Goal: Task Accomplishment & Management: Use online tool/utility

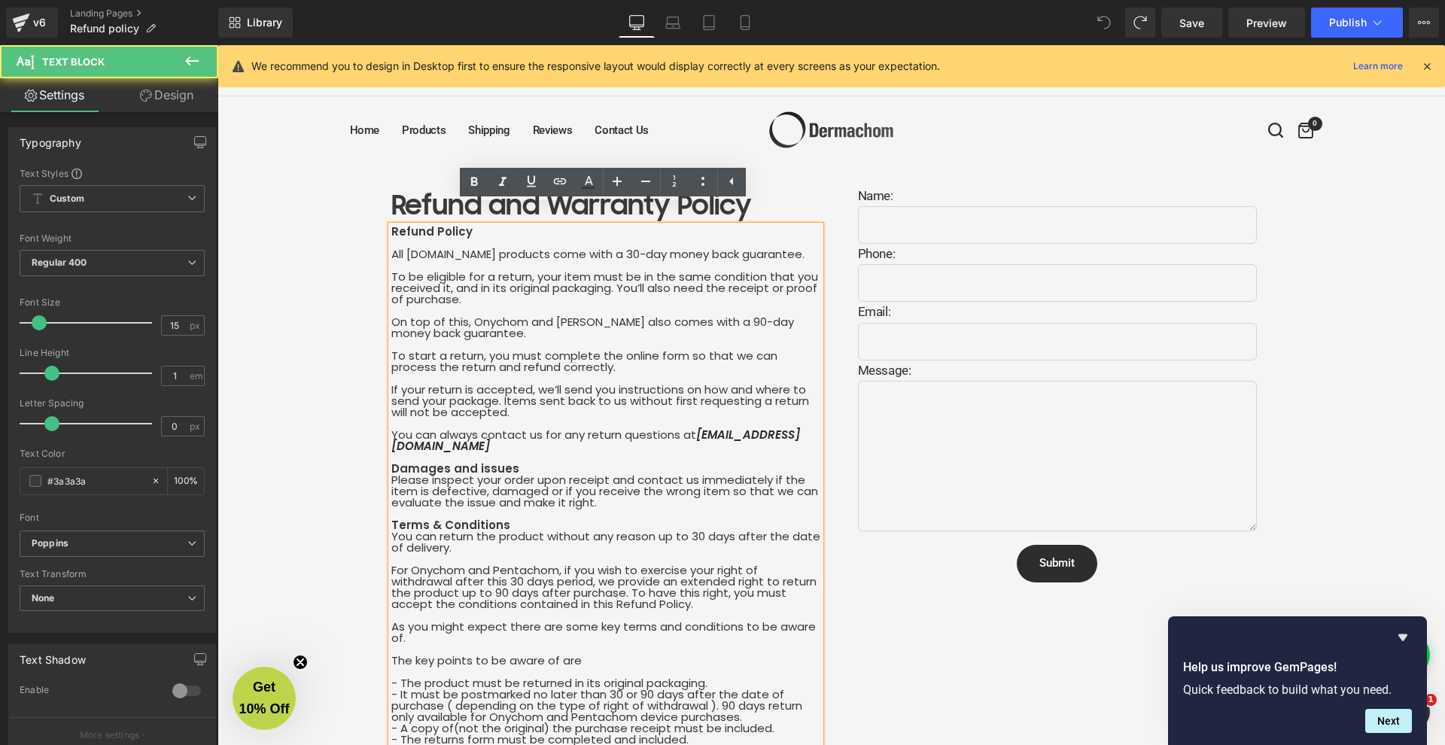
scroll to position [19, 0]
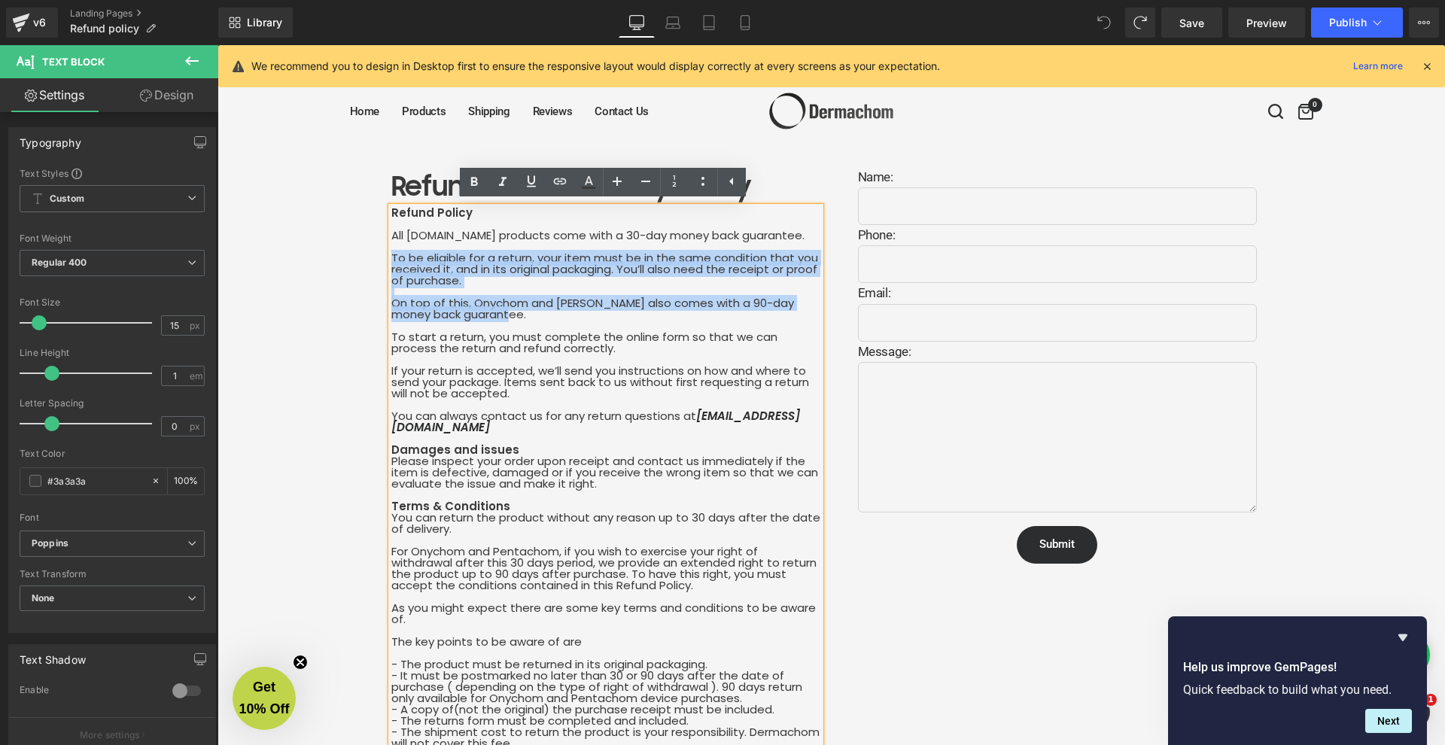
drag, startPoint x: 498, startPoint y: 315, endPoint x: 379, endPoint y: 249, distance: 135.1
click at [382, 252] on div "Refund and Warranty Policy Heading Refund Policy All [DOMAIN_NAME] products com…" at bounding box center [606, 751] width 452 height 1169
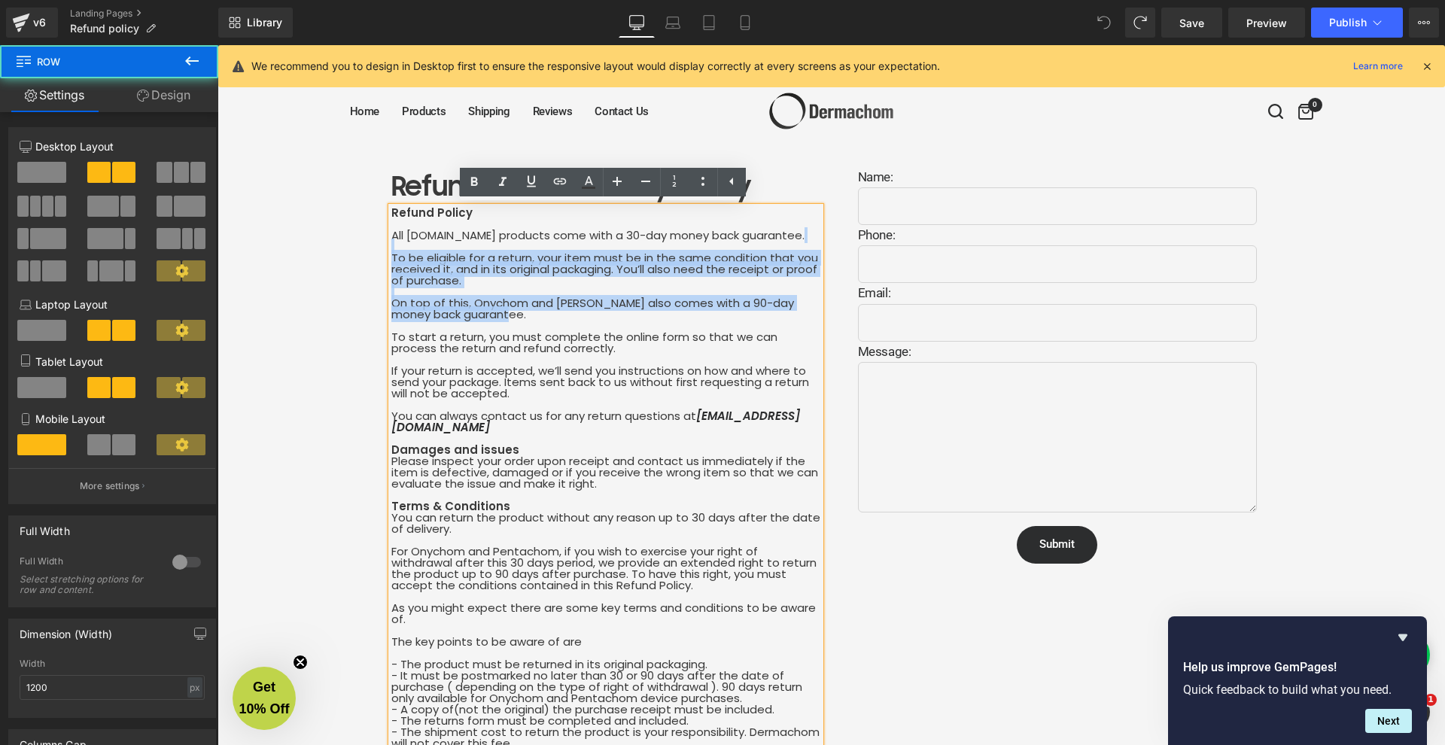
click at [380, 248] on div "Refund and Warranty Policy Heading Refund Policy All [DOMAIN_NAME] products com…" at bounding box center [606, 751] width 452 height 1169
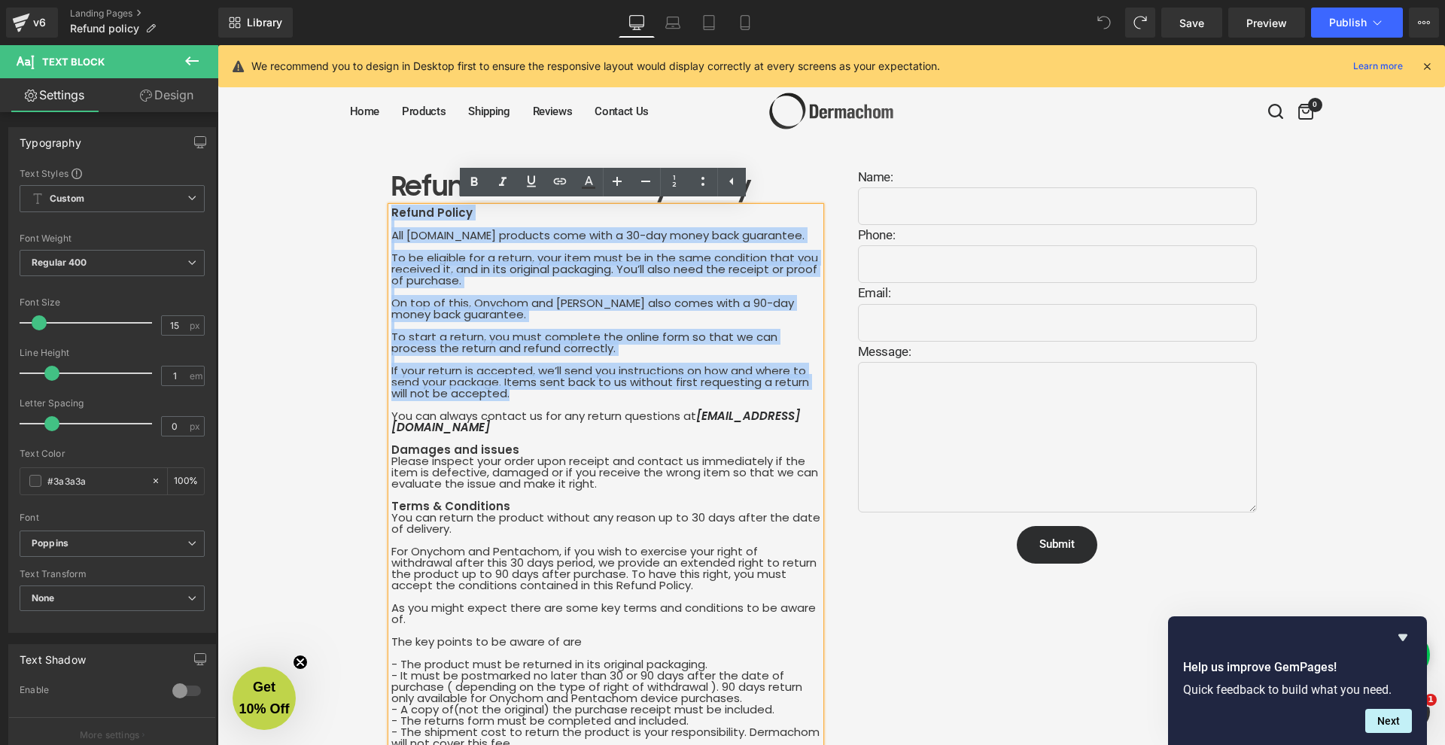
drag, startPoint x: 539, startPoint y: 392, endPoint x: 373, endPoint y: 215, distance: 243.4
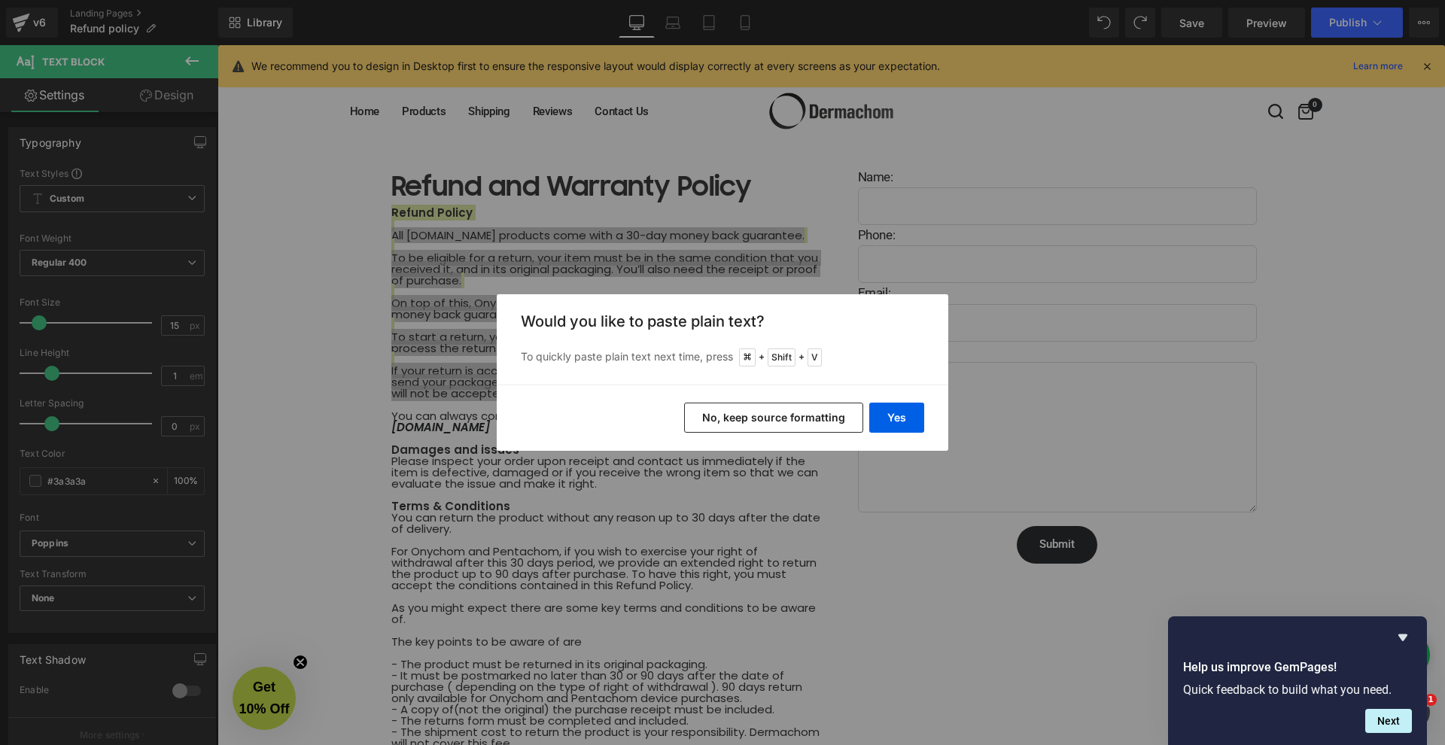
click at [930, 420] on div "Yes No, keep source formatting" at bounding box center [723, 418] width 452 height 66
click at [833, 416] on button "No, keep source formatting" at bounding box center [773, 418] width 179 height 30
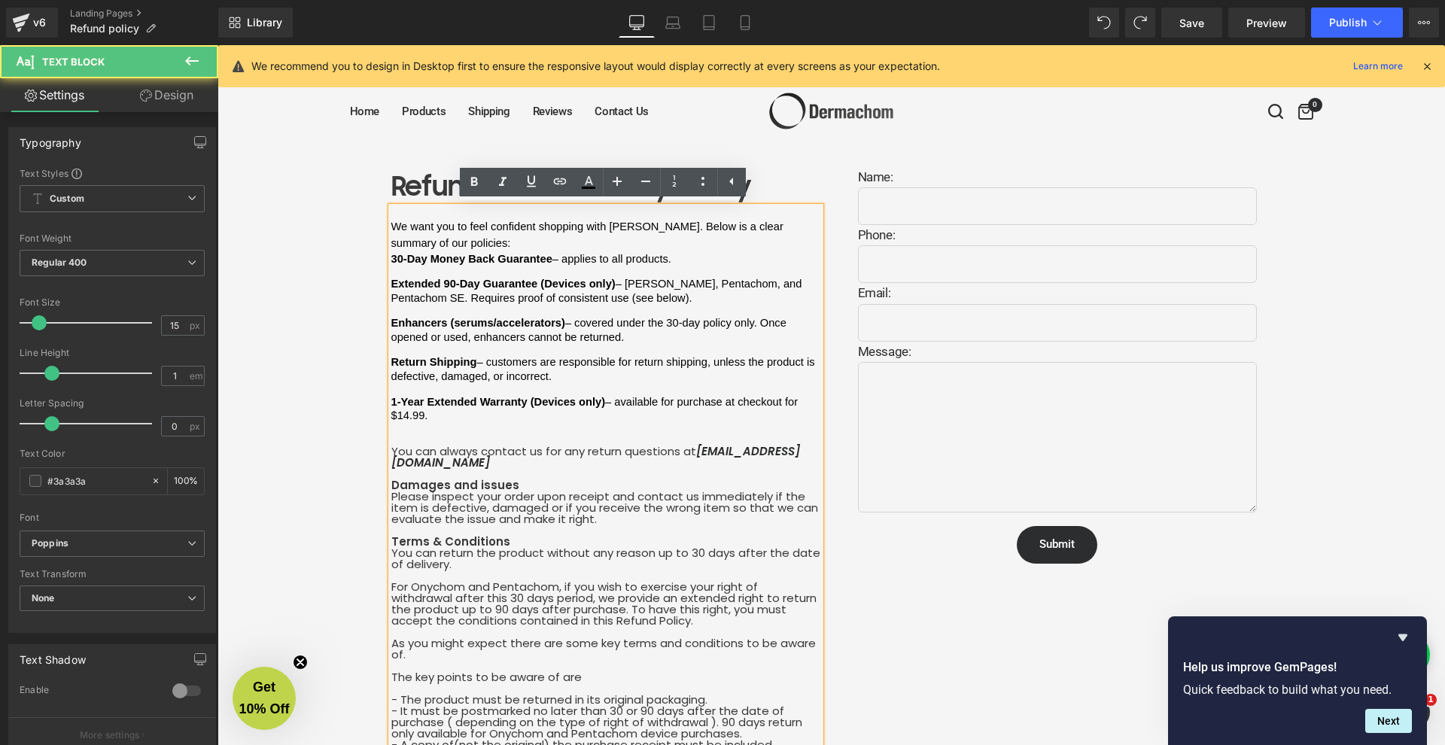
click at [468, 396] on span "1-Year Extended Warranty (Devices only)" at bounding box center [498, 402] width 215 height 12
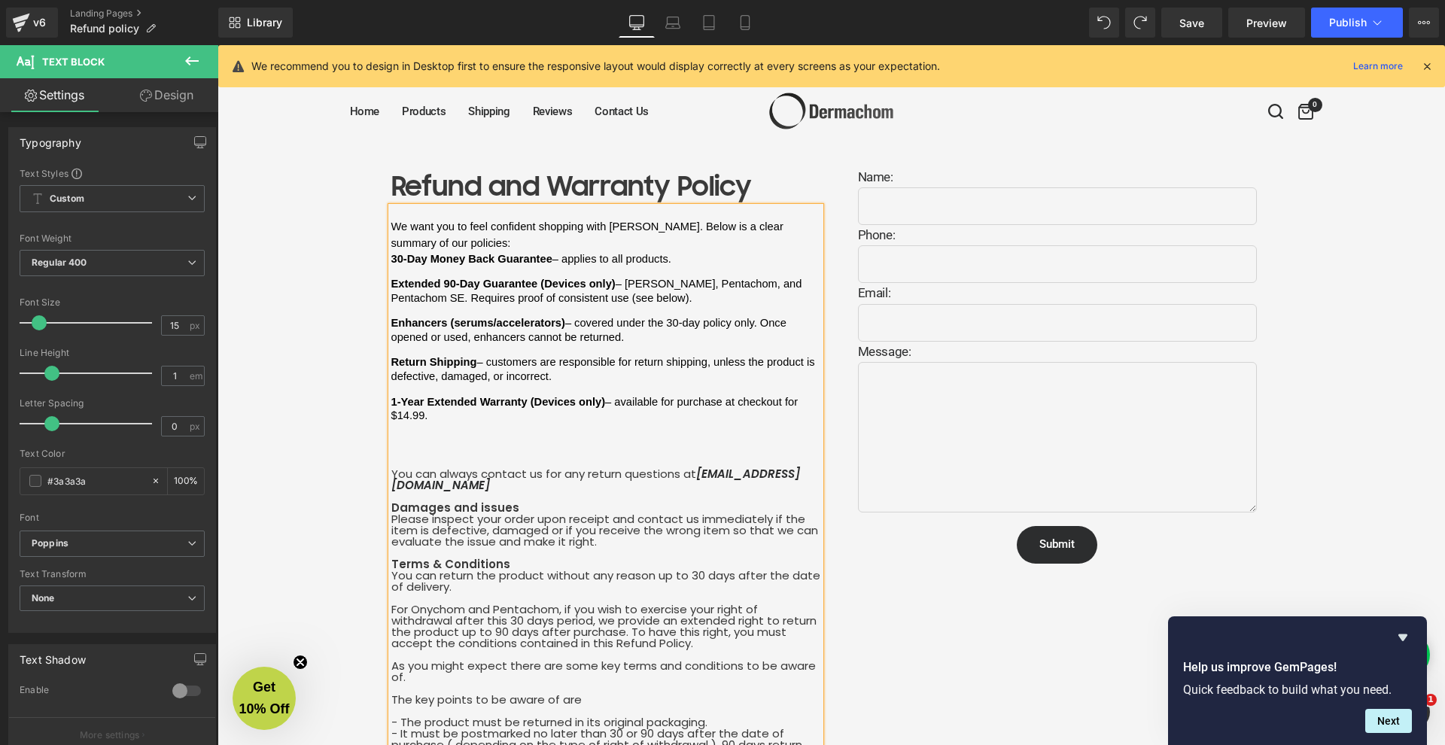
scroll to position [113, 0]
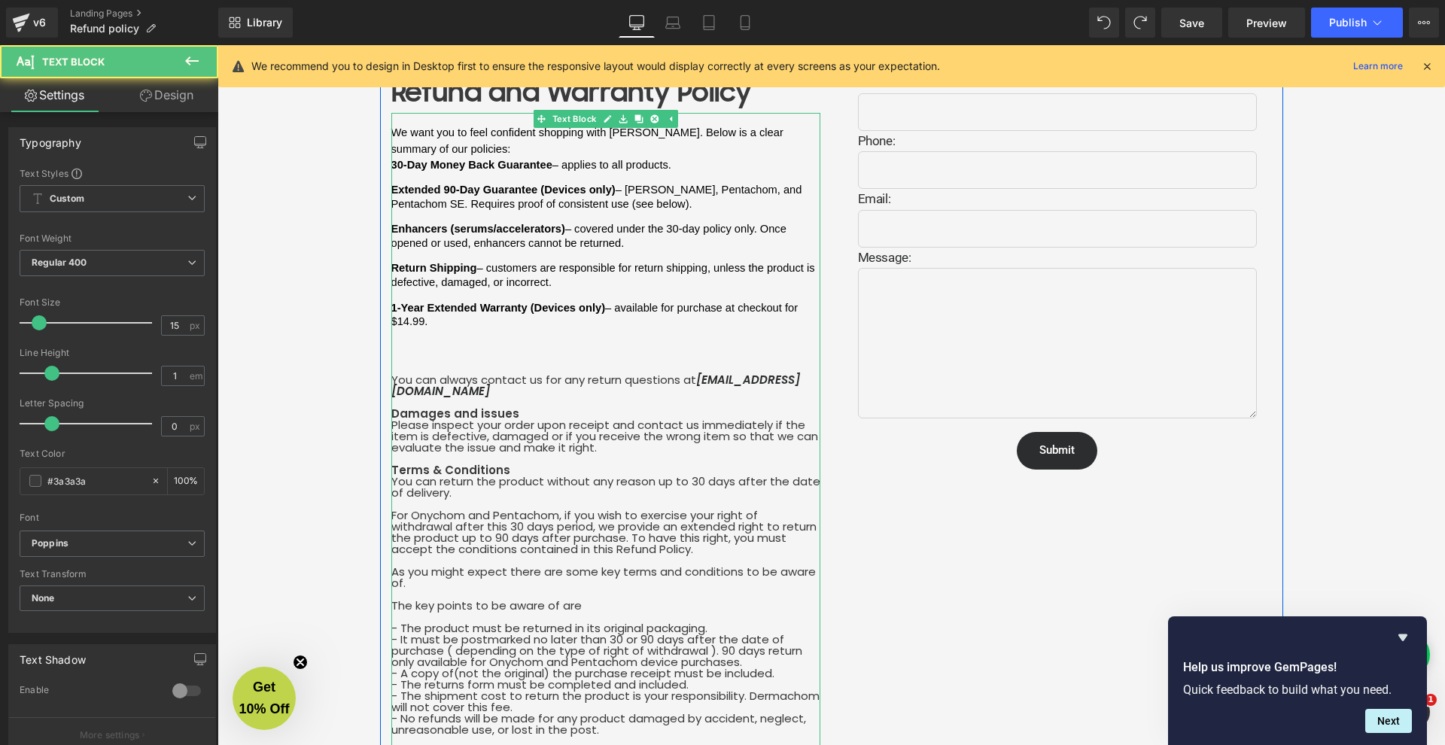
click at [518, 322] on div "We want you to feel confident shopping with [PERSON_NAME]. Below is a clear sum…" at bounding box center [605, 701] width 429 height 1176
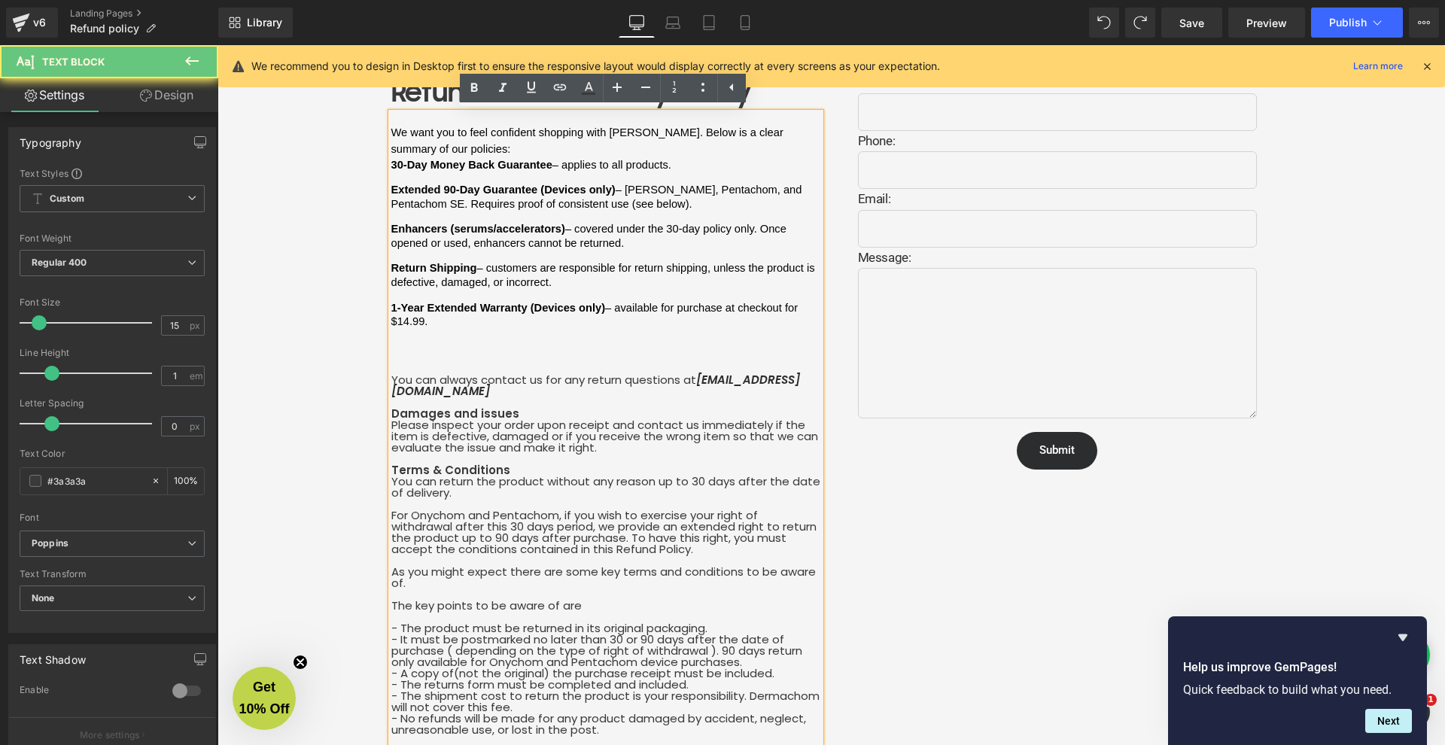
click at [507, 332] on div "We want you to feel confident shopping with [PERSON_NAME]. Below is a clear sum…" at bounding box center [605, 706] width 429 height 1187
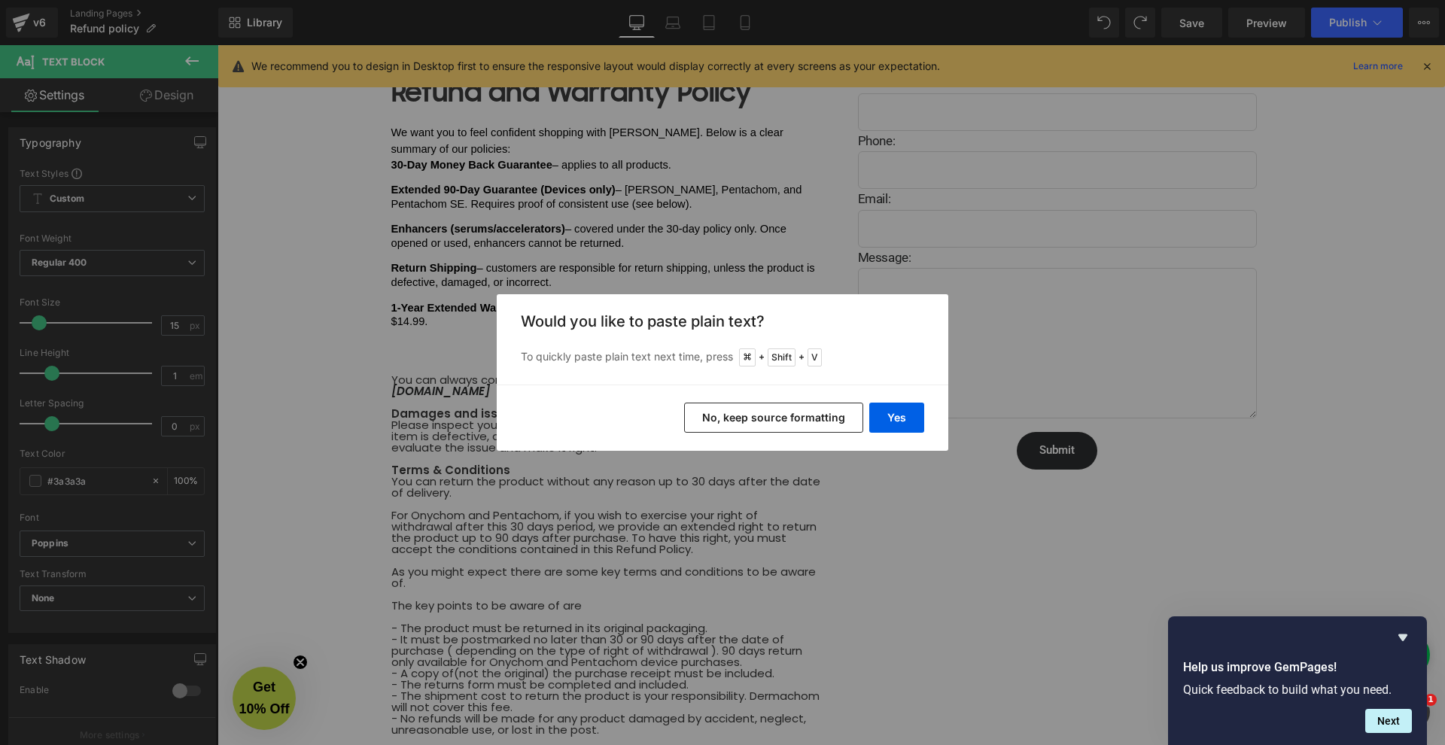
click at [802, 413] on button "No, keep source formatting" at bounding box center [773, 418] width 179 height 30
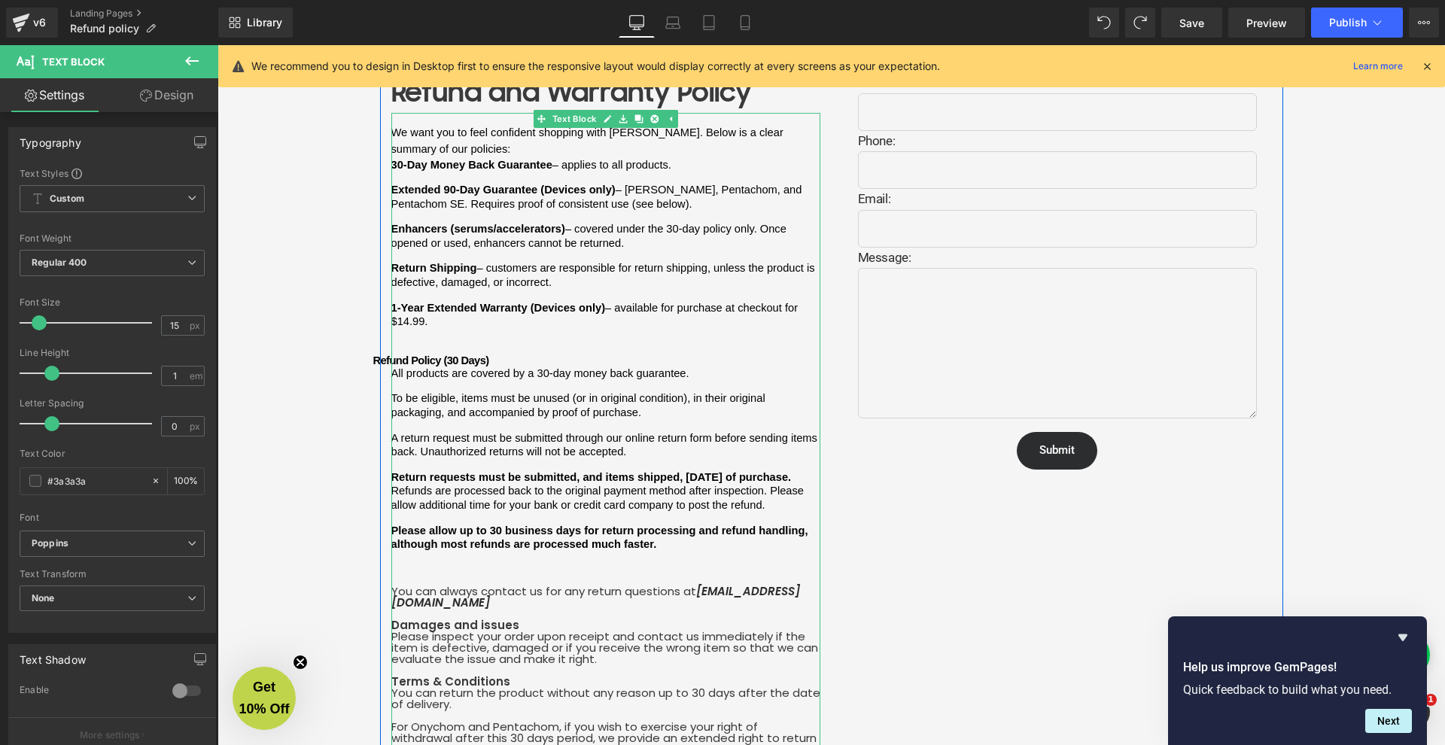
scroll to position [116, 0]
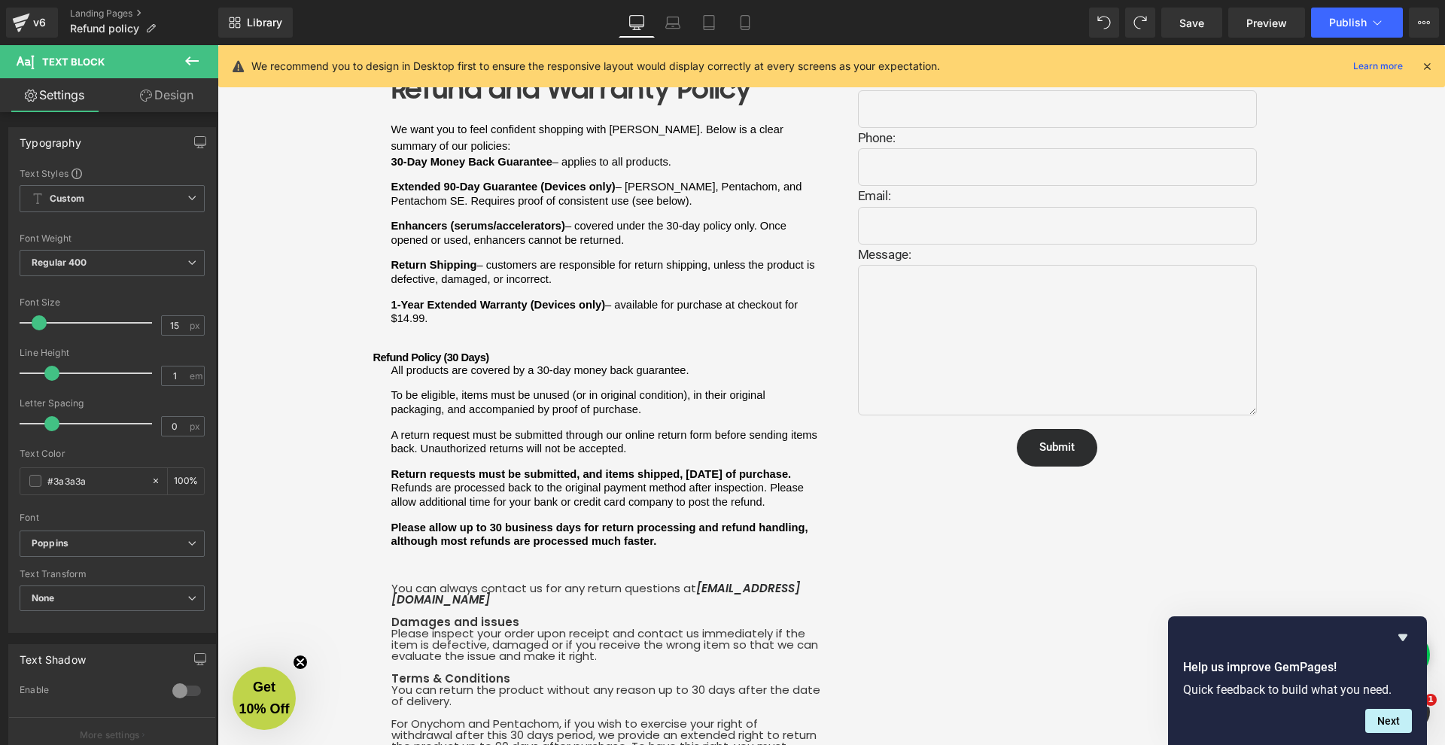
click at [384, 352] on span "Refund Policy (30 Days)" at bounding box center [431, 358] width 116 height 12
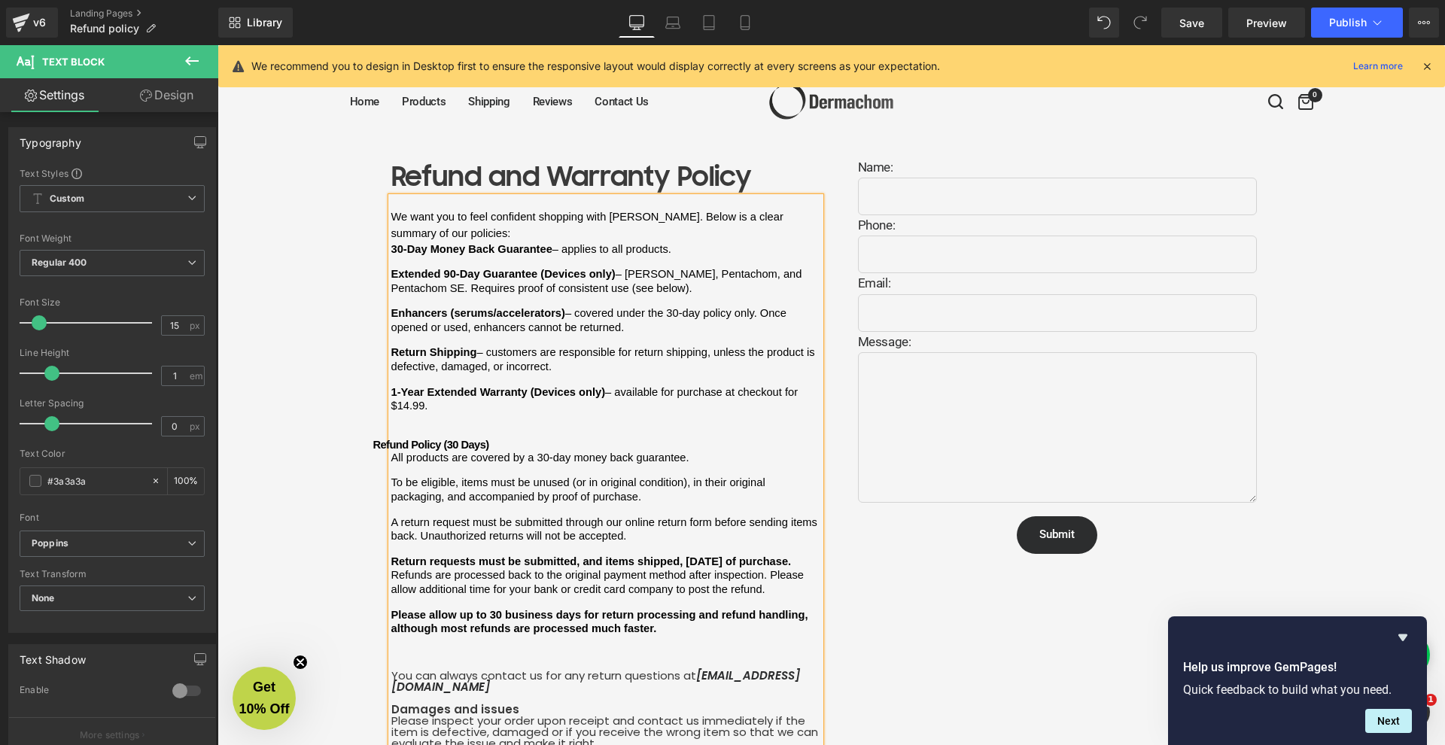
scroll to position [51, 0]
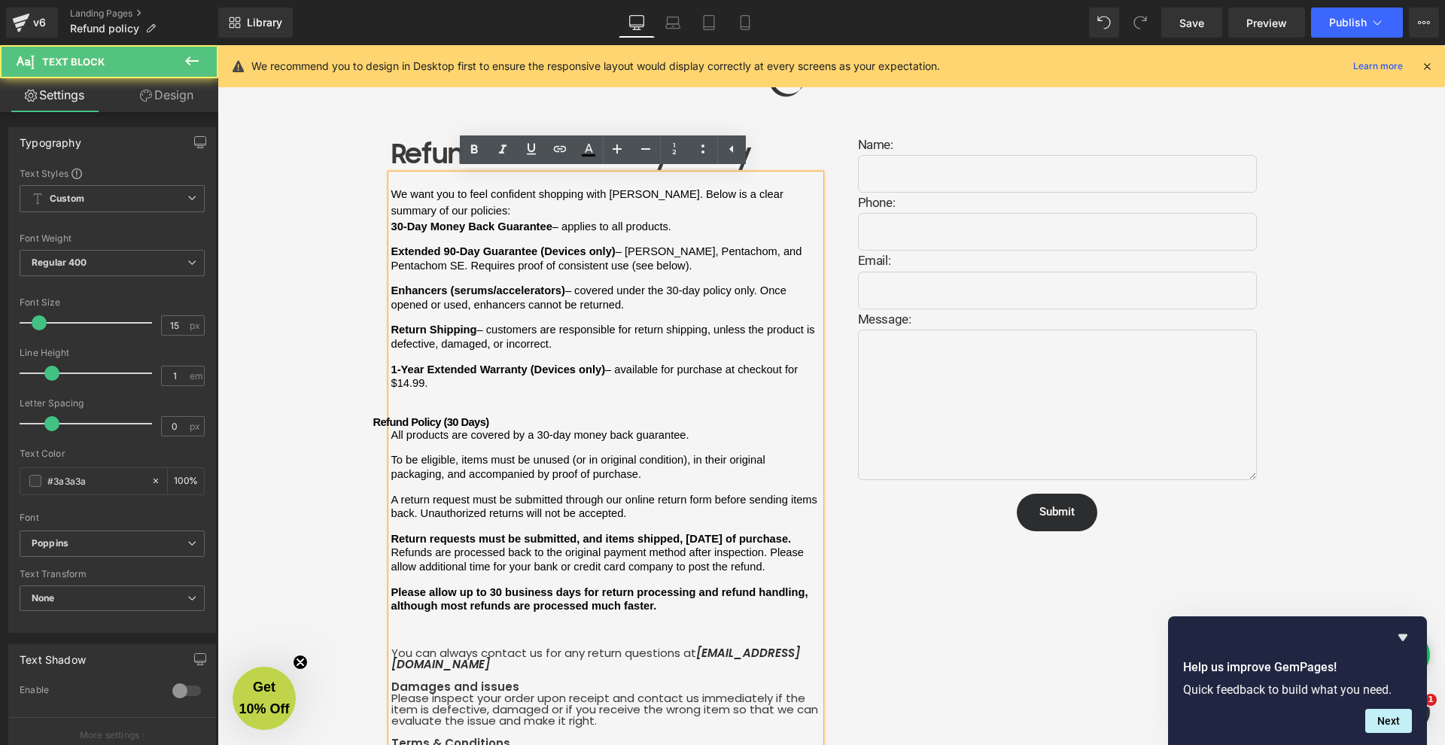
click at [425, 413] on h4 "Refund Policy (30 Days)" at bounding box center [605, 420] width 429 height 15
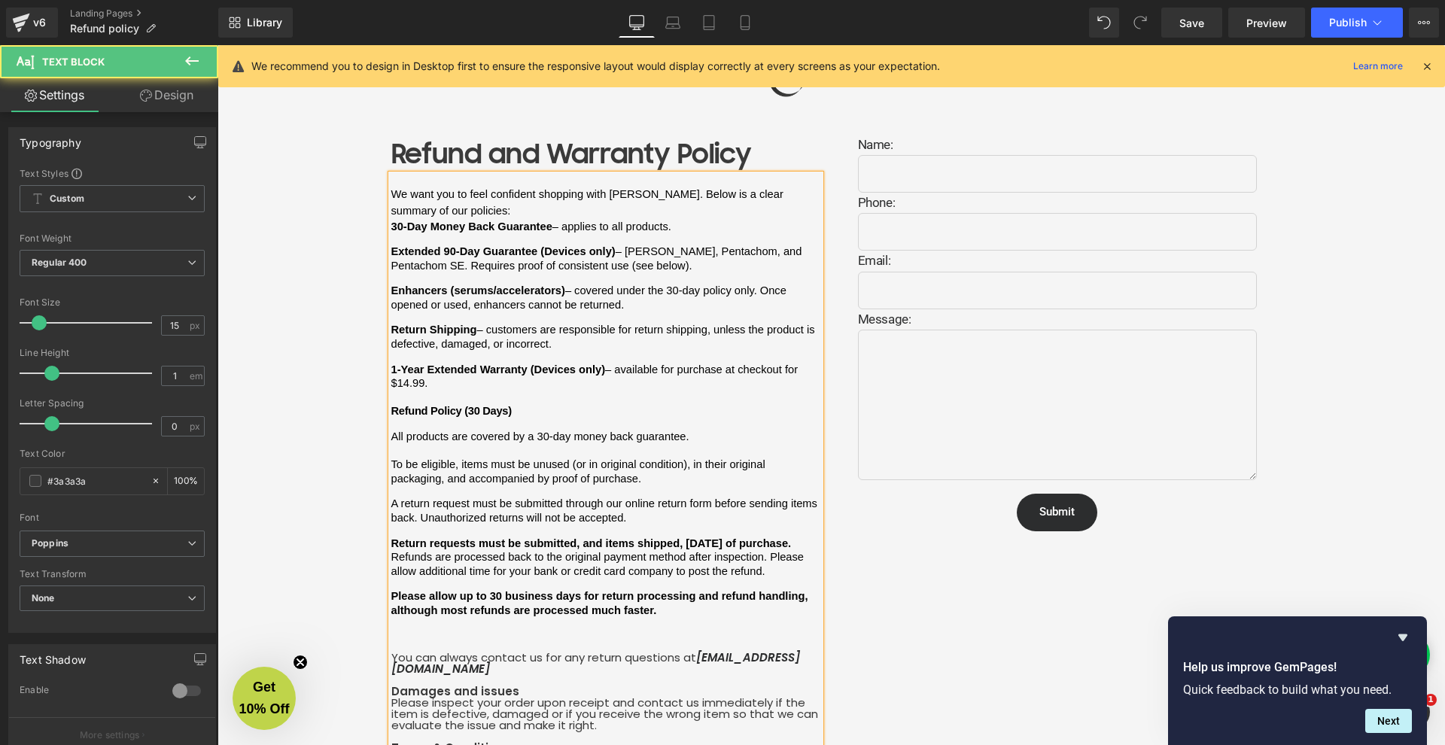
click at [420, 370] on span "– available for purchase at checkout for $14.99." at bounding box center [596, 377] width 410 height 26
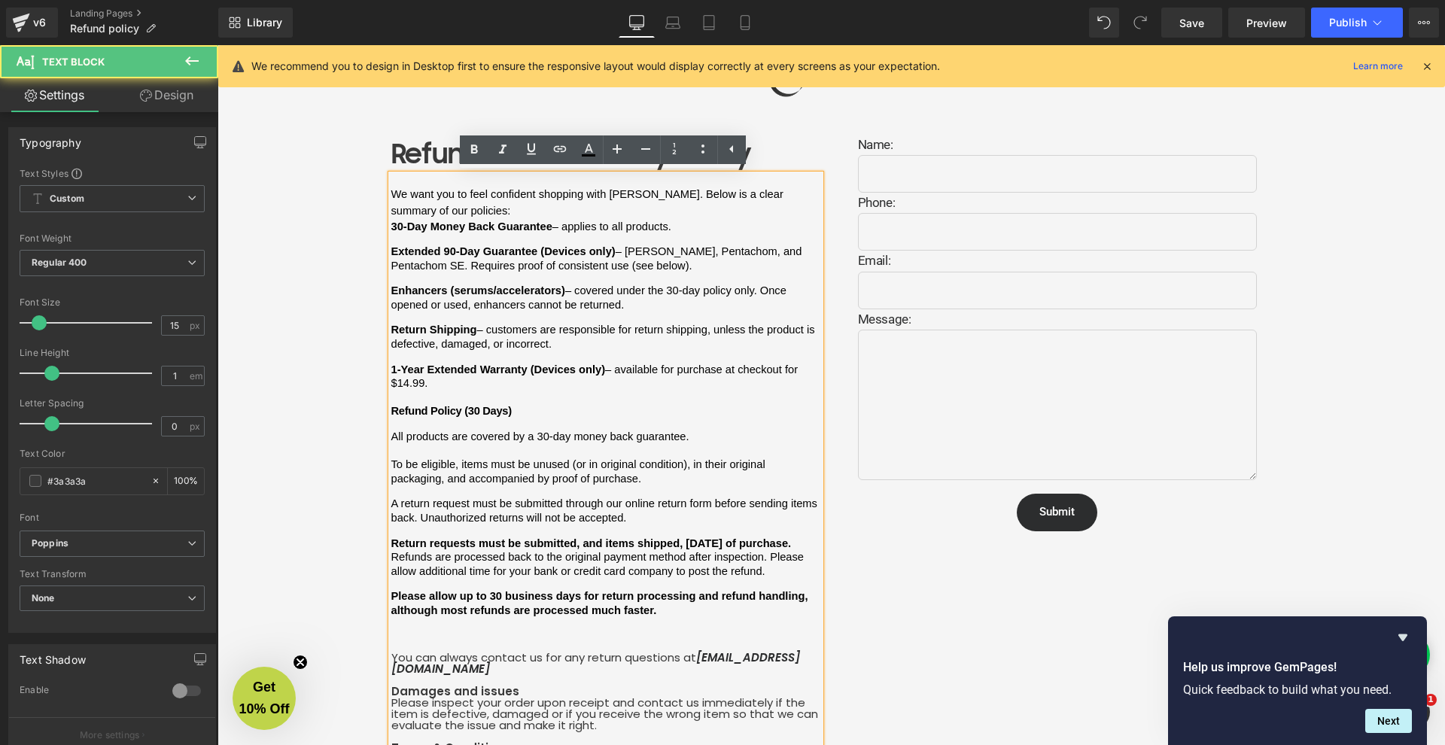
click at [415, 391] on p at bounding box center [605, 398] width 429 height 14
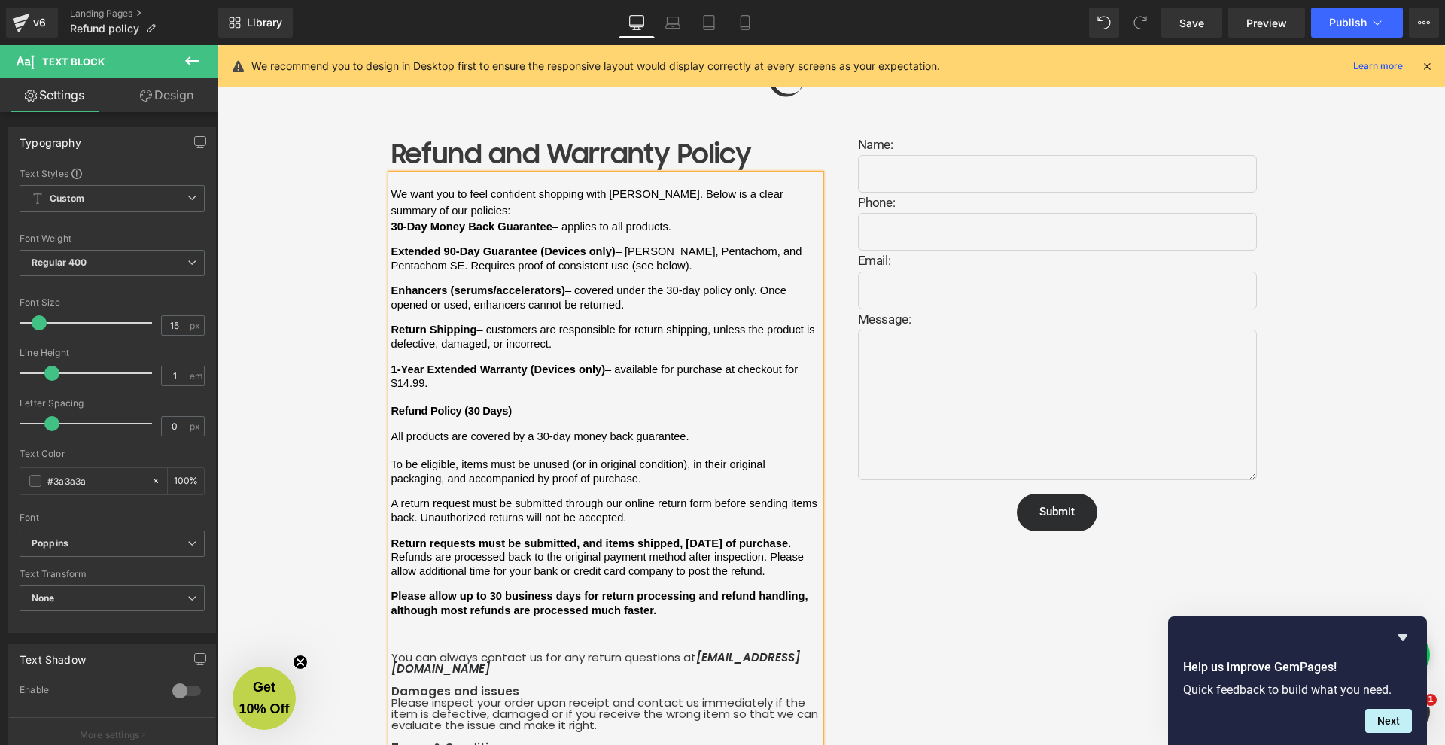
scroll to position [67, 0]
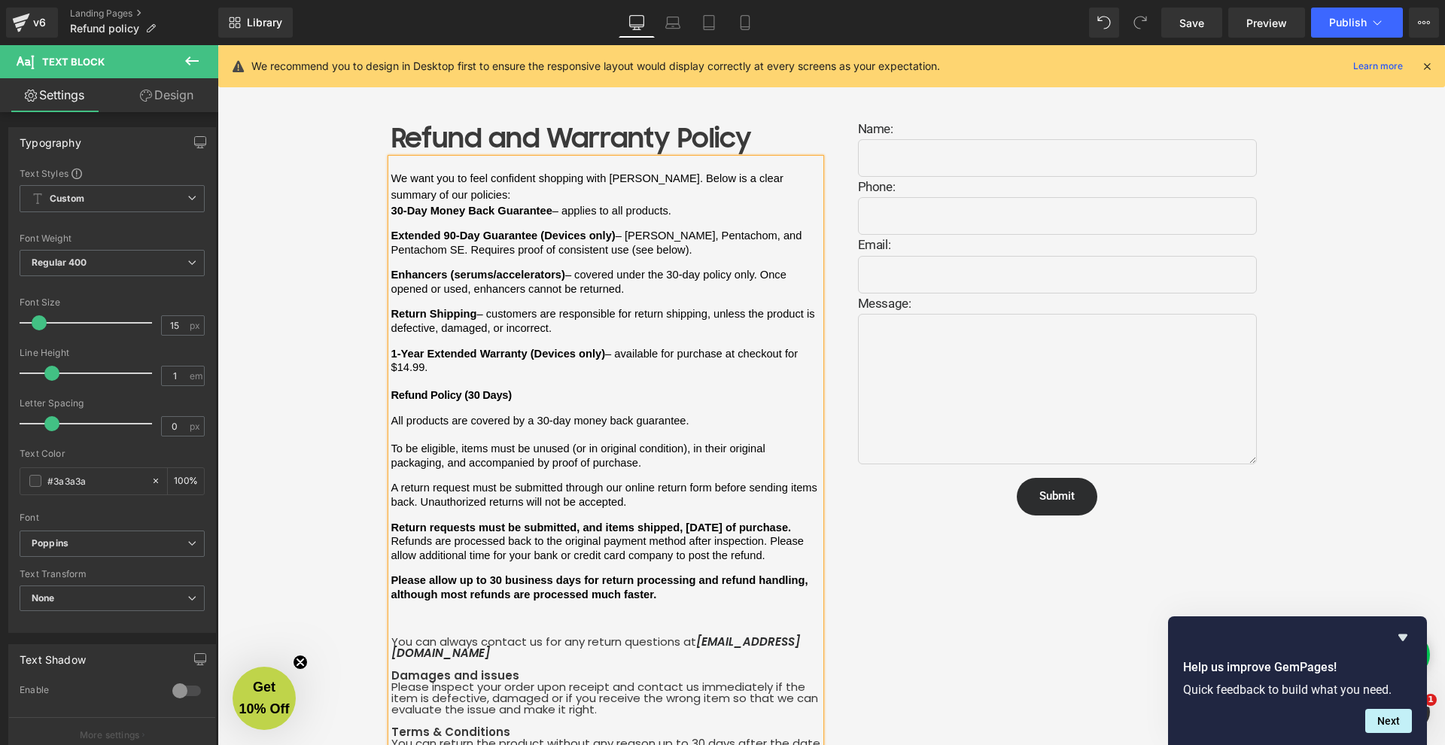
click at [452, 185] on p "We want you to feel confident shopping with [PERSON_NAME]. Below is a clear sum…" at bounding box center [605, 187] width 429 height 34
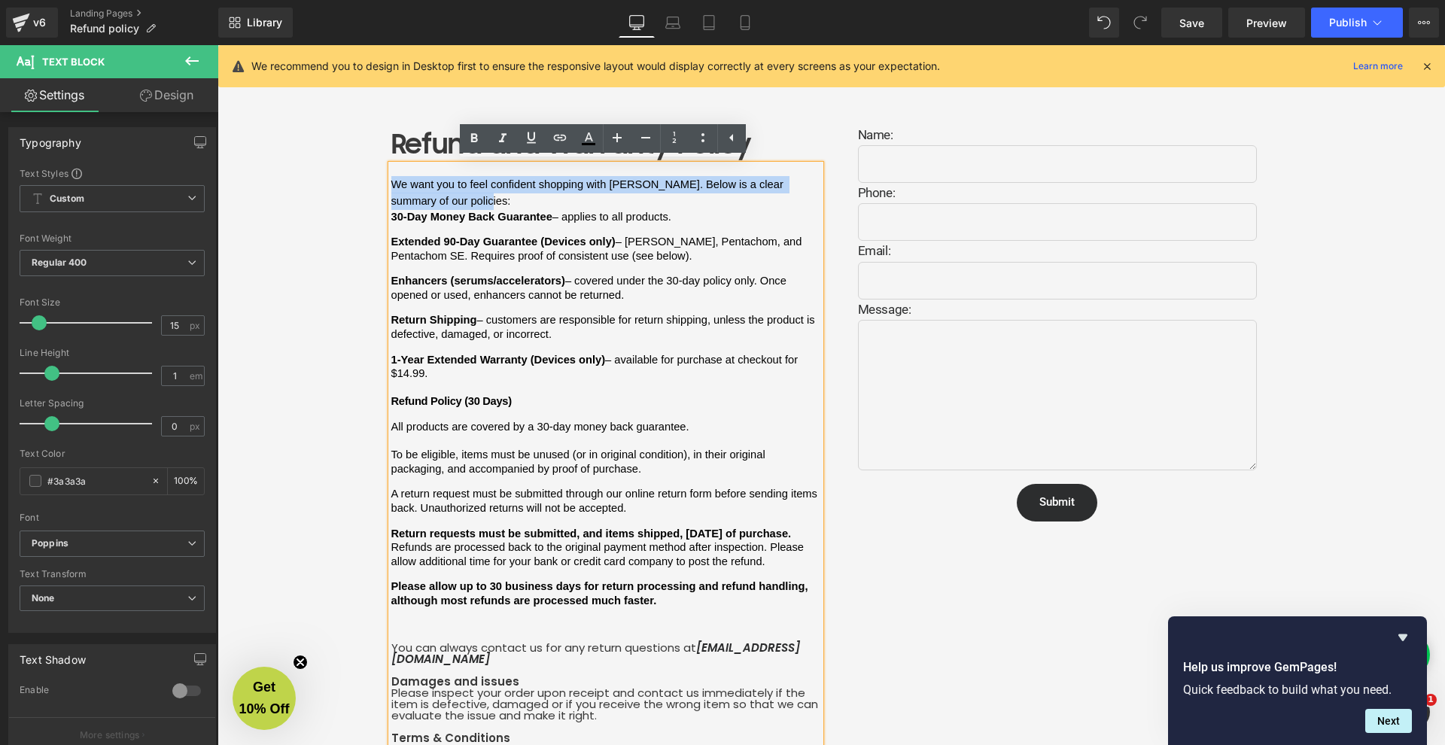
drag, startPoint x: 454, startPoint y: 187, endPoint x: 376, endPoint y: 160, distance: 82.6
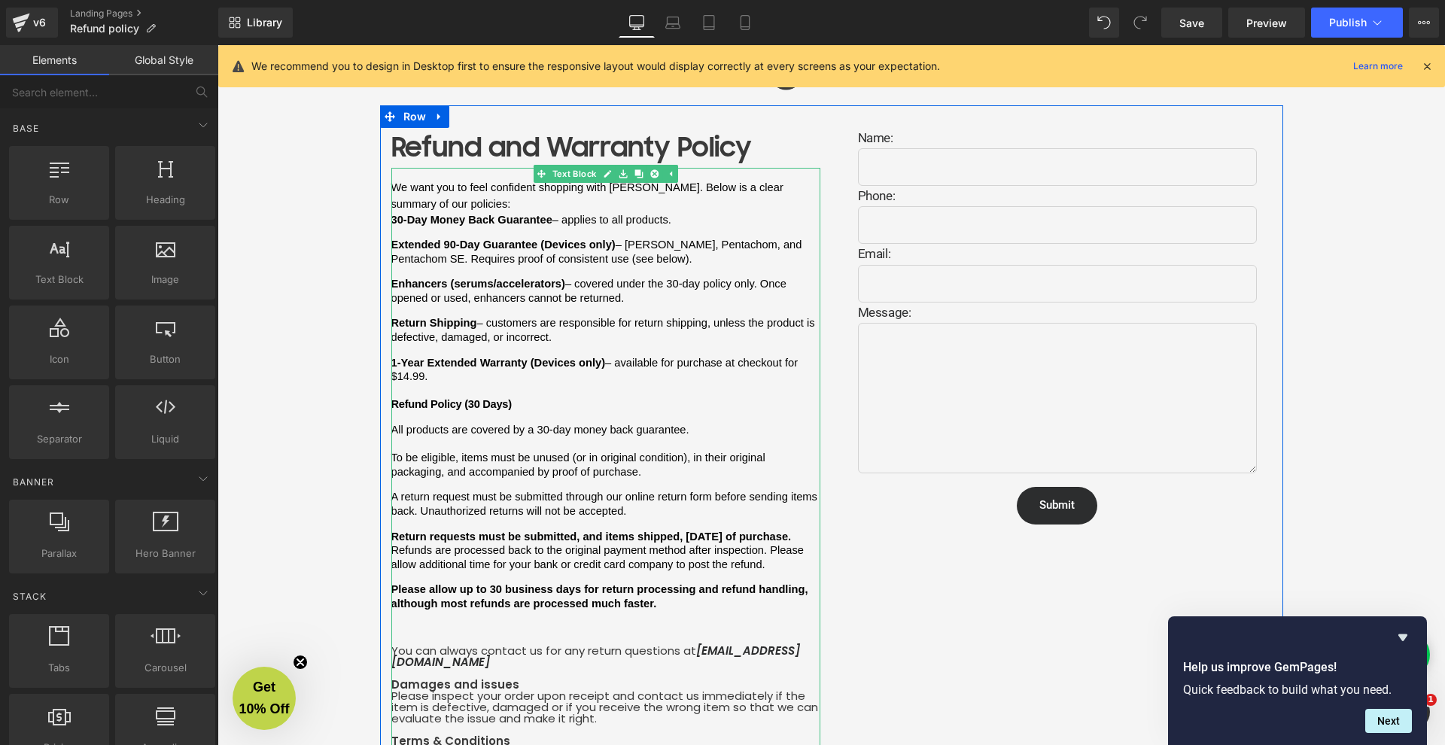
drag, startPoint x: 496, startPoint y: 190, endPoint x: 473, endPoint y: 191, distance: 22.6
click at [496, 190] on p "We want you to feel confident shopping with [PERSON_NAME]. Below is a clear sum…" at bounding box center [605, 196] width 429 height 34
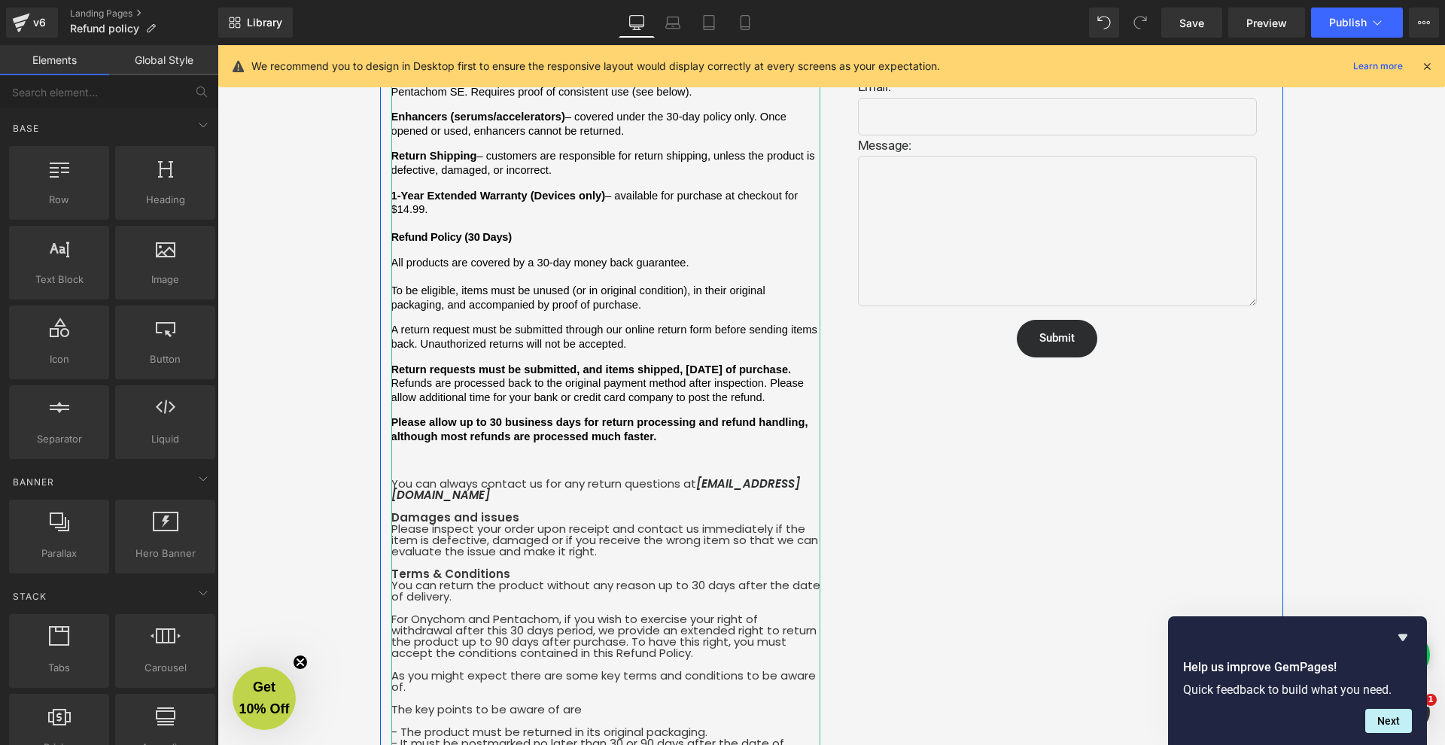
scroll to position [228, 0]
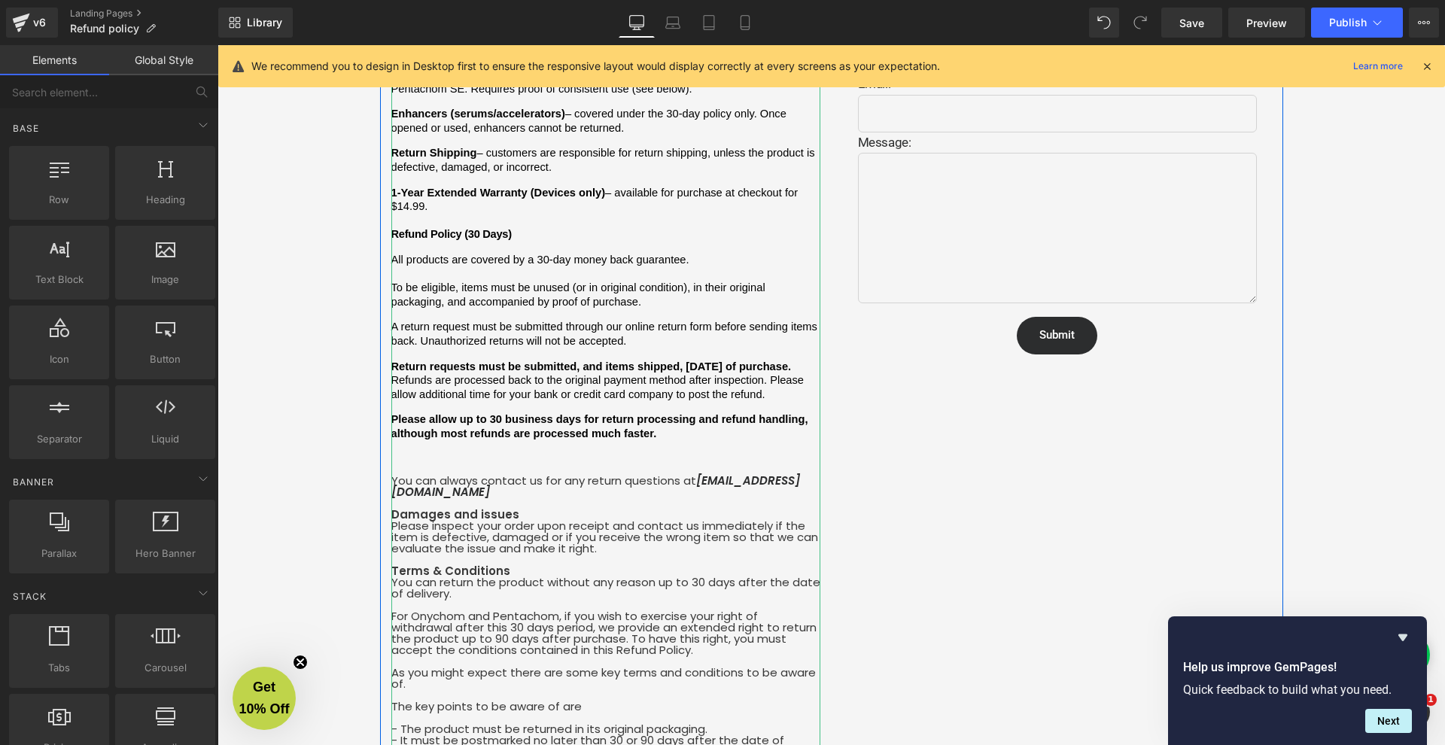
click at [647, 320] on p "A return request must be submitted through our online return form before sendin…" at bounding box center [605, 334] width 429 height 28
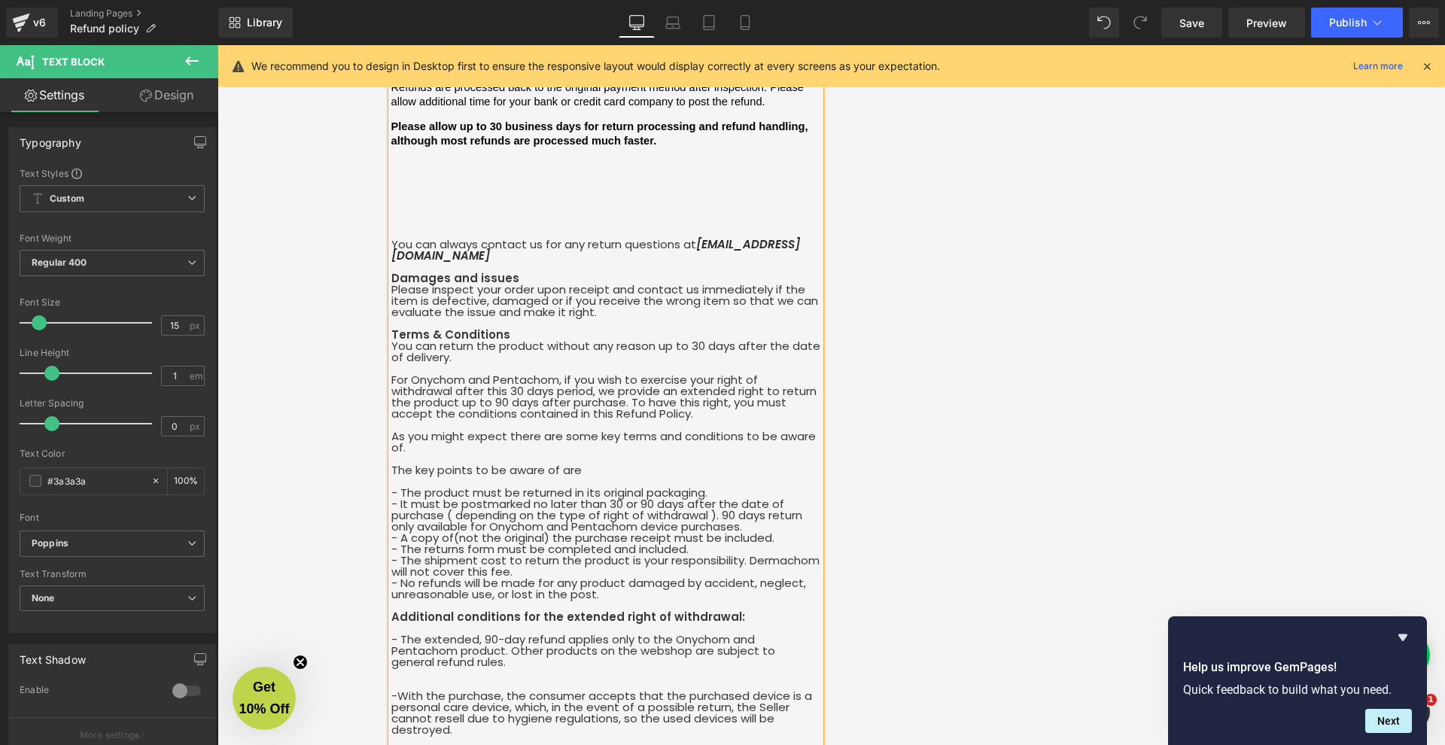
scroll to position [498, 0]
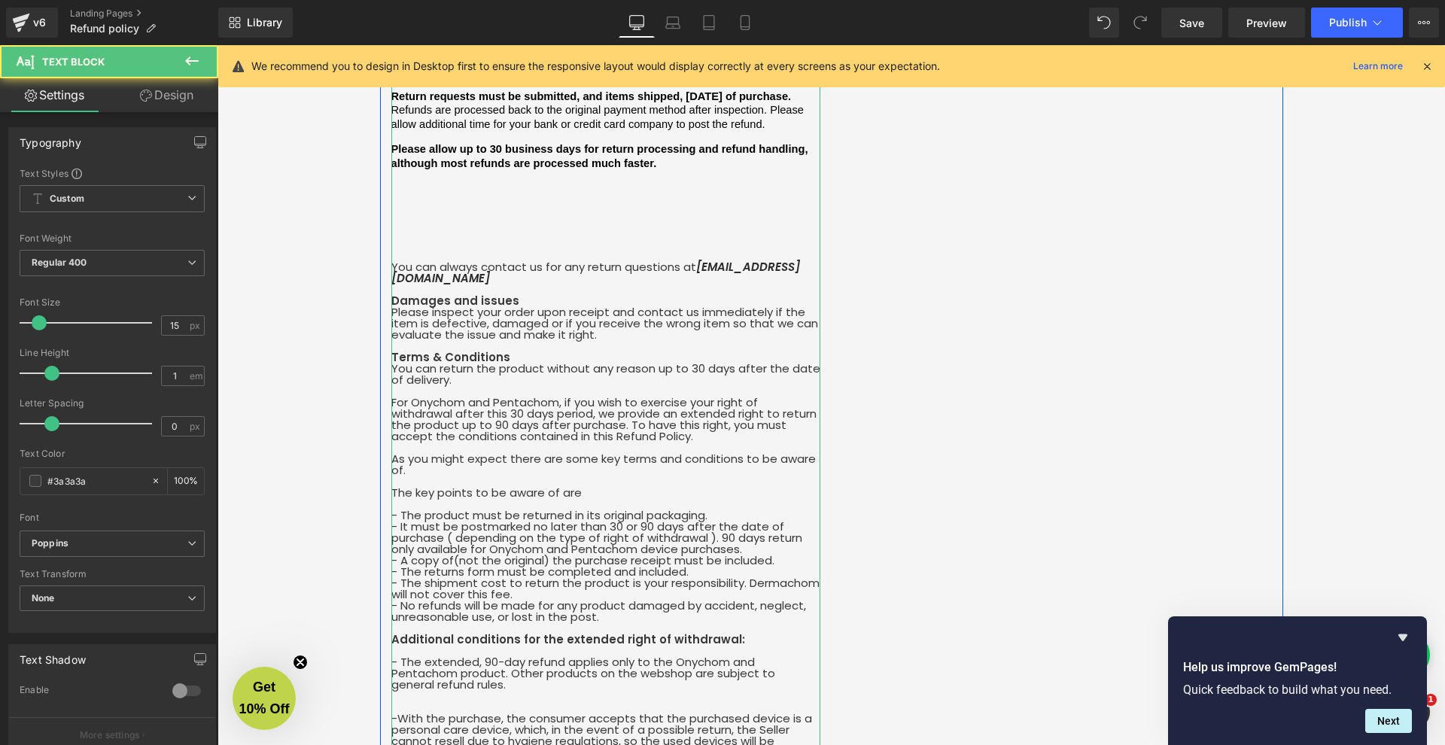
click at [428, 185] on div "We want you to feel confident shopping with [PERSON_NAME]. Below is a clear sum…" at bounding box center [605, 452] width 429 height 1448
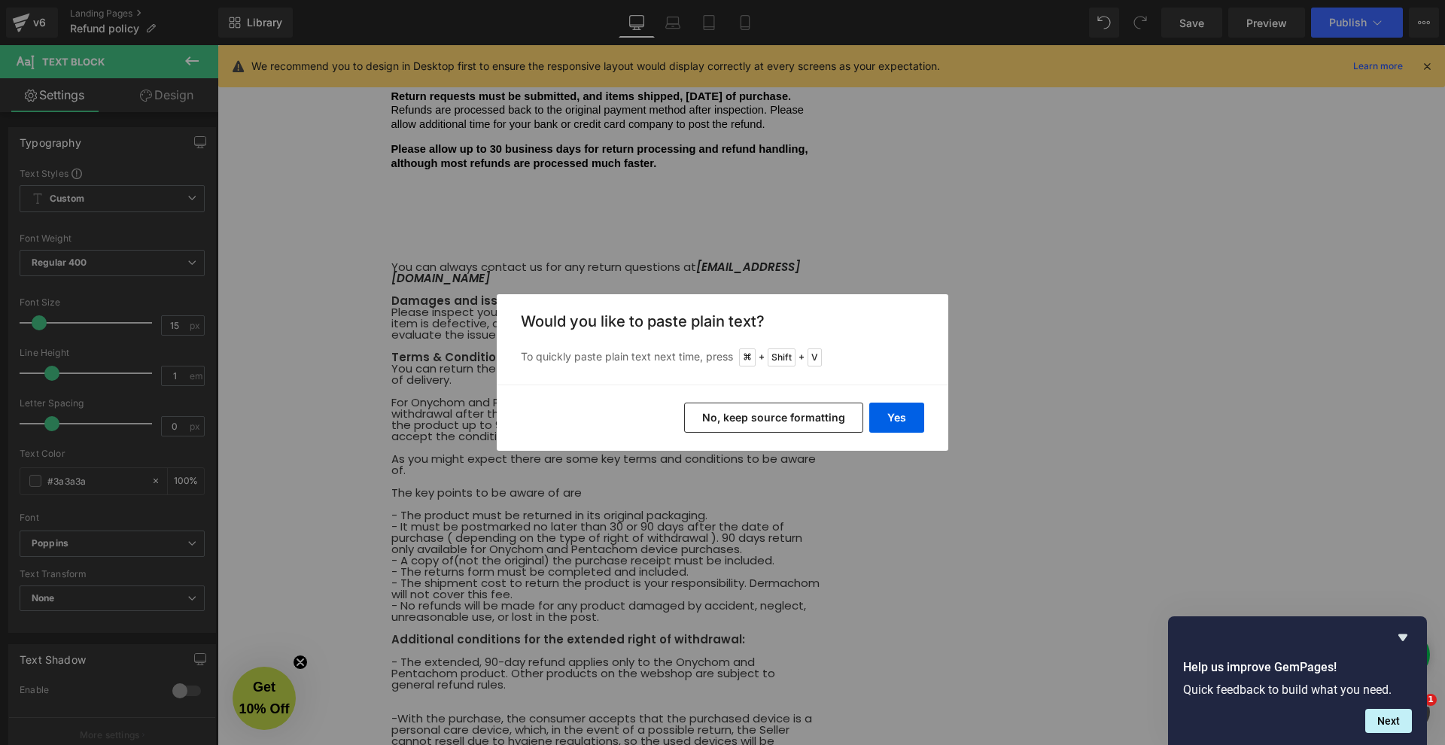
click at [838, 419] on button "No, keep source formatting" at bounding box center [773, 418] width 179 height 30
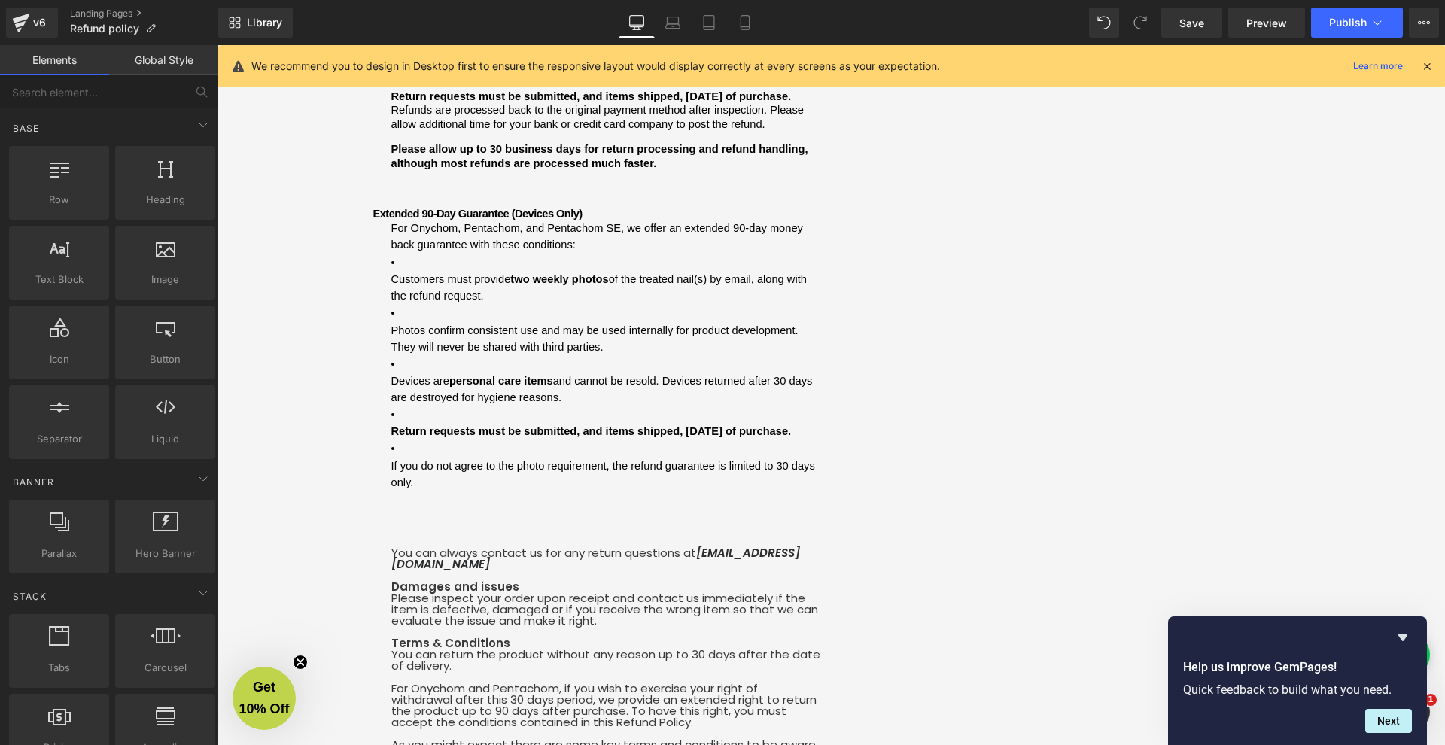
click at [368, 184] on div "Refund and Warranty Policy Heading We want you to feel confident shopping with …" at bounding box center [832, 678] width 1228 height 2026
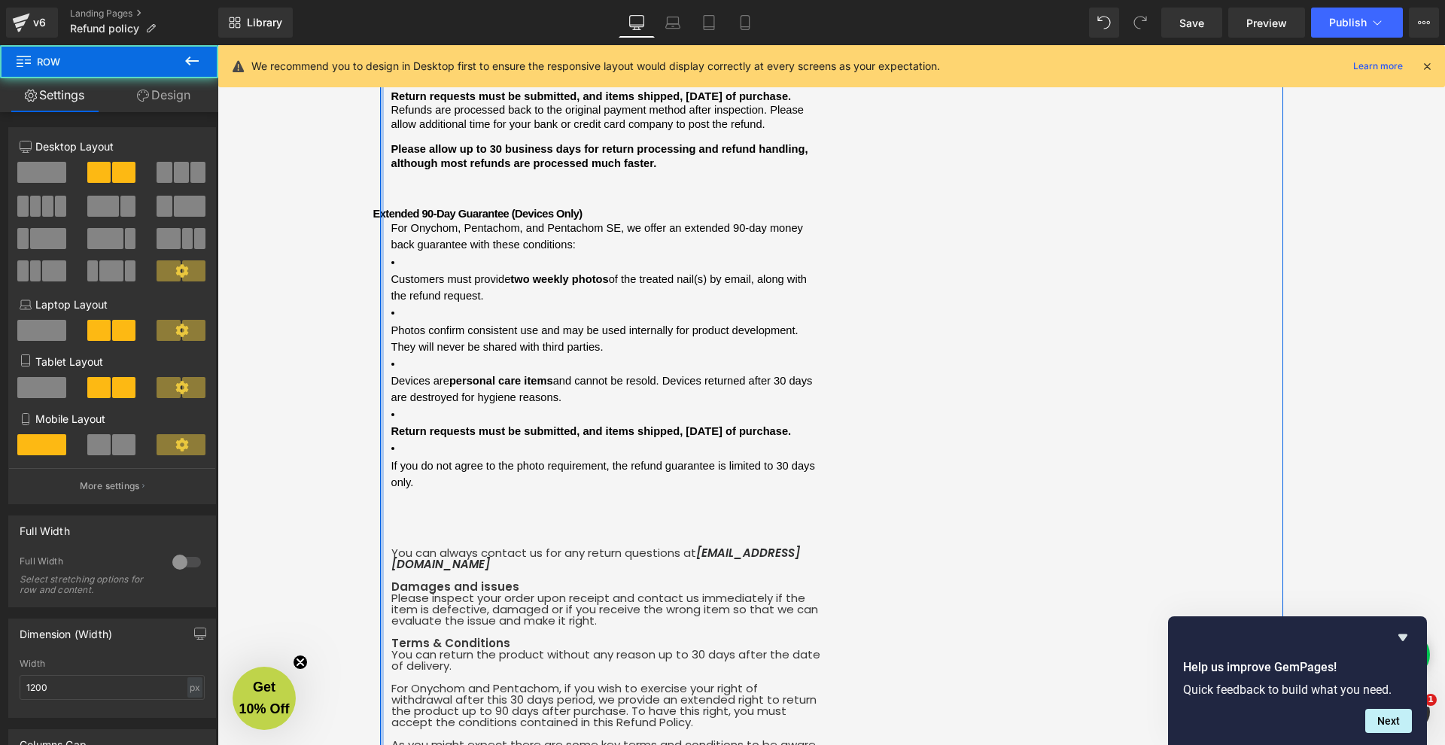
click at [380, 178] on div at bounding box center [382, 567] width 4 height 1804
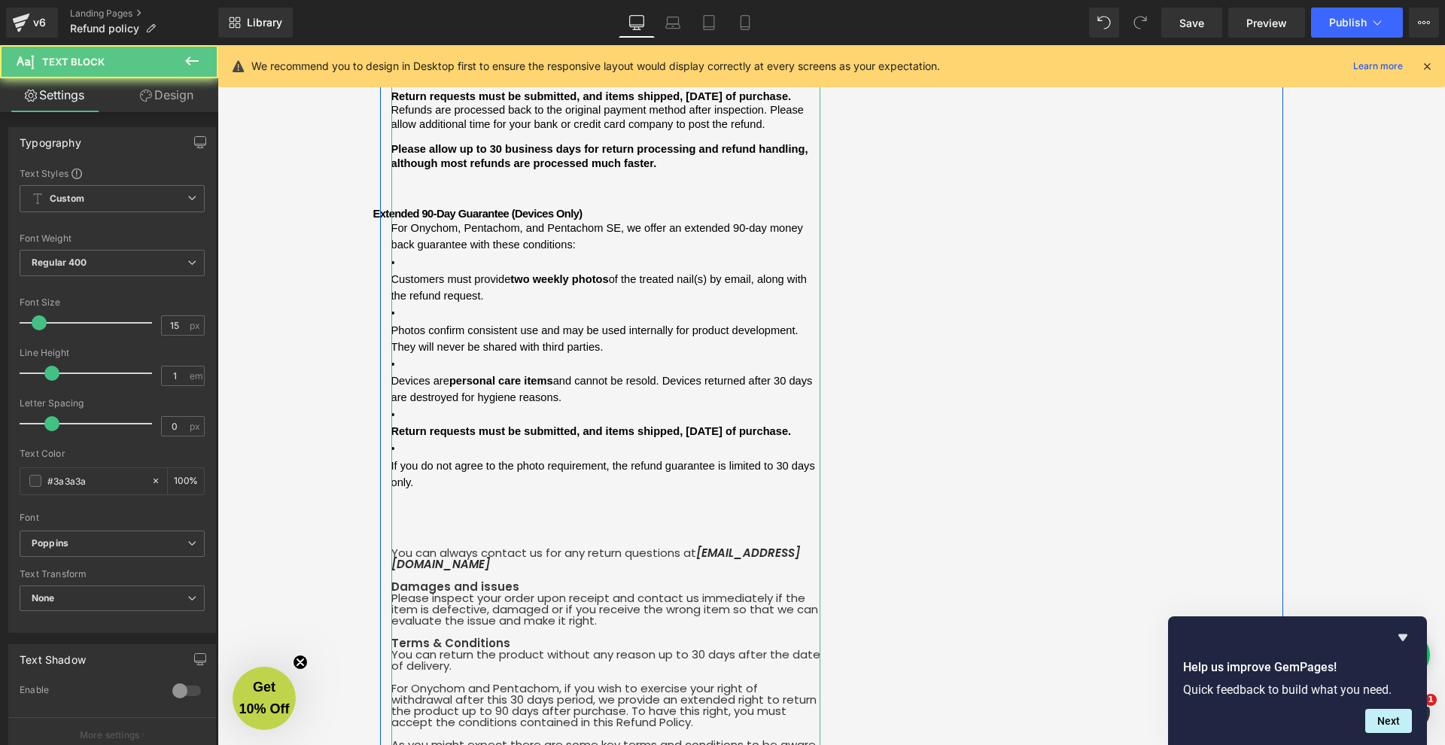
click at [408, 220] on p "For Onychom, Pentachom, and Pentachom SE, we offer an extended 90-day money bac…" at bounding box center [605, 237] width 429 height 34
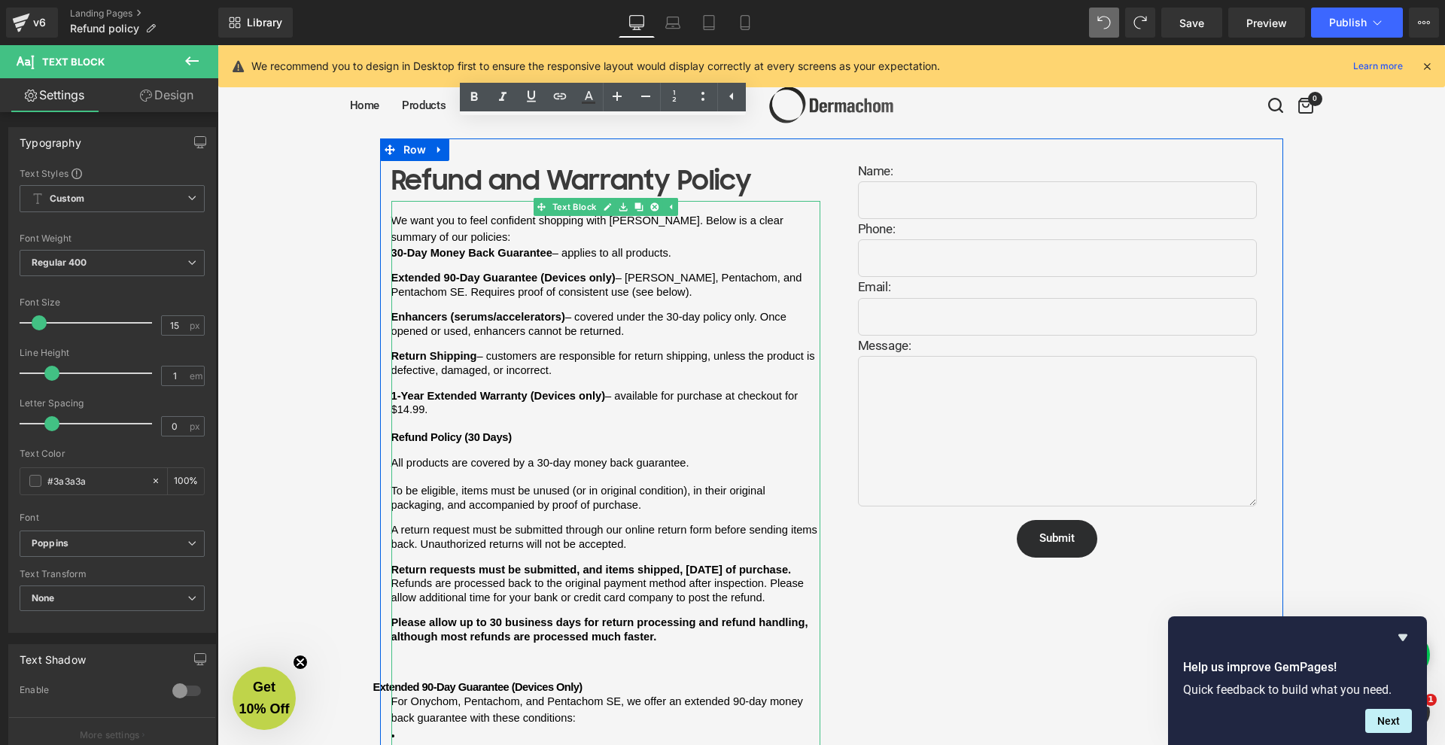
scroll to position [71, 0]
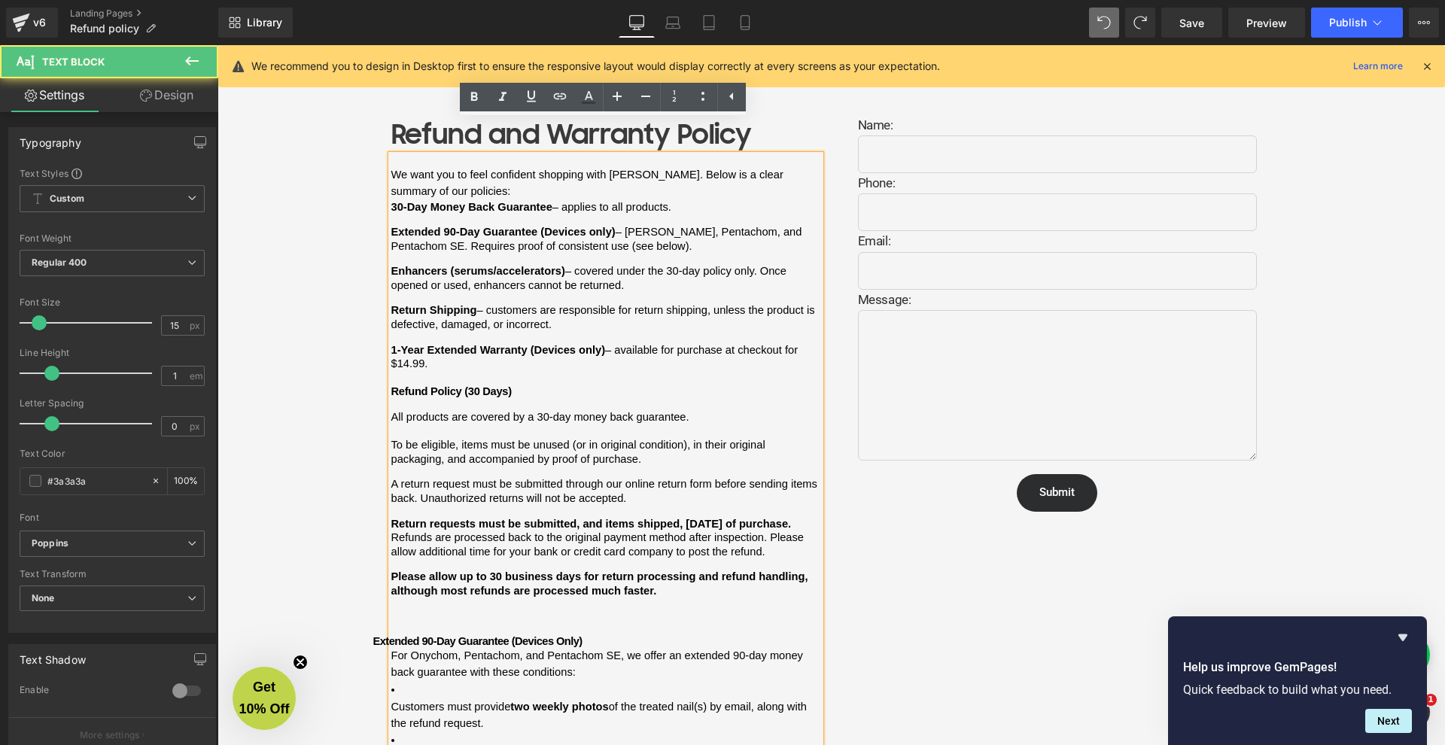
scroll to position [354, 0]
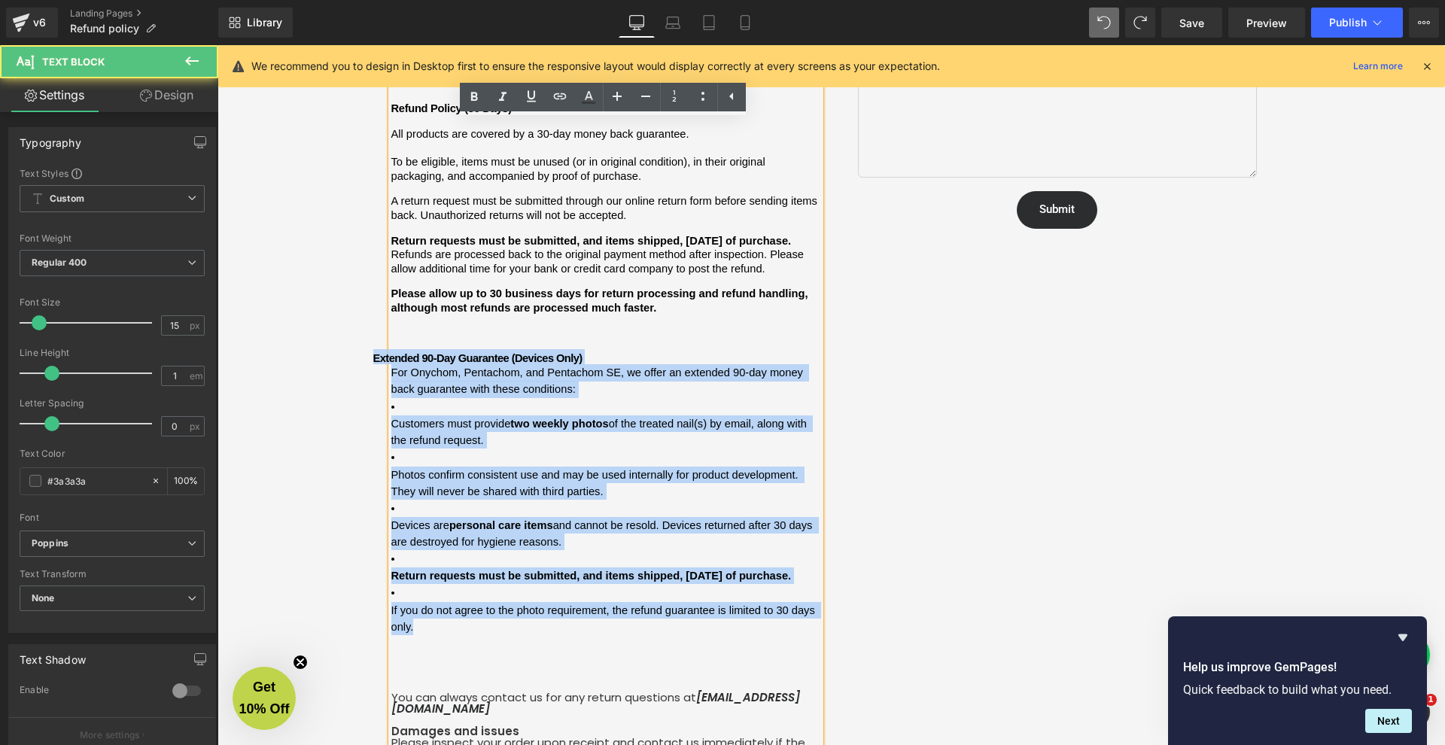
drag, startPoint x: 462, startPoint y: 608, endPoint x: 367, endPoint y: 319, distance: 304.2
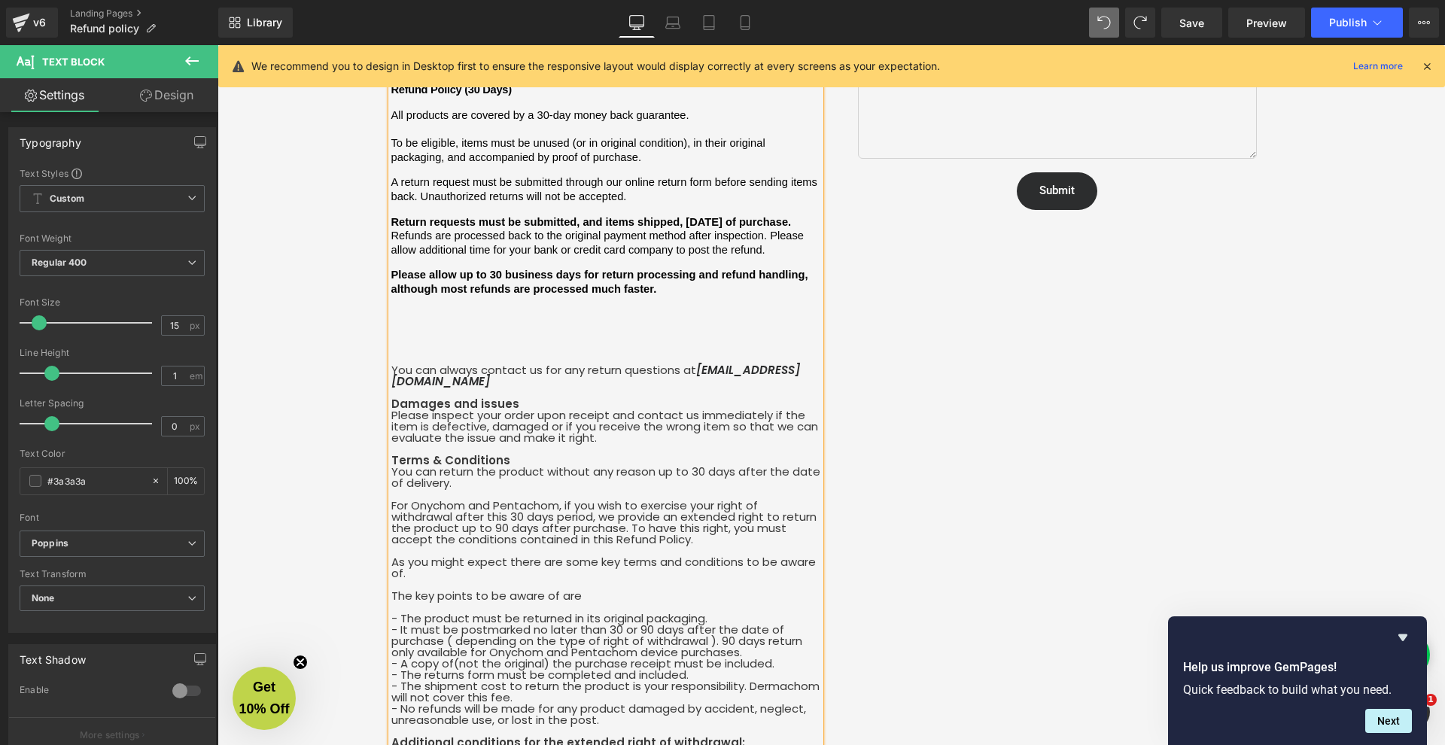
scroll to position [402, 0]
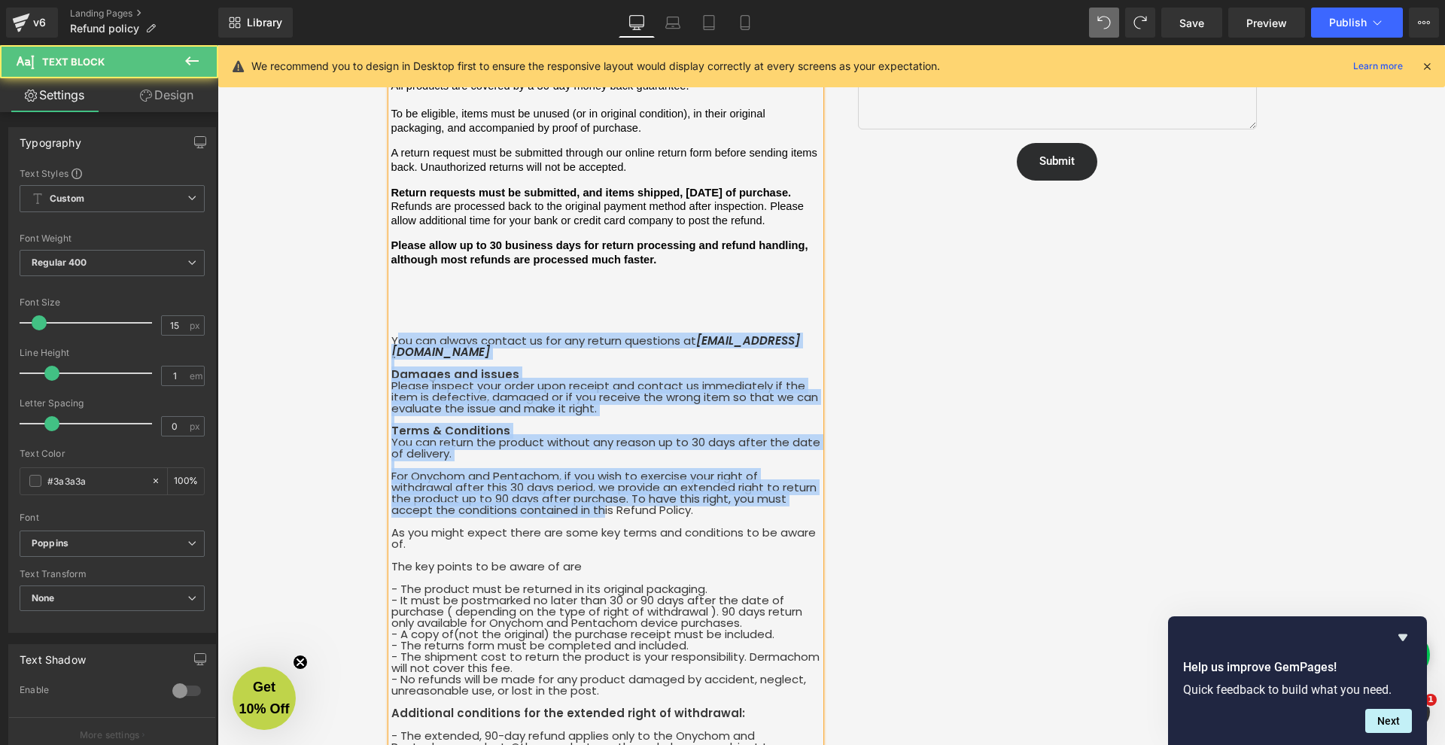
drag, startPoint x: 391, startPoint y: 318, endPoint x: 586, endPoint y: 440, distance: 230.0
click at [601, 487] on div "We want you to feel confident shopping with [PERSON_NAME]. Below is a clear sum…" at bounding box center [605, 542] width 429 height 1437
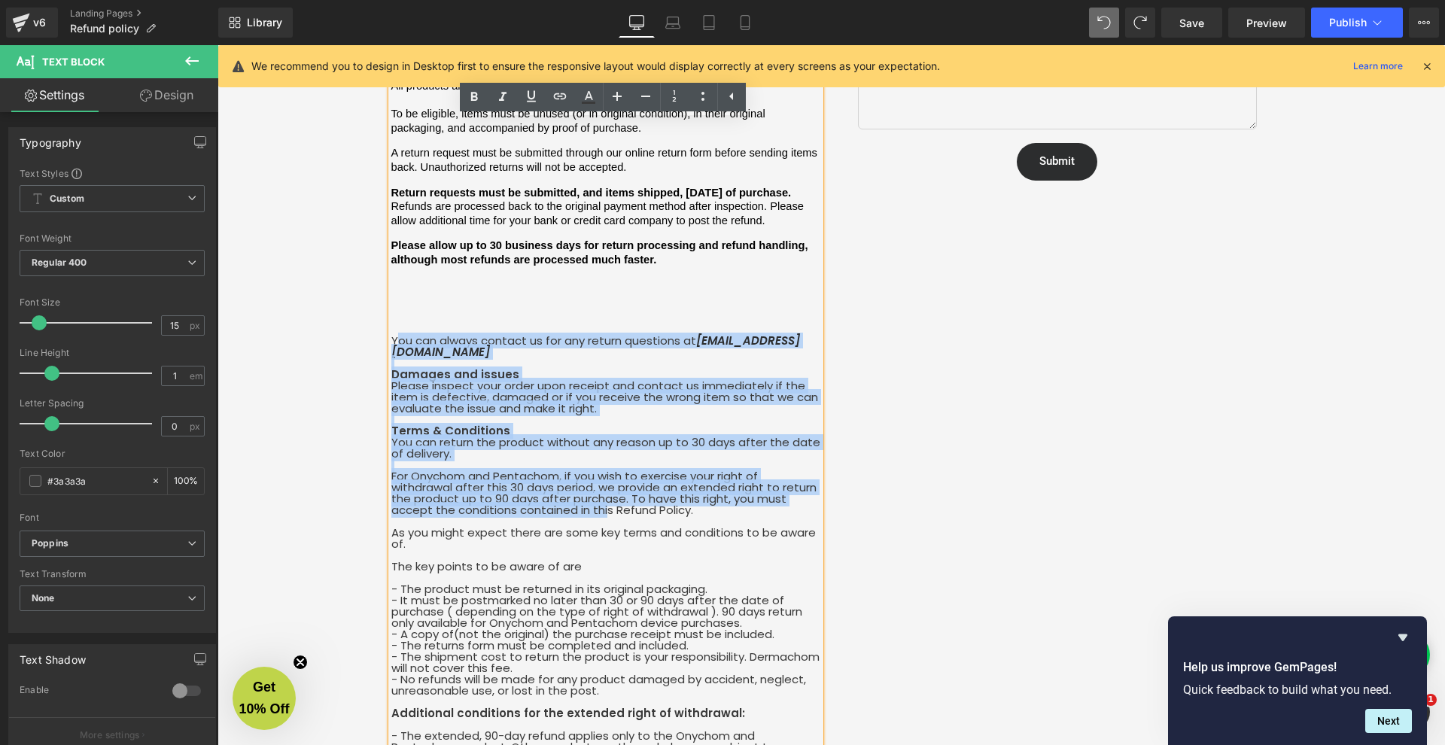
click at [520, 315] on div "We want you to feel confident shopping with [PERSON_NAME]. Below is a clear sum…" at bounding box center [605, 542] width 429 height 1437
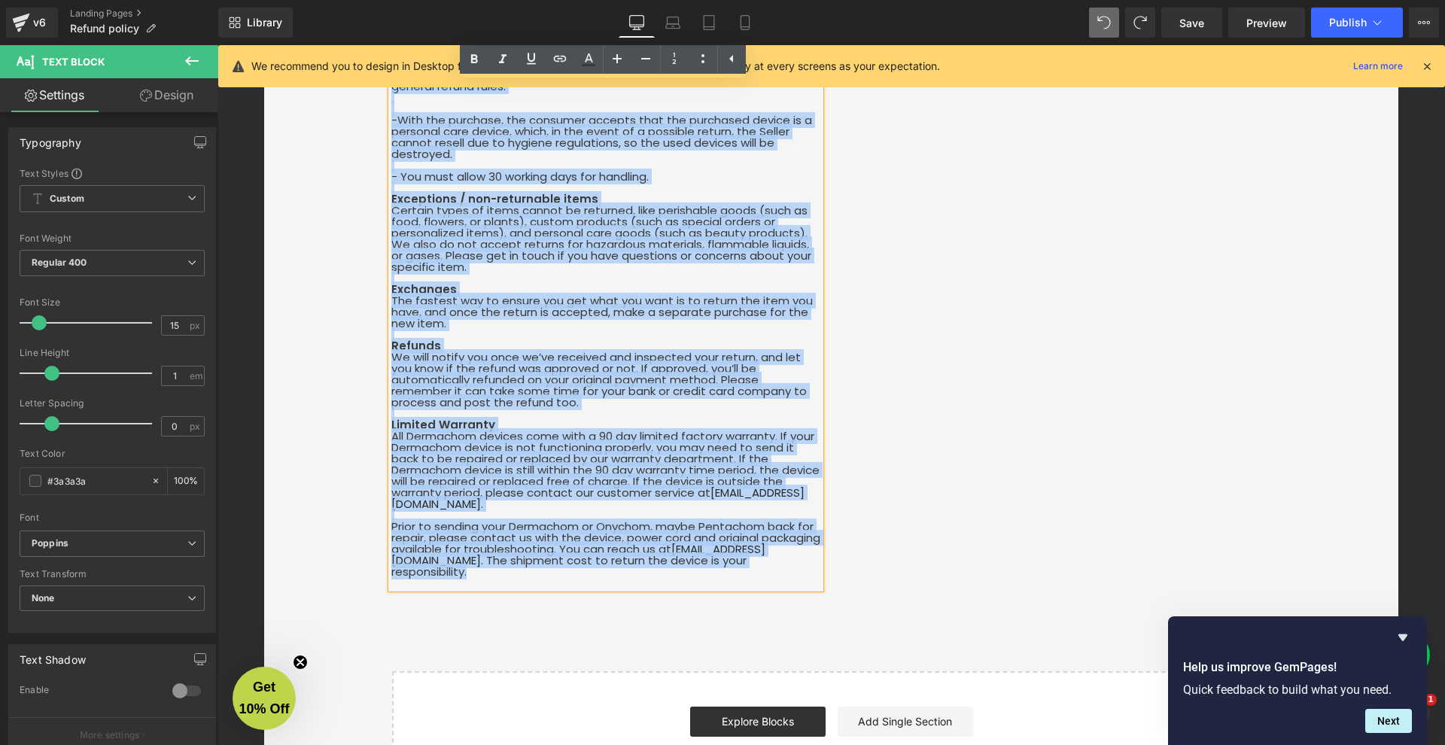
drag, startPoint x: 389, startPoint y: 319, endPoint x: 806, endPoint y: 744, distance: 595.6
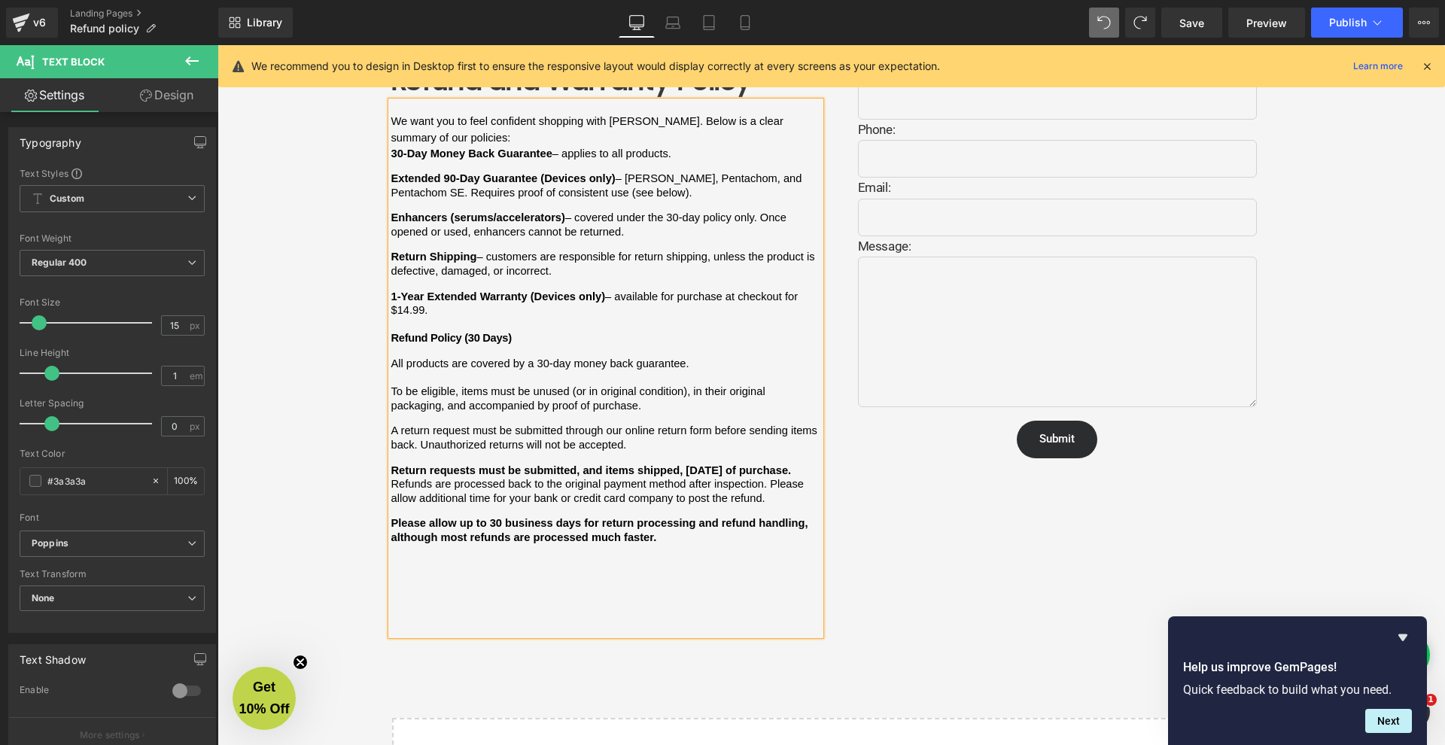
scroll to position [93, 0]
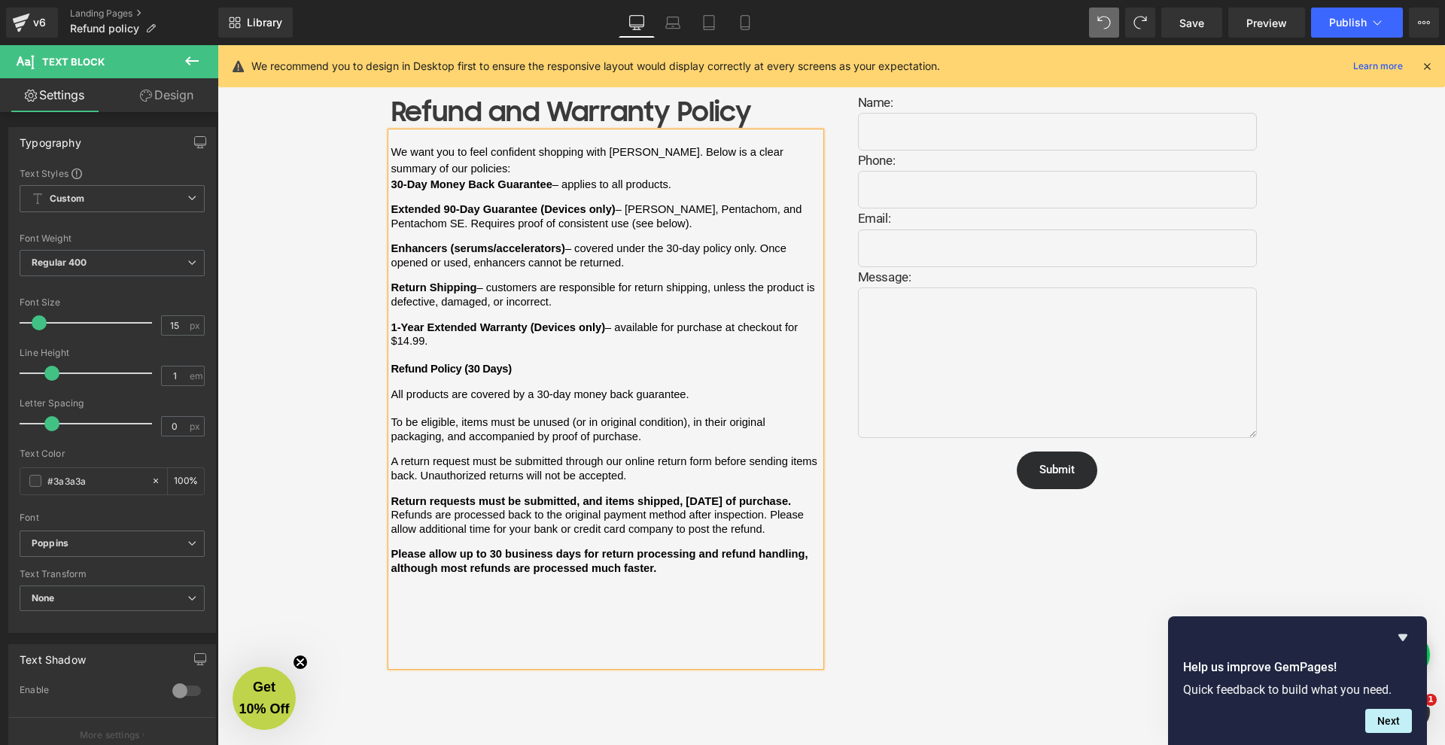
click at [527, 155] on p "We want you to feel confident shopping with [PERSON_NAME]. Below is a clear sum…" at bounding box center [605, 161] width 429 height 34
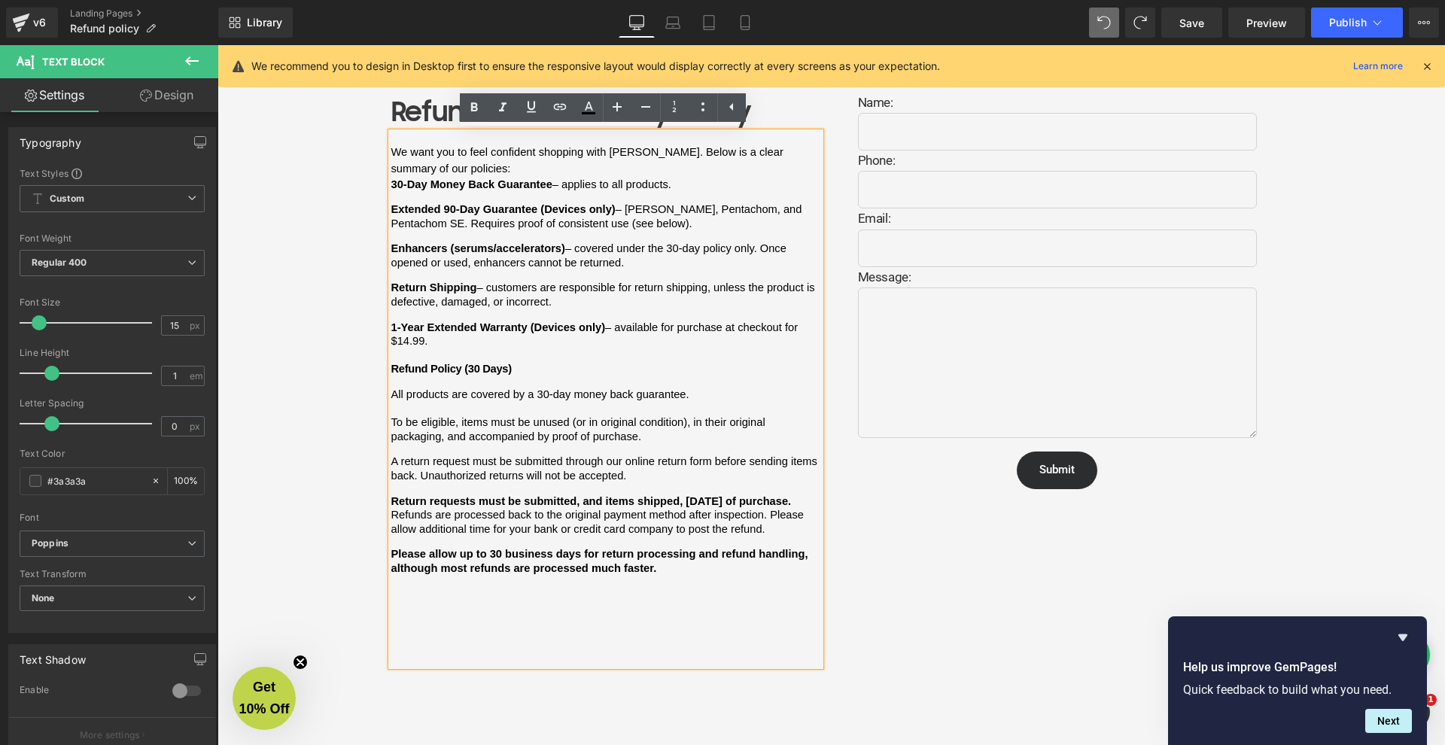
click at [337, 230] on div "Refund and Warranty Policy Heading We want you to feel confident shopping with …" at bounding box center [832, 482] width 1228 height 825
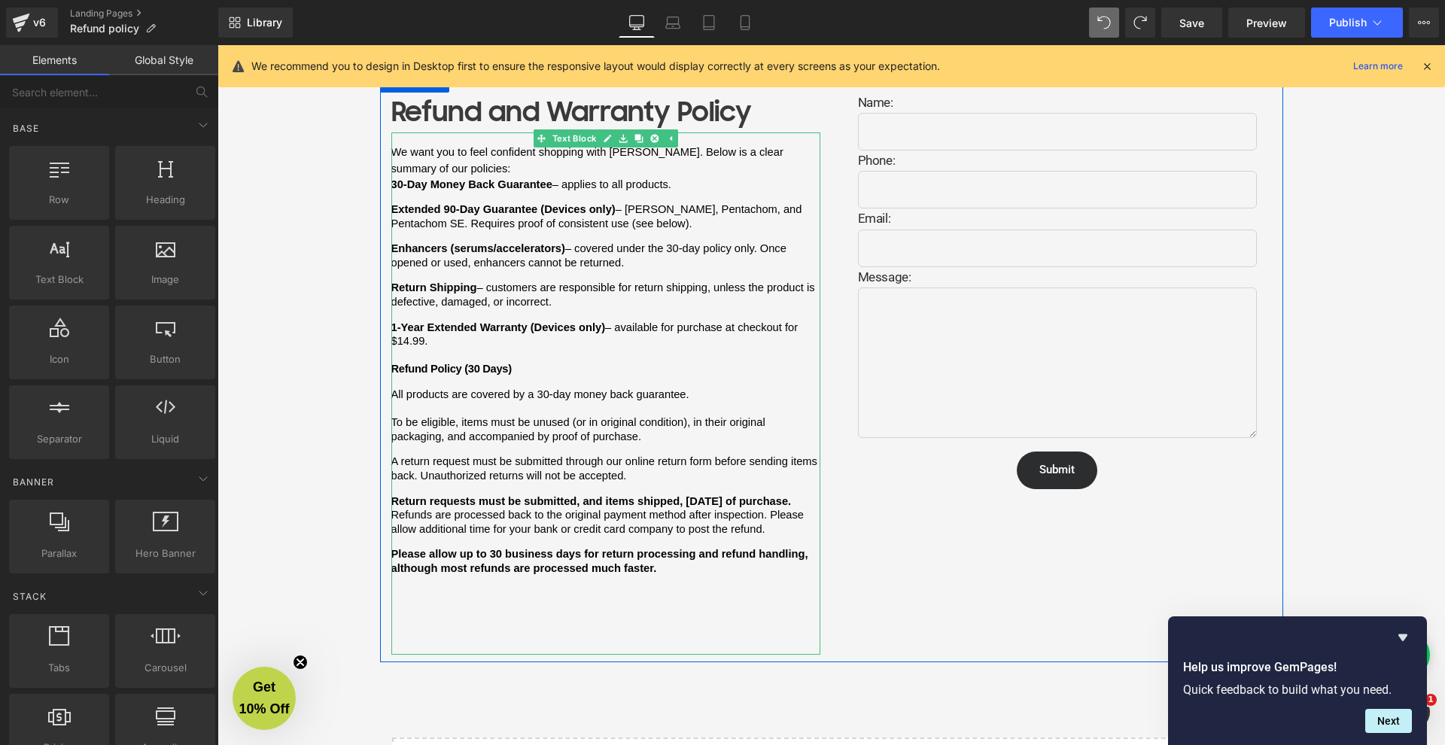
scroll to position [96, 0]
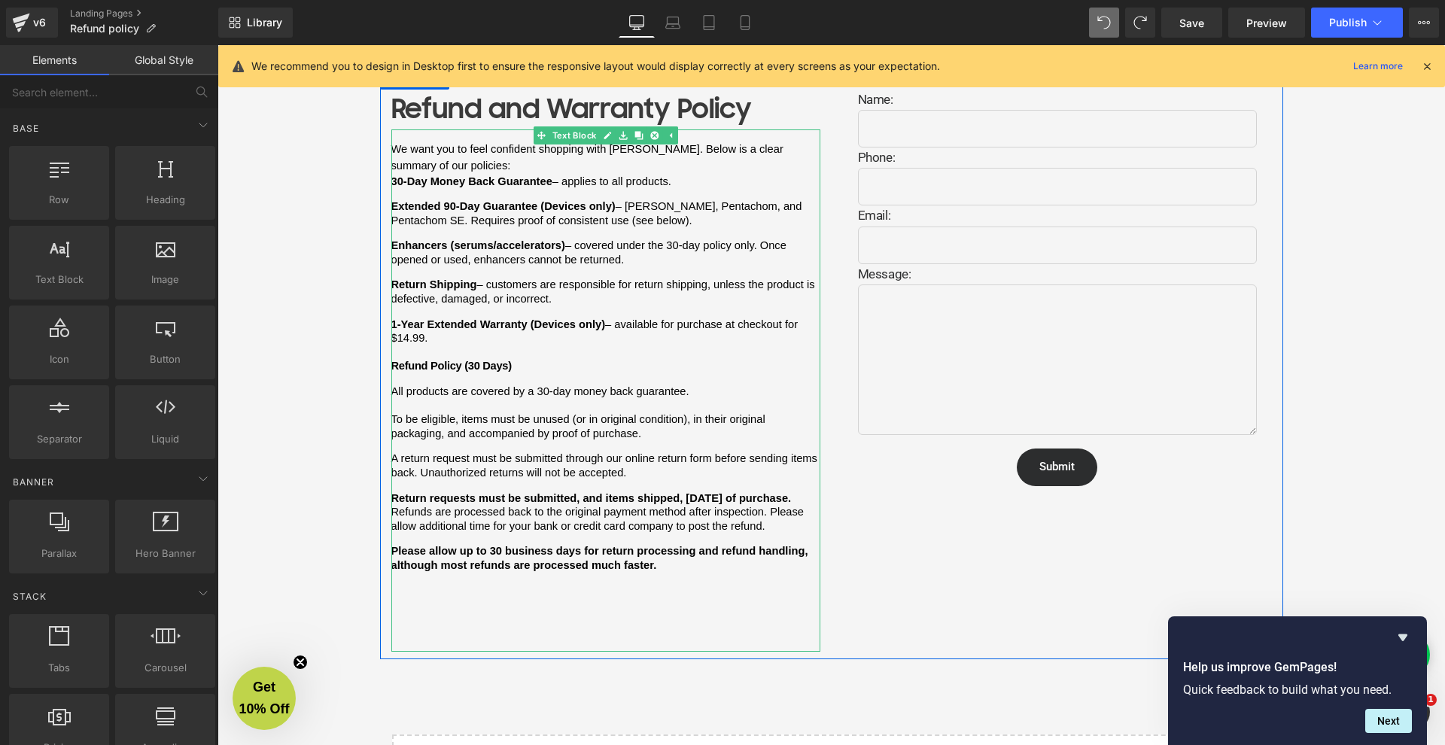
click at [676, 548] on p "Please allow up to 30 business days for return processing and refund handling, …" at bounding box center [605, 558] width 429 height 28
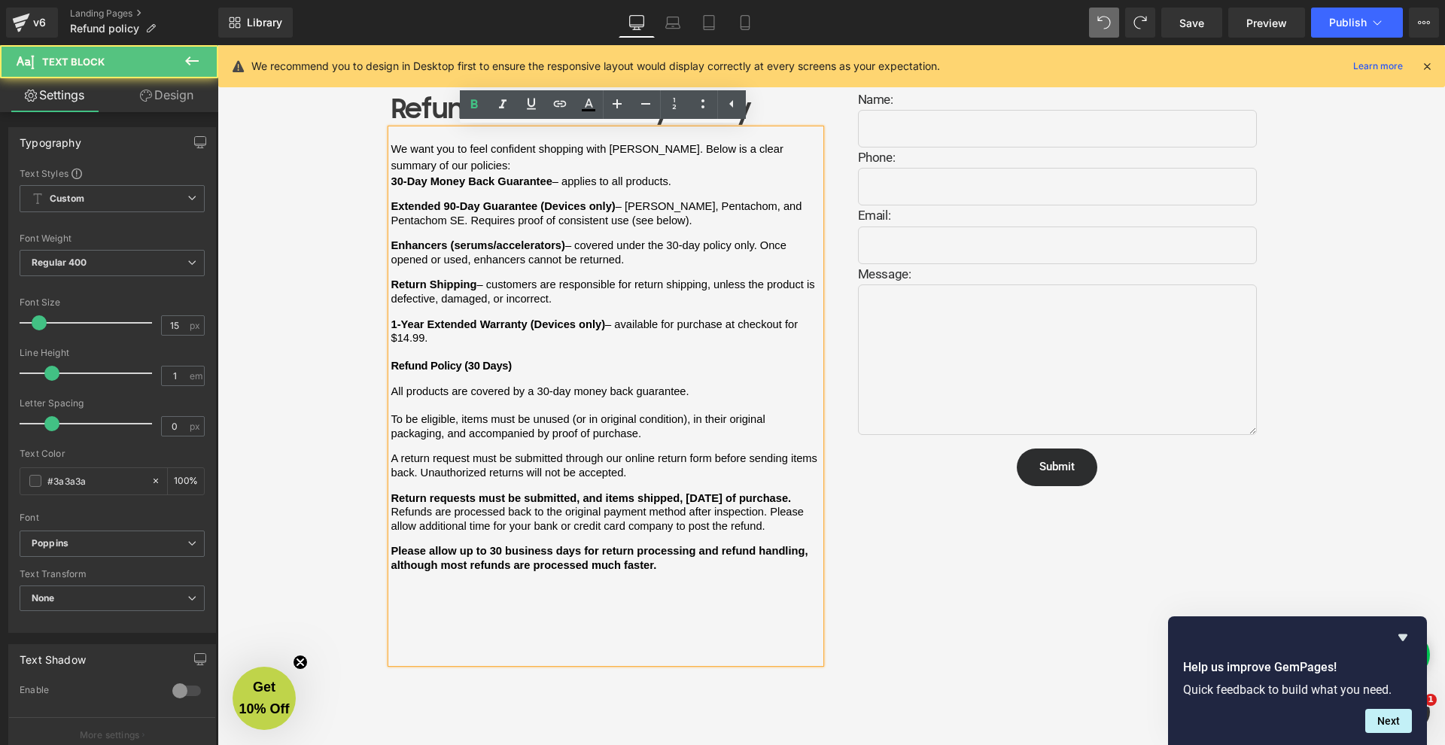
click at [477, 346] on p at bounding box center [605, 353] width 429 height 14
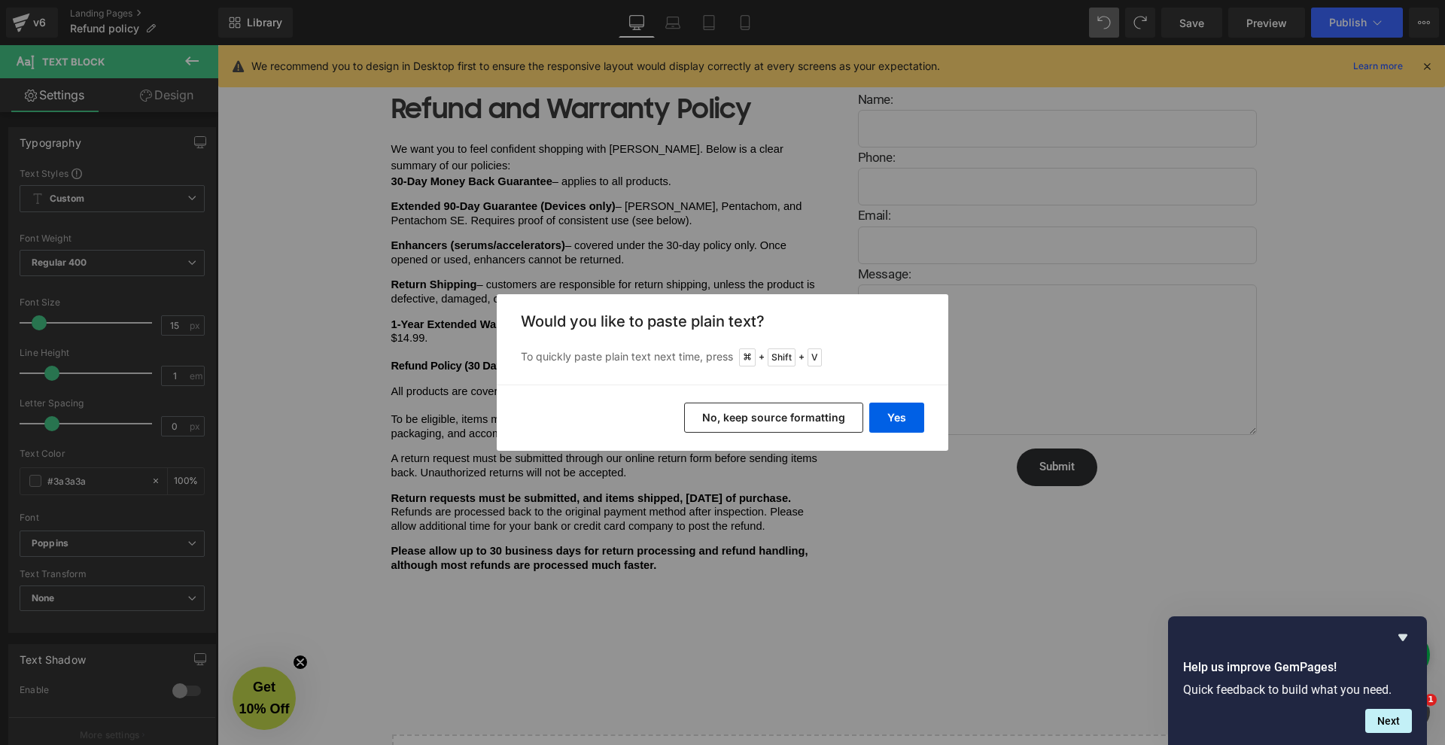
click at [770, 422] on button "No, keep source formatting" at bounding box center [773, 418] width 179 height 30
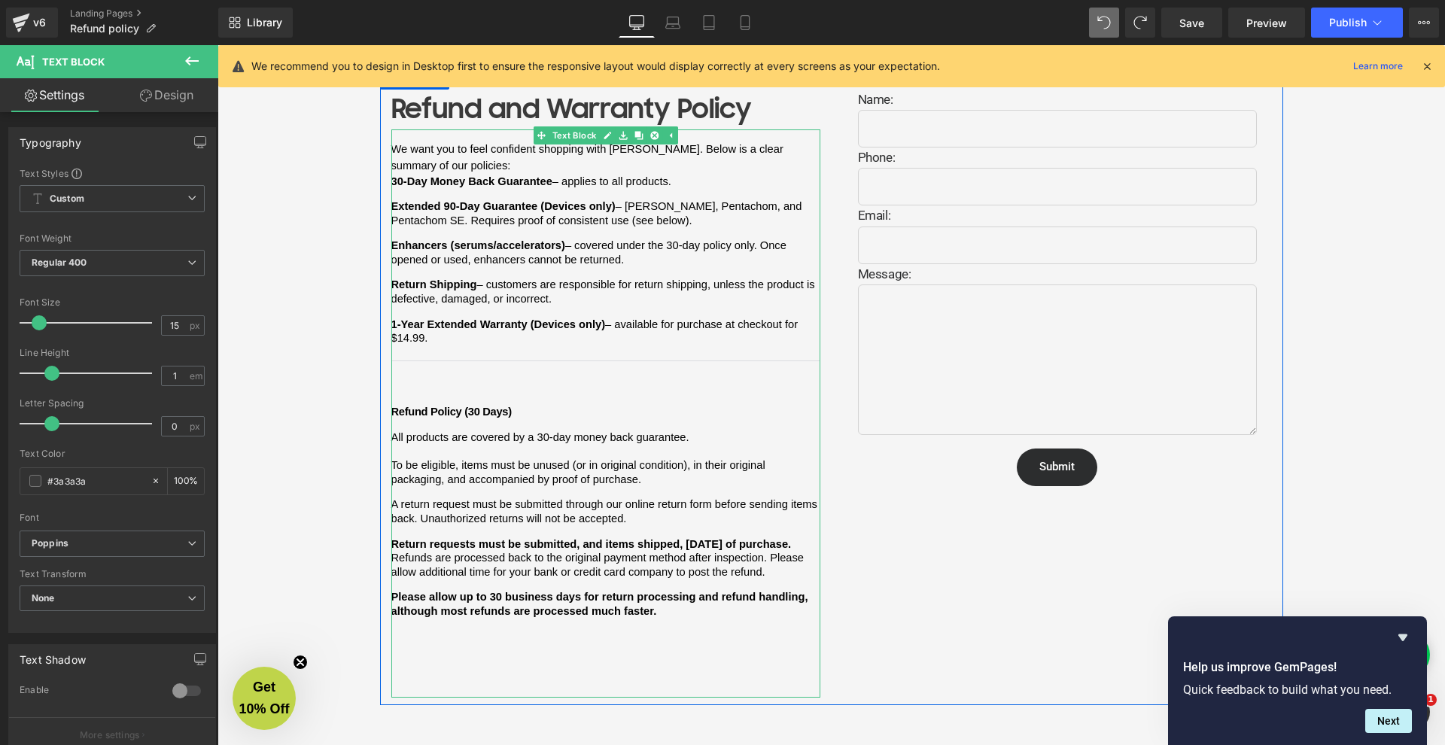
click at [482, 376] on p at bounding box center [605, 383] width 429 height 14
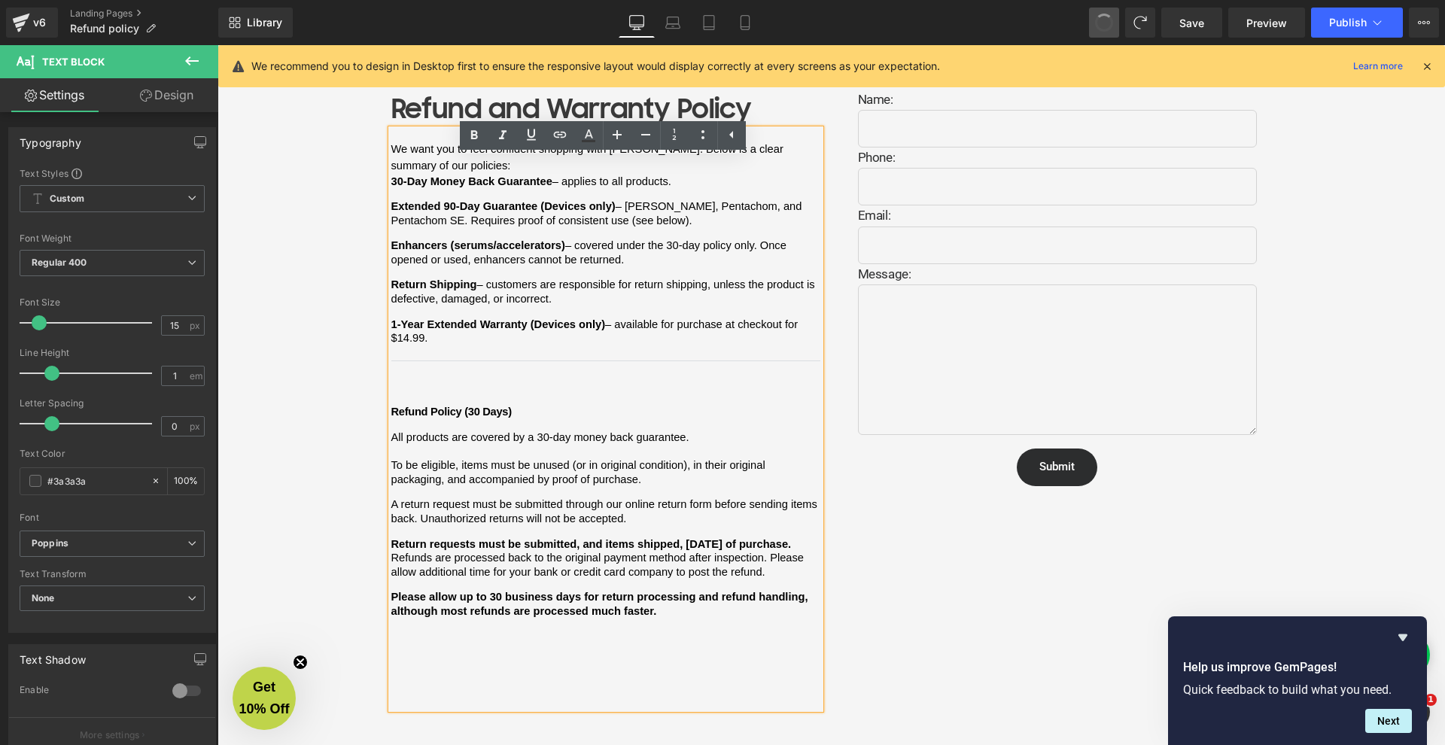
scroll to position [65, 0]
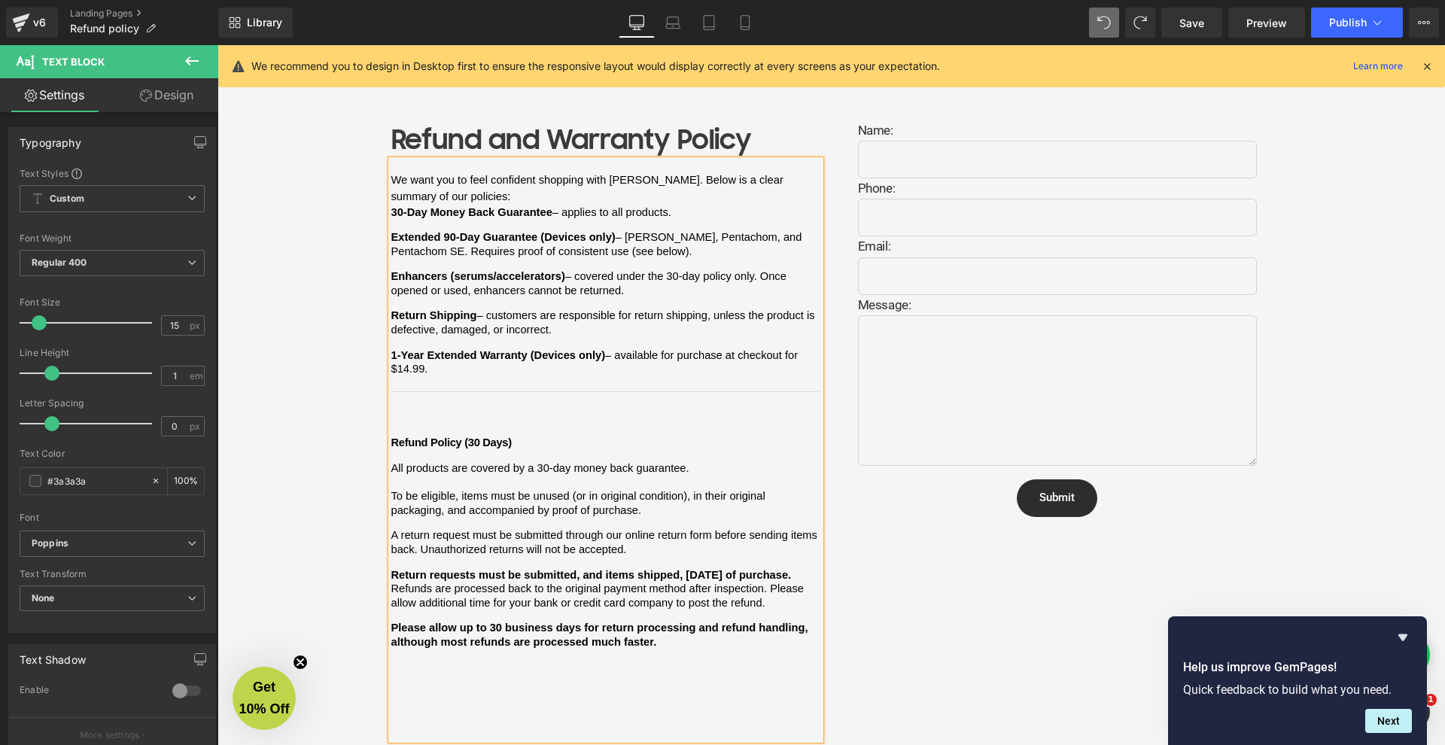
click at [458, 364] on span "We want you to feel confident shopping with [PERSON_NAME]. Below is a clear sum…" at bounding box center [605, 311] width 429 height 279
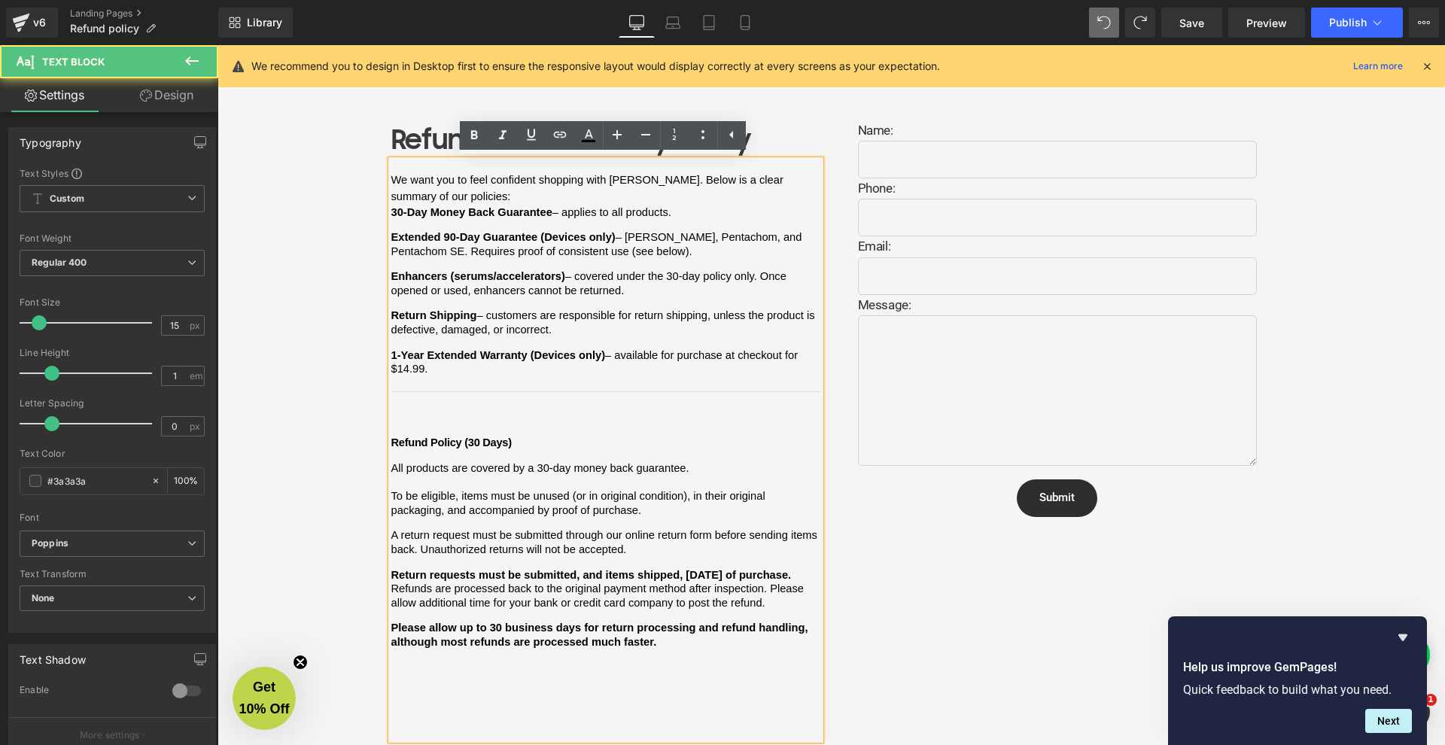
click at [461, 354] on p "1-Year Extended Warranty (Devices only) – available for purchase at checkout fo…" at bounding box center [605, 363] width 429 height 28
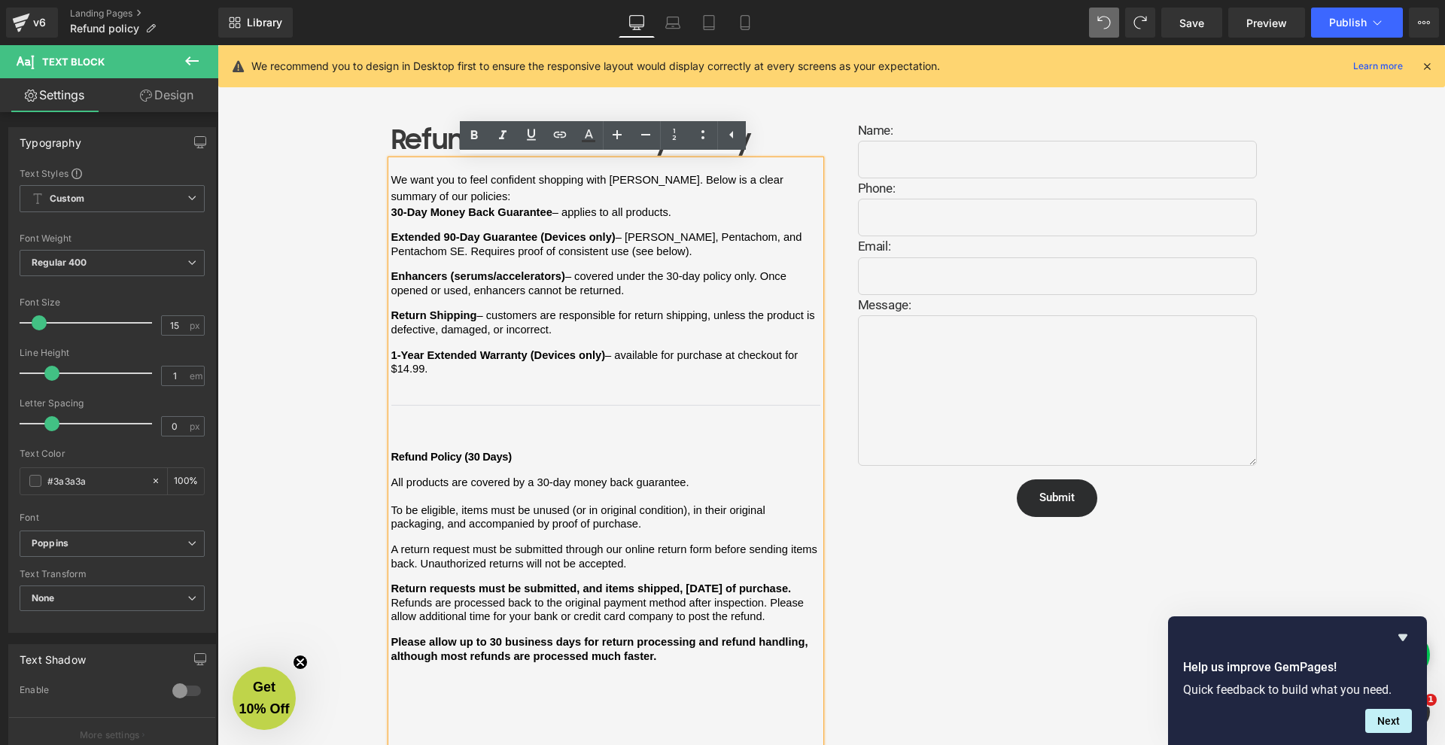
click at [414, 422] on span "We want you to feel confident shopping with [PERSON_NAME]. Below is a clear sum…" at bounding box center [605, 318] width 429 height 293
click at [413, 420] on span "We want you to feel confident shopping with [PERSON_NAME]. Below is a clear sum…" at bounding box center [605, 318] width 429 height 293
click at [428, 421] on p at bounding box center [605, 428] width 429 height 14
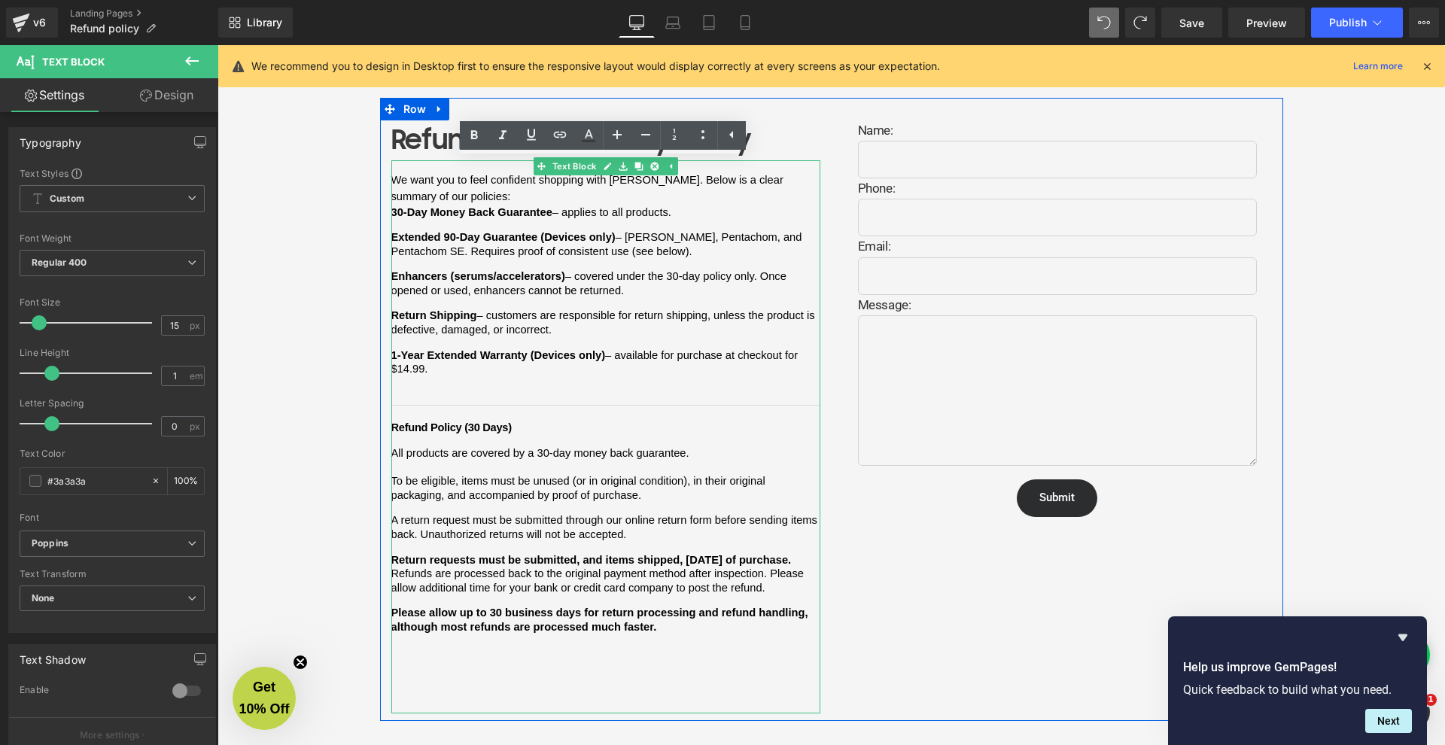
click at [406, 401] on span "We want you to feel confident shopping with [PERSON_NAME]. Below is a clear sum…" at bounding box center [605, 304] width 429 height 264
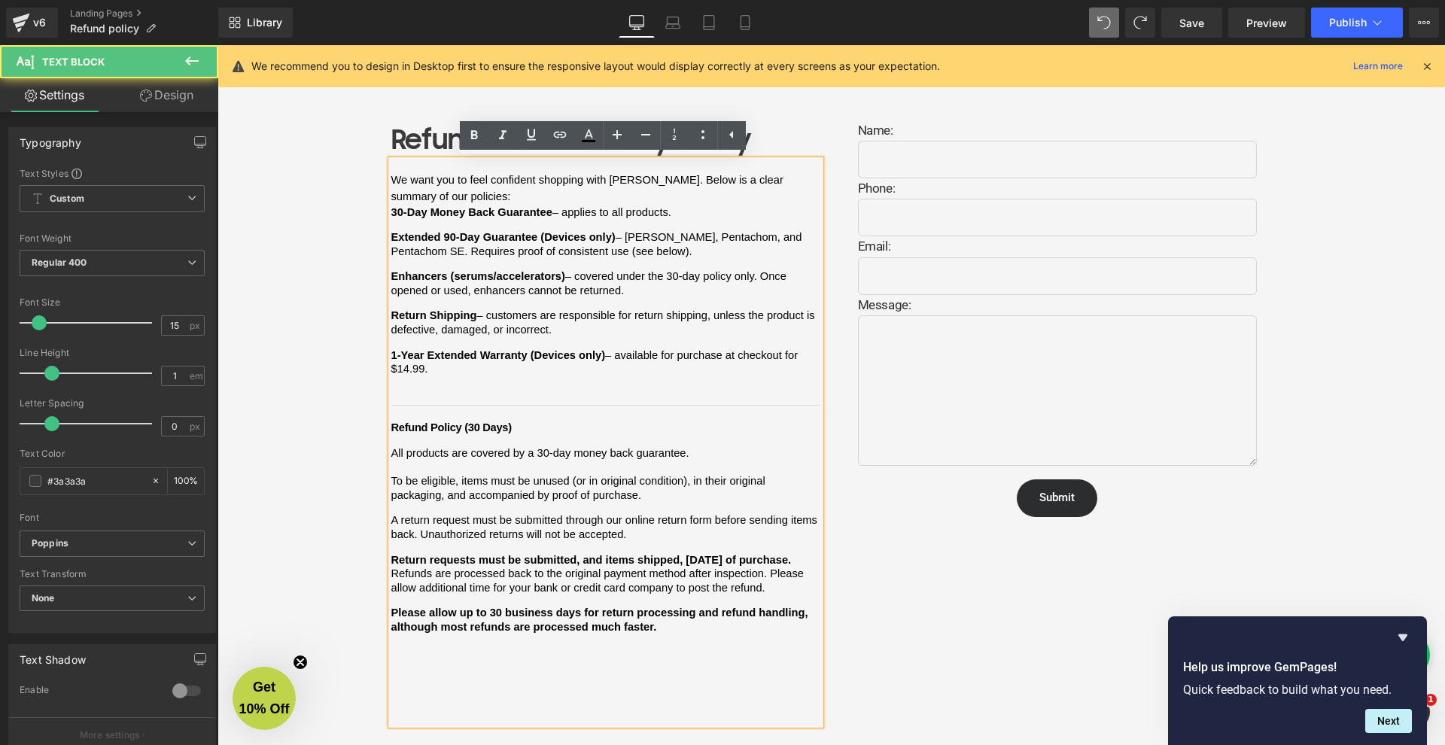
click at [403, 394] on span "We want you to feel confident shopping with [PERSON_NAME]. Below is a clear sum…" at bounding box center [605, 304] width 429 height 264
click at [434, 380] on span "We want you to feel confident shopping with [PERSON_NAME]. Below is a clear sum…" at bounding box center [605, 304] width 429 height 264
click at [437, 376] on p at bounding box center [605, 383] width 429 height 14
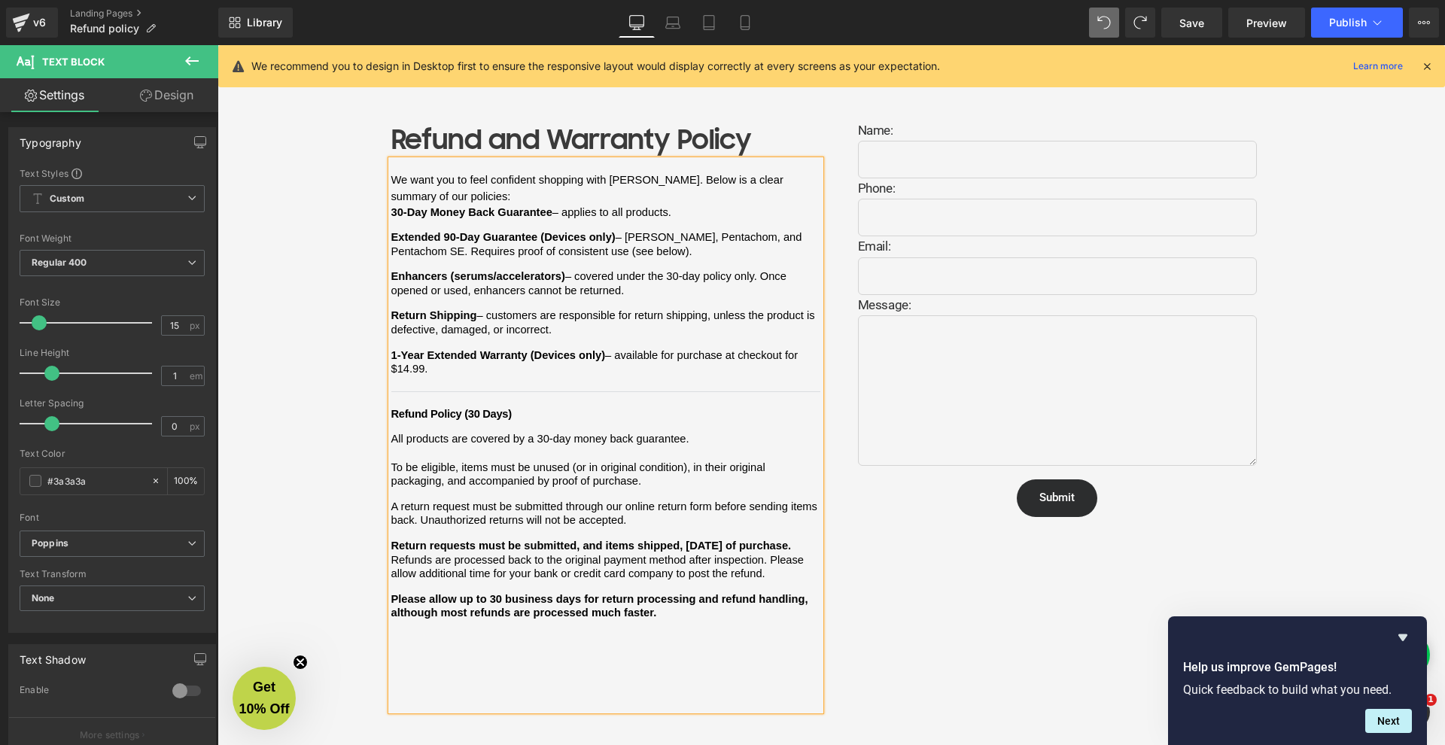
click at [490, 382] on span "We want you to feel confident shopping with [PERSON_NAME]. Below is a clear sum…" at bounding box center [605, 297] width 429 height 250
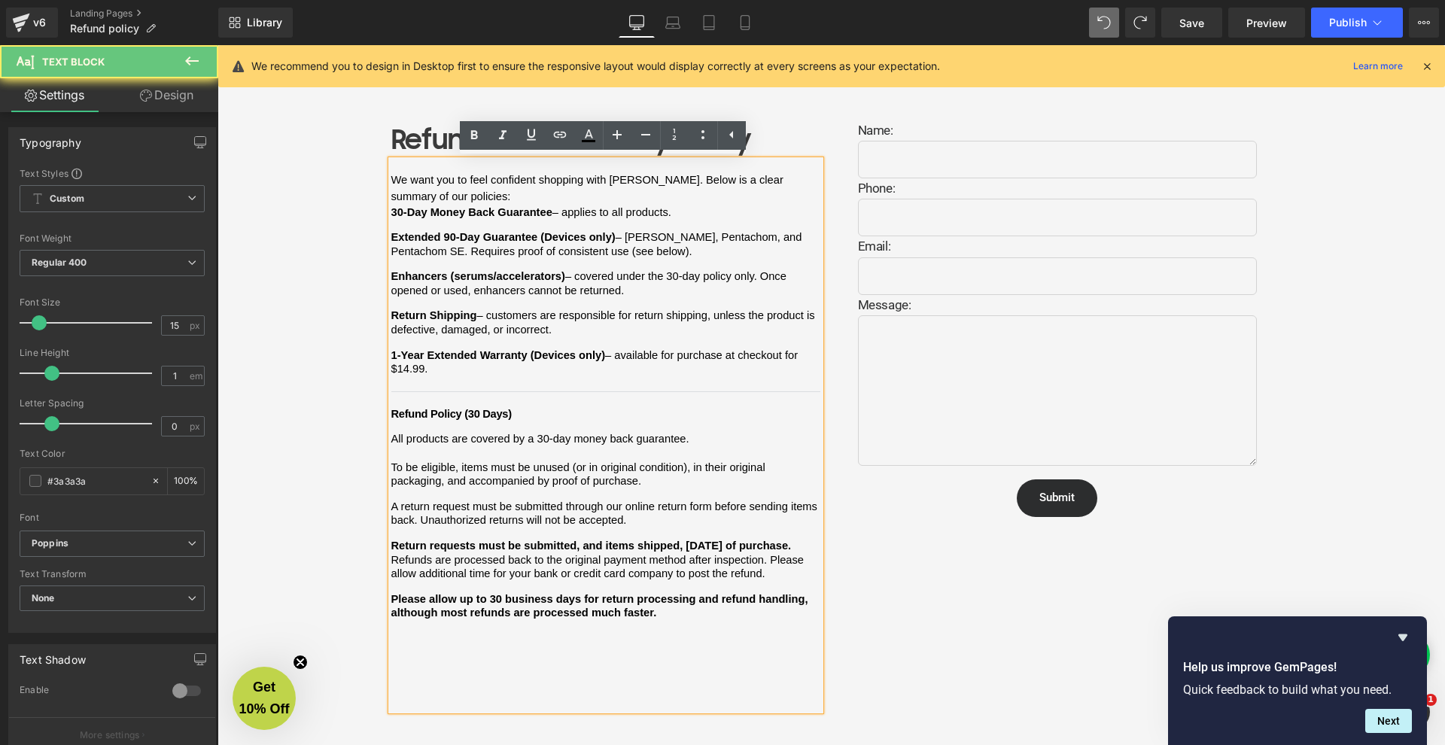
click at [489, 373] on span "We want you to feel confident shopping with [PERSON_NAME]. Below is a clear sum…" at bounding box center [605, 297] width 429 height 250
click at [391, 389] on span "We want you to feel confident shopping with [PERSON_NAME]. Below is a clear sum…" at bounding box center [605, 297] width 429 height 250
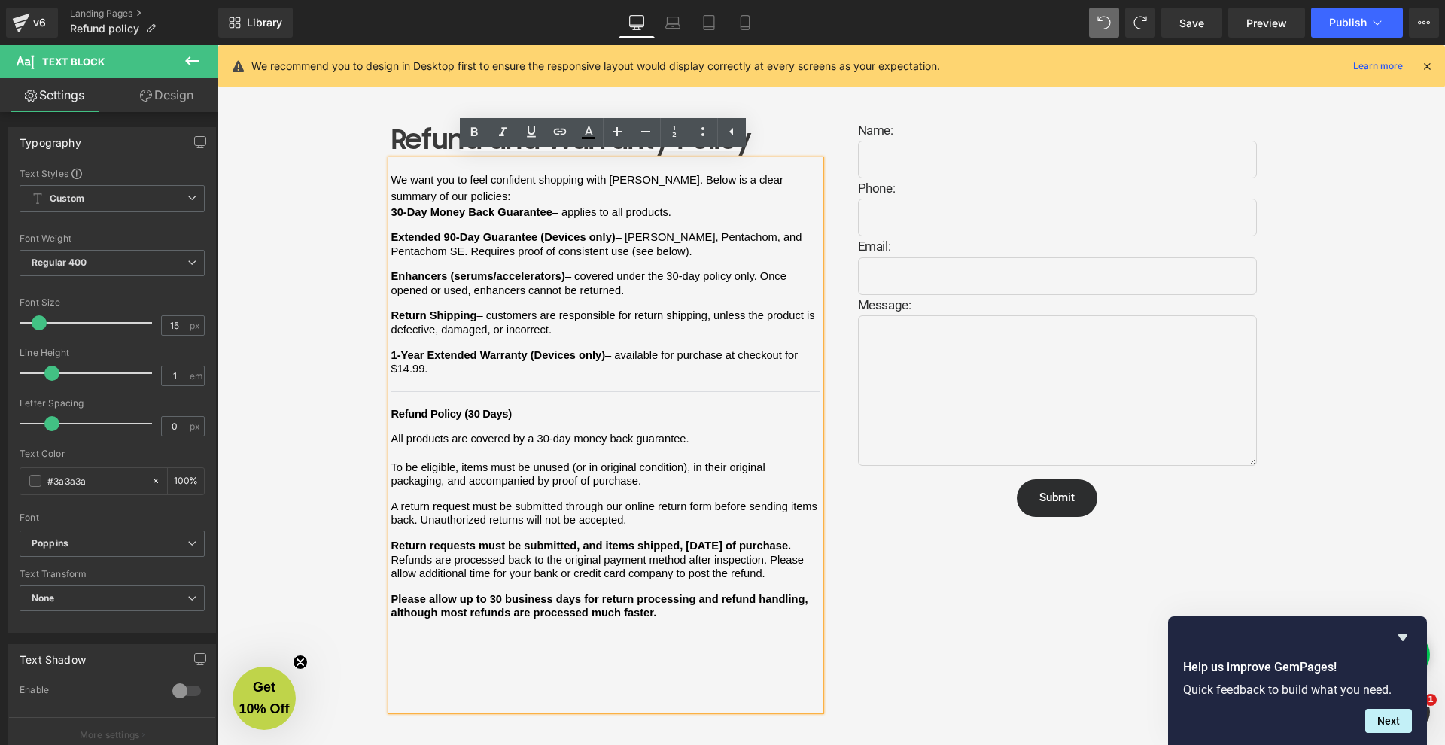
scroll to position [345, 0]
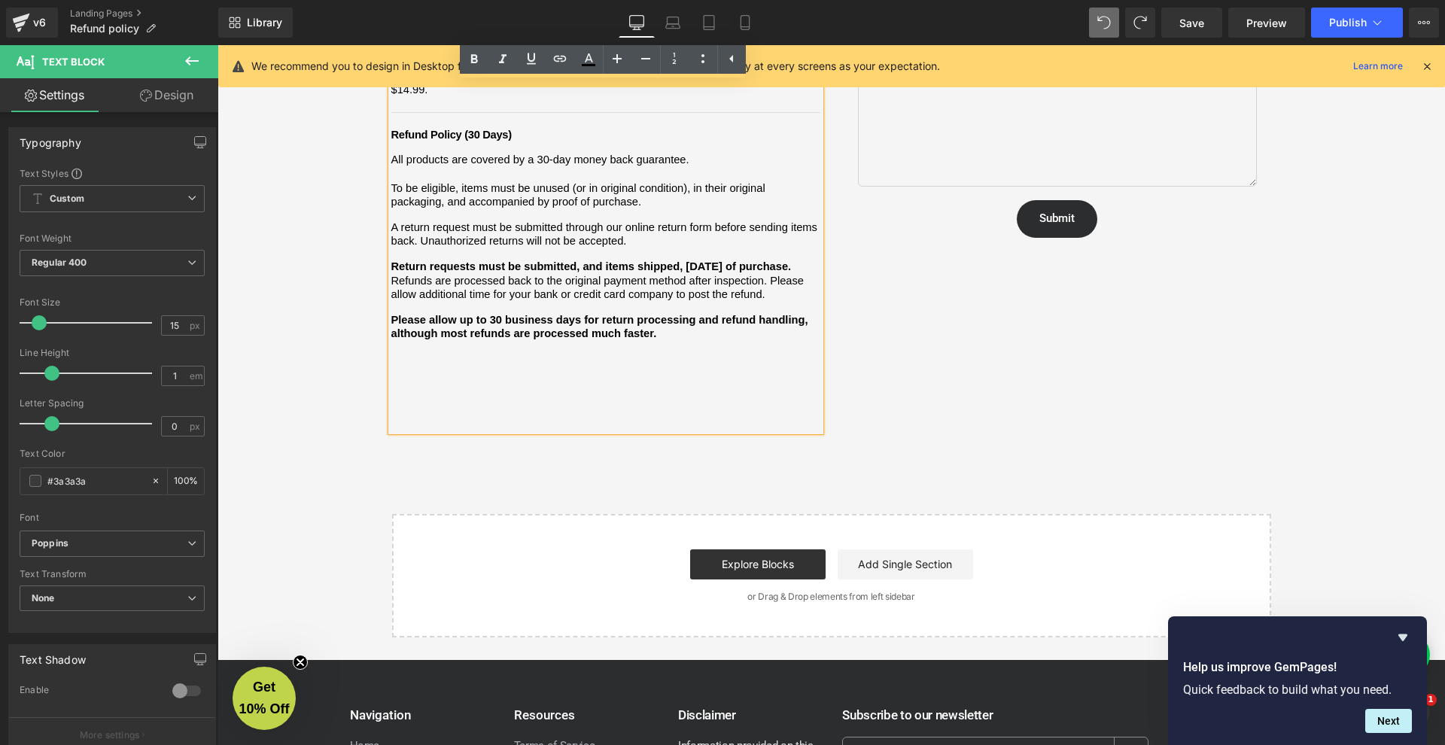
click at [693, 356] on div "We want you to feel confident shopping with [PERSON_NAME]. Below is a clear sum…" at bounding box center [605, 156] width 429 height 550
click at [681, 324] on div "We want you to feel confident shopping with [PERSON_NAME]. Below is a clear sum…" at bounding box center [605, 156] width 429 height 550
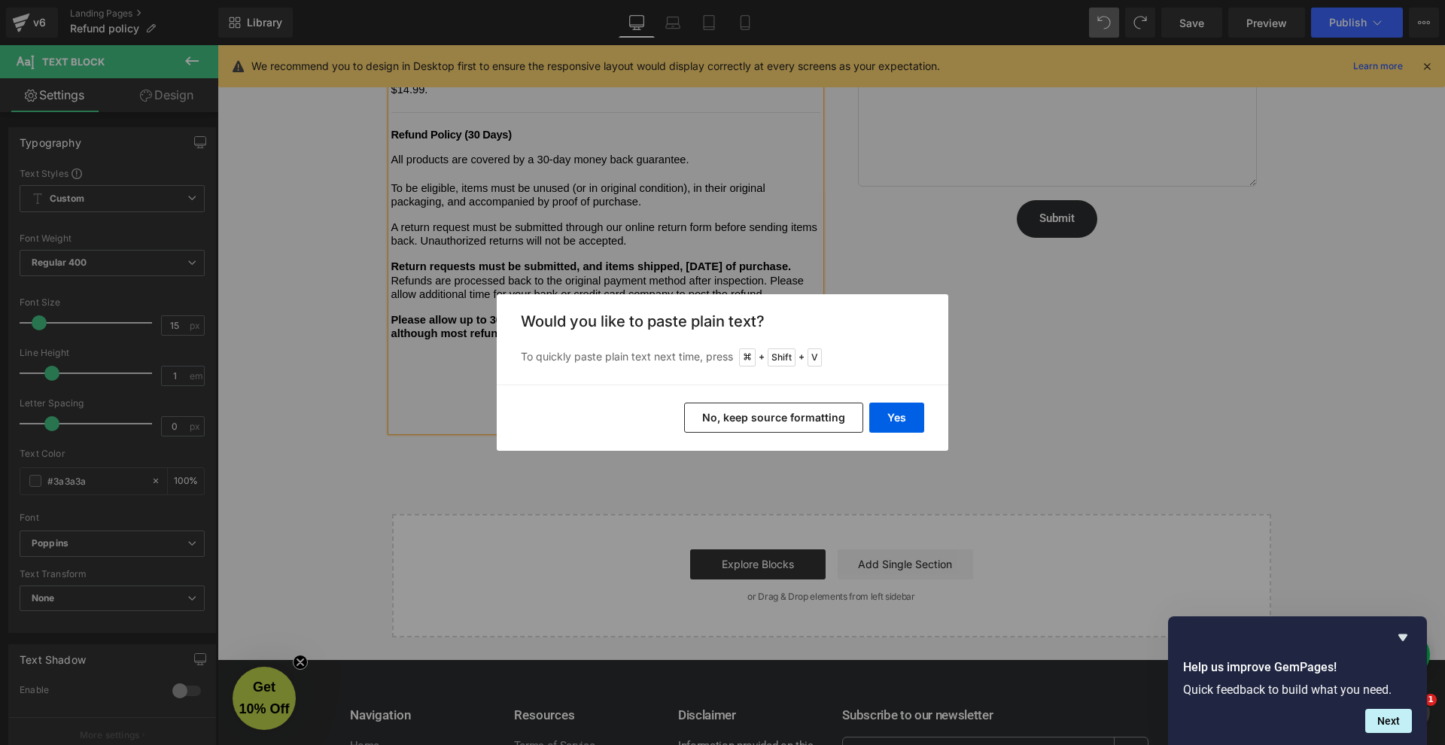
click at [796, 410] on button "No, keep source formatting" at bounding box center [773, 418] width 179 height 30
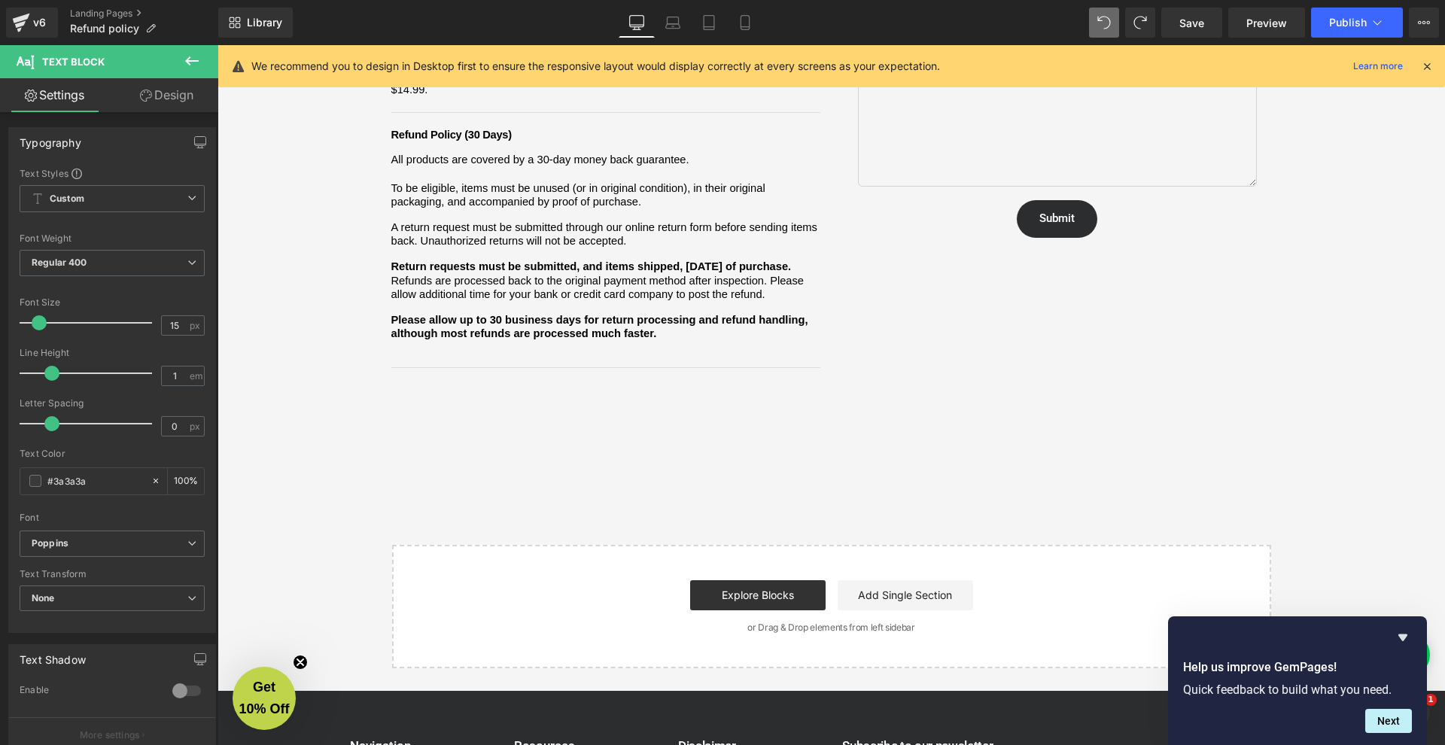
click at [571, 339] on div "We want you to feel confident shopping with [PERSON_NAME]. Below is a clear sum…" at bounding box center [605, 171] width 429 height 581
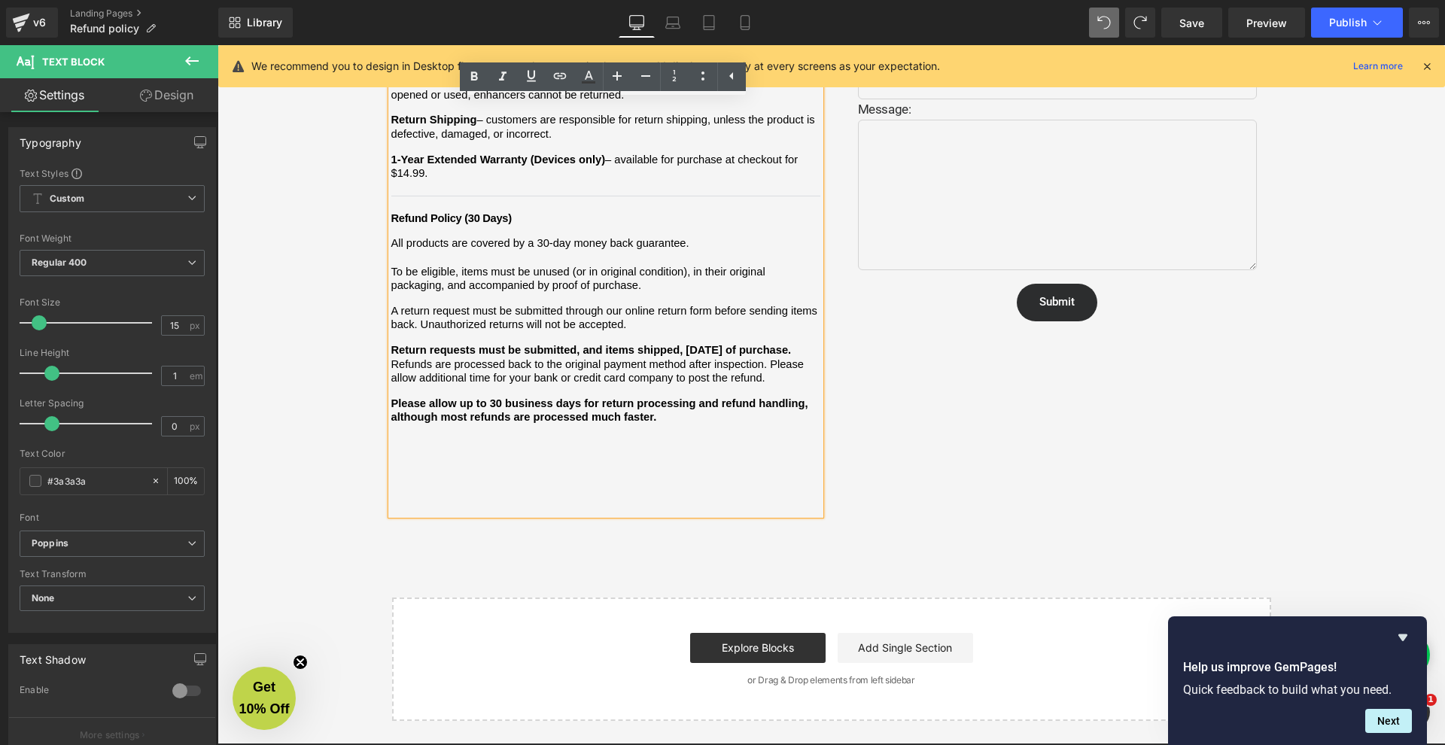
scroll to position [0, 0]
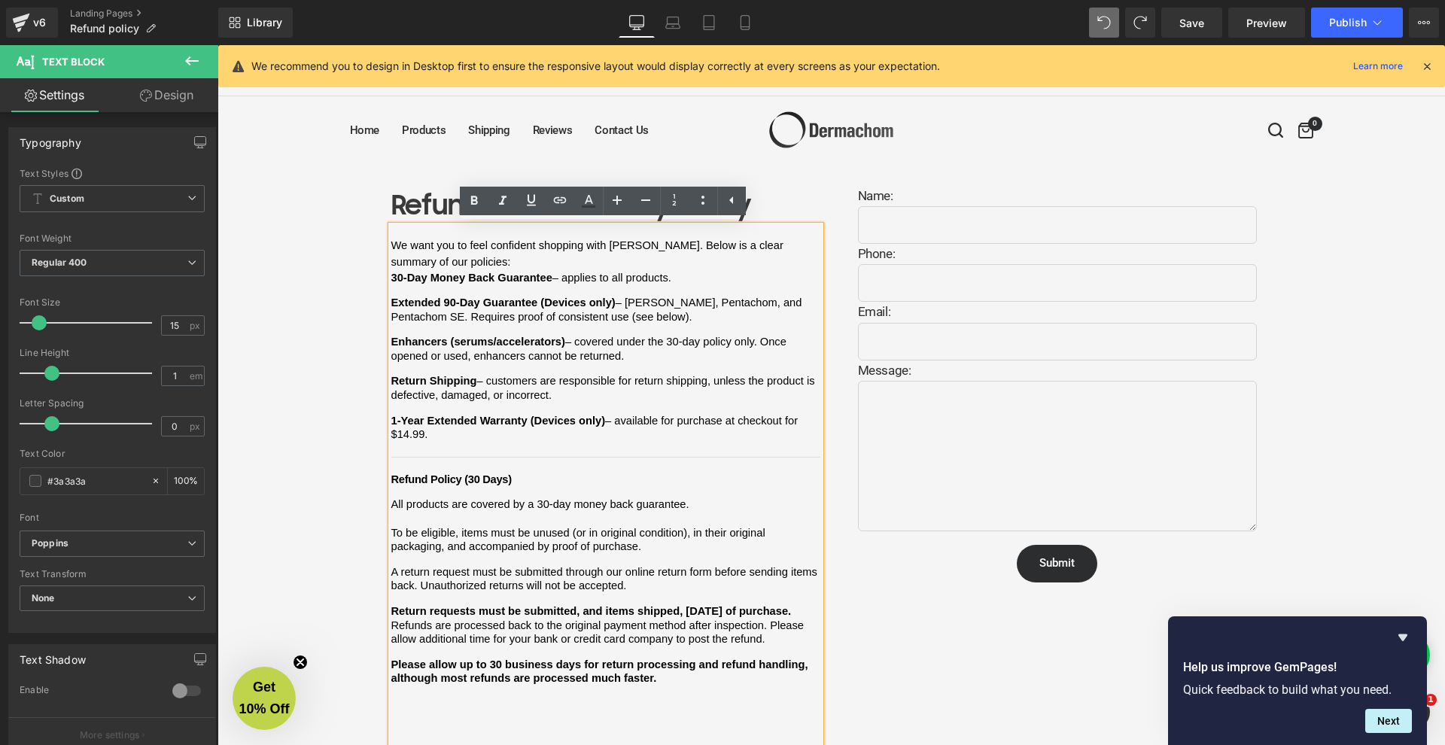
click at [492, 681] on div "We want you to feel confident shopping with [PERSON_NAME]. Below is a clear sum…" at bounding box center [605, 501] width 429 height 550
click at [489, 671] on div "We want you to feel confident shopping with [PERSON_NAME]. Below is a clear sum…" at bounding box center [605, 501] width 429 height 550
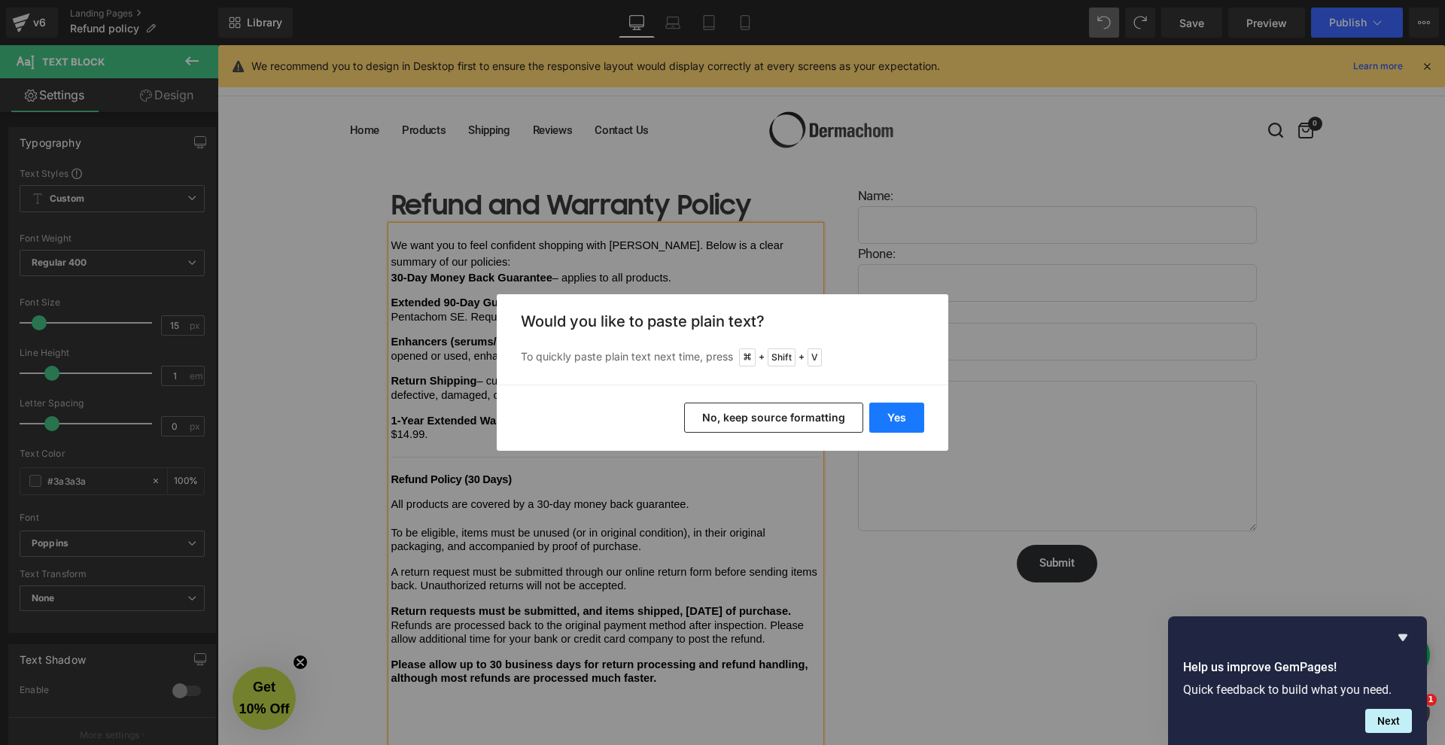
click at [881, 406] on button "Yes" at bounding box center [896, 418] width 55 height 30
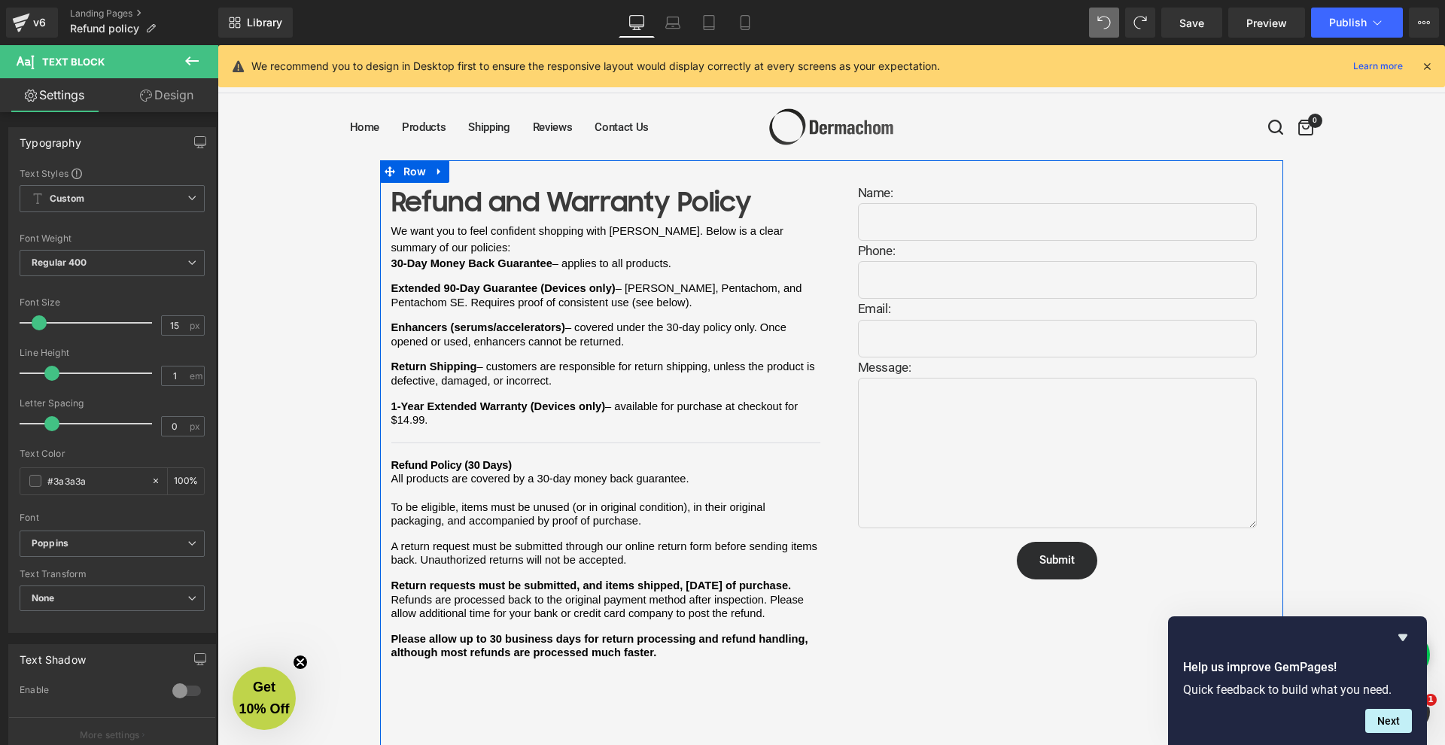
scroll to position [99, 0]
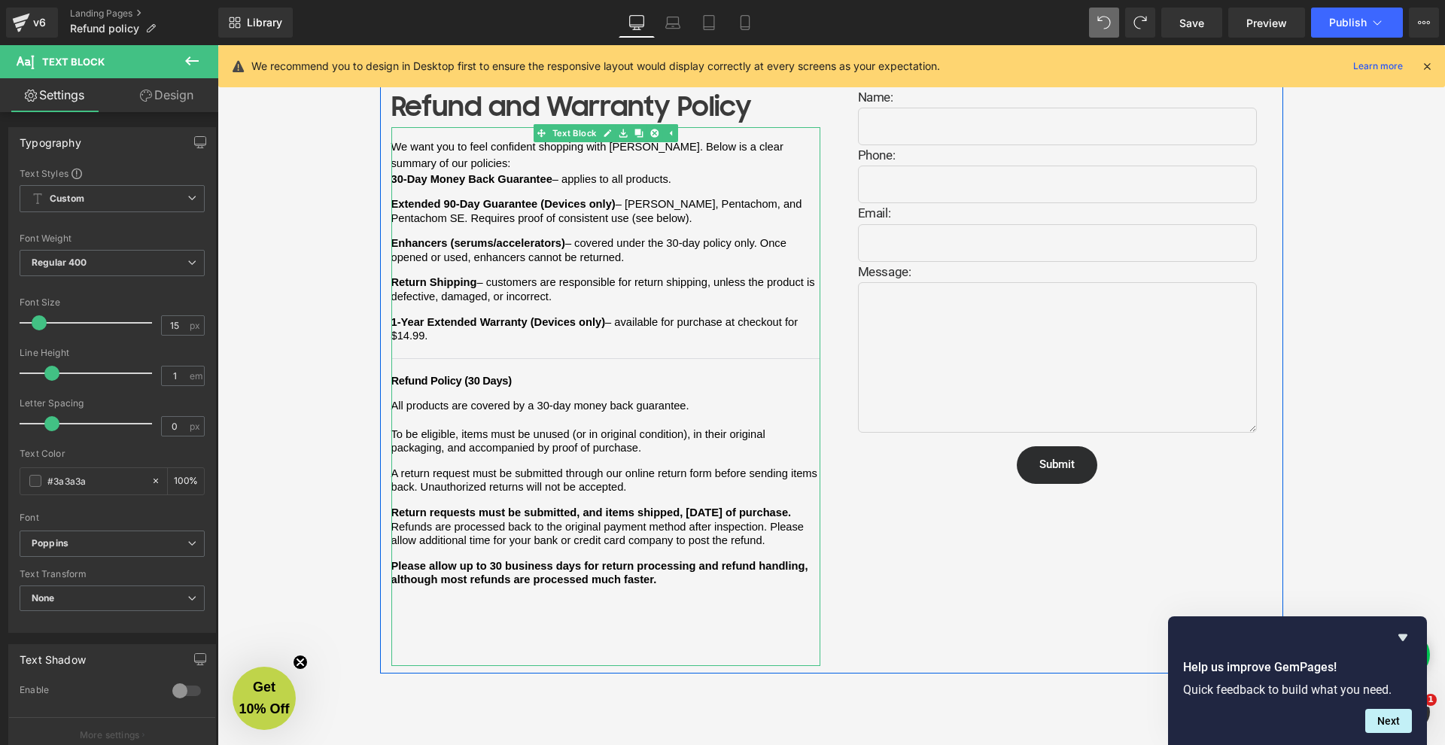
click at [479, 591] on div "We want you to feel confident shopping with [PERSON_NAME]. Below is a clear sum…" at bounding box center [605, 396] width 429 height 539
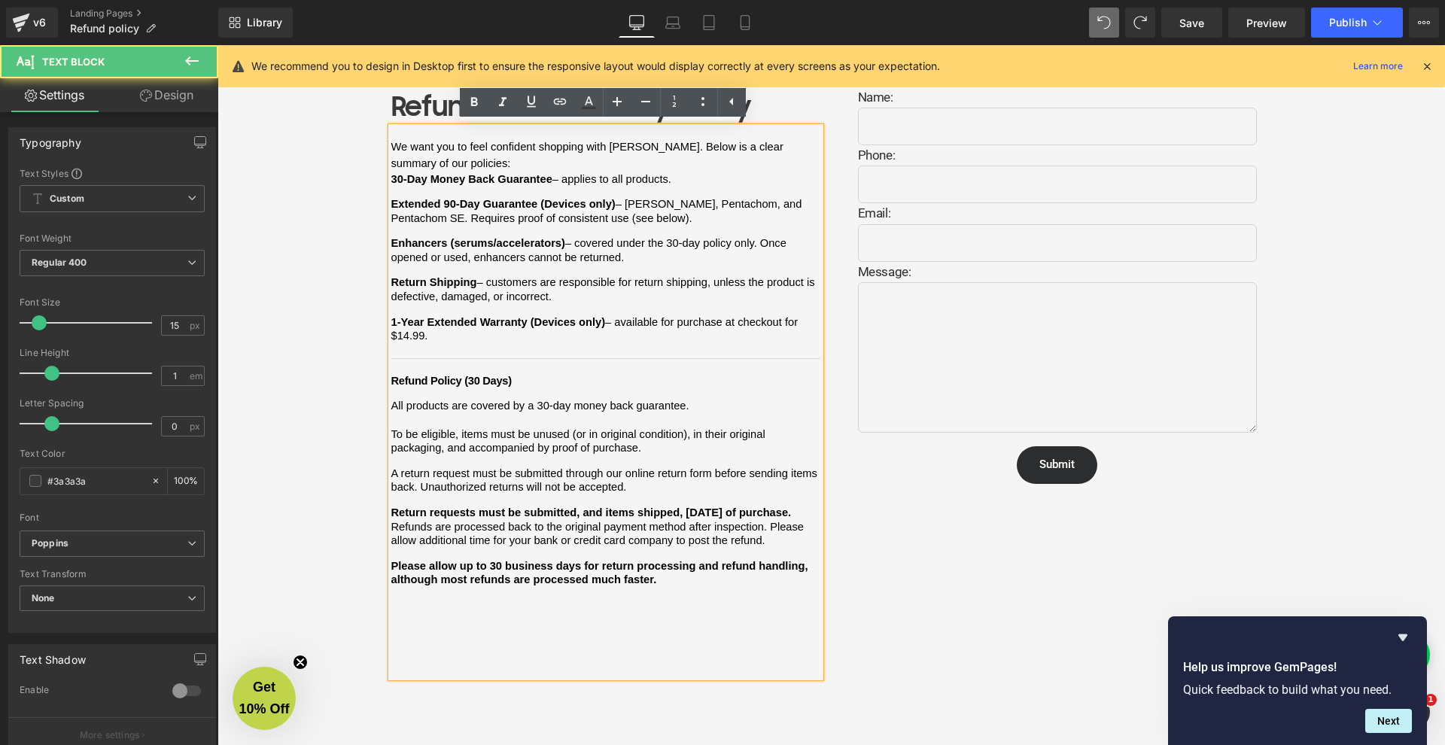
click at [480, 580] on div "We want you to feel confident shopping with [PERSON_NAME]. Below is a clear sum…" at bounding box center [605, 402] width 429 height 550
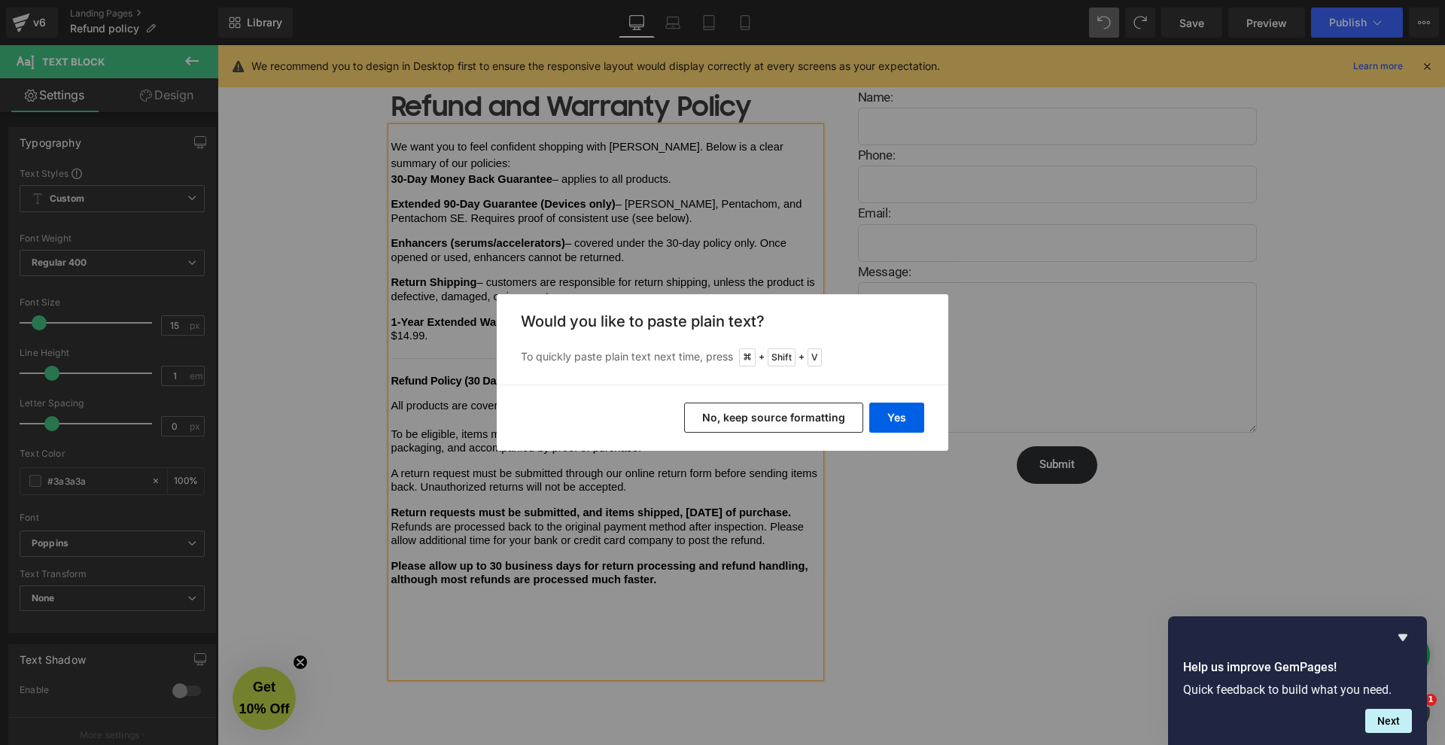
click at [777, 411] on button "No, keep source formatting" at bounding box center [773, 418] width 179 height 30
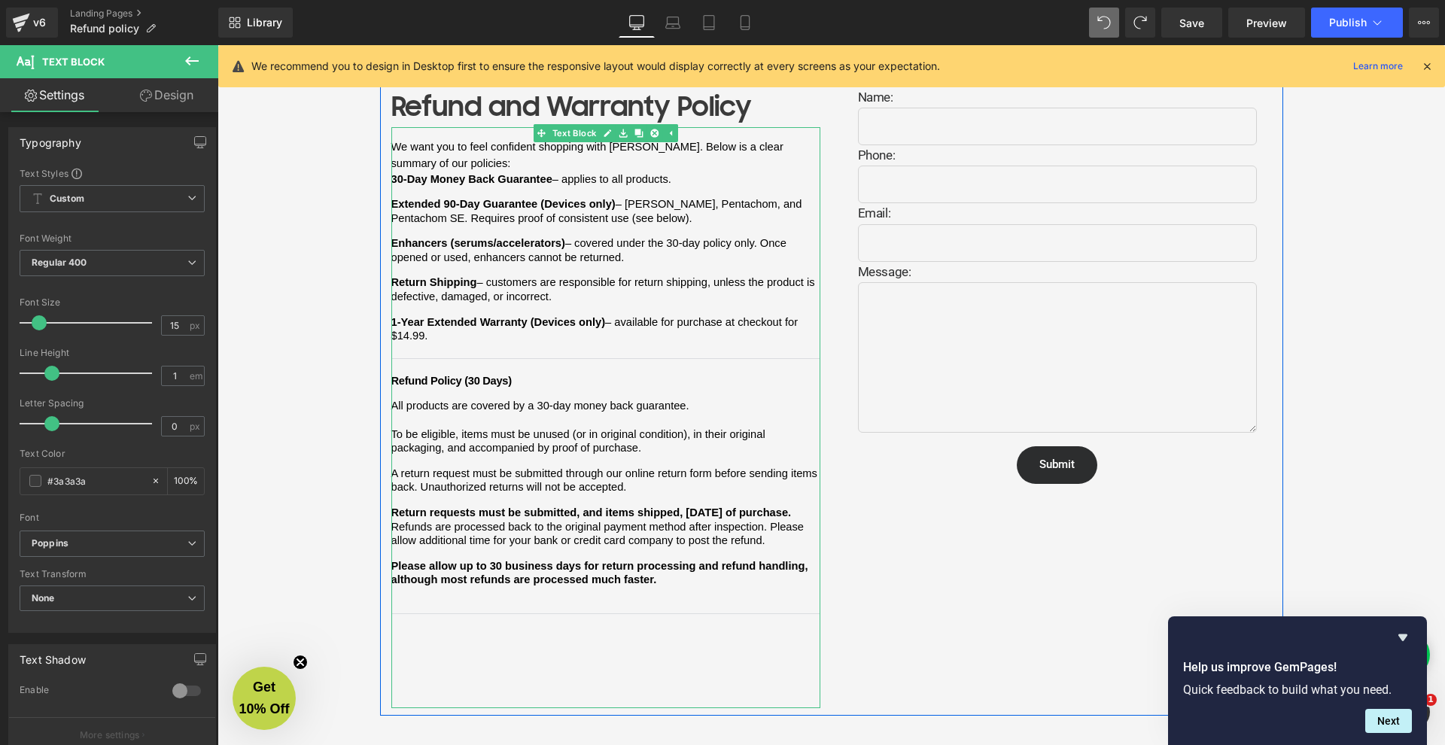
scroll to position [120, 0]
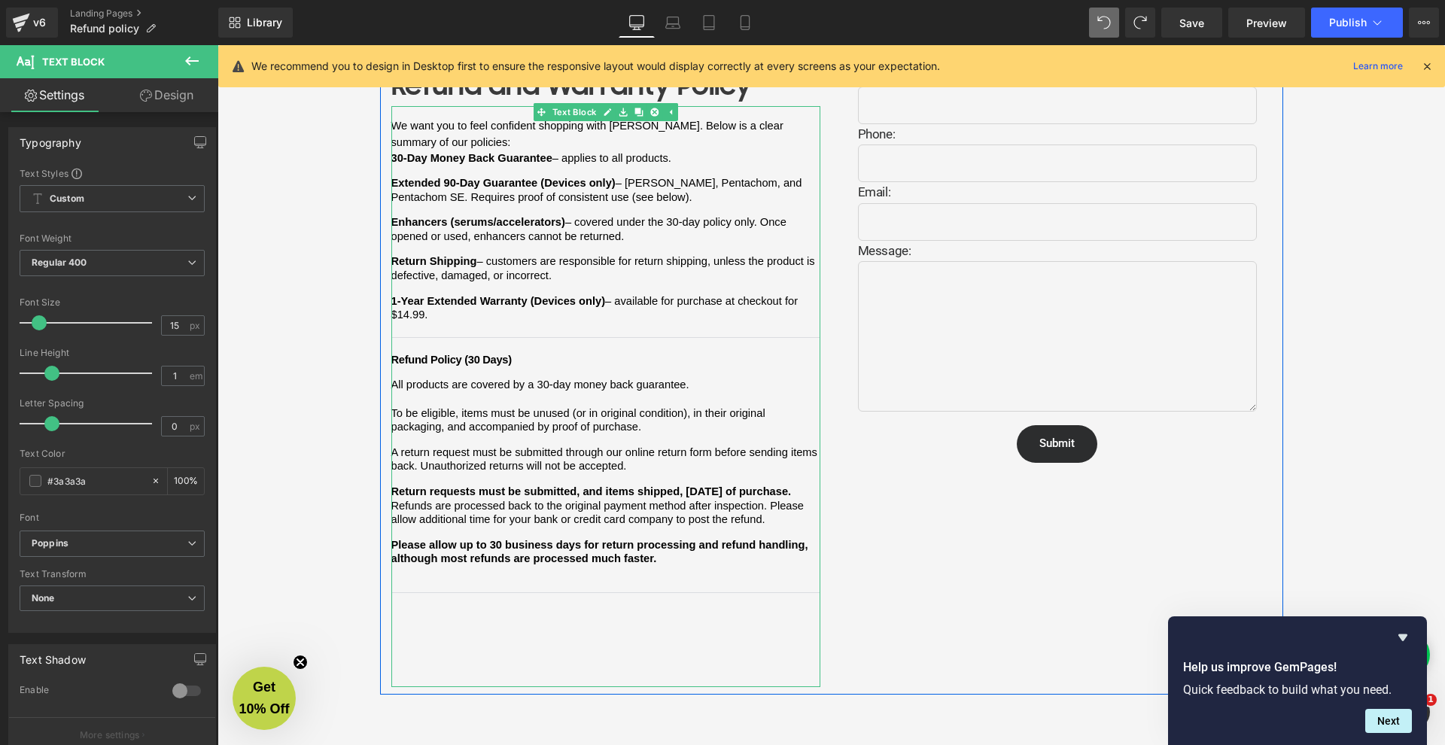
click at [623, 583] on div "We want you to feel confident shopping with [PERSON_NAME]. Below is a clear sum…" at bounding box center [605, 396] width 429 height 581
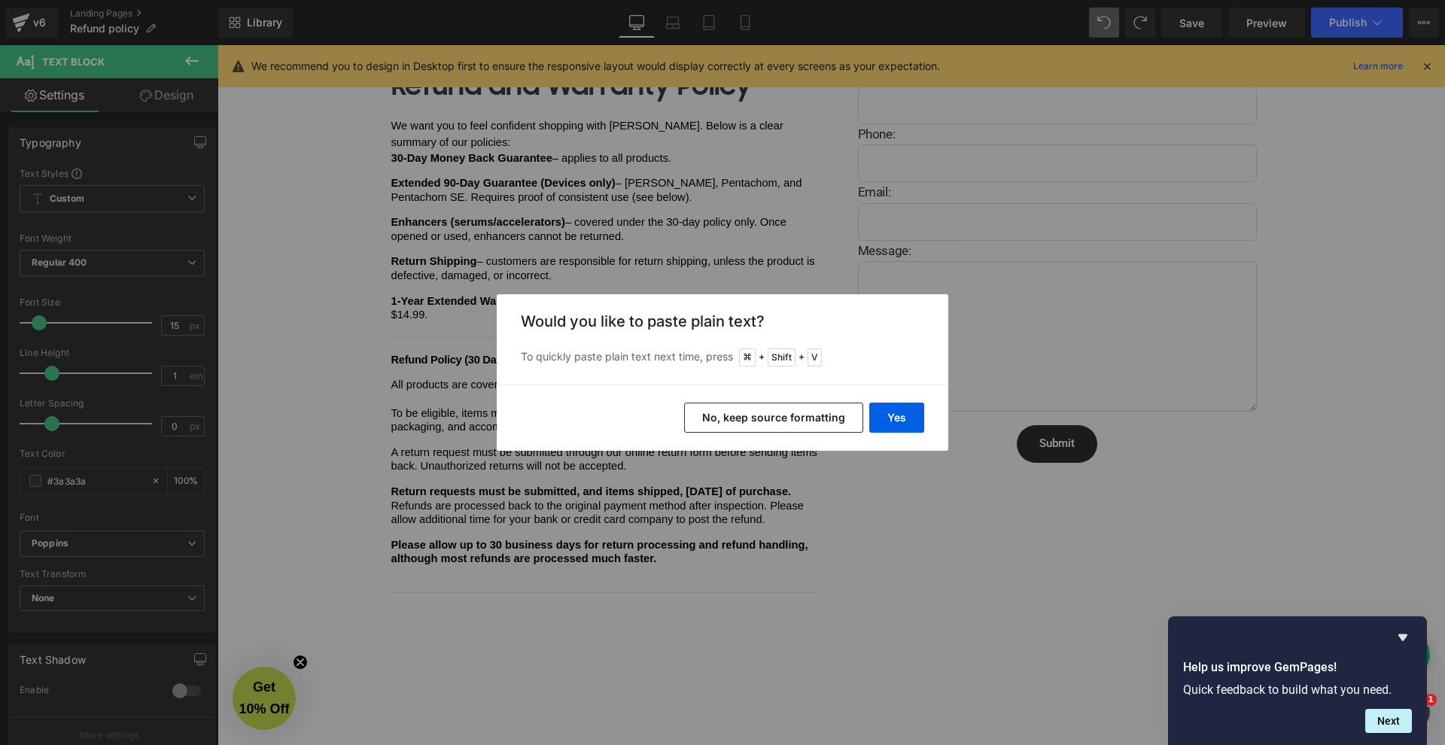
click at [781, 420] on button "No, keep source formatting" at bounding box center [773, 418] width 179 height 30
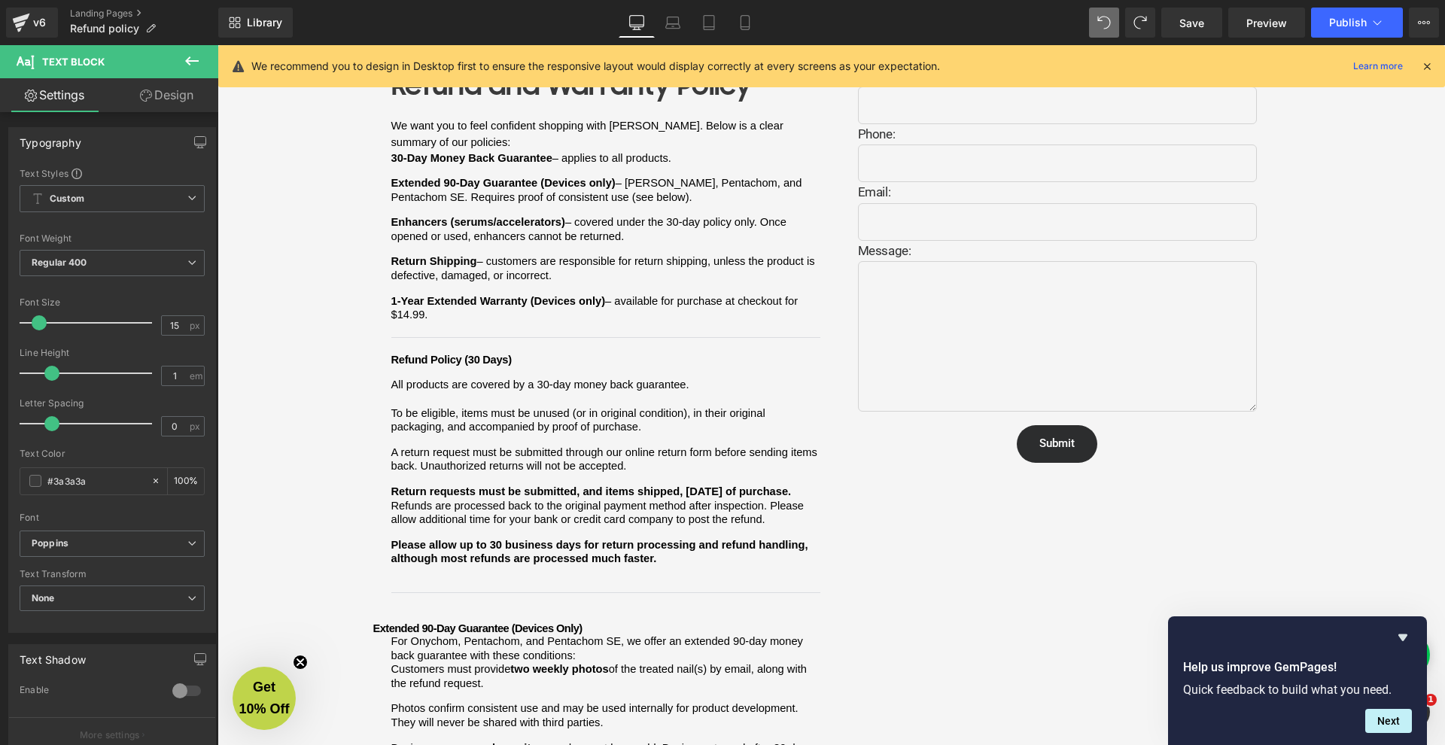
scroll to position [167, 0]
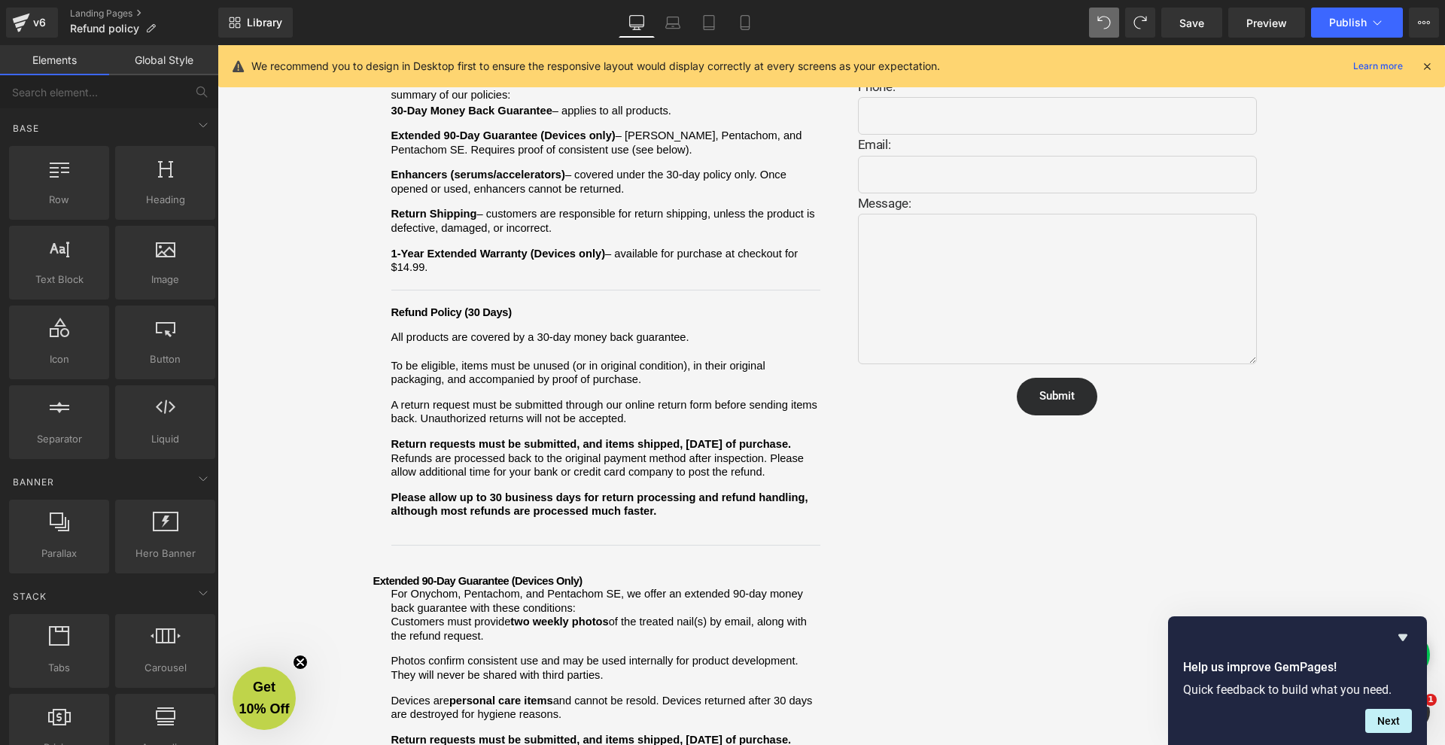
click at [352, 526] on div "Refund and Warranty Policy Heading We want you to feel confident shopping with …" at bounding box center [832, 555] width 1228 height 1118
click at [361, 537] on div "Refund and Warranty Policy Heading We want you to feel confident shopping with …" at bounding box center [832, 555] width 1228 height 1118
click at [366, 540] on div "Refund and Warranty Policy Heading We want you to feel confident shopping with …" at bounding box center [832, 555] width 1228 height 1118
click at [373, 575] on span "Extended 90-Day Guarantee (Devices Only)" at bounding box center [477, 581] width 209 height 12
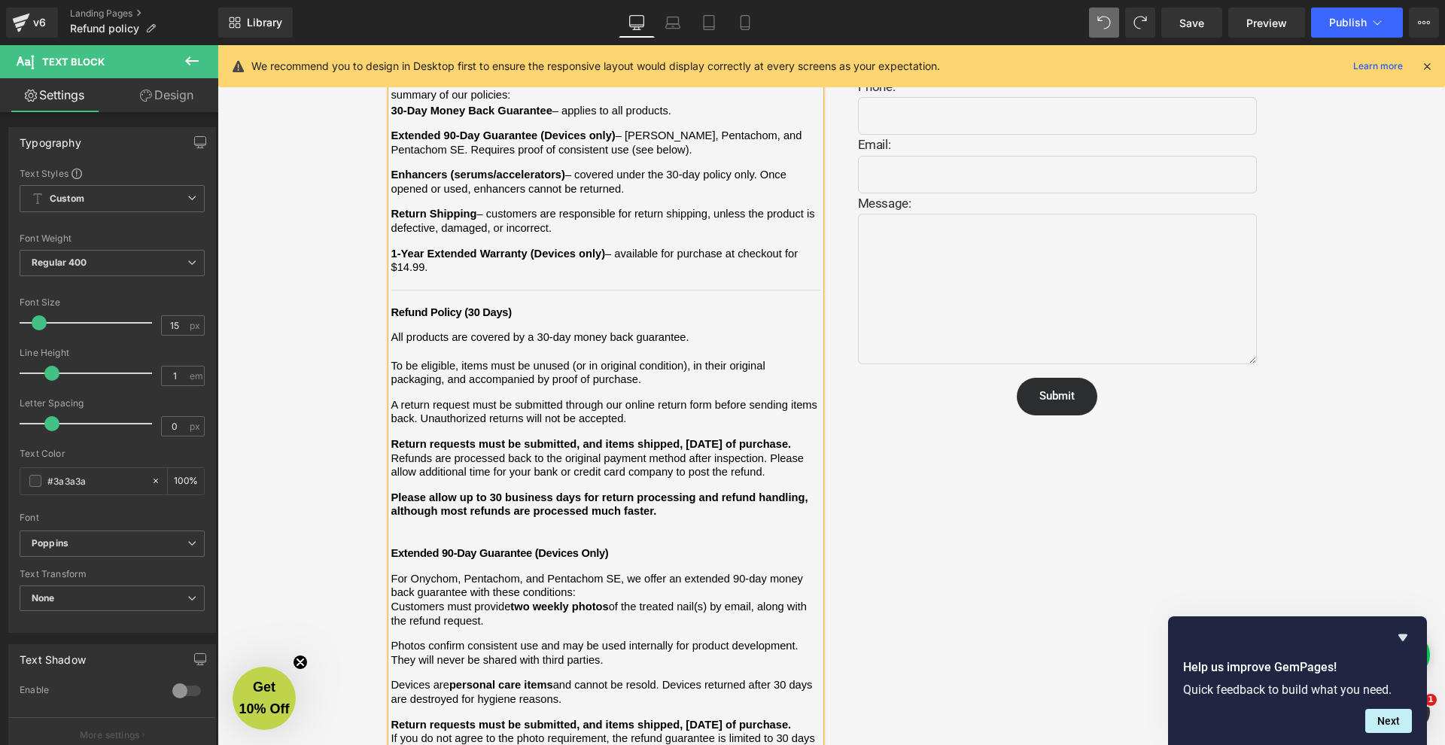
click at [430, 519] on p at bounding box center [605, 526] width 429 height 14
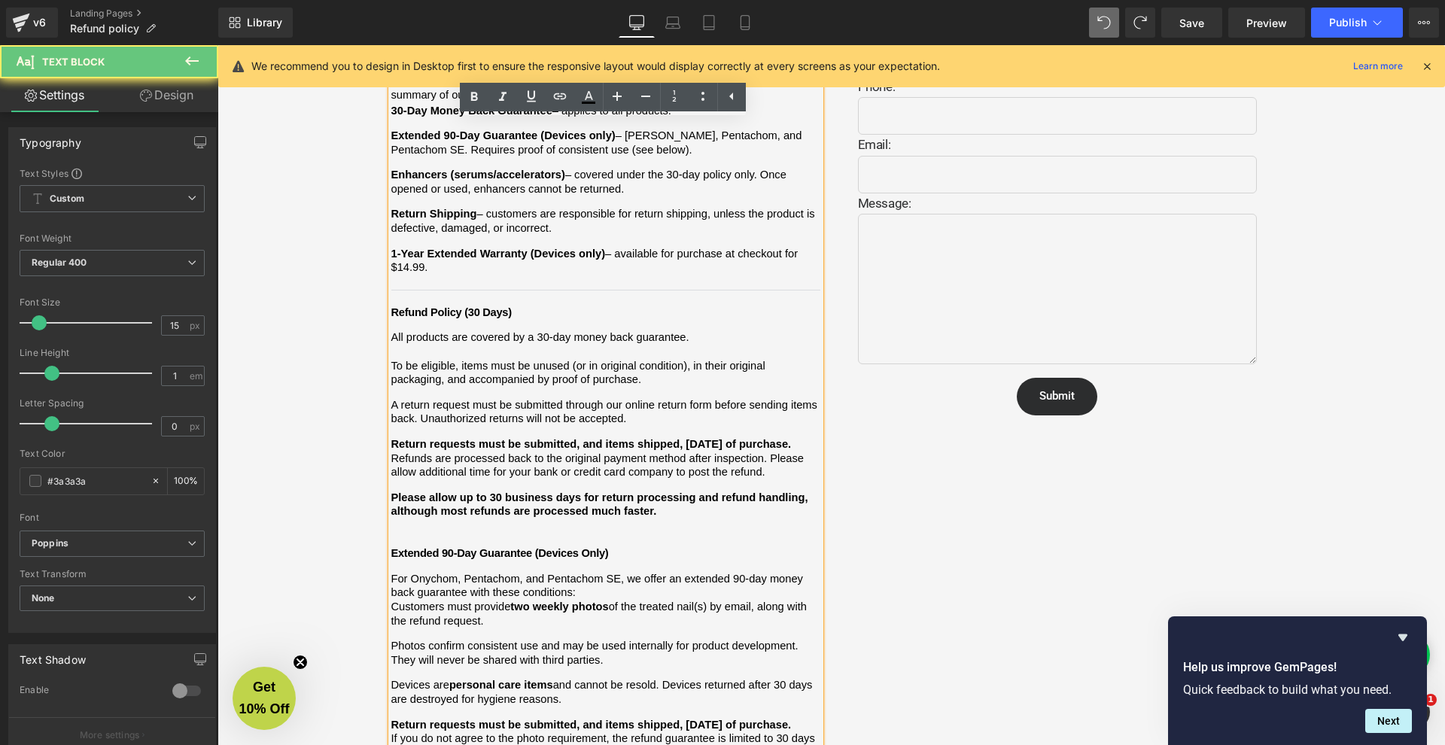
click at [425, 533] on p at bounding box center [605, 540] width 429 height 14
click at [445, 519] on p at bounding box center [605, 526] width 429 height 14
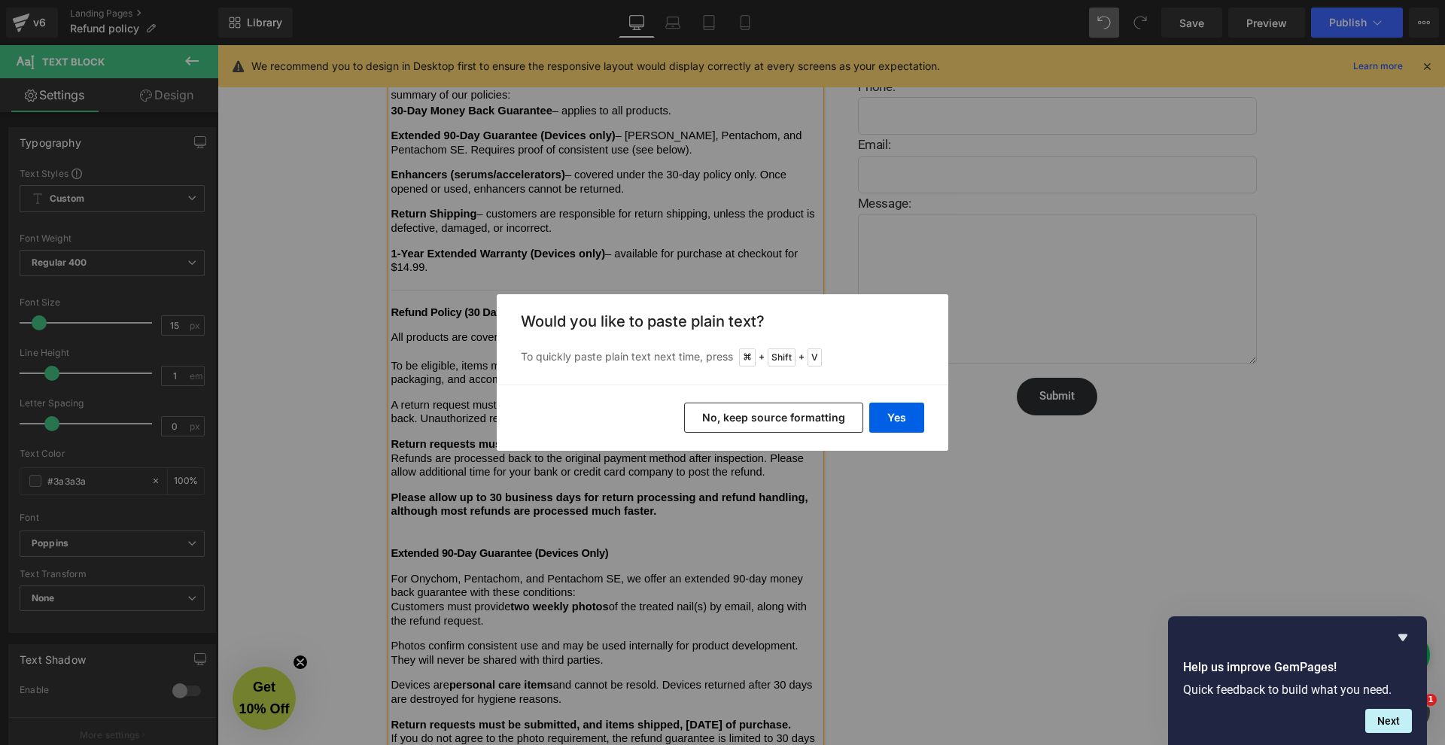
click at [790, 420] on button "No, keep source formatting" at bounding box center [773, 418] width 179 height 30
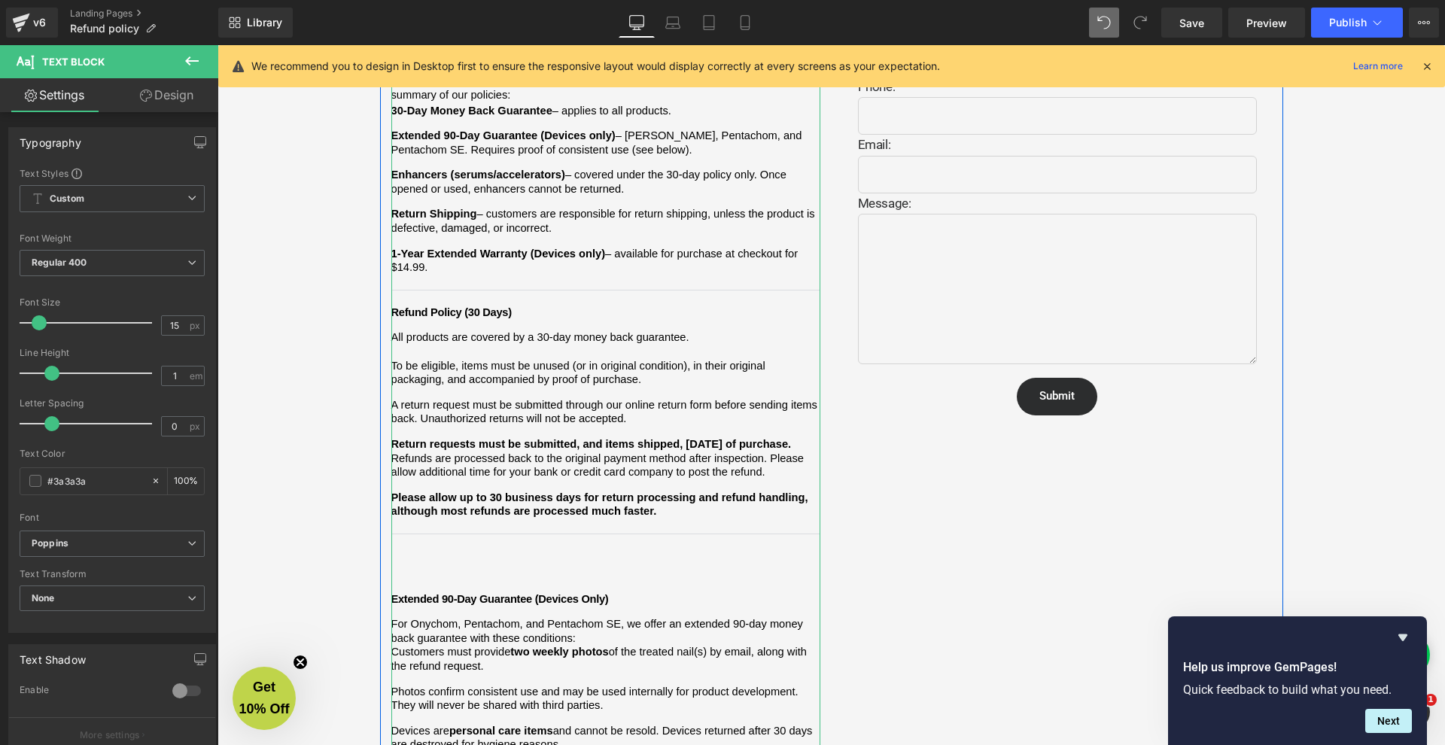
click at [633, 521] on span "All products are covered by a 30-day money back guarantee. To be eligible, item…" at bounding box center [605, 468] width 429 height 276
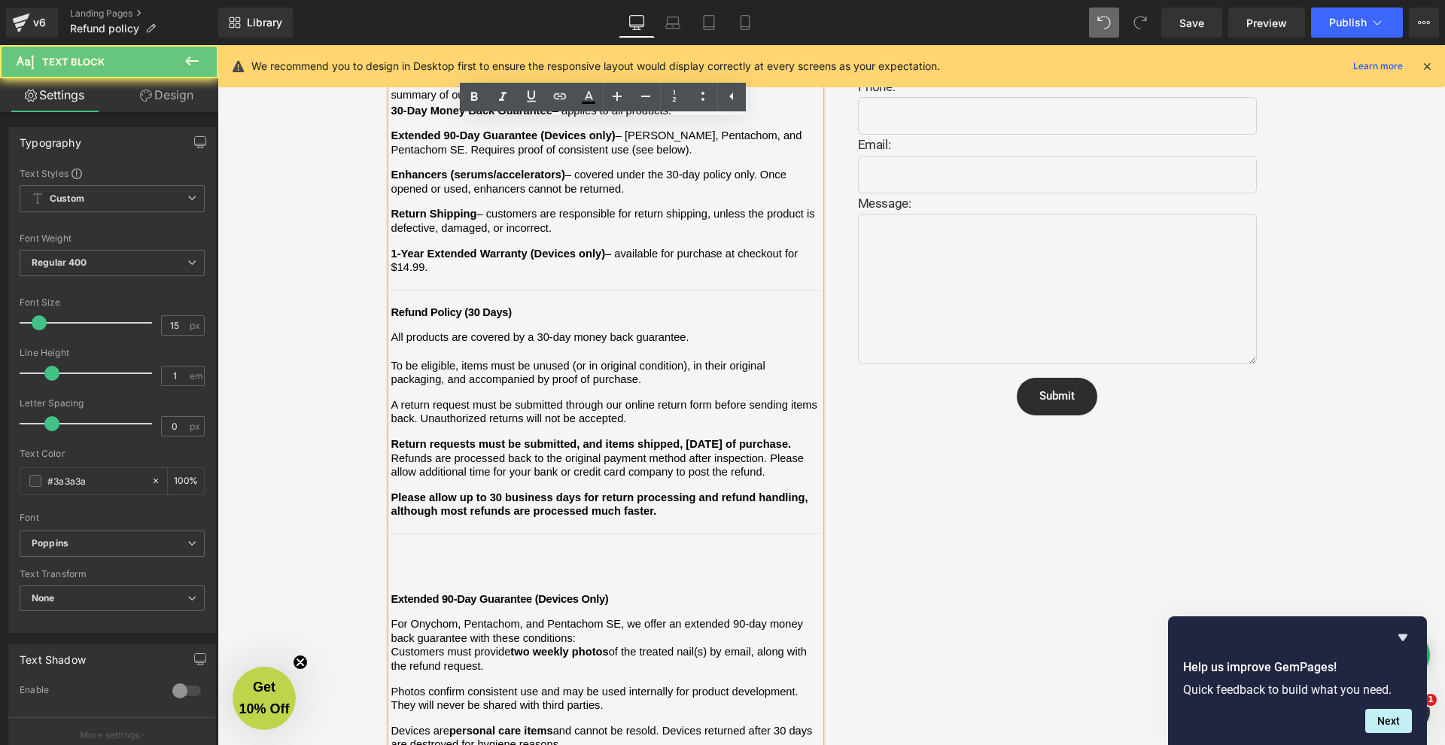
click at [609, 550] on p at bounding box center [605, 557] width 429 height 14
click at [605, 554] on span "All products are covered by a 30-day money back guarantee. To be eligible, item…" at bounding box center [605, 468] width 429 height 276
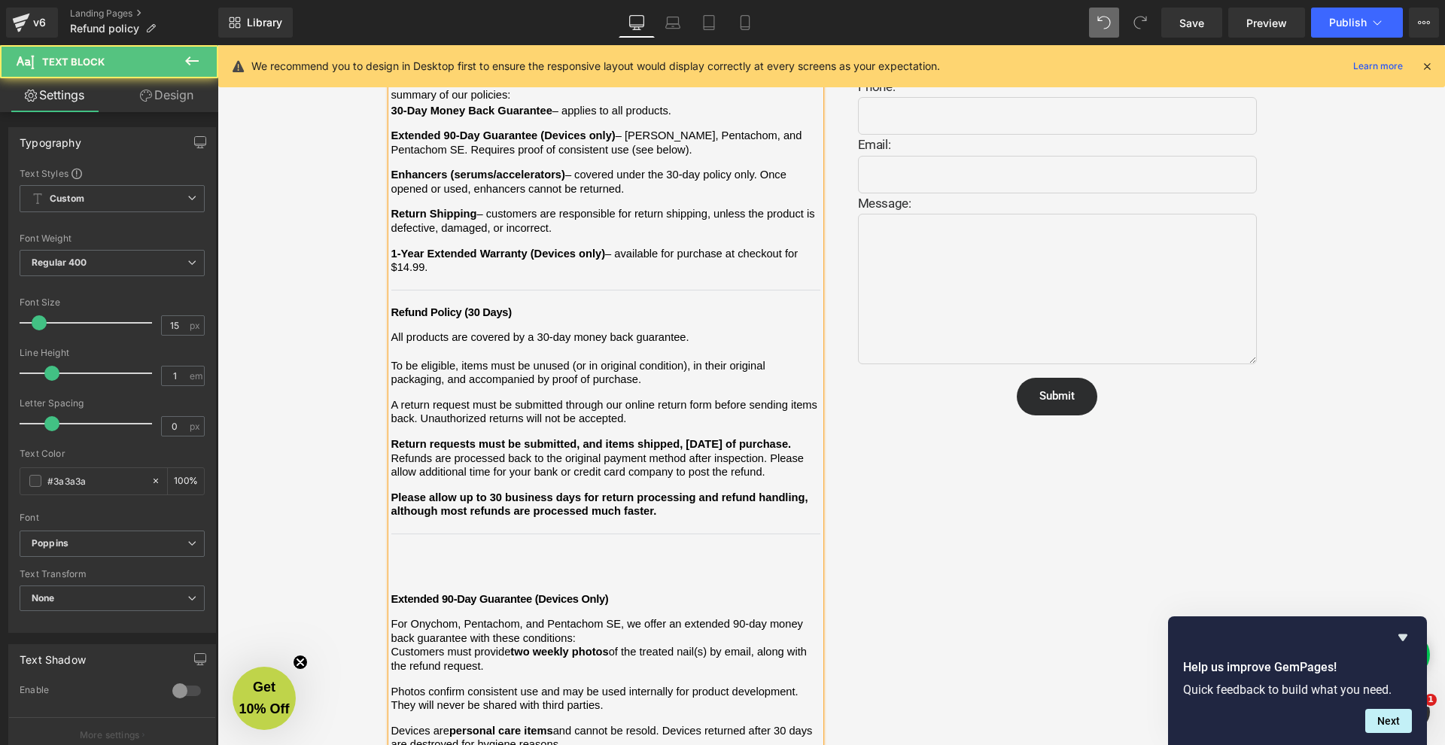
click at [391, 593] on span "Extended 90-Day Guarantee (Devices Only)" at bounding box center [500, 599] width 218 height 12
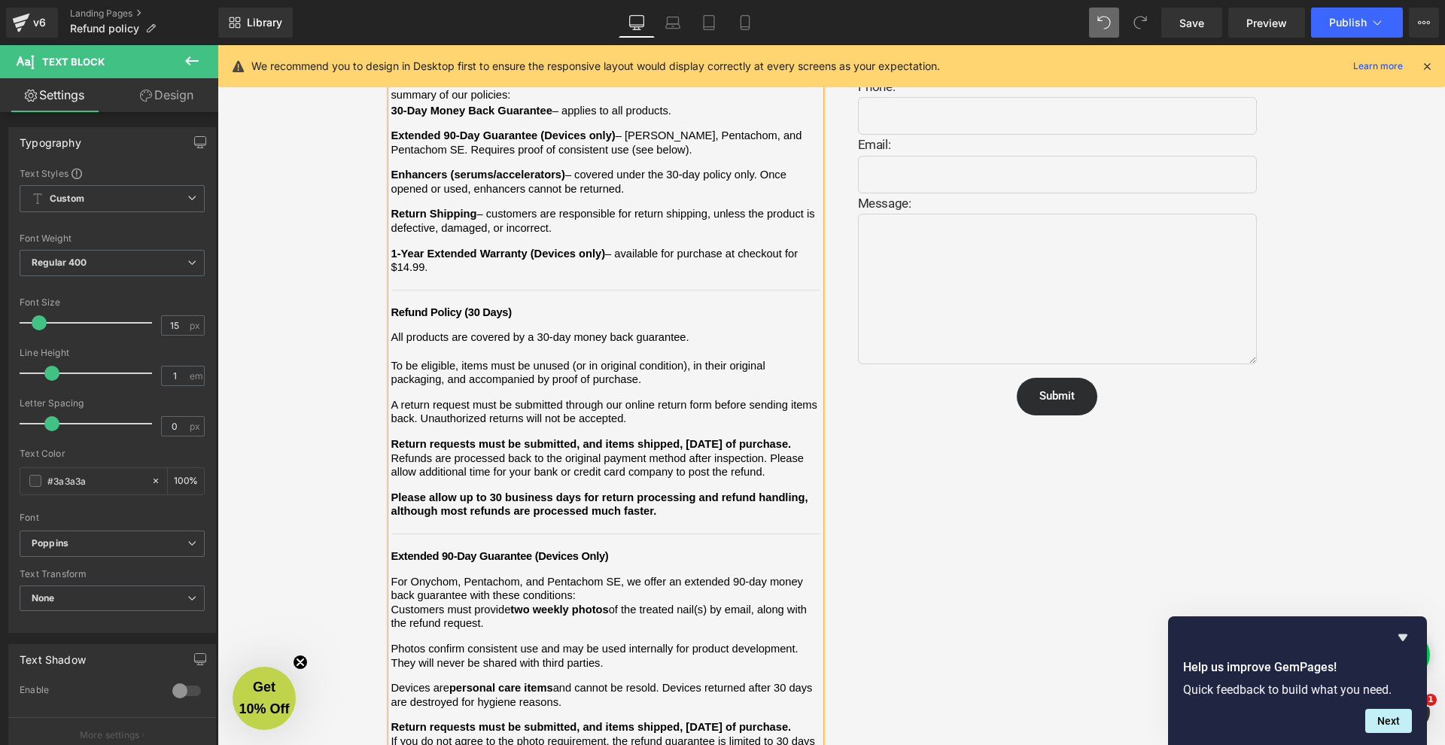
scroll to position [170, 0]
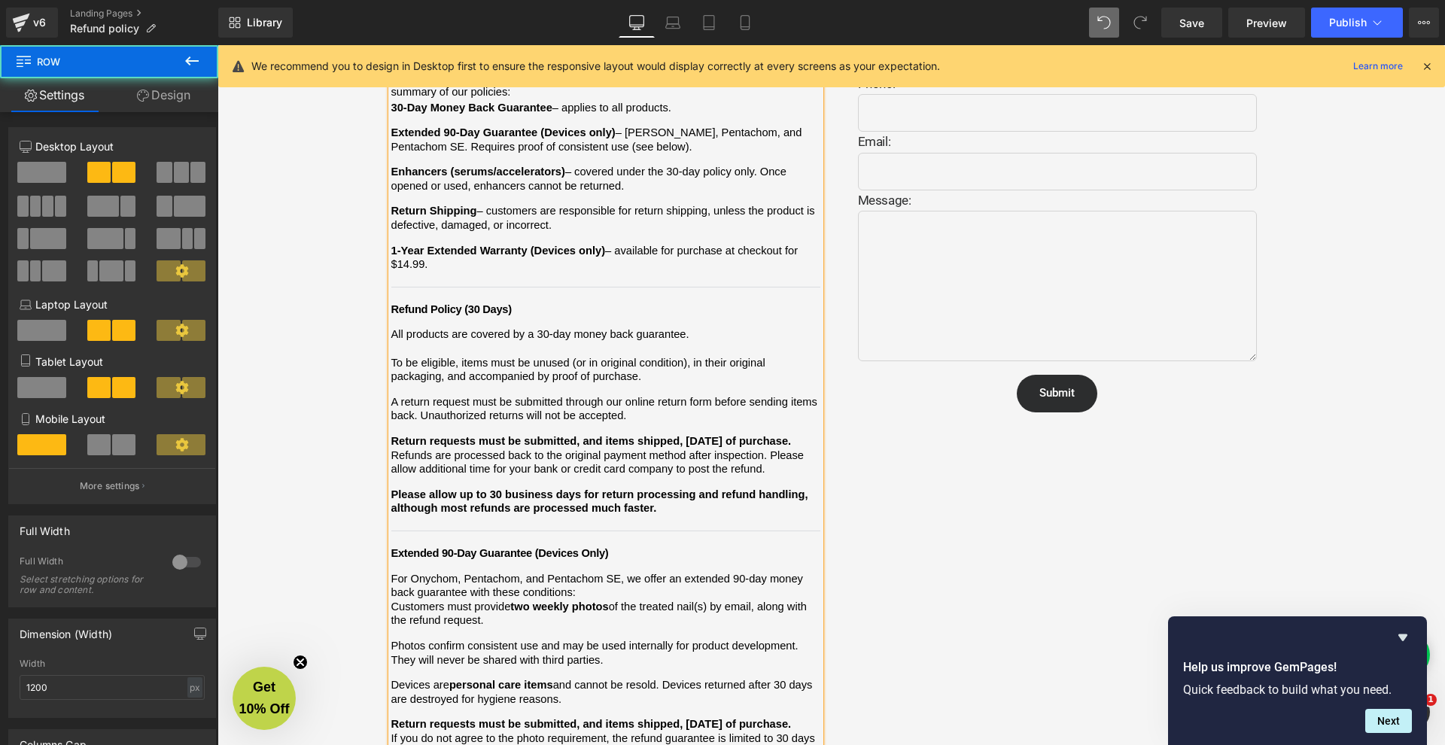
click at [863, 455] on div "Refund and Warranty Policy Heading We want you to feel confident shopping with …" at bounding box center [831, 440] width 903 height 895
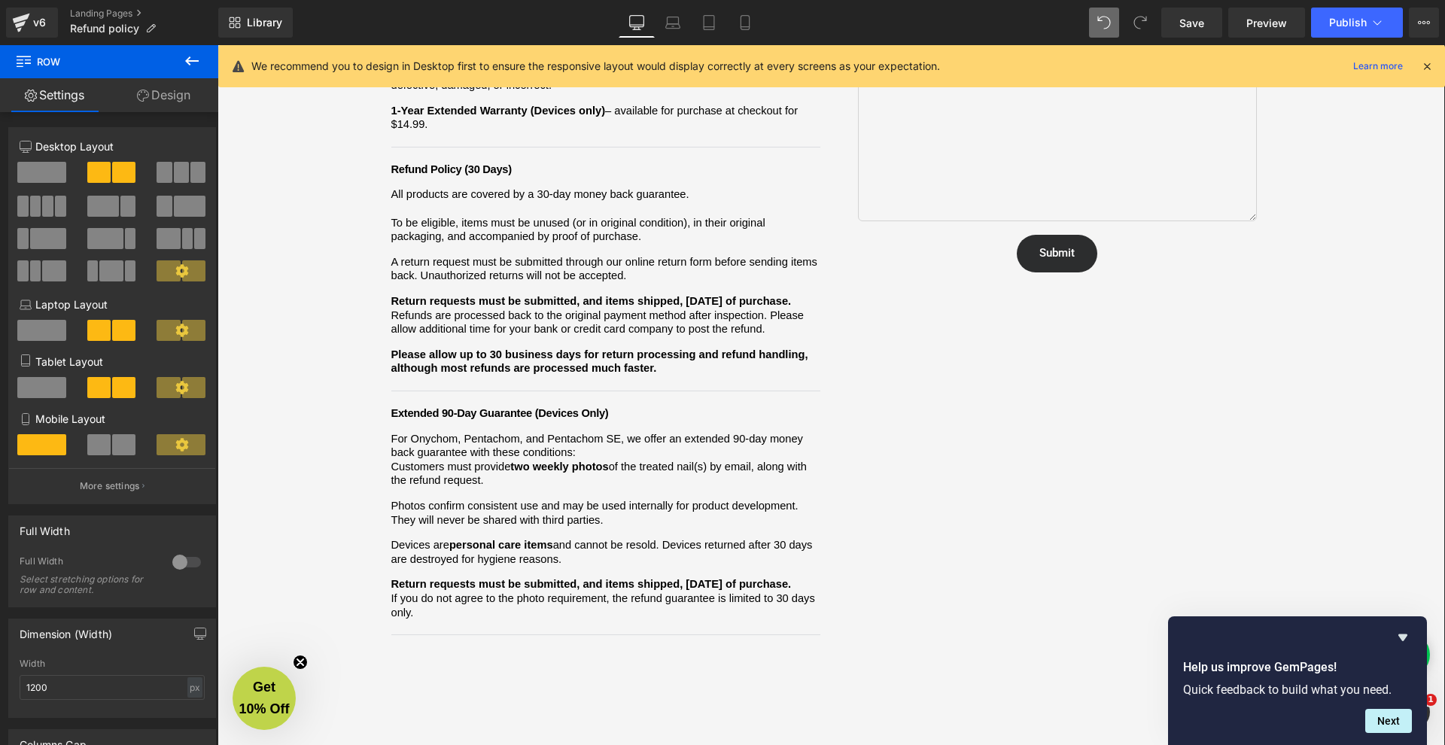
scroll to position [564, 0]
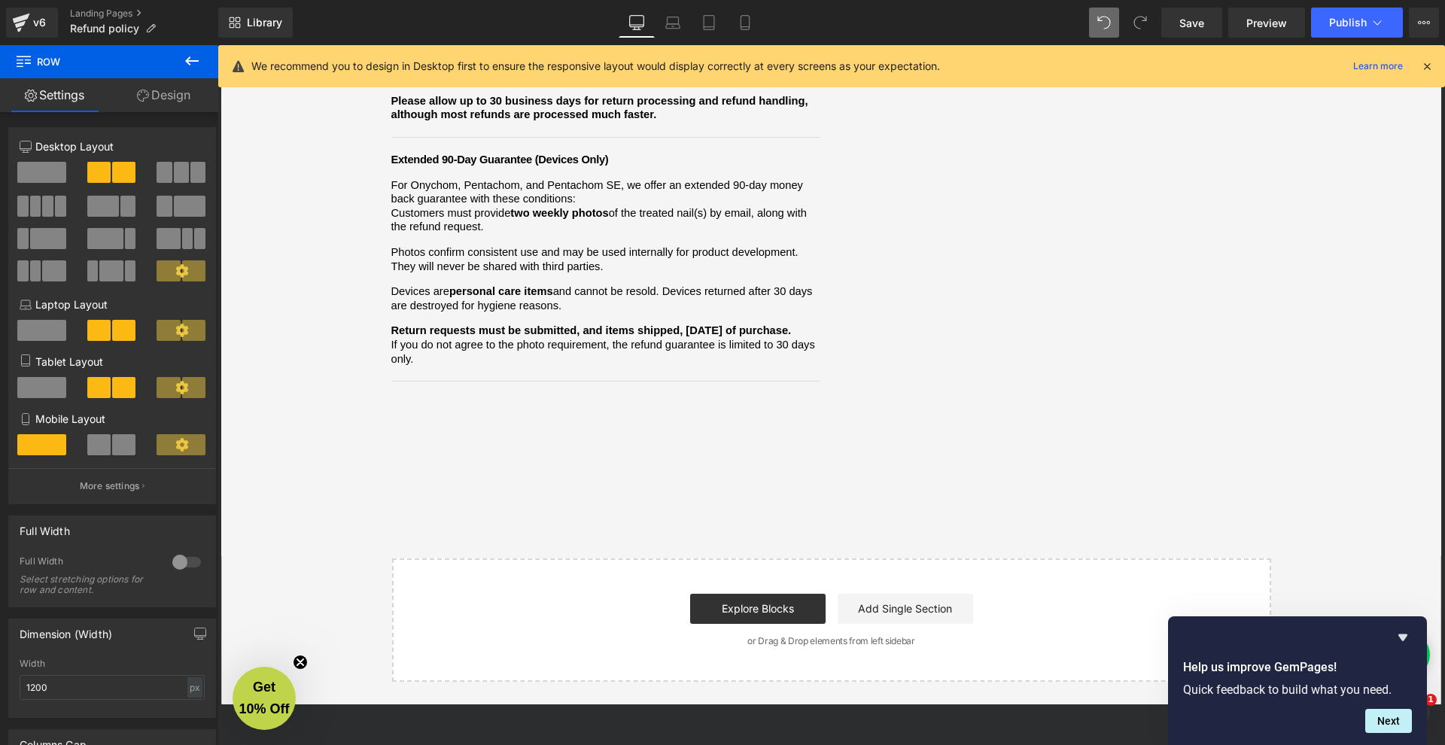
click at [556, 489] on div "Refund and Warranty Policy Heading We want you to feel confident shopping with …" at bounding box center [831, 152] width 903 height 1105
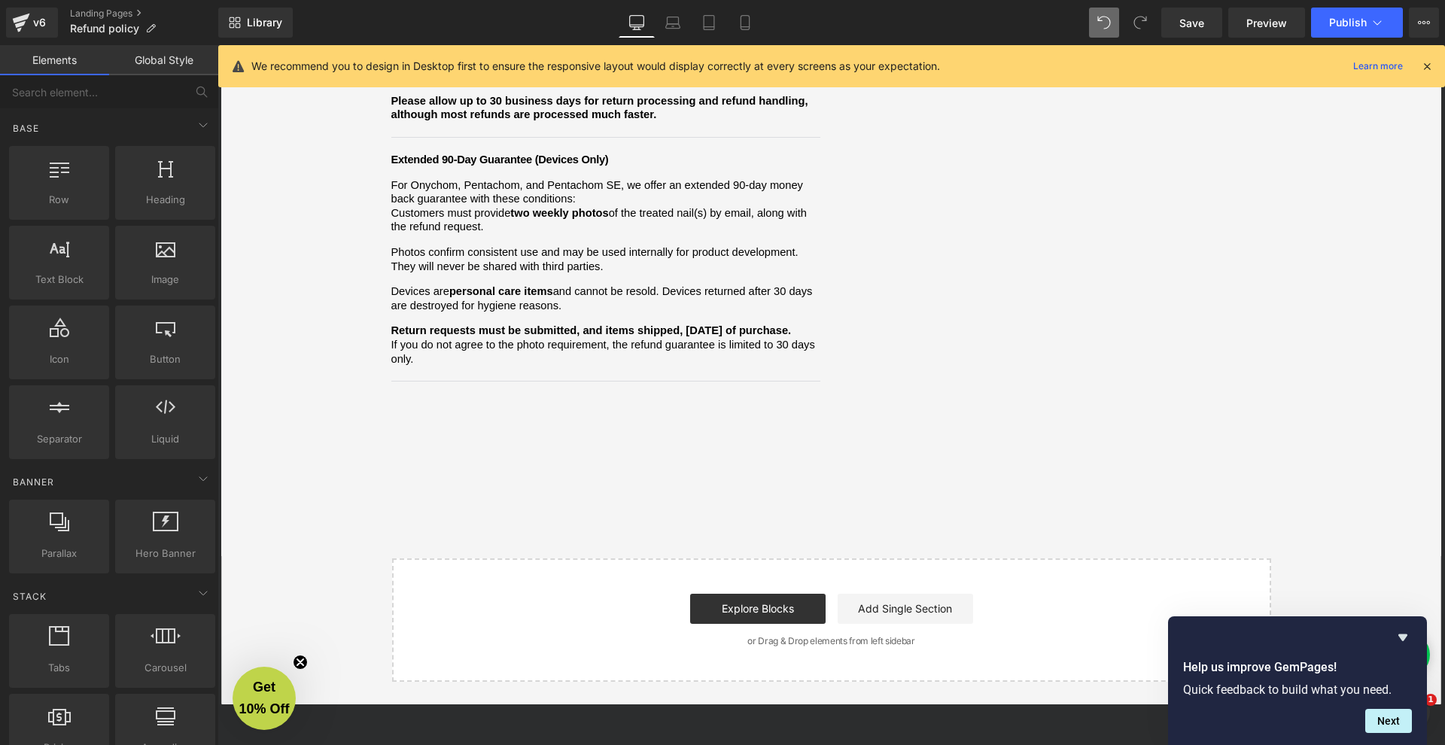
click at [513, 339] on span "If you do not agree to the photo requirement, the refund guarantee is limited t…" at bounding box center [604, 352] width 427 height 26
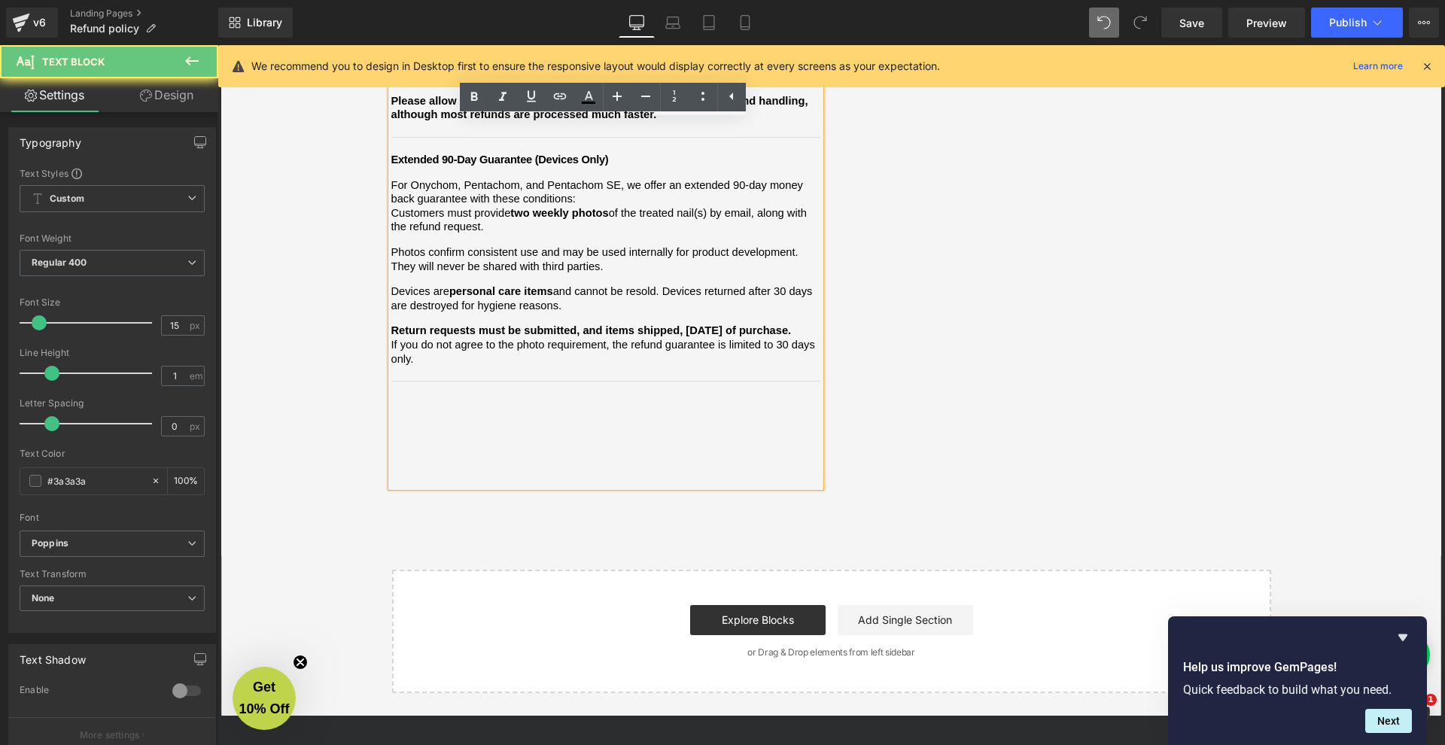
click at [521, 394] on div "We want you to feel confident shopping with [PERSON_NAME]. Below is a clear sum…" at bounding box center [605, 75] width 429 height 826
click at [522, 364] on div "We want you to feel confident shopping with [PERSON_NAME]. Below is a clear sum…" at bounding box center [605, 75] width 429 height 826
click at [503, 338] on p "If you do not agree to the photo requirement, the refund guarantee is limited t…" at bounding box center [605, 352] width 429 height 28
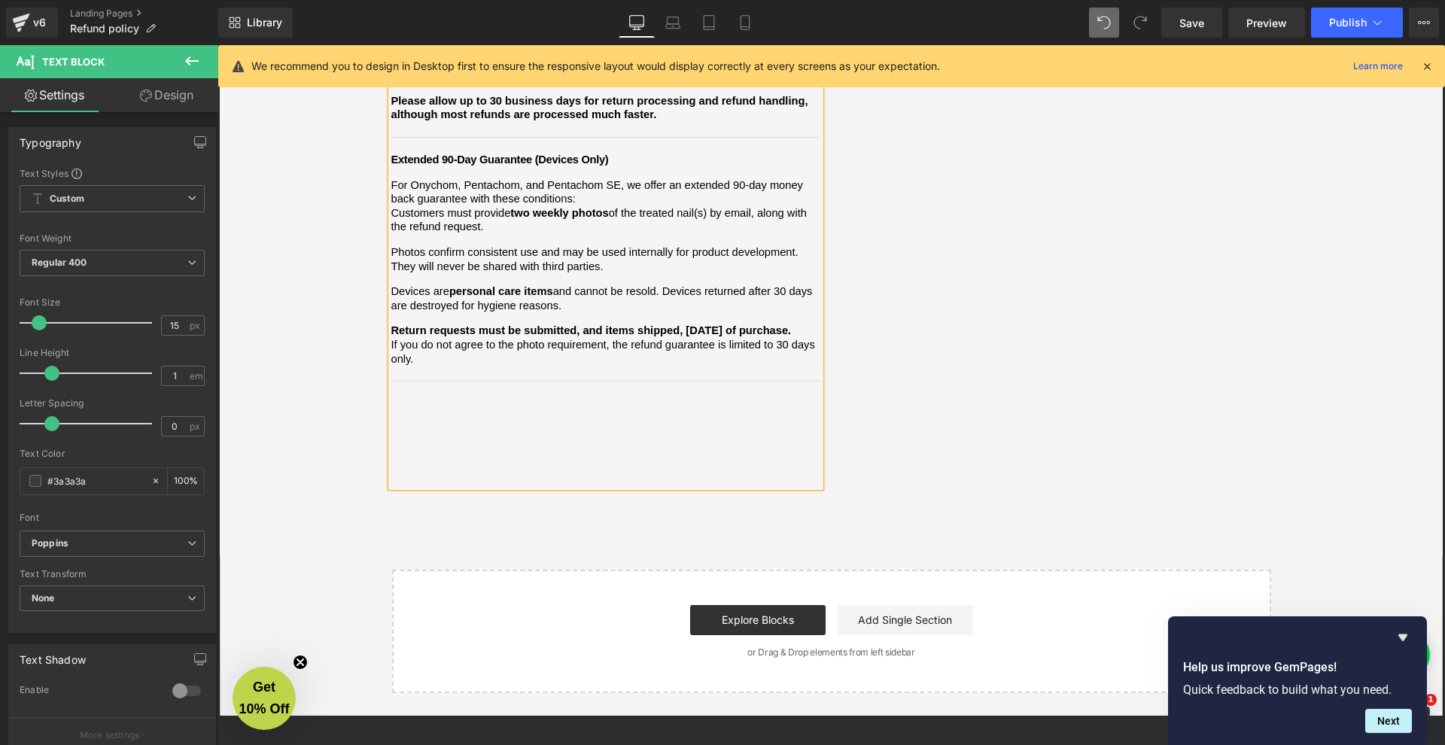
scroll to position [418, 0]
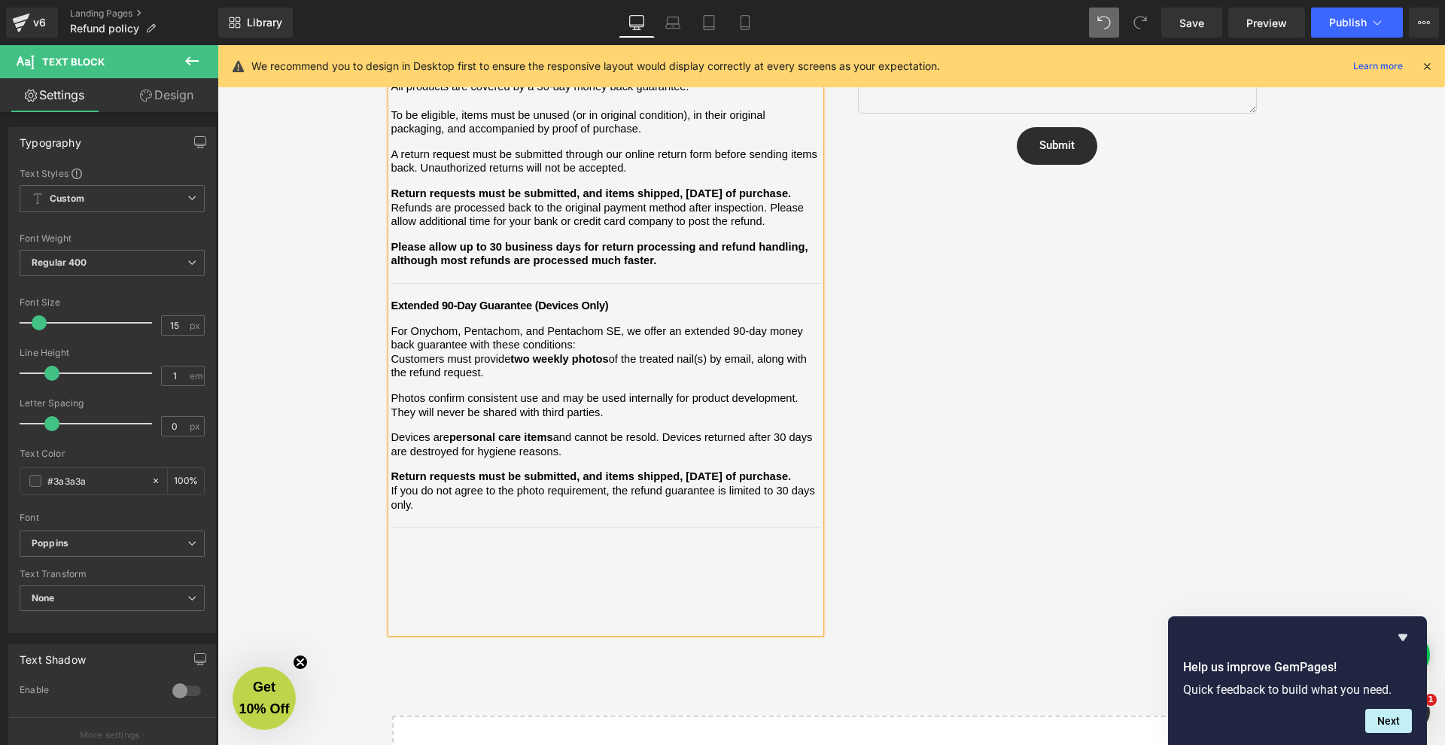
click at [467, 270] on span "All products are covered by a 30-day money back guarantee. To be eligible, item…" at bounding box center [605, 196] width 429 height 233
click at [556, 300] on span "Extended 90-Day Guarantee (Devices Only)" at bounding box center [500, 306] width 218 height 12
click at [603, 353] on span "two weekly photos" at bounding box center [559, 359] width 98 height 12
click at [595, 324] on p "For Onychom, Pentachom, and Pentachom SE, we offer an extended 90-day money bac…" at bounding box center [605, 338] width 429 height 28
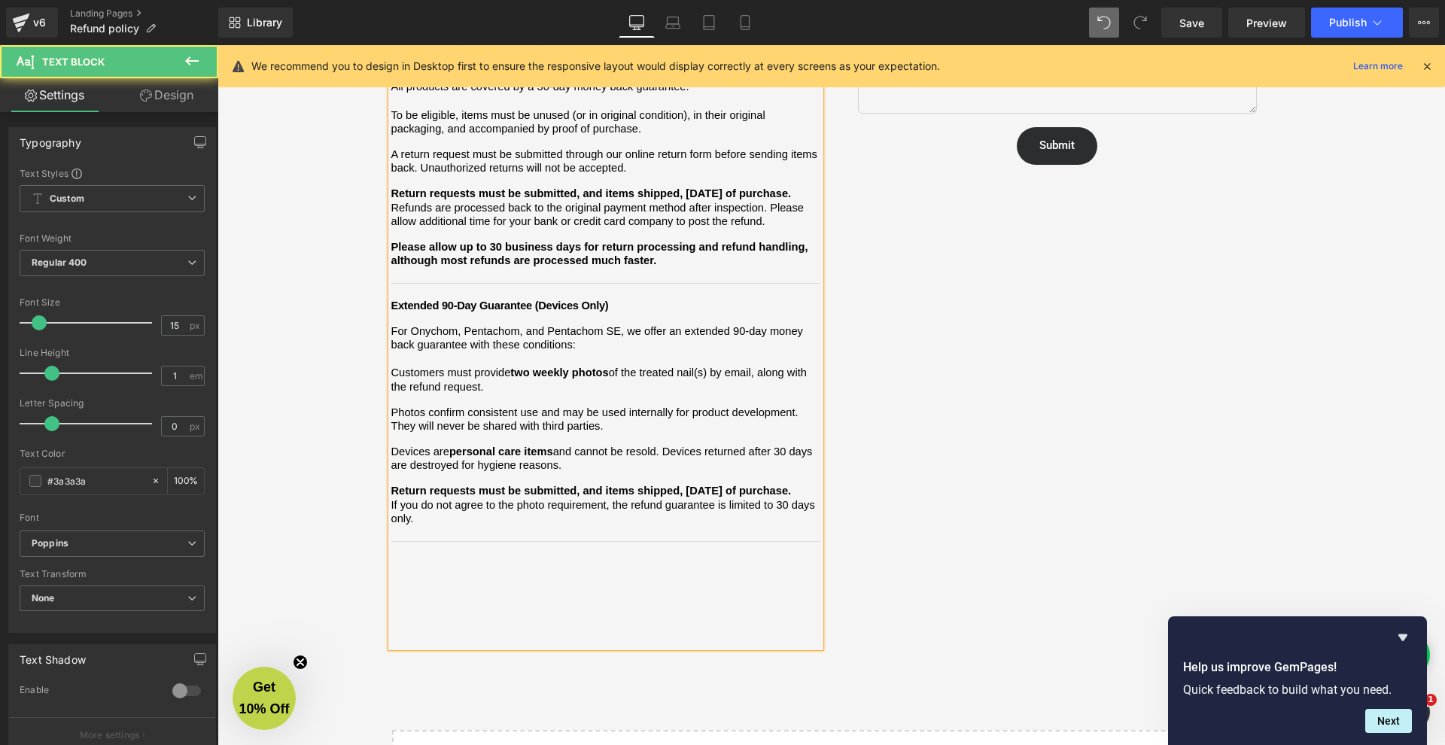
click at [522, 510] on span "For Onychom, Pentachom, and Pentachom SE, we offer an extended 90-day money bac…" at bounding box center [605, 433] width 429 height 218
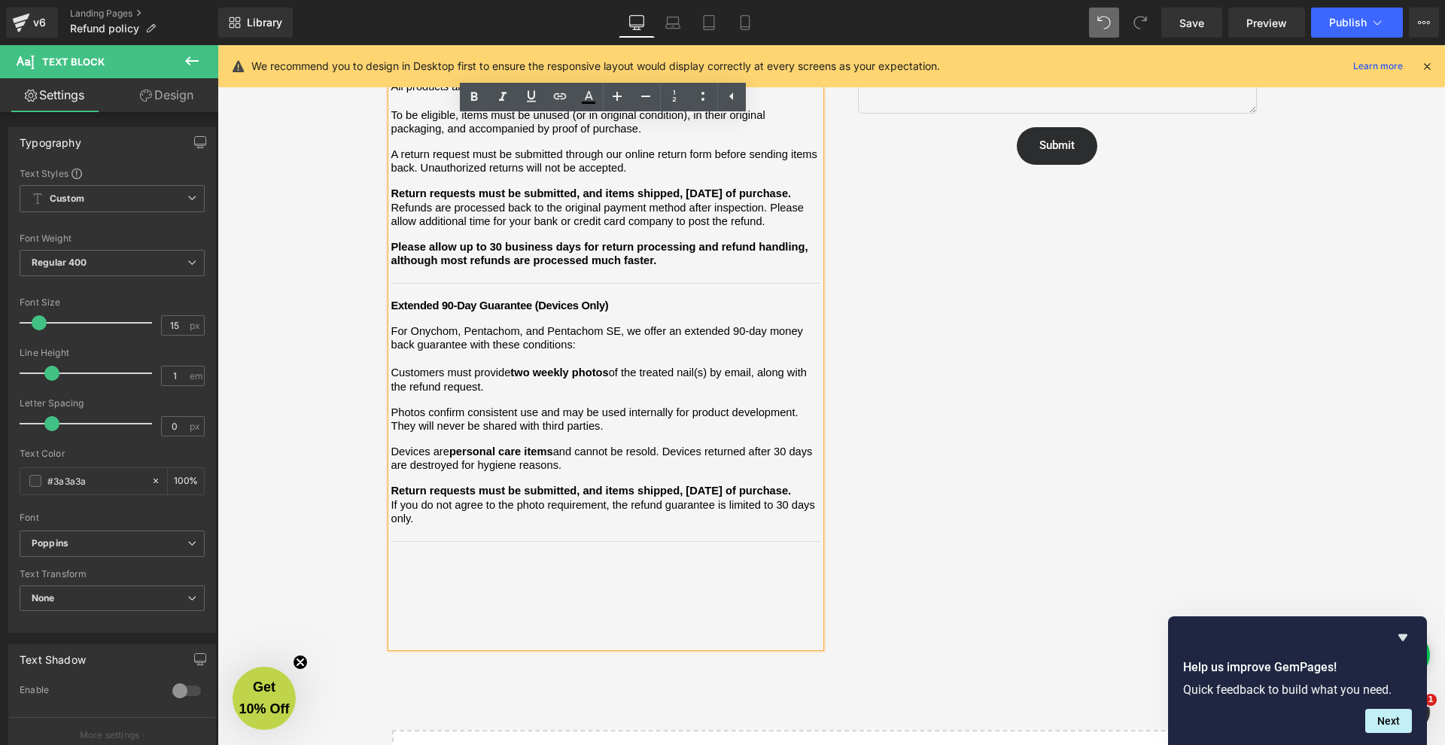
click at [452, 484] on p "Return requests must be submitted, and items shipped, [DATE] of purchase." at bounding box center [605, 491] width 429 height 14
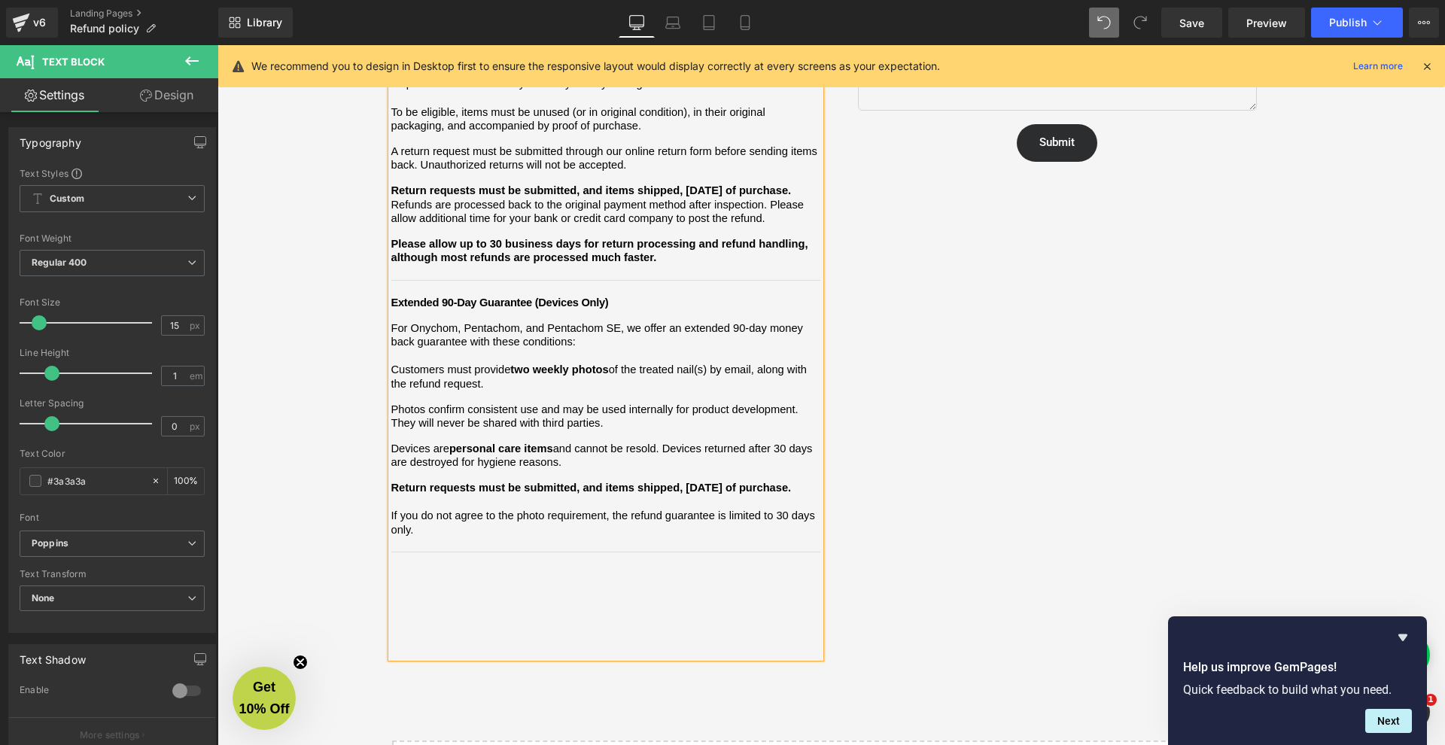
scroll to position [428, 0]
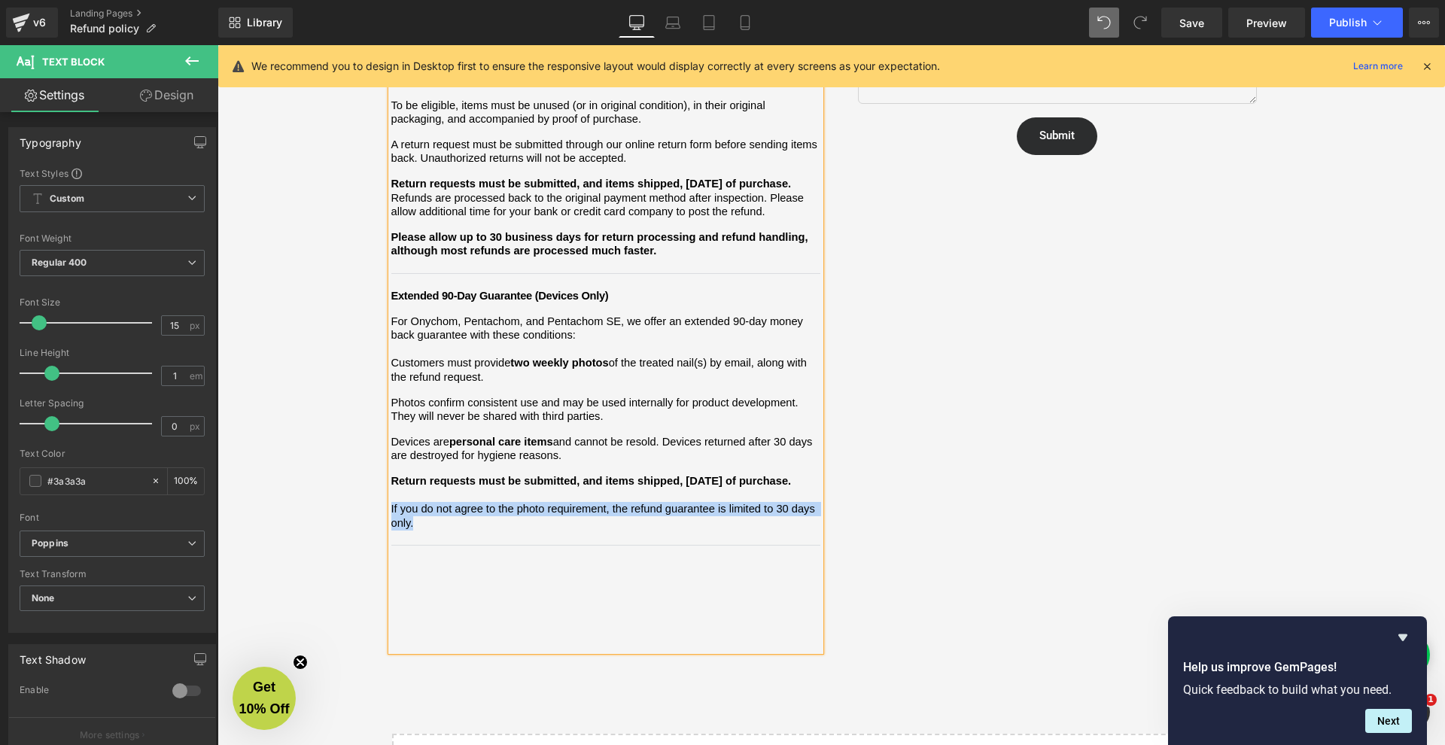
drag, startPoint x: 487, startPoint y: 501, endPoint x: 383, endPoint y: 485, distance: 105.2
click at [383, 485] on div "Refund and Warranty Policy Heading We want you to feel confident shopping with …" at bounding box center [606, 204] width 452 height 893
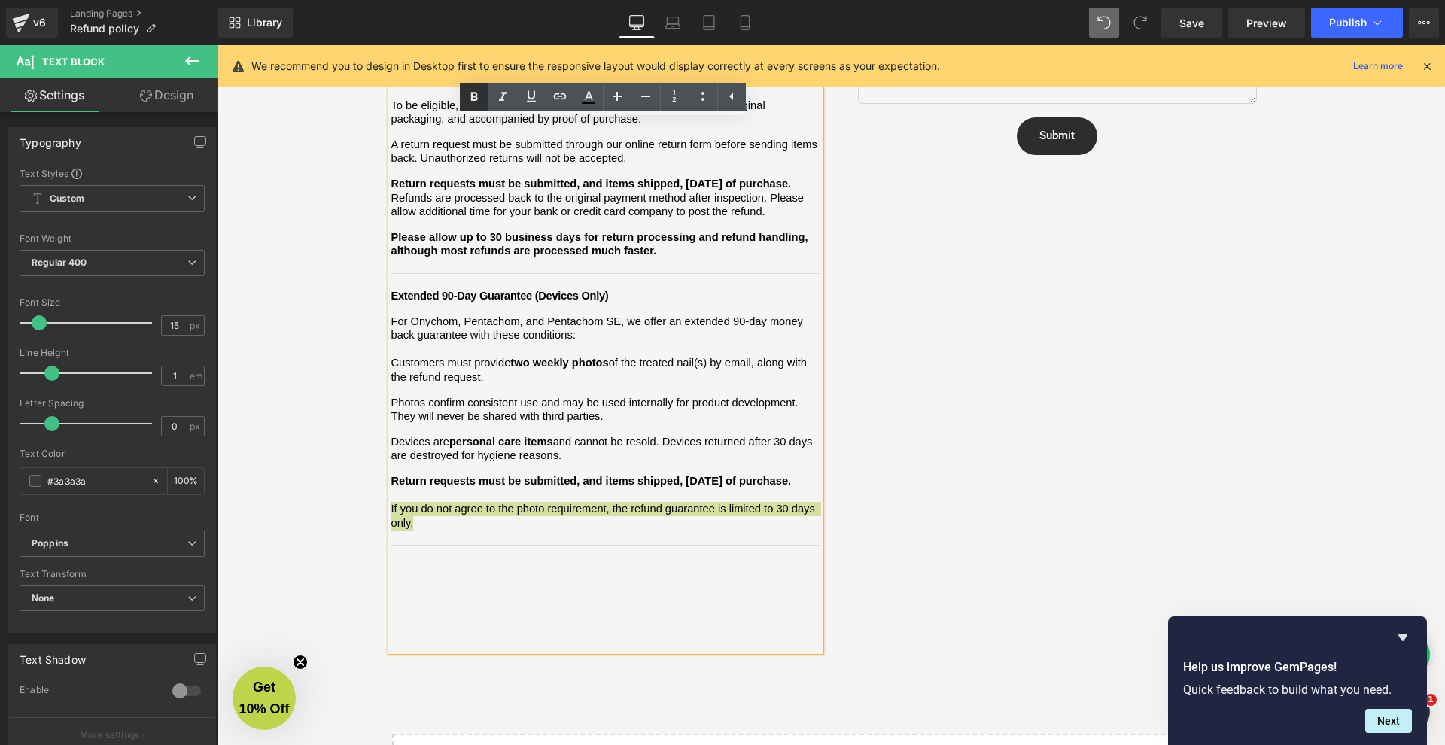
click at [472, 106] on link at bounding box center [474, 97] width 29 height 29
click at [488, 555] on div "We want you to feel confident shopping with [PERSON_NAME]. Below is a clear sum…" at bounding box center [605, 225] width 429 height 854
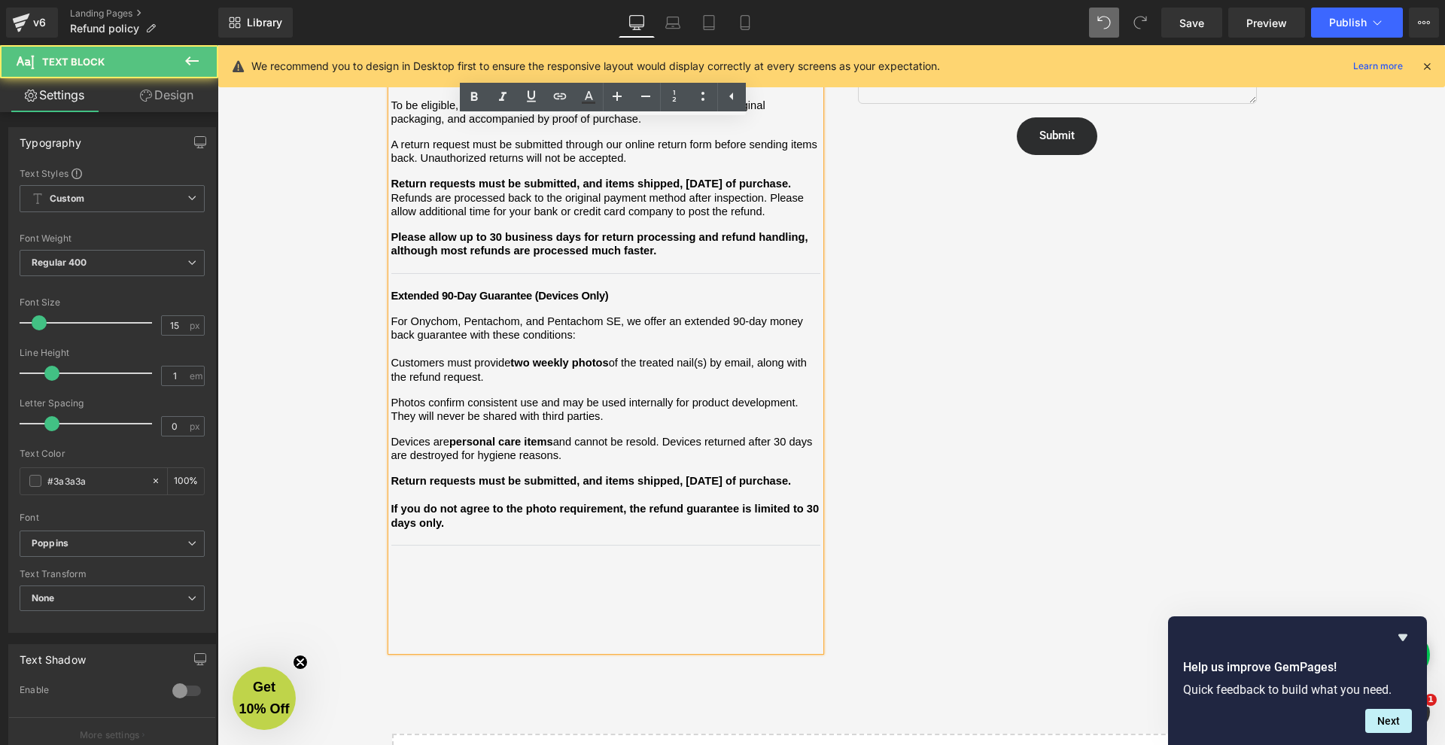
click at [486, 542] on div "We want you to feel confident shopping with [PERSON_NAME]. Below is a clear sum…" at bounding box center [605, 225] width 429 height 854
click at [476, 526] on div "We want you to feel confident shopping with [PERSON_NAME]. Below is a clear sum…" at bounding box center [605, 225] width 429 height 854
drag, startPoint x: 448, startPoint y: 497, endPoint x: 373, endPoint y: 480, distance: 76.3
click at [373, 480] on div "Refund and Warranty Policy Heading We want you to feel confident shopping with …" at bounding box center [832, 308] width 1228 height 1144
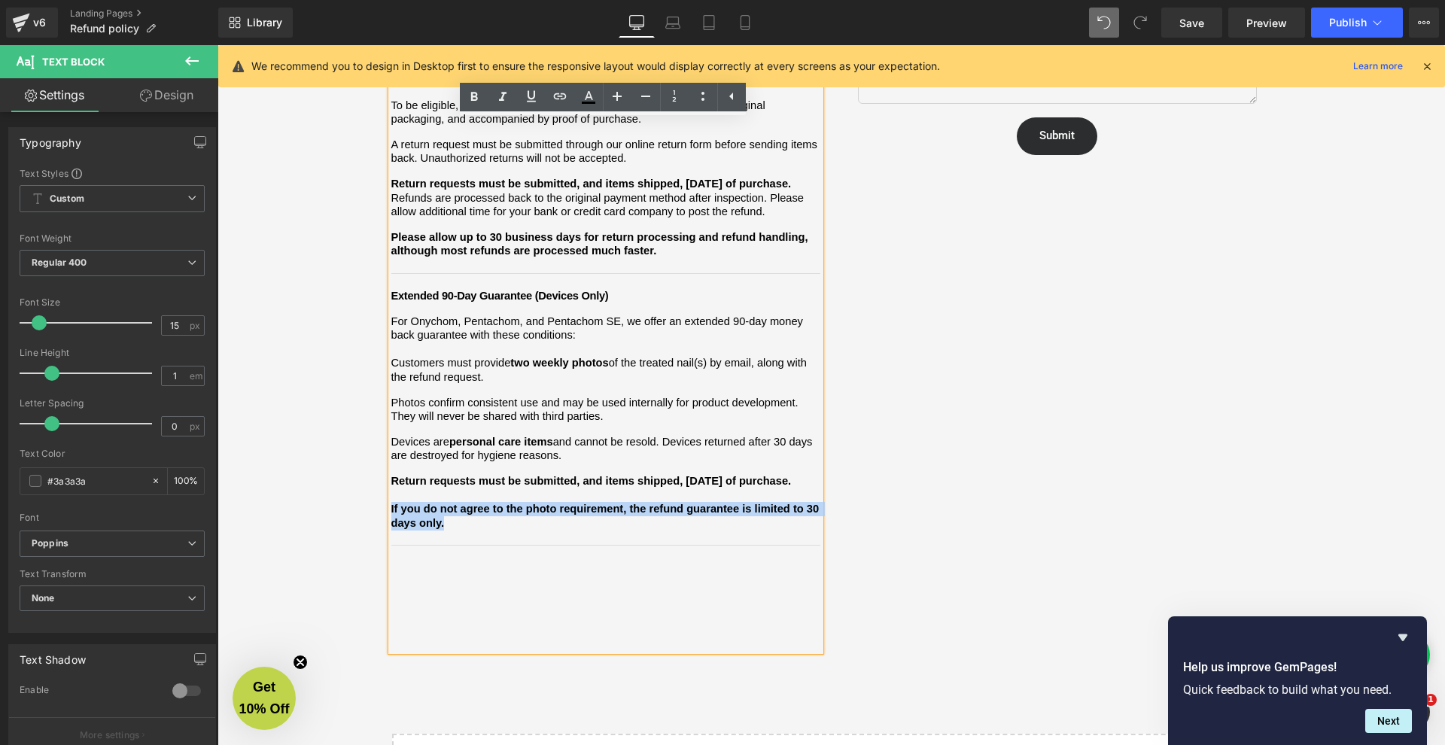
click at [430, 503] on strong "If you do not agree to the photo requirement, the refund guarantee is limited t…" at bounding box center [606, 516] width 431 height 26
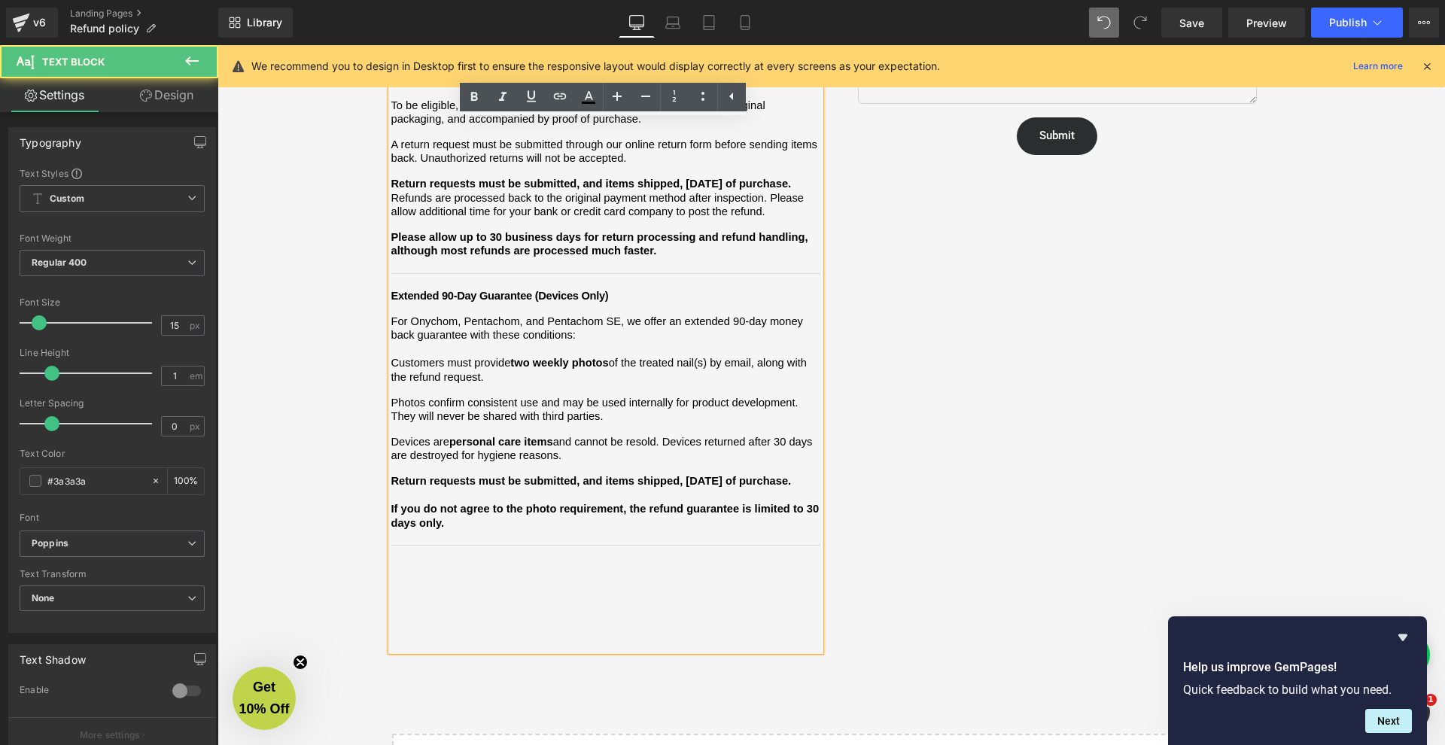
click at [472, 556] on div "We want you to feel confident shopping with [PERSON_NAME]. Below is a clear sum…" at bounding box center [605, 225] width 429 height 854
click at [462, 541] on div "We want you to feel confident shopping with [PERSON_NAME]. Below is a clear sum…" at bounding box center [605, 225] width 429 height 854
click at [455, 531] on div "We want you to feel confident shopping with [PERSON_NAME]. Below is a clear sum…" at bounding box center [605, 225] width 429 height 854
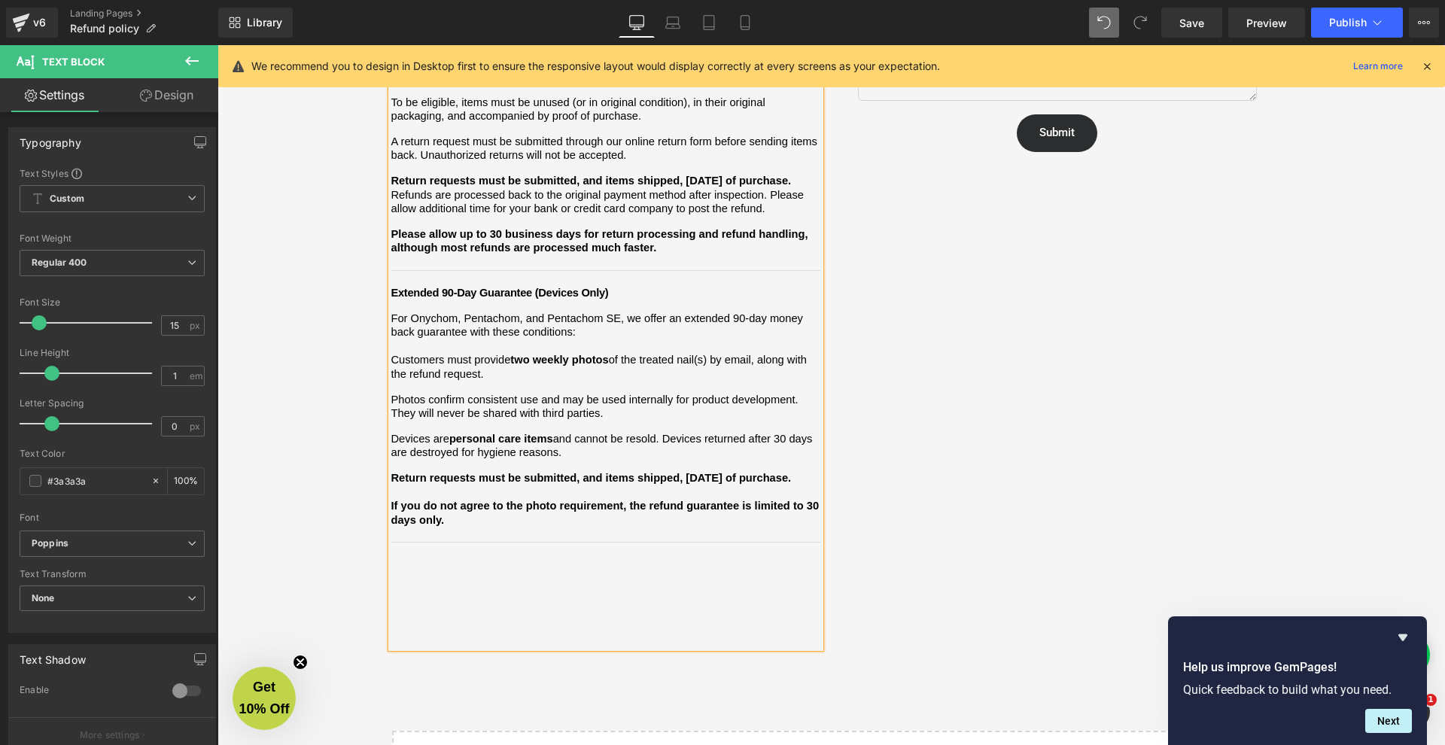
scroll to position [451, 0]
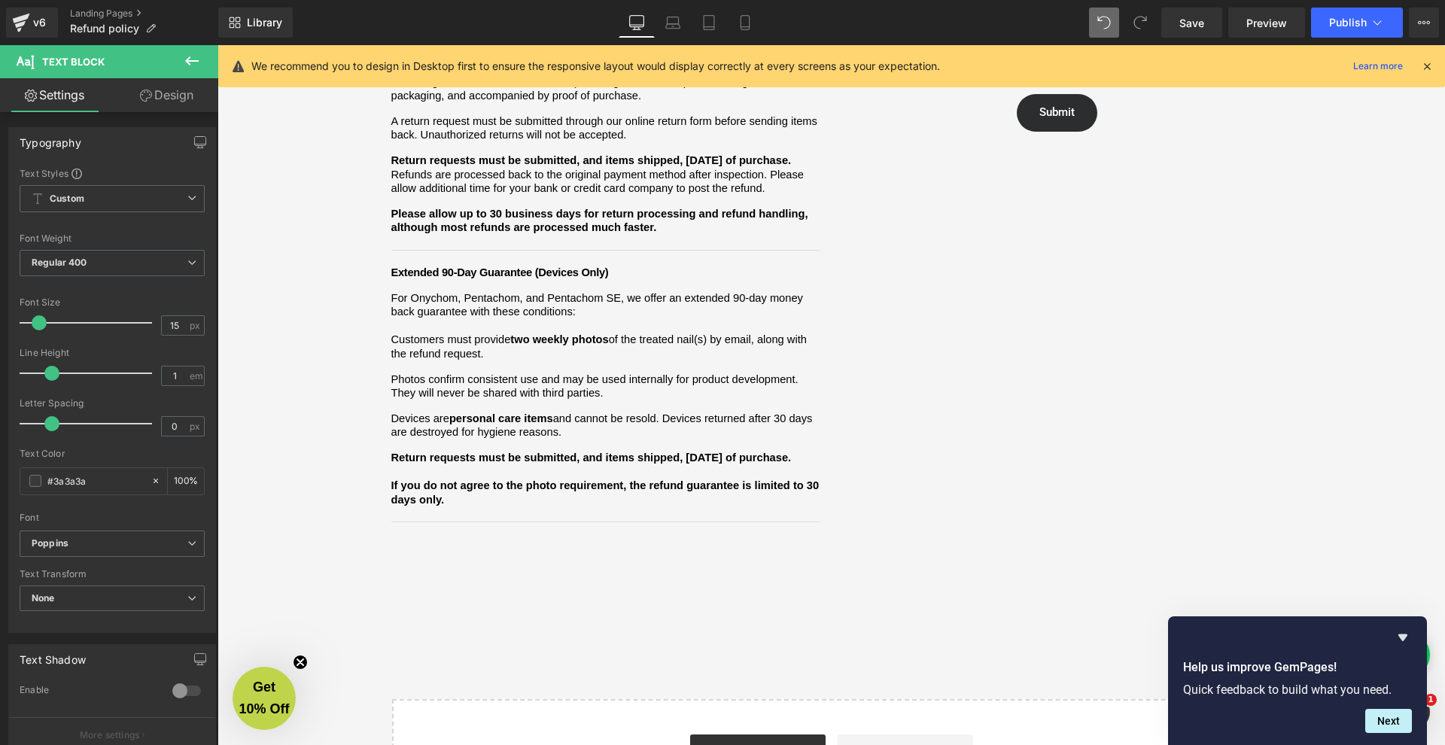
click at [510, 531] on div "We want you to feel confident shopping with [PERSON_NAME]. Below is a clear sum…" at bounding box center [605, 196] width 429 height 842
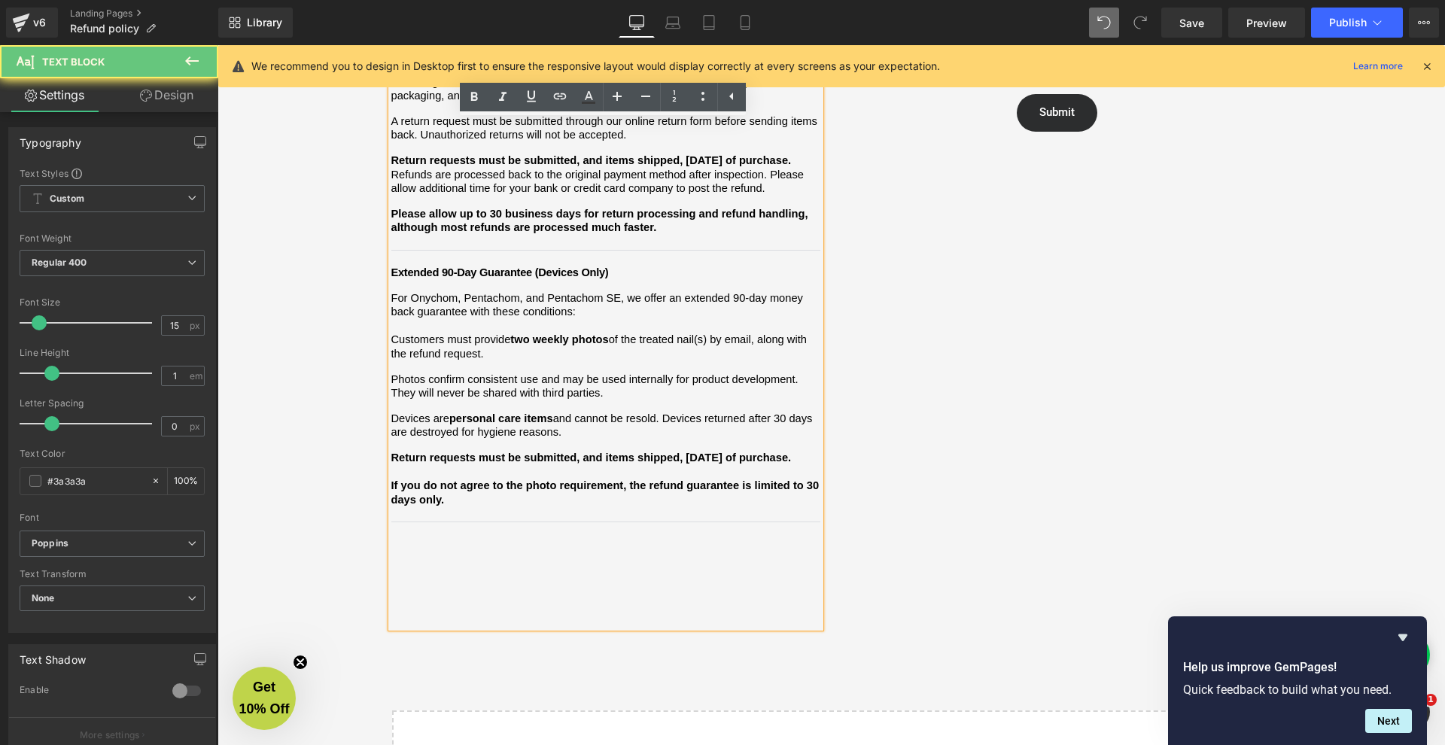
click at [503, 522] on div "We want you to feel confident shopping with [PERSON_NAME]. Below is a clear sum…" at bounding box center [605, 202] width 429 height 854
click at [492, 516] on div "We want you to feel confident shopping with [PERSON_NAME]. Below is a clear sum…" at bounding box center [605, 202] width 429 height 854
click at [459, 513] on div "We want you to feel confident shopping with [PERSON_NAME]. Below is a clear sum…" at bounding box center [605, 202] width 429 height 854
drag, startPoint x: 427, startPoint y: 511, endPoint x: 417, endPoint y: 508, distance: 10.2
click at [424, 510] on div "We want you to feel confident shopping with [PERSON_NAME]. Below is a clear sum…" at bounding box center [605, 202] width 429 height 854
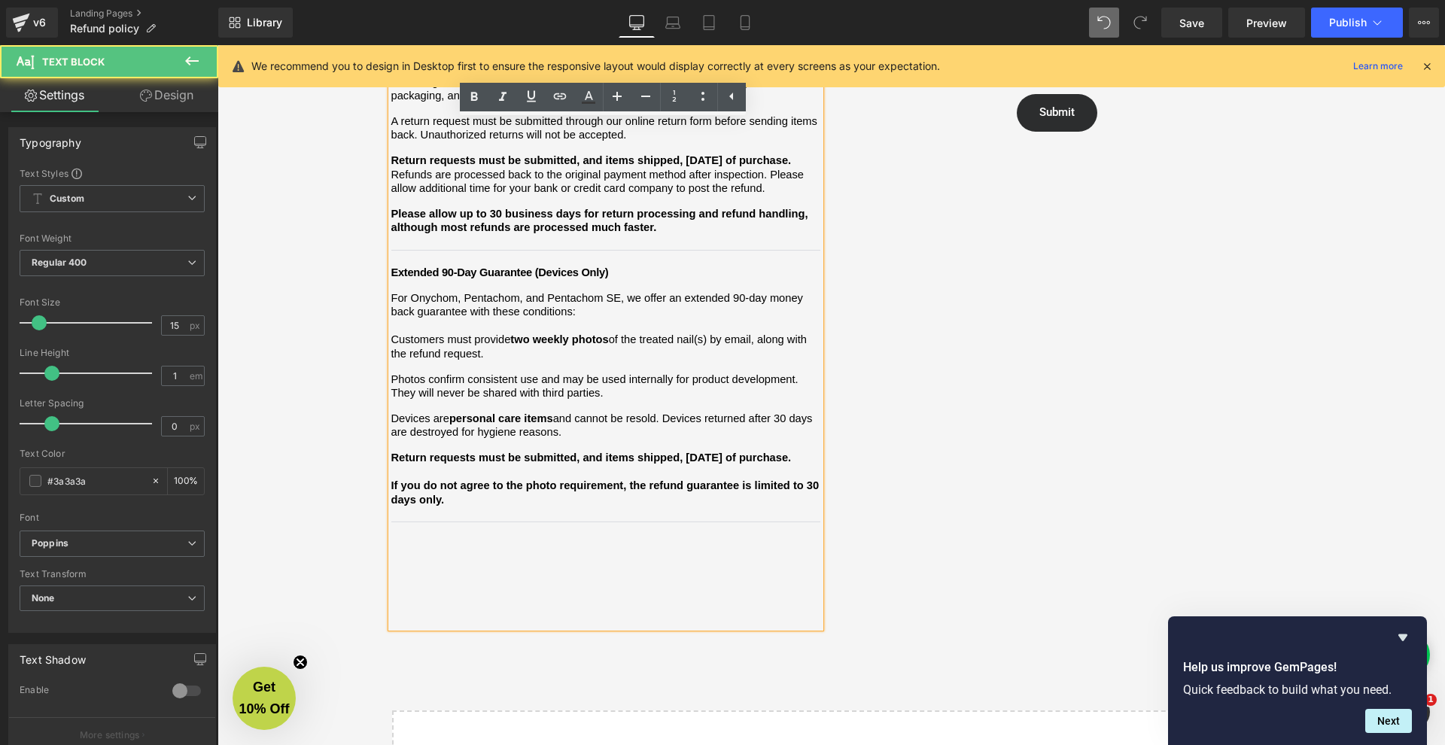
click at [413, 507] on div "We want you to feel confident shopping with [PERSON_NAME]. Below is a clear sum…" at bounding box center [605, 202] width 429 height 854
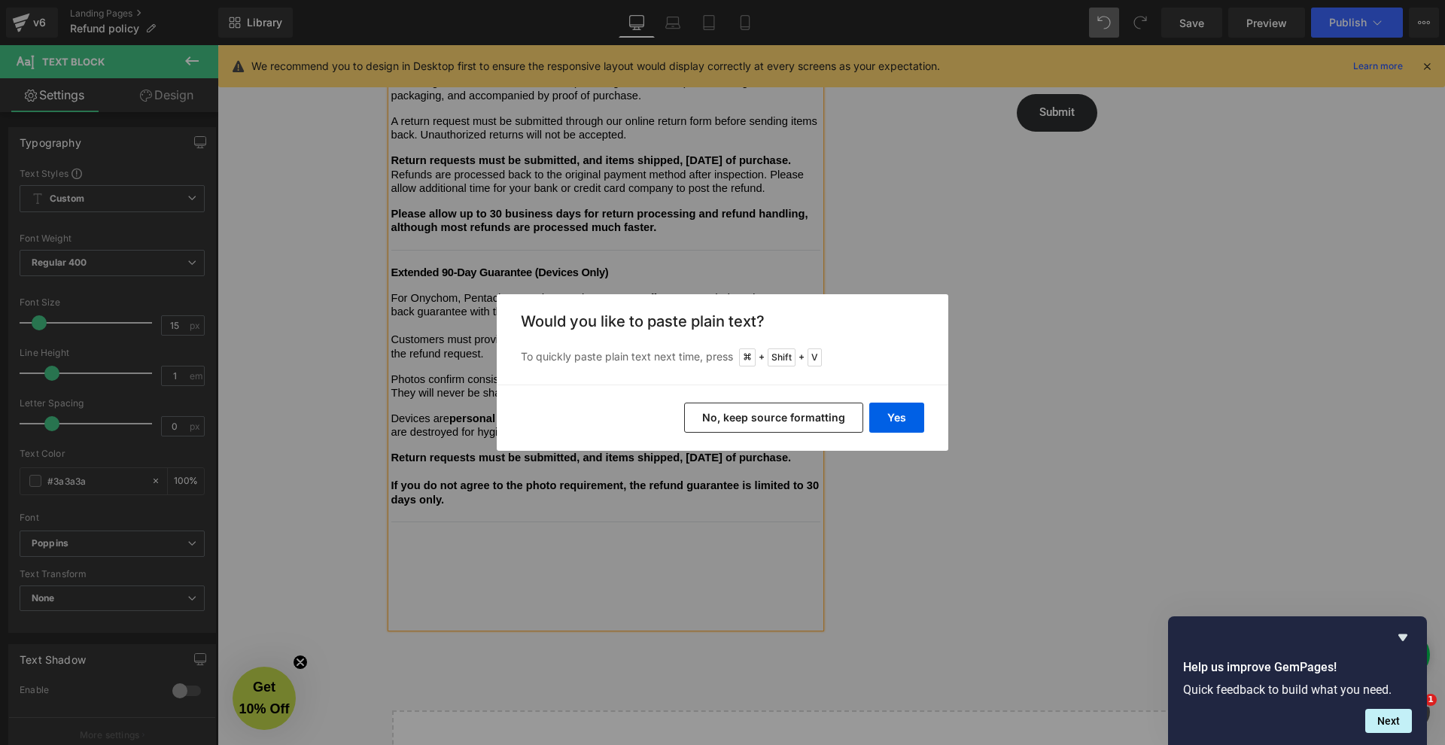
click at [729, 418] on button "No, keep source formatting" at bounding box center [773, 418] width 179 height 30
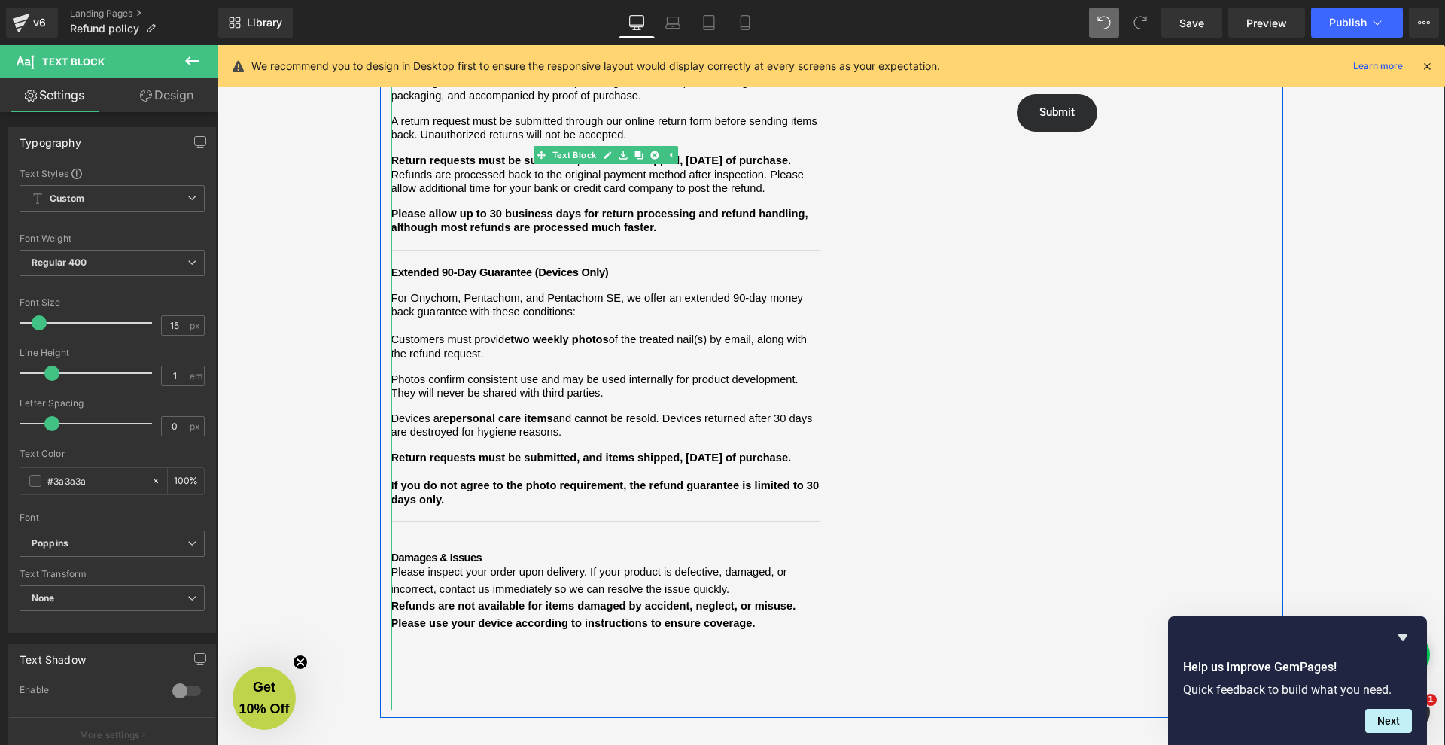
scroll to position [545, 0]
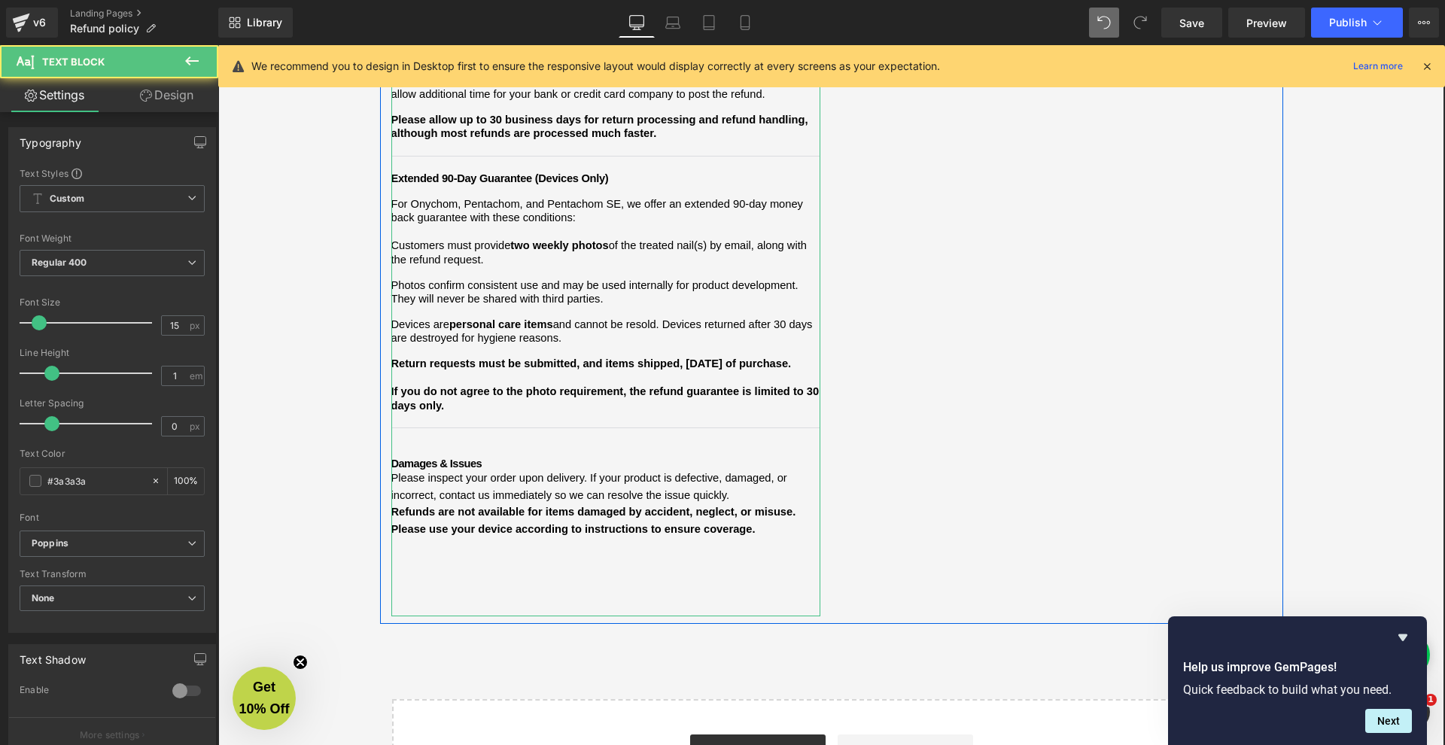
click at [467, 472] on span "Please inspect your order upon delivery. If your product is defective, damaged,…" at bounding box center [590, 486] width 399 height 29
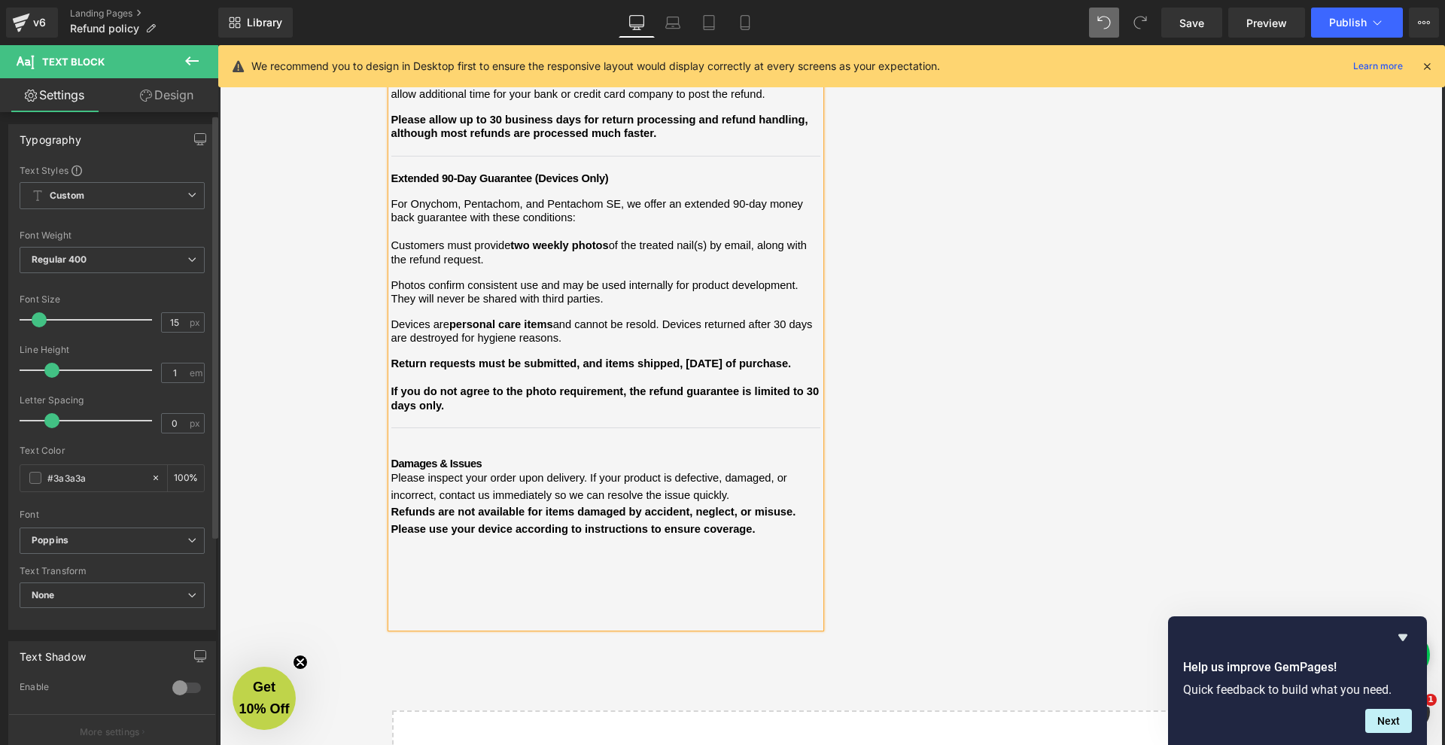
scroll to position [568, 0]
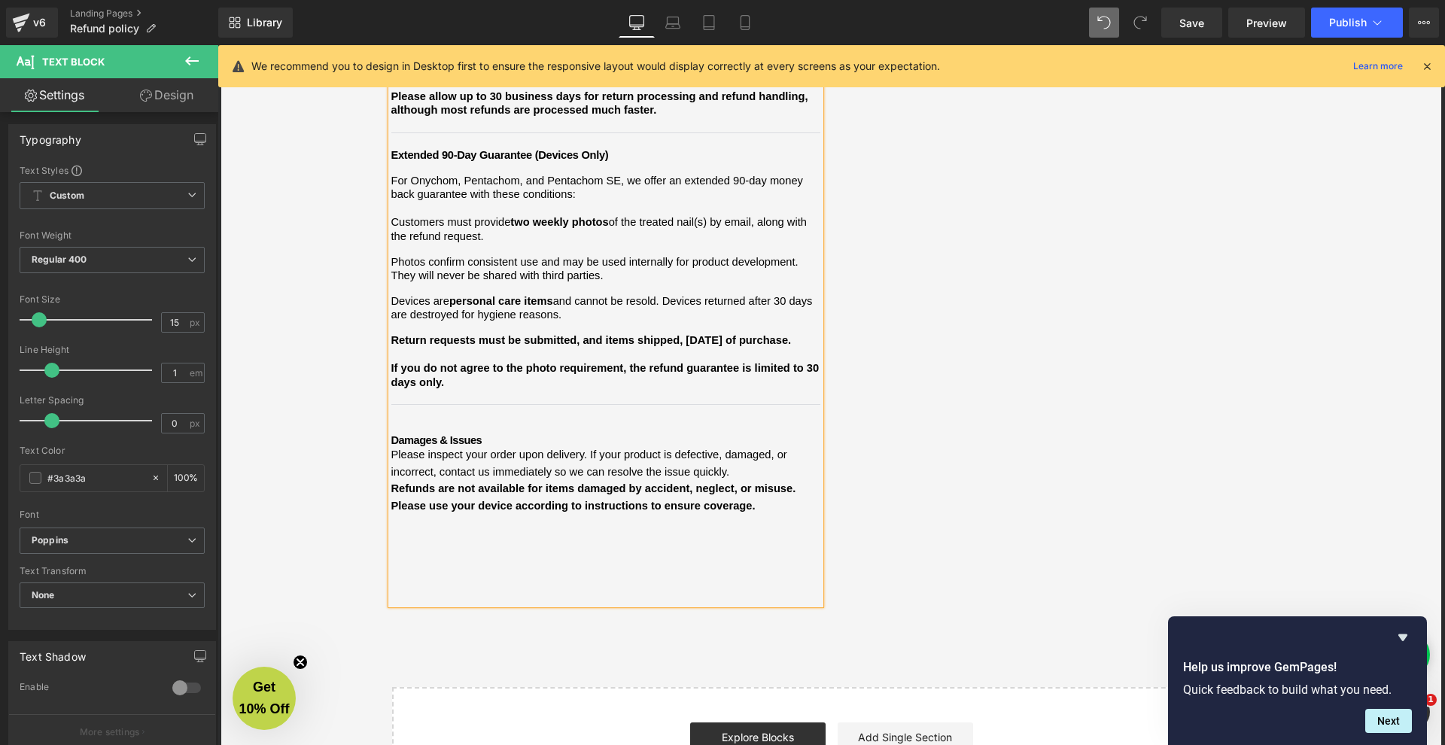
click at [744, 446] on p "Please inspect your order upon delivery. If your product is defective, damaged,…" at bounding box center [605, 463] width 429 height 34
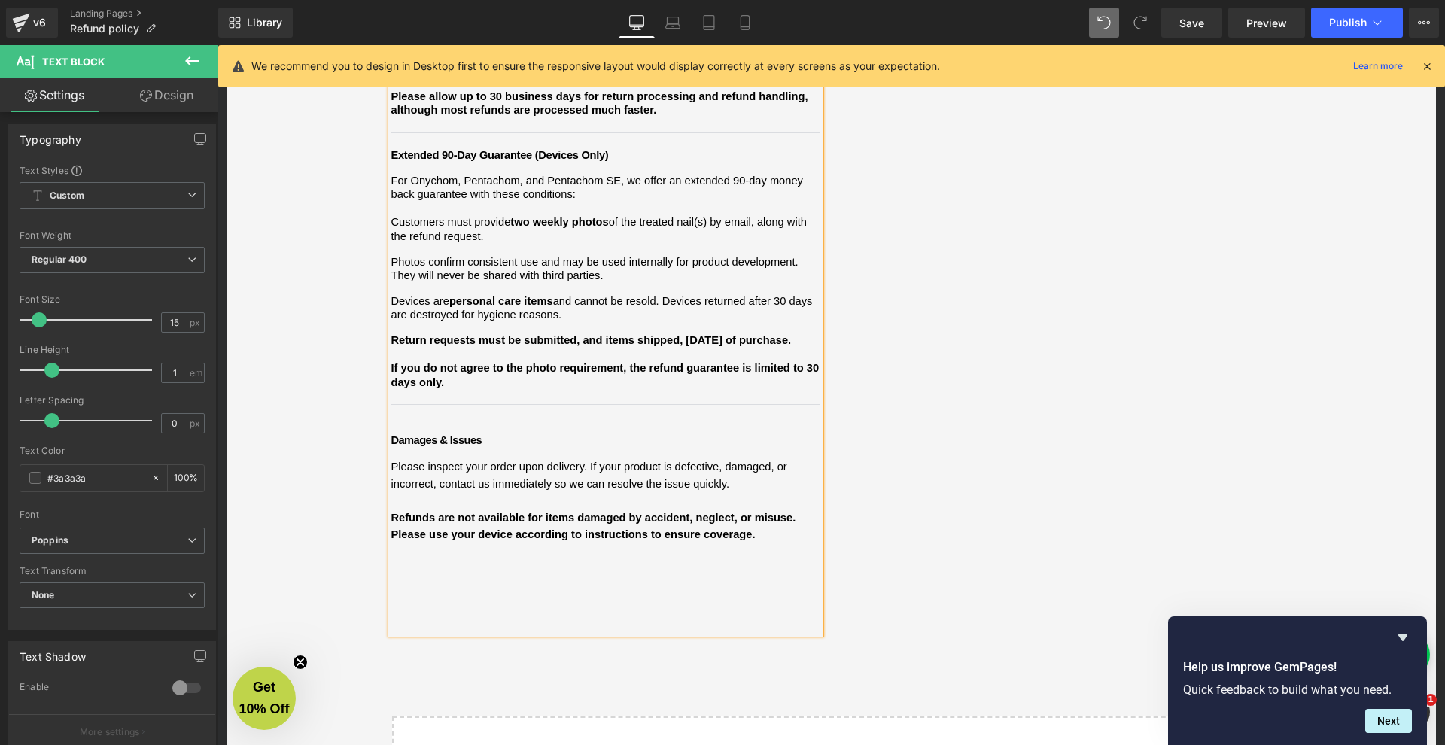
scroll to position [666, 0]
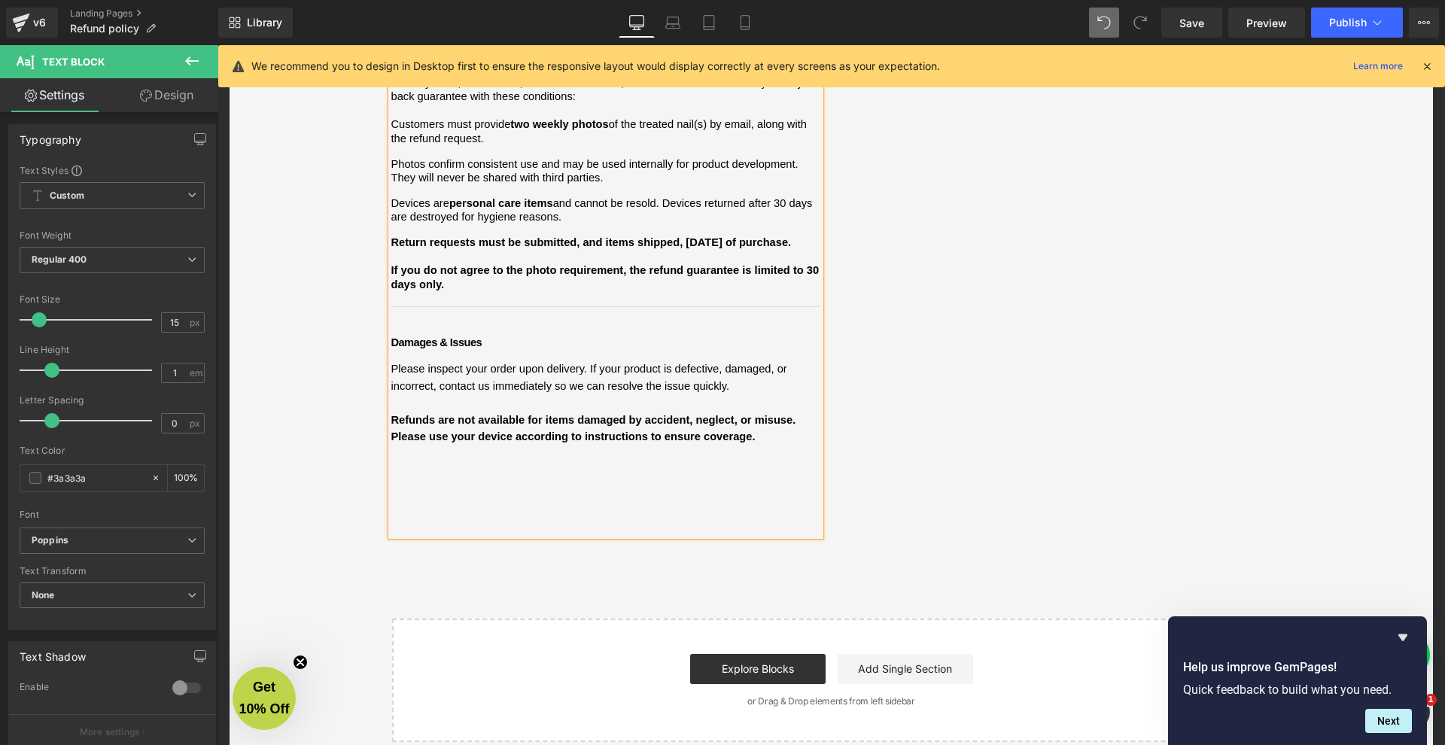
click at [673, 457] on div "We want you to feel confident shopping with [PERSON_NAME]. Below is a clear sum…" at bounding box center [605, 48] width 429 height 976
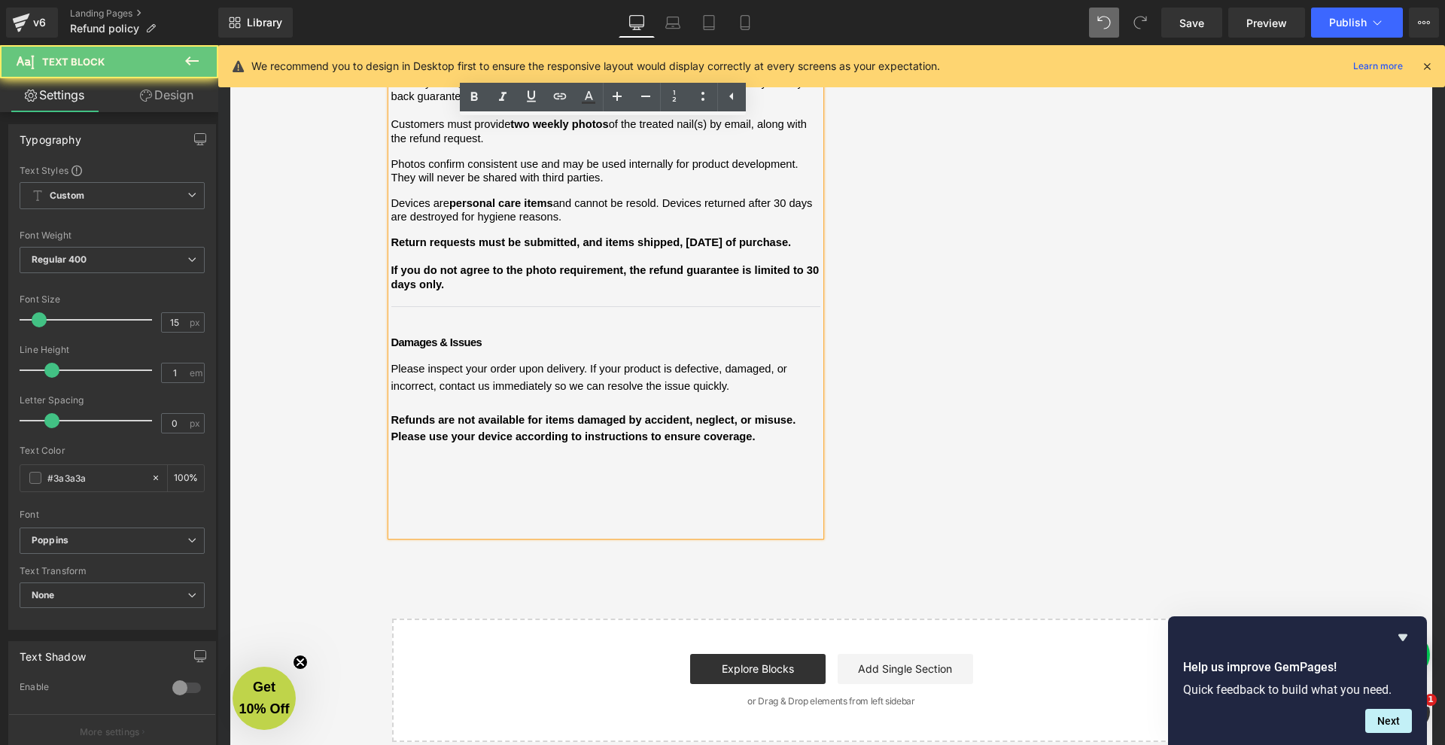
click at [644, 439] on div "We want you to feel confident shopping with [PERSON_NAME]. Below is a clear sum…" at bounding box center [605, 48] width 429 height 976
click at [477, 419] on div "We want you to feel confident shopping with [PERSON_NAME]. Below is a clear sum…" at bounding box center [605, 48] width 429 height 976
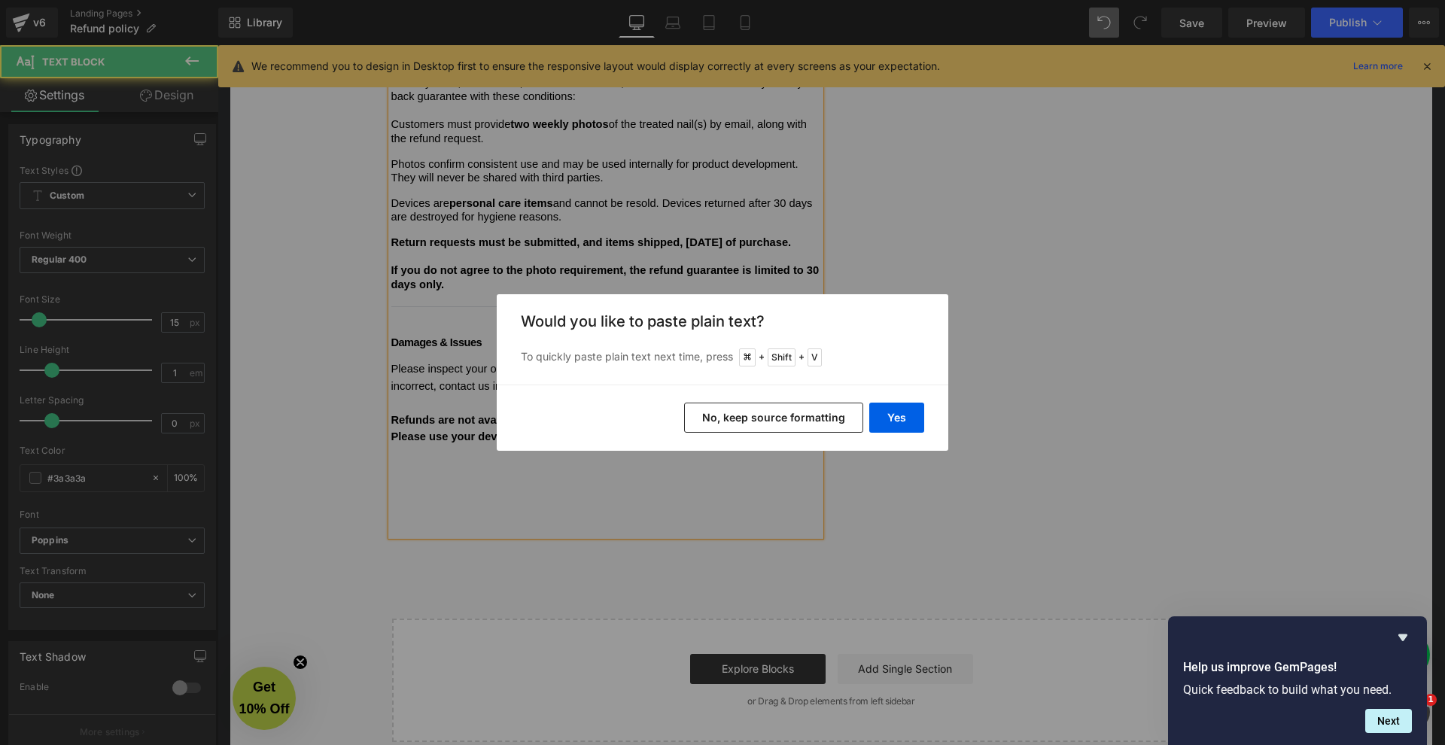
click at [784, 424] on button "No, keep source formatting" at bounding box center [773, 418] width 179 height 30
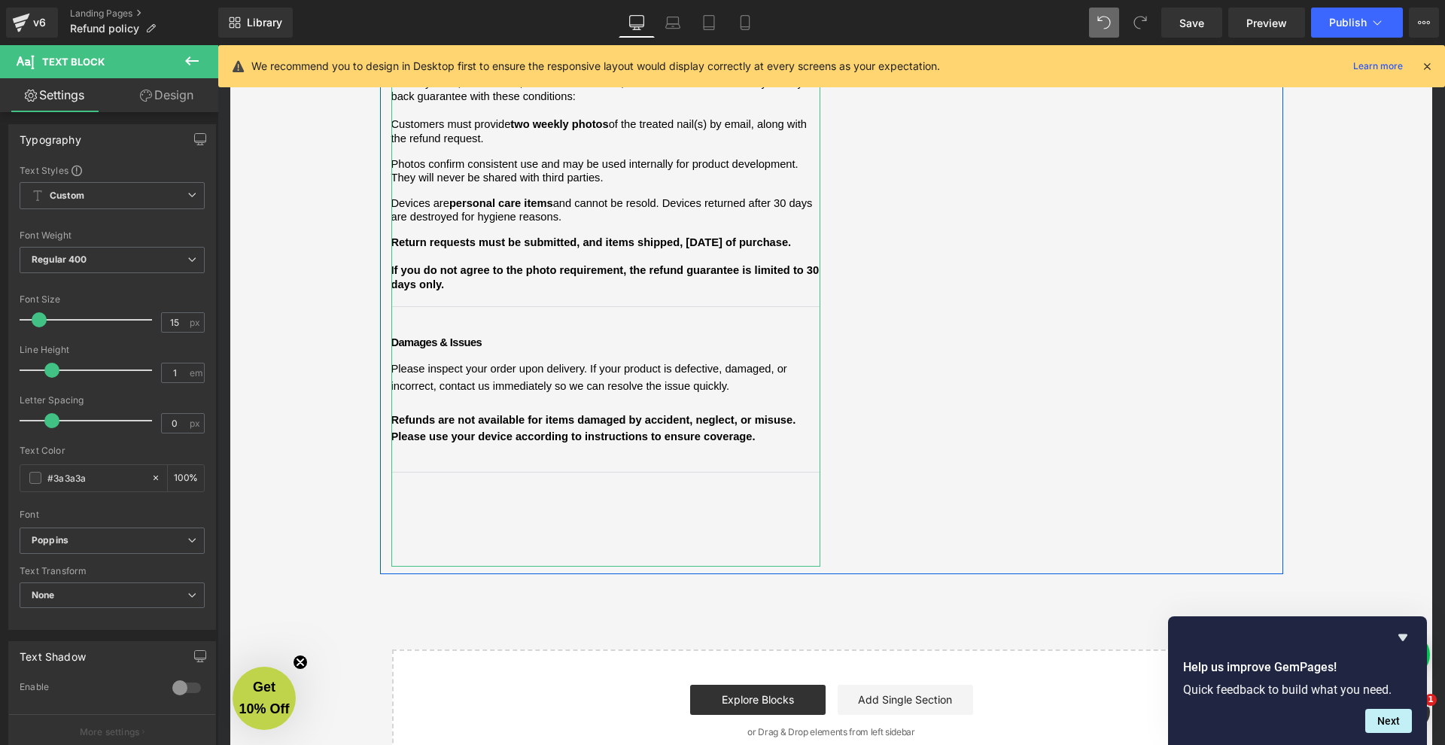
click at [508, 455] on div "We want you to feel confident shopping with [PERSON_NAME]. Below is a clear sum…" at bounding box center [605, 63] width 429 height 1007
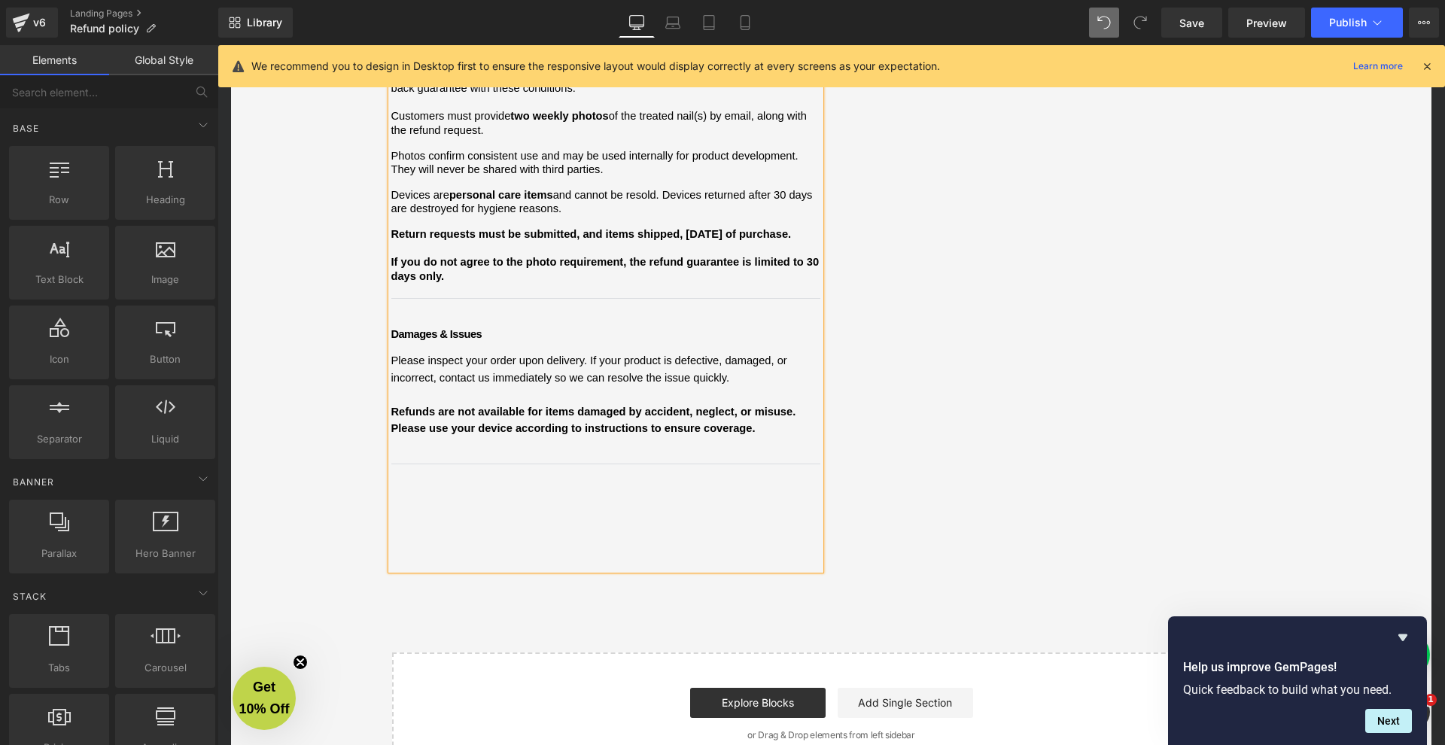
click at [334, 392] on div "Refund and Warranty Policy Heading We want you to feel confident shopping with …" at bounding box center [832, 144] width 1228 height 1310
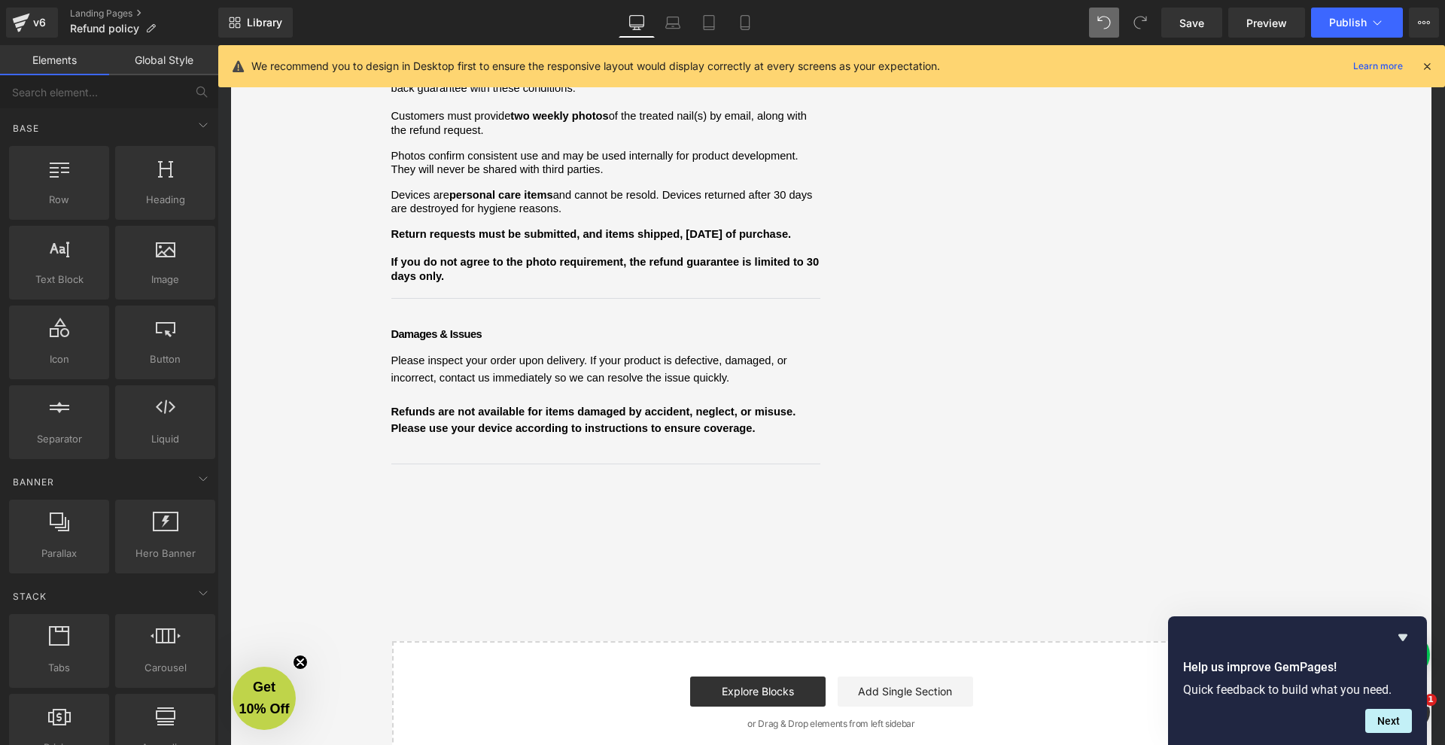
scroll to position [693, 0]
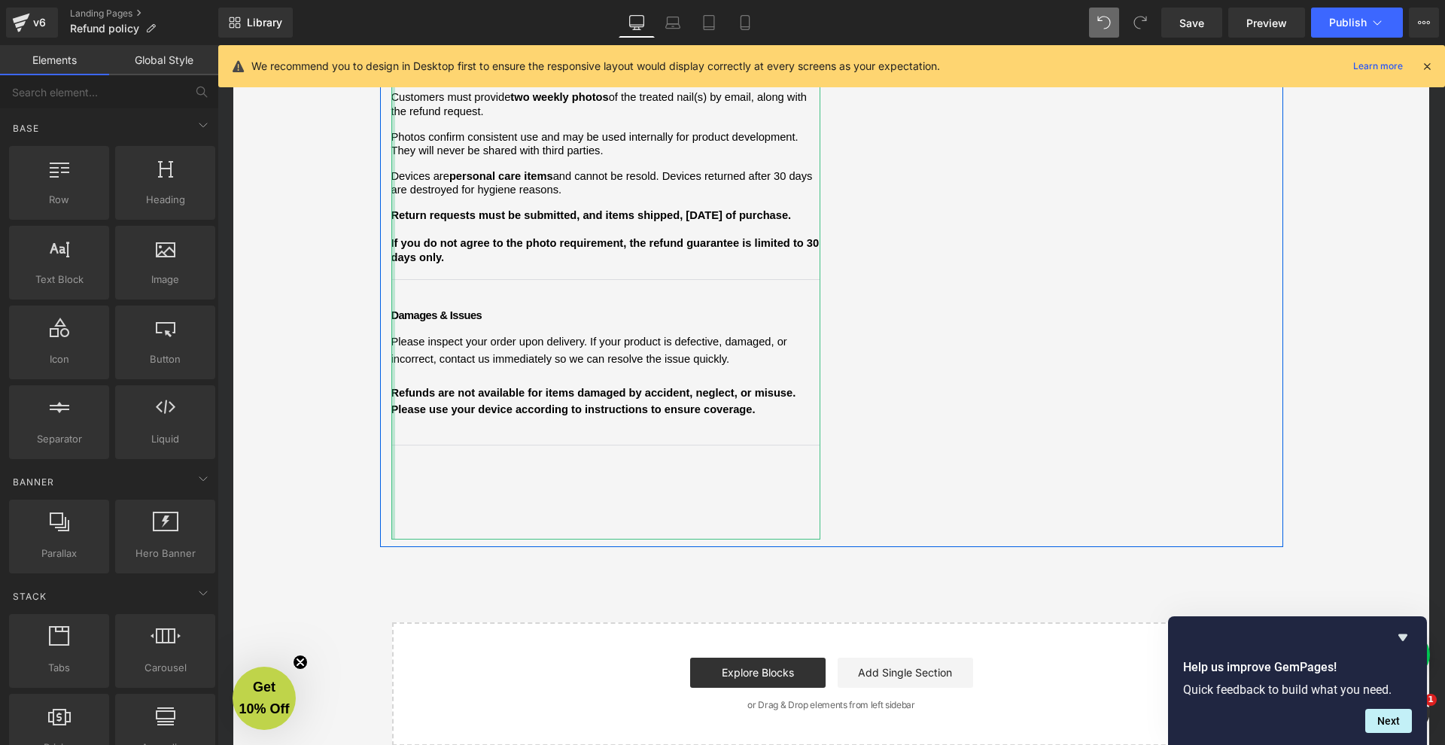
click at [391, 354] on div at bounding box center [393, 36] width 4 height 1007
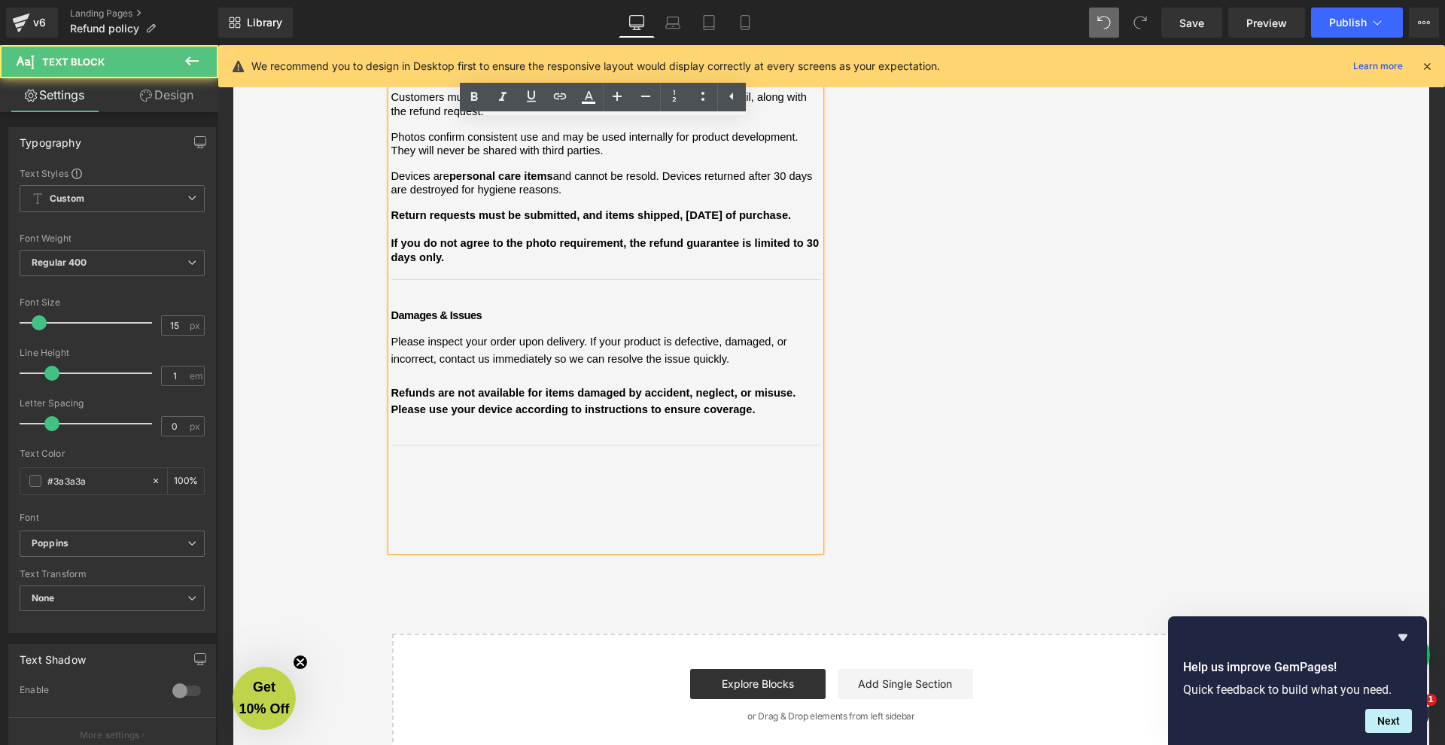
click at [393, 387] on span "Refunds are not available for items damaged by accident, neglect, or misuse. Pl…" at bounding box center [595, 401] width 408 height 29
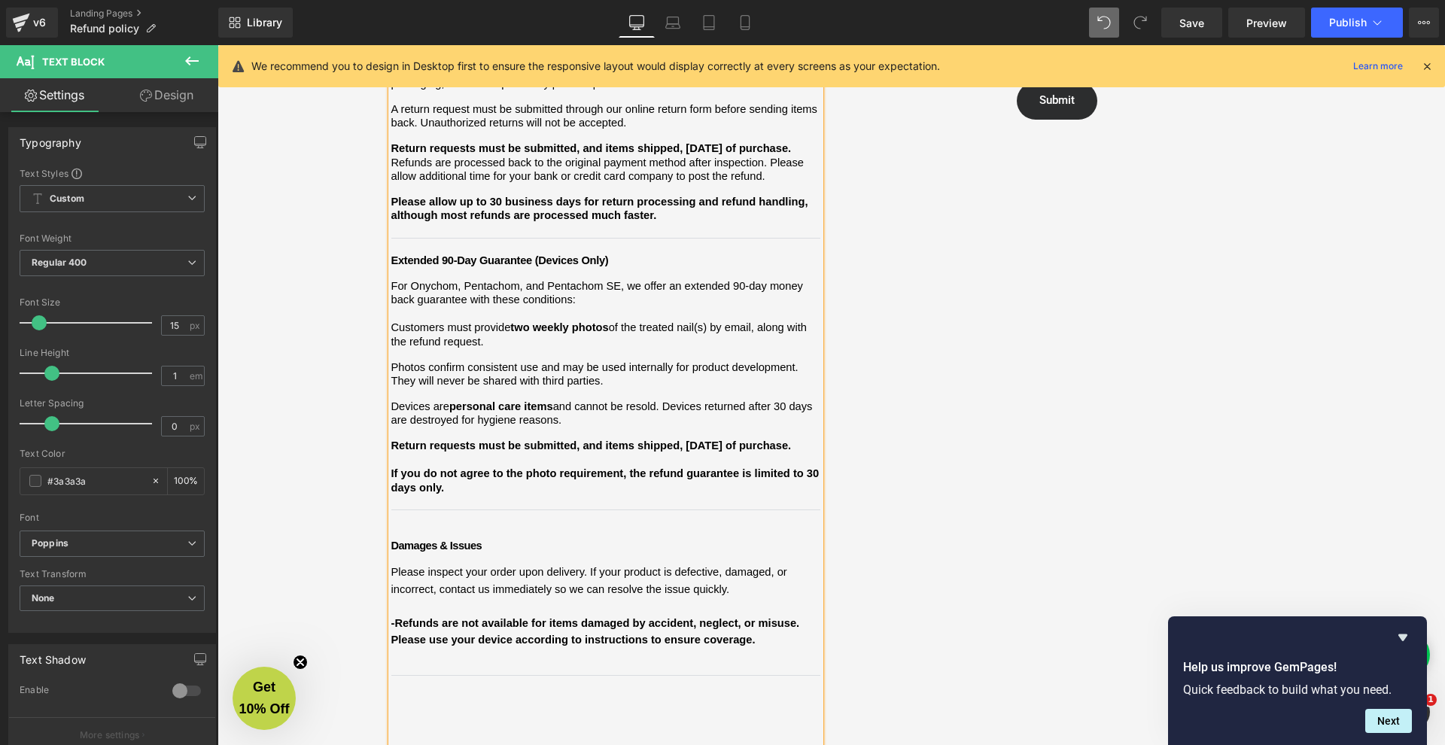
scroll to position [490, 0]
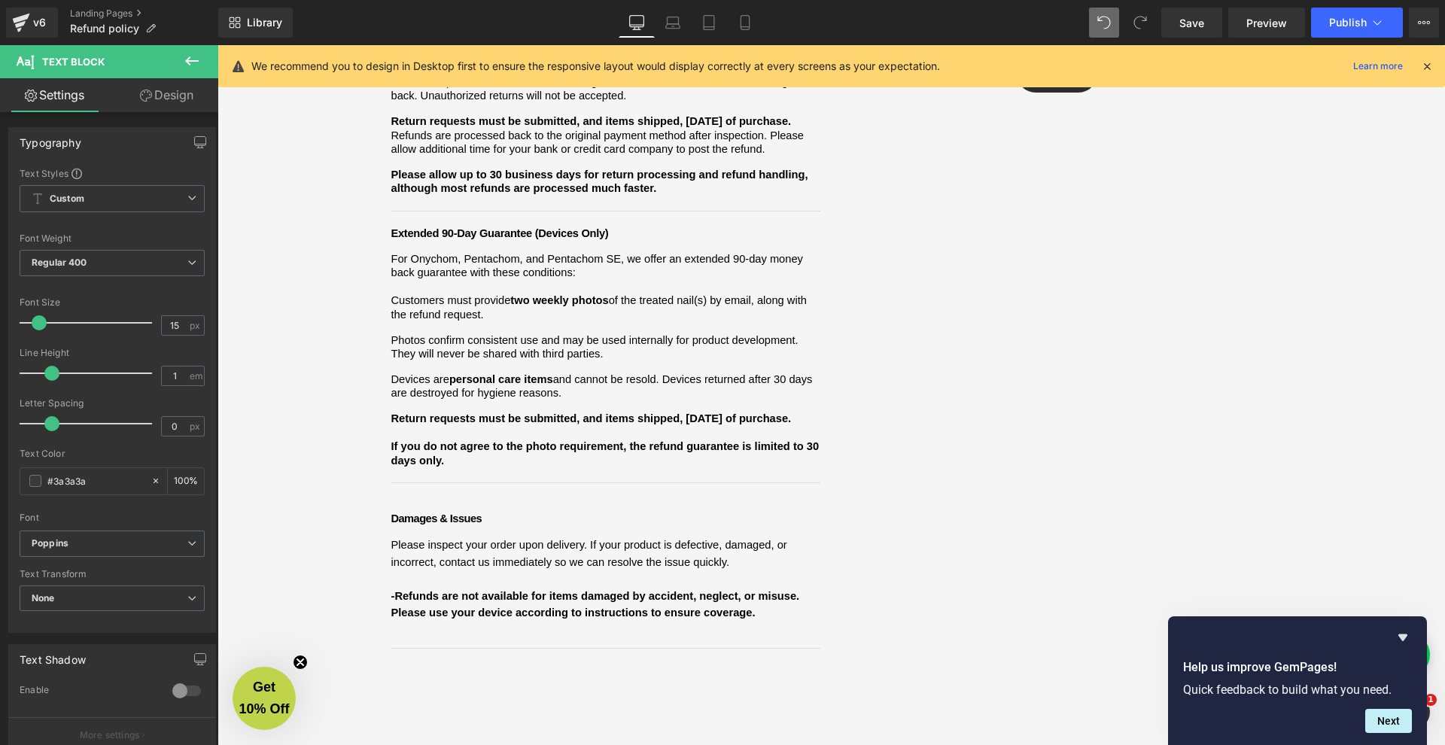
click at [457, 590] on span "-Refunds are not available for items damaged by accident, neglect, or misuse. P…" at bounding box center [597, 604] width 412 height 29
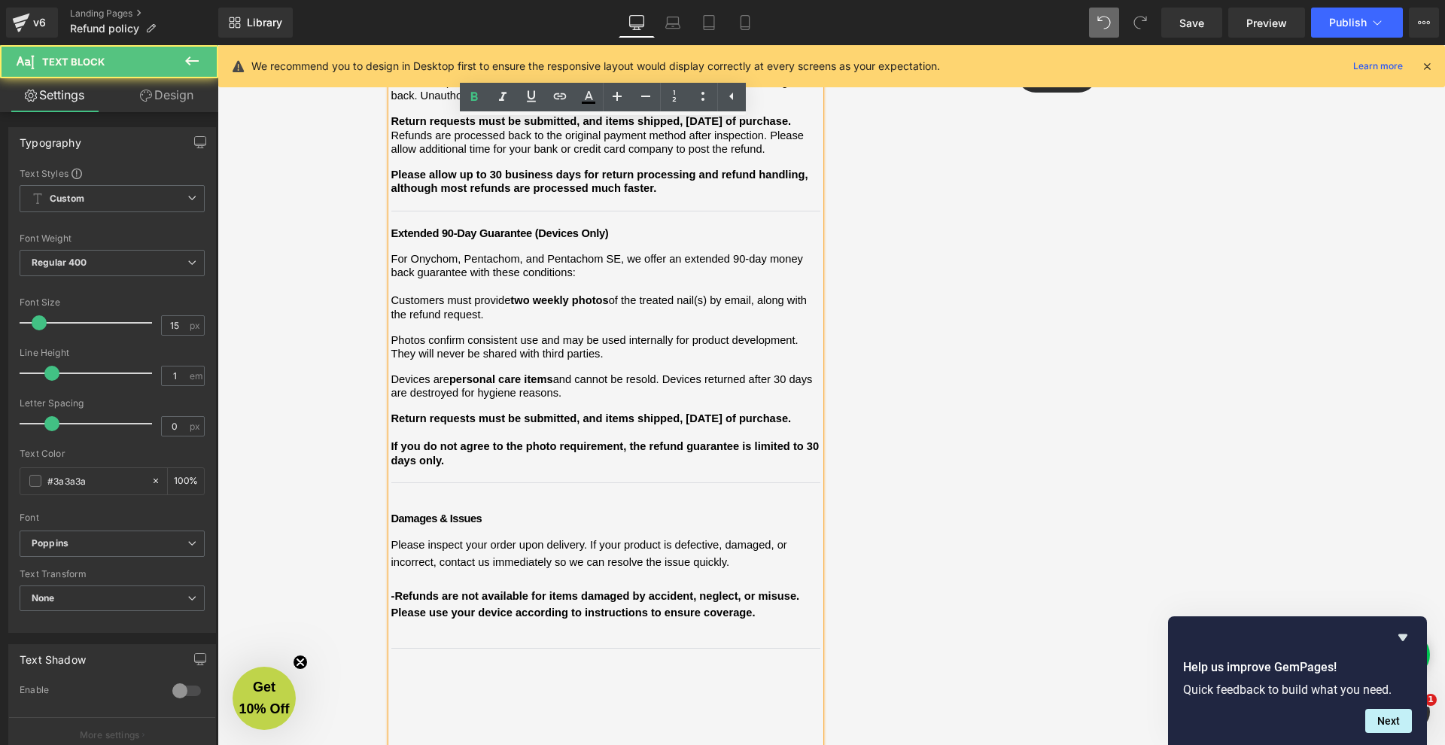
click at [395, 590] on span "-Refunds are not available for items damaged by accident, neglect, or misuse. P…" at bounding box center [597, 604] width 412 height 29
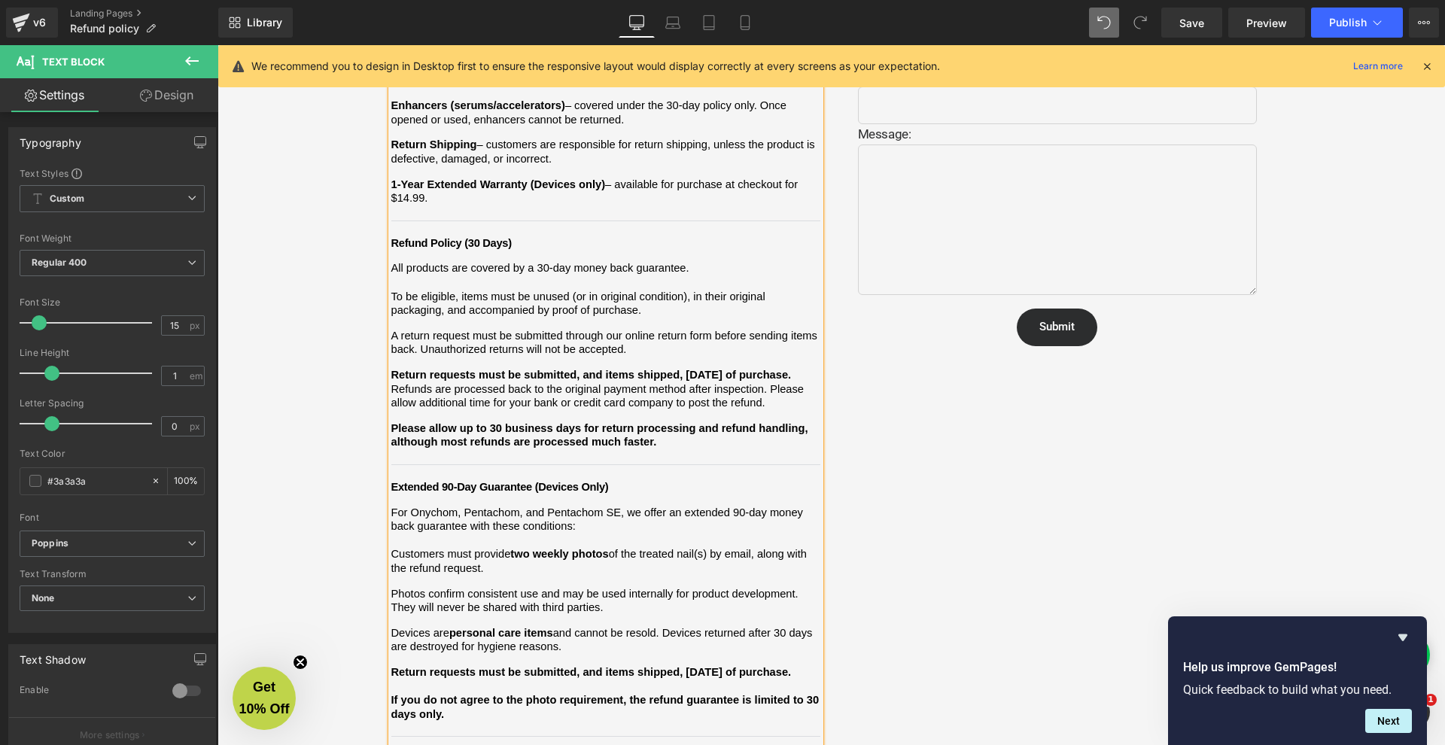
scroll to position [515, 0]
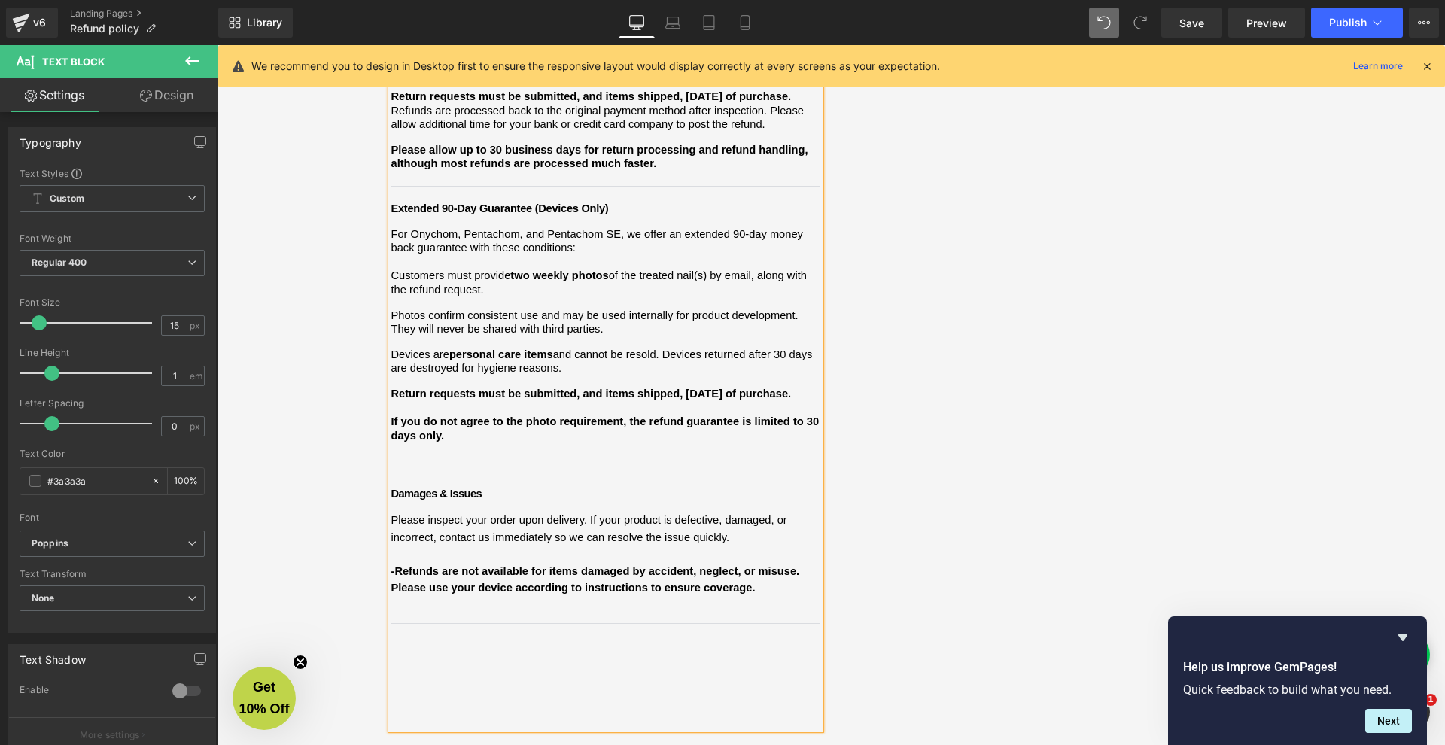
click at [394, 565] on span "-Refunds are not available for items damaged by accident, neglect, or misuse. P…" at bounding box center [597, 579] width 412 height 29
click at [391, 565] on span "- Refunds are not available for items damaged by accident, neglect, or misuse. …" at bounding box center [598, 579] width 415 height 29
click at [325, 574] on div "Refund and Warranty Policy Heading We want you to feel confident shopping with …" at bounding box center [832, 303] width 1228 height 1310
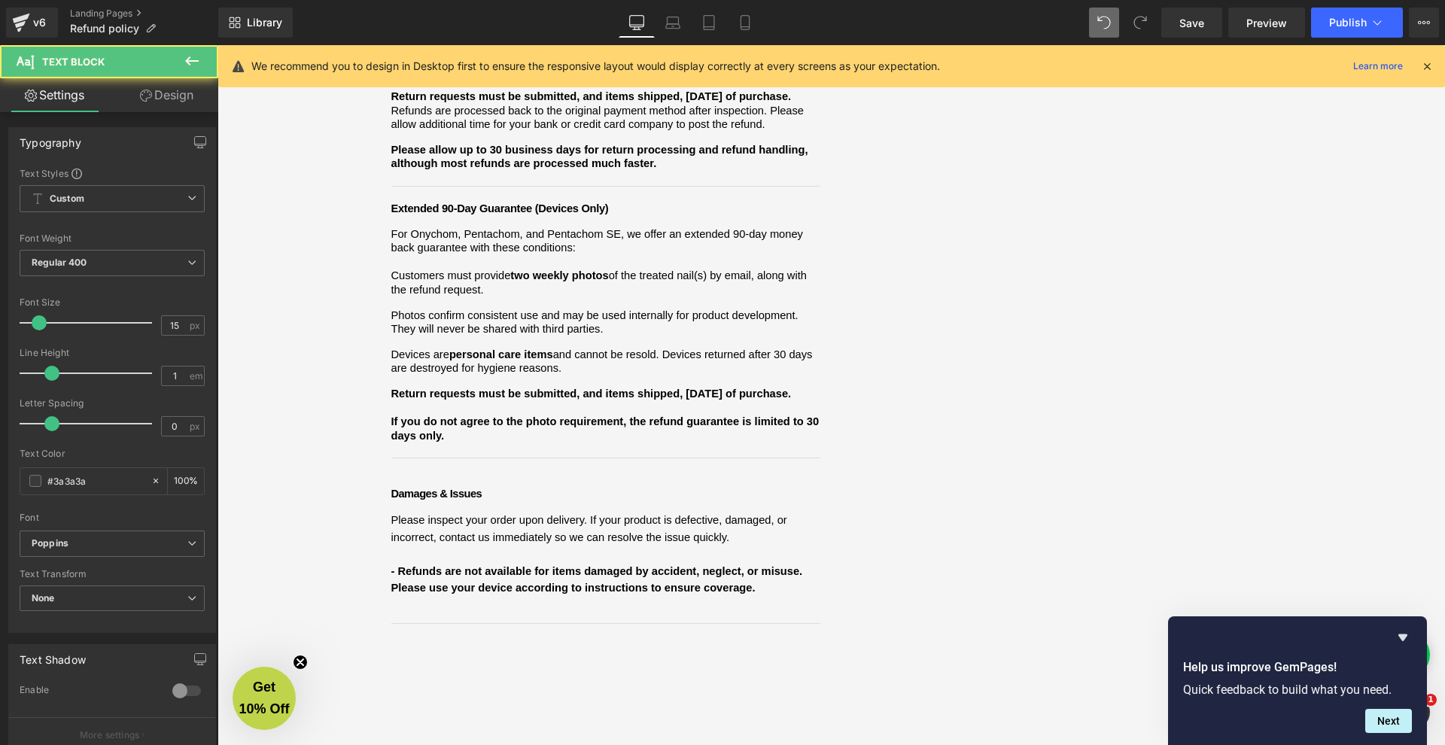
click at [419, 546] on p at bounding box center [605, 554] width 429 height 17
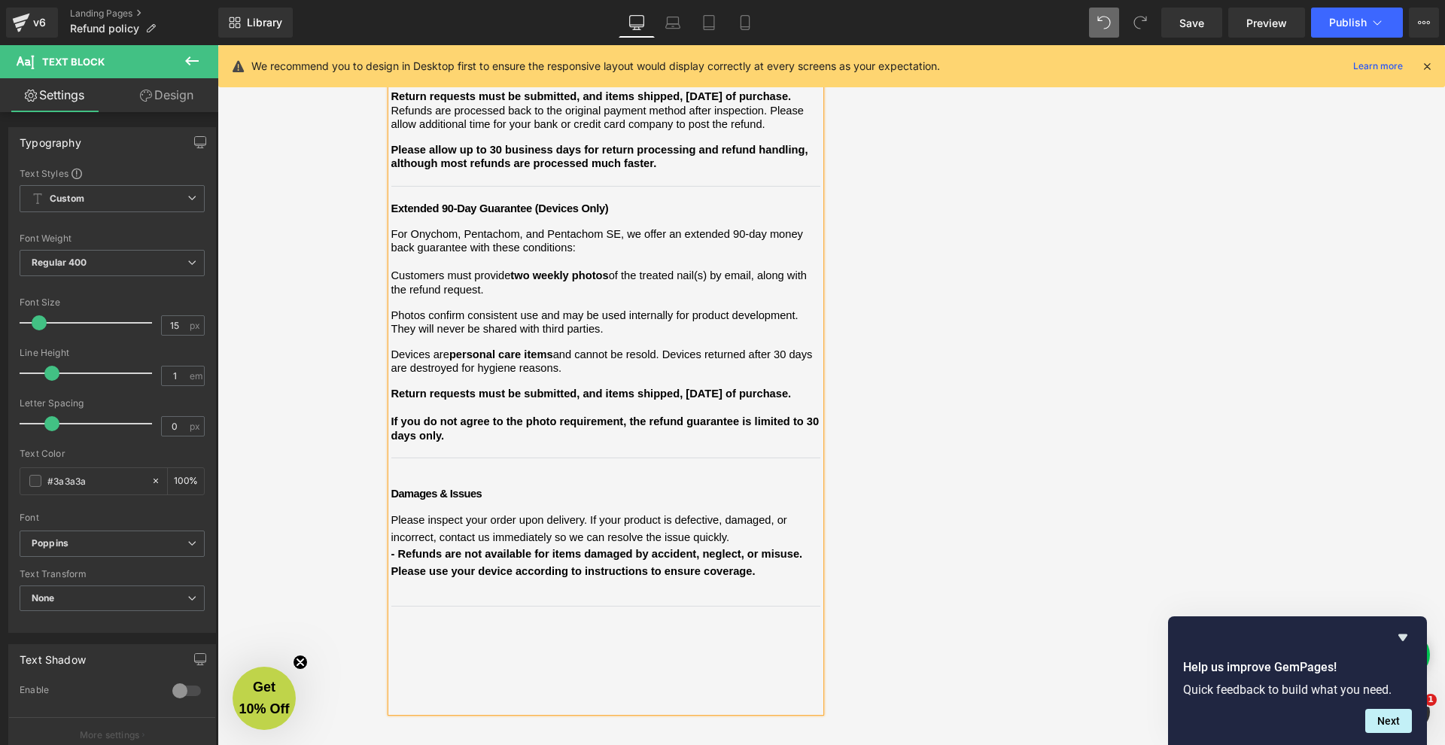
click at [334, 537] on div "Refund and Warranty Policy Heading We want you to feel confident shopping with …" at bounding box center [832, 294] width 1228 height 1292
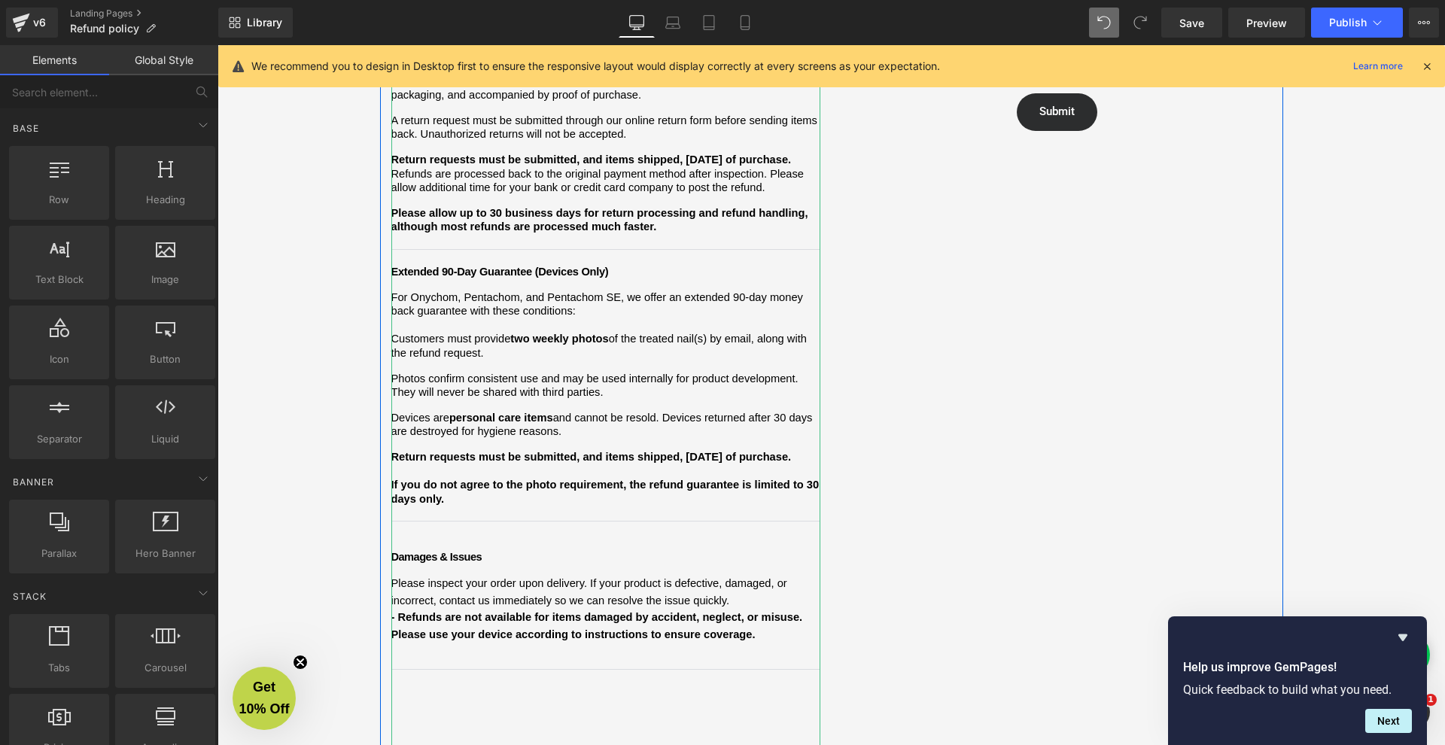
scroll to position [442, 0]
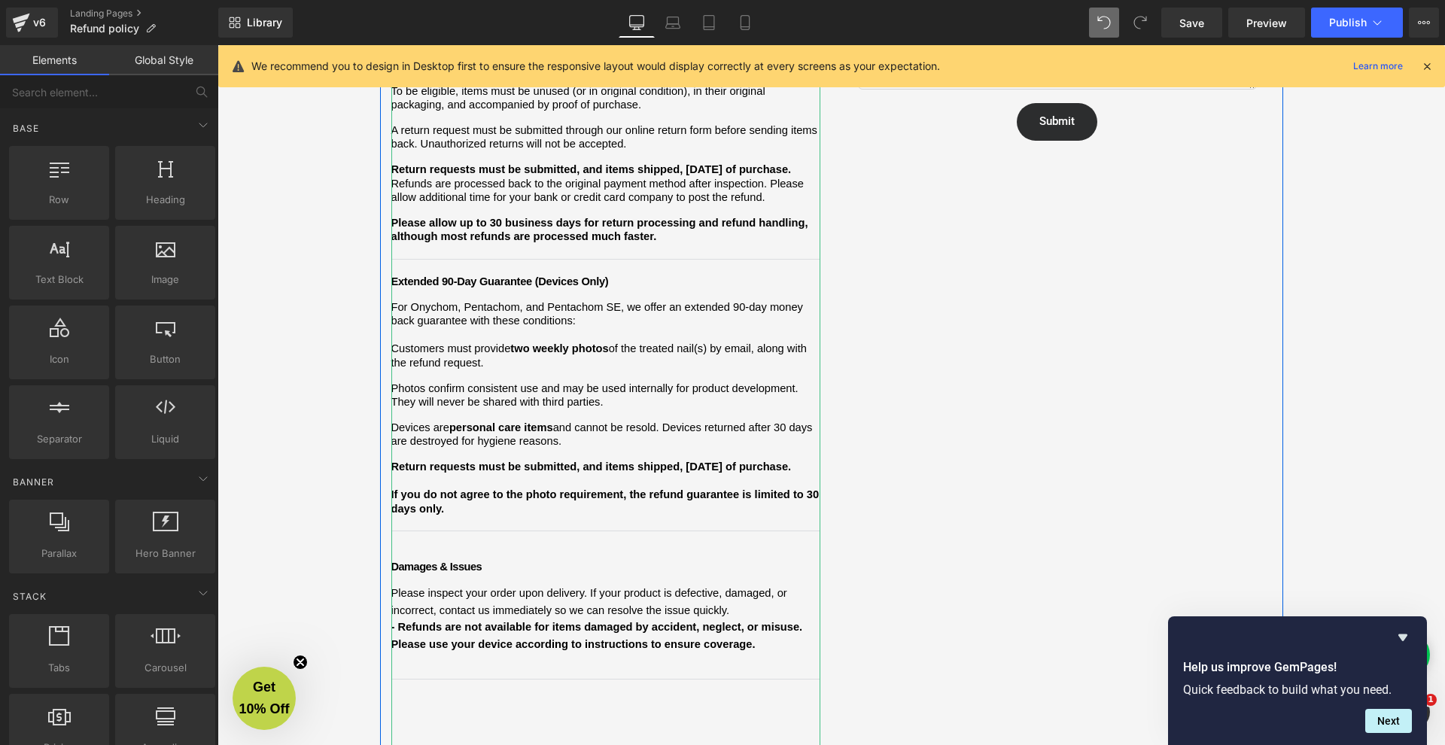
click at [392, 342] on span "Customers must provide" at bounding box center [451, 348] width 120 height 12
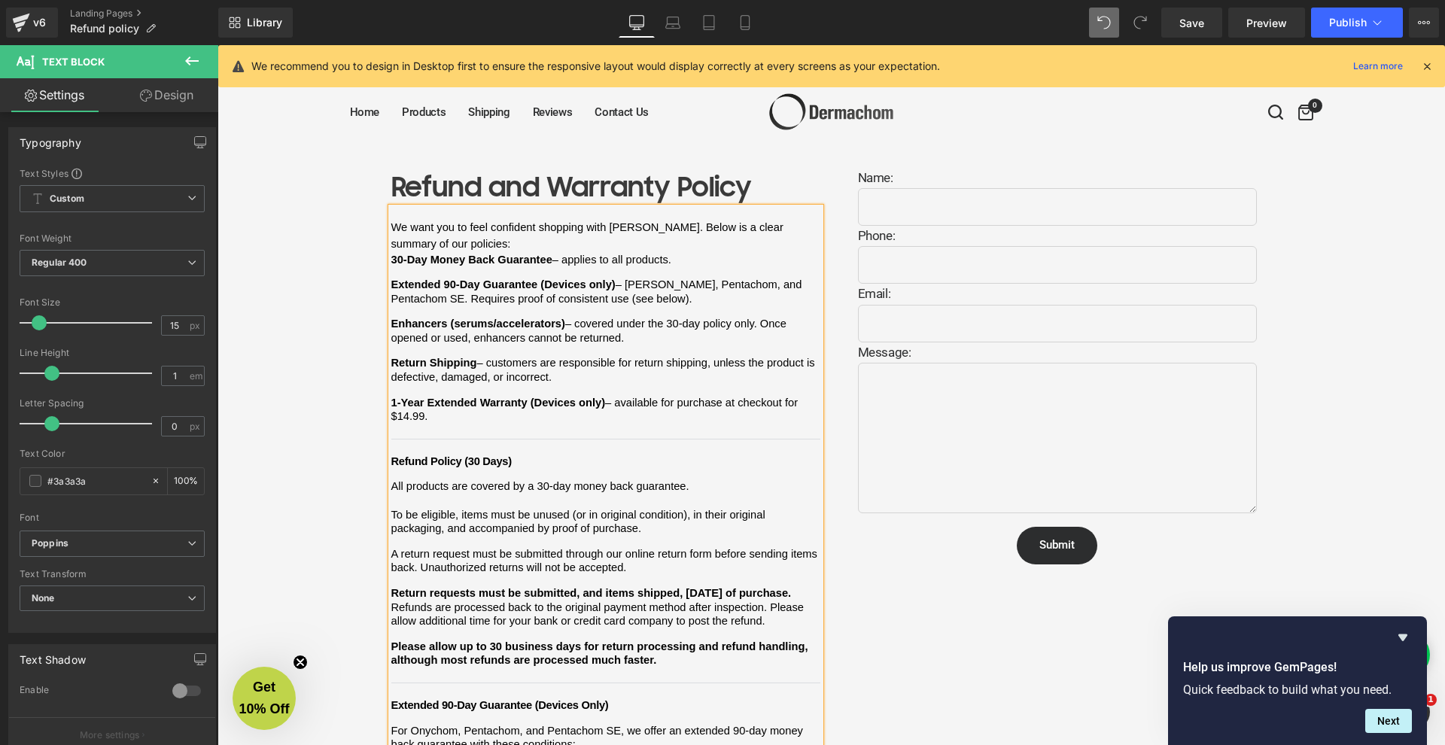
scroll to position [0, 0]
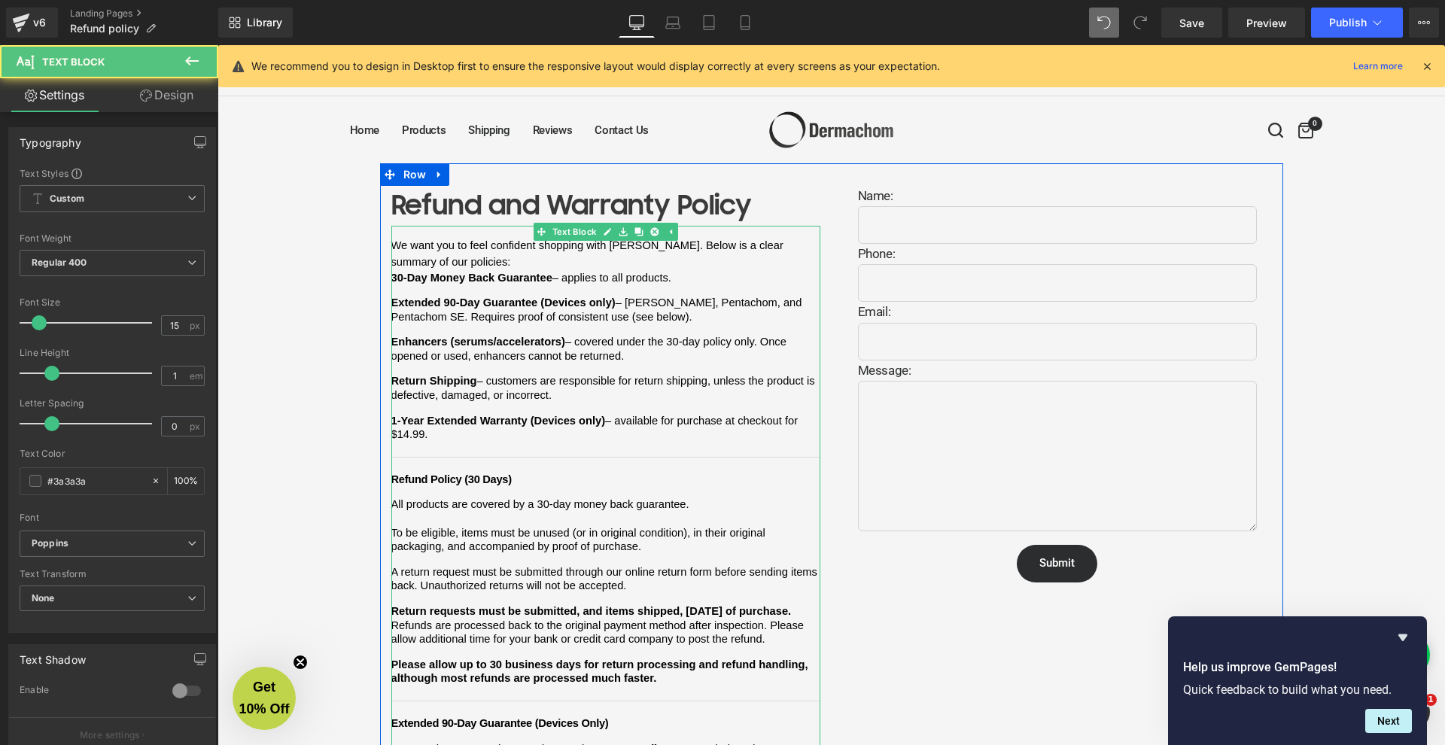
click at [412, 280] on div "We want you to feel confident shopping with [PERSON_NAME]. Below is a clear sum…" at bounding box center [605, 715] width 429 height 979
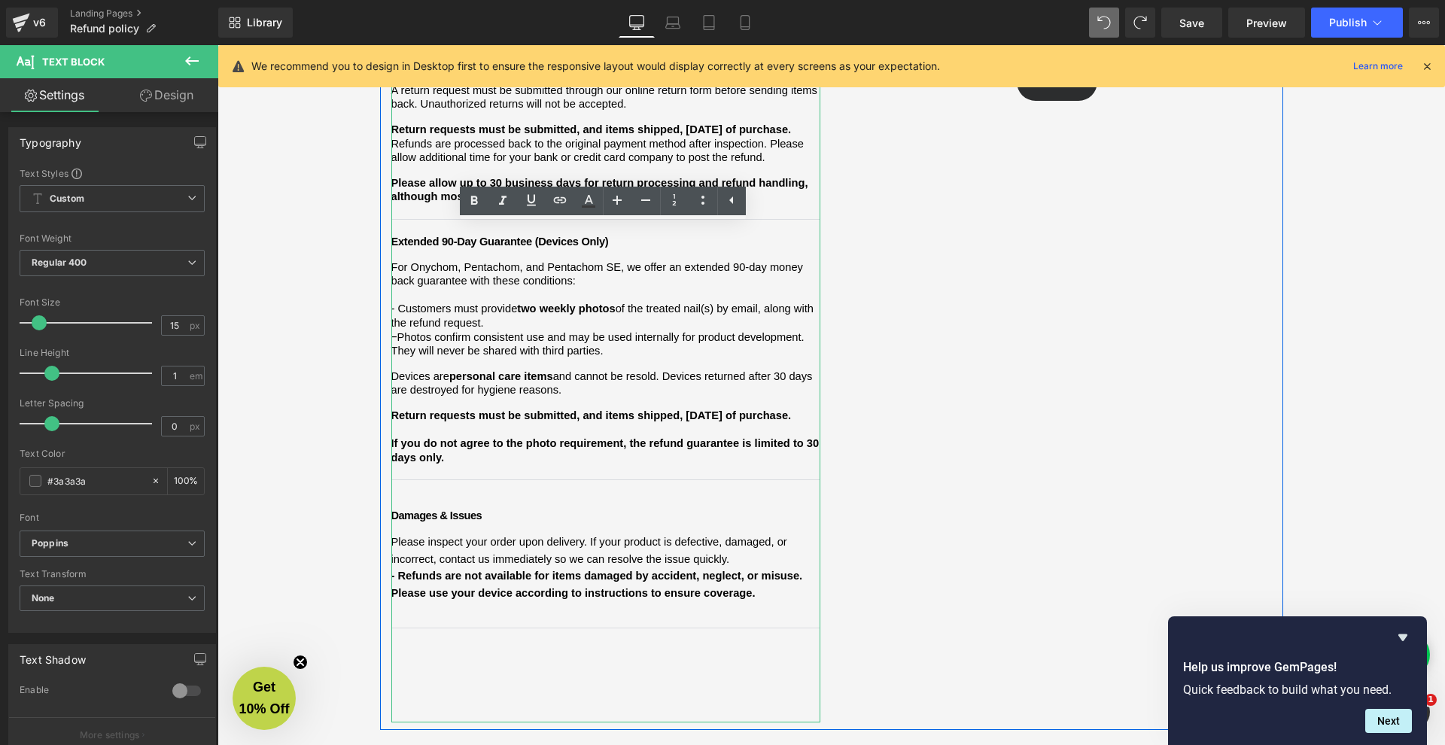
scroll to position [599, 0]
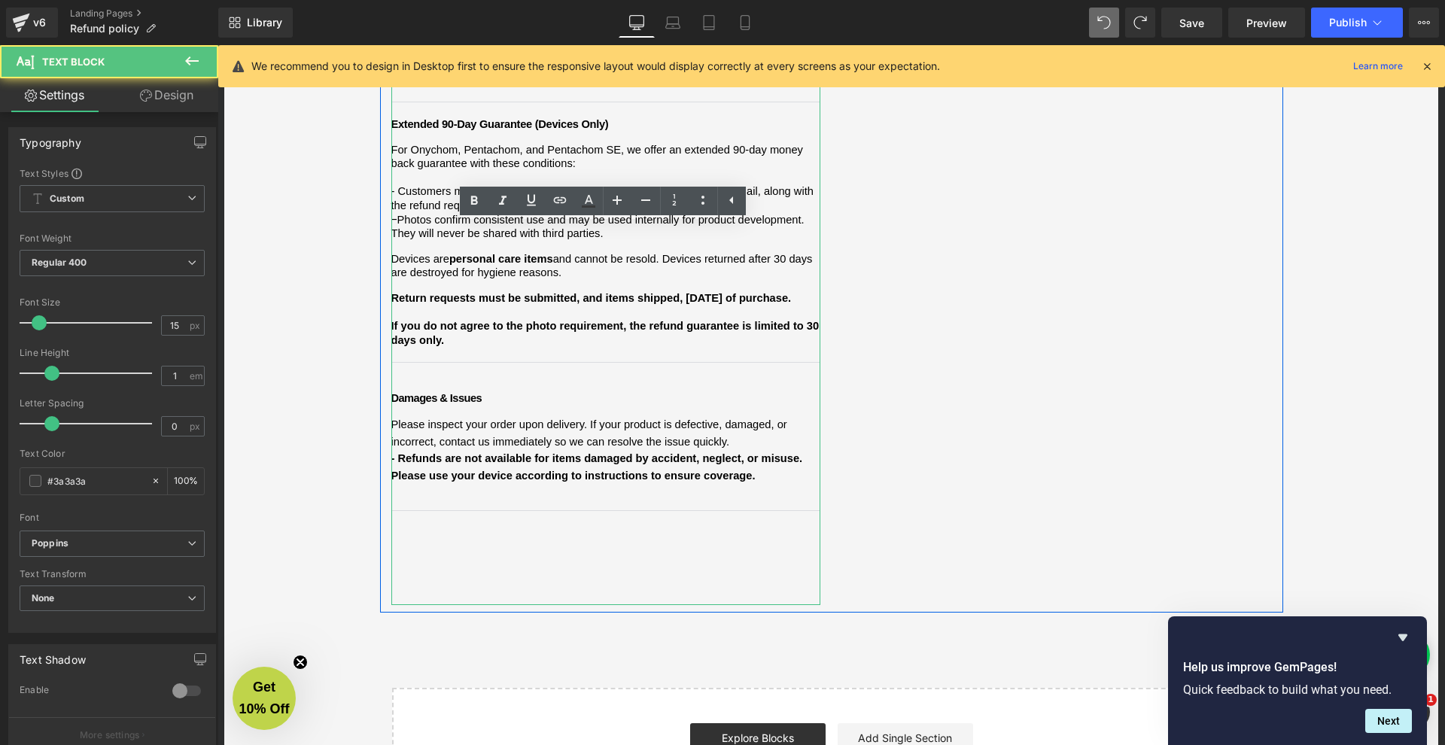
click at [523, 489] on div "We want you to feel confident shopping with [PERSON_NAME]. Below is a clear sum…" at bounding box center [605, 116] width 429 height 979
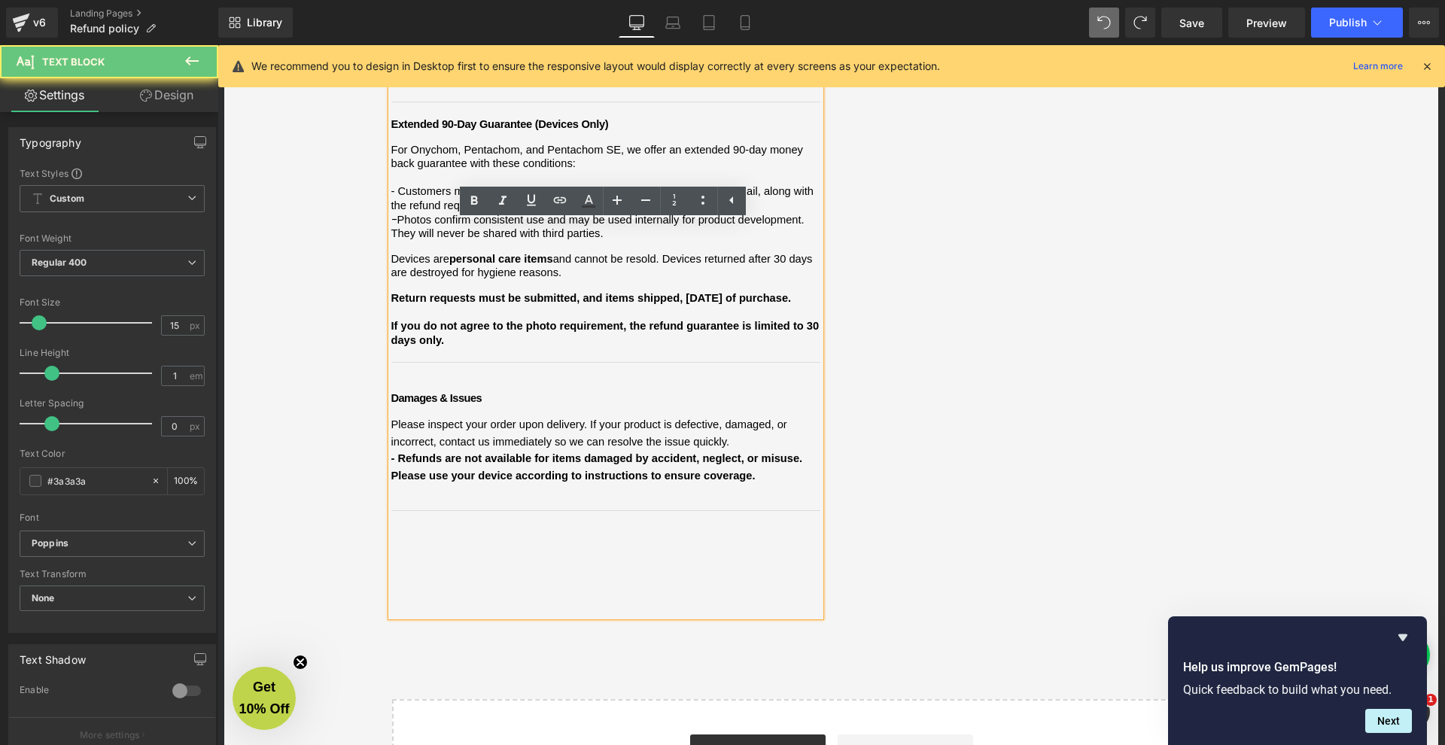
click at [473, 478] on div "We want you to feel confident shopping with [PERSON_NAME]. Below is a clear sum…" at bounding box center [605, 122] width 429 height 991
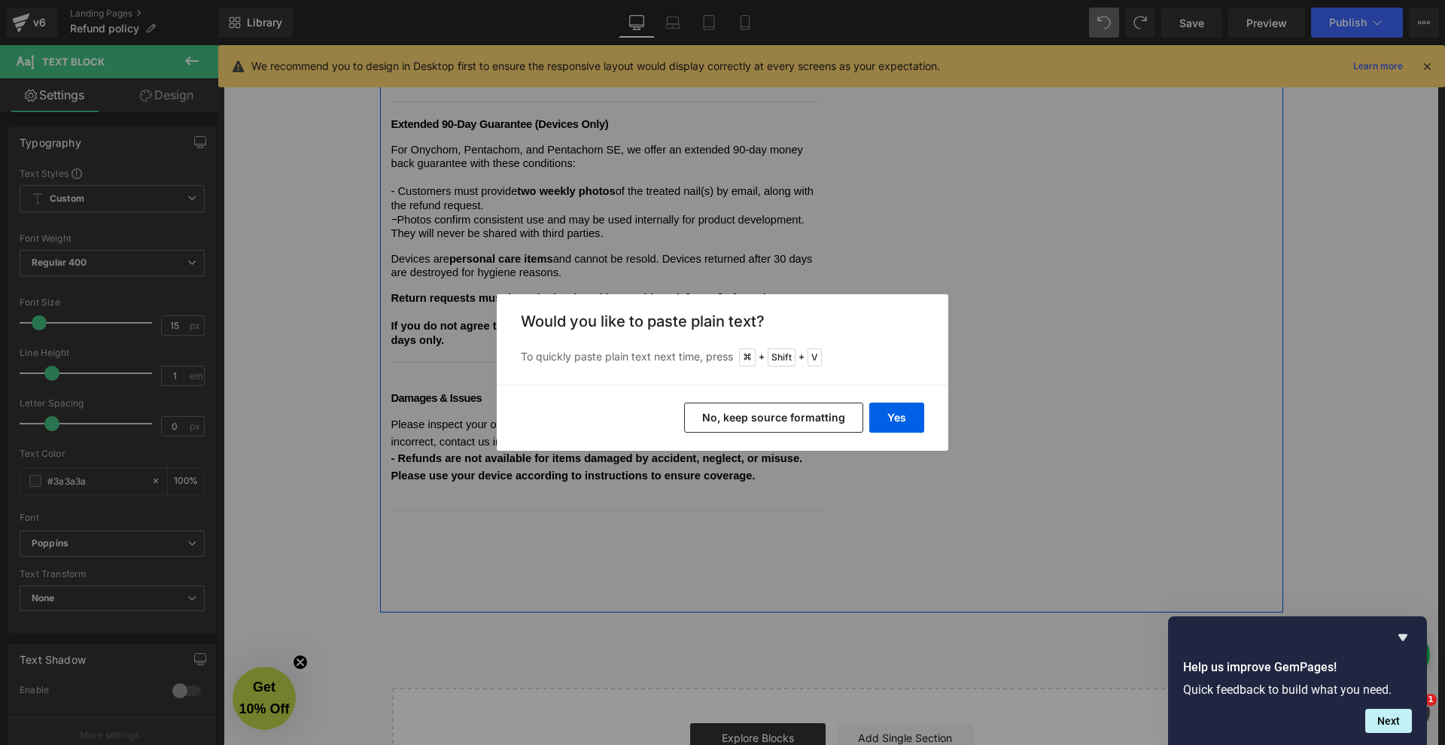
click at [817, 425] on button "No, keep source formatting" at bounding box center [773, 418] width 179 height 30
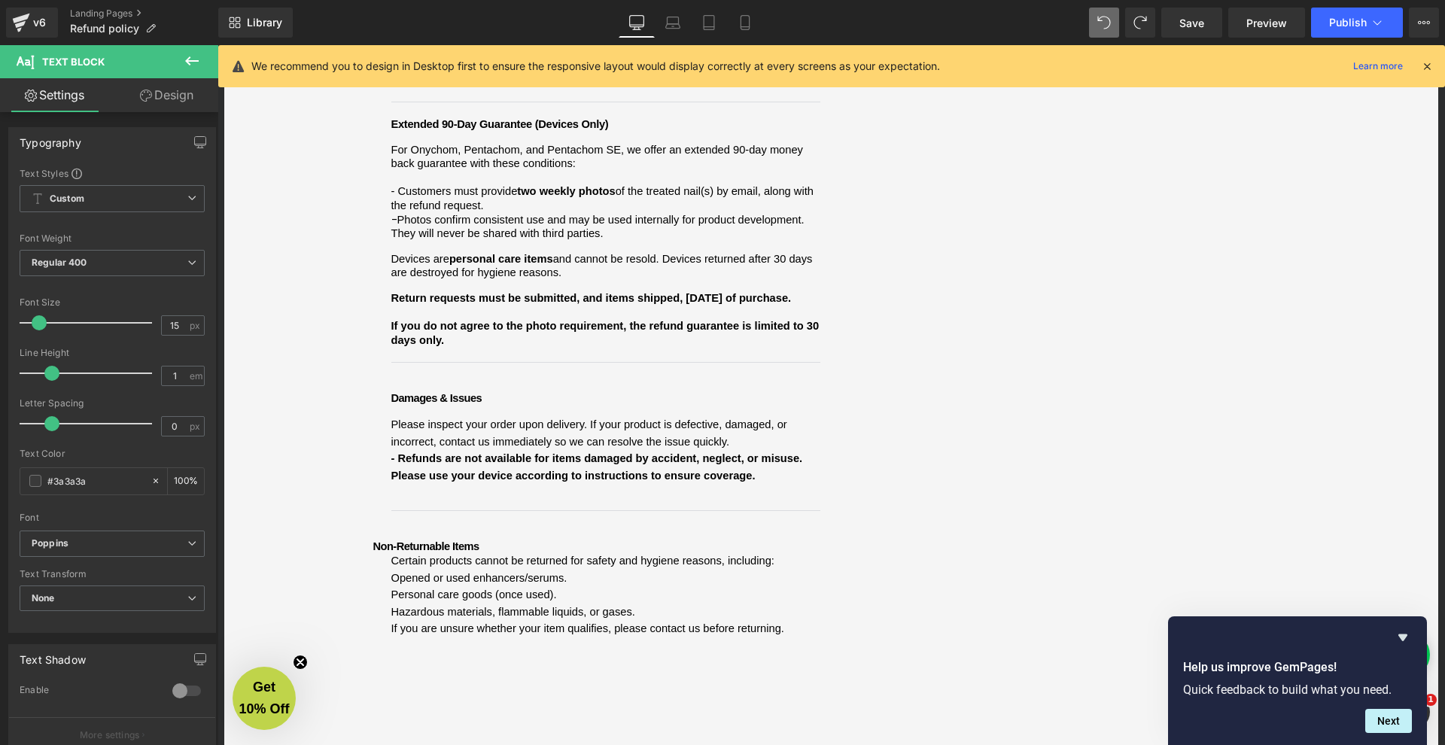
scroll to position [605, 0]
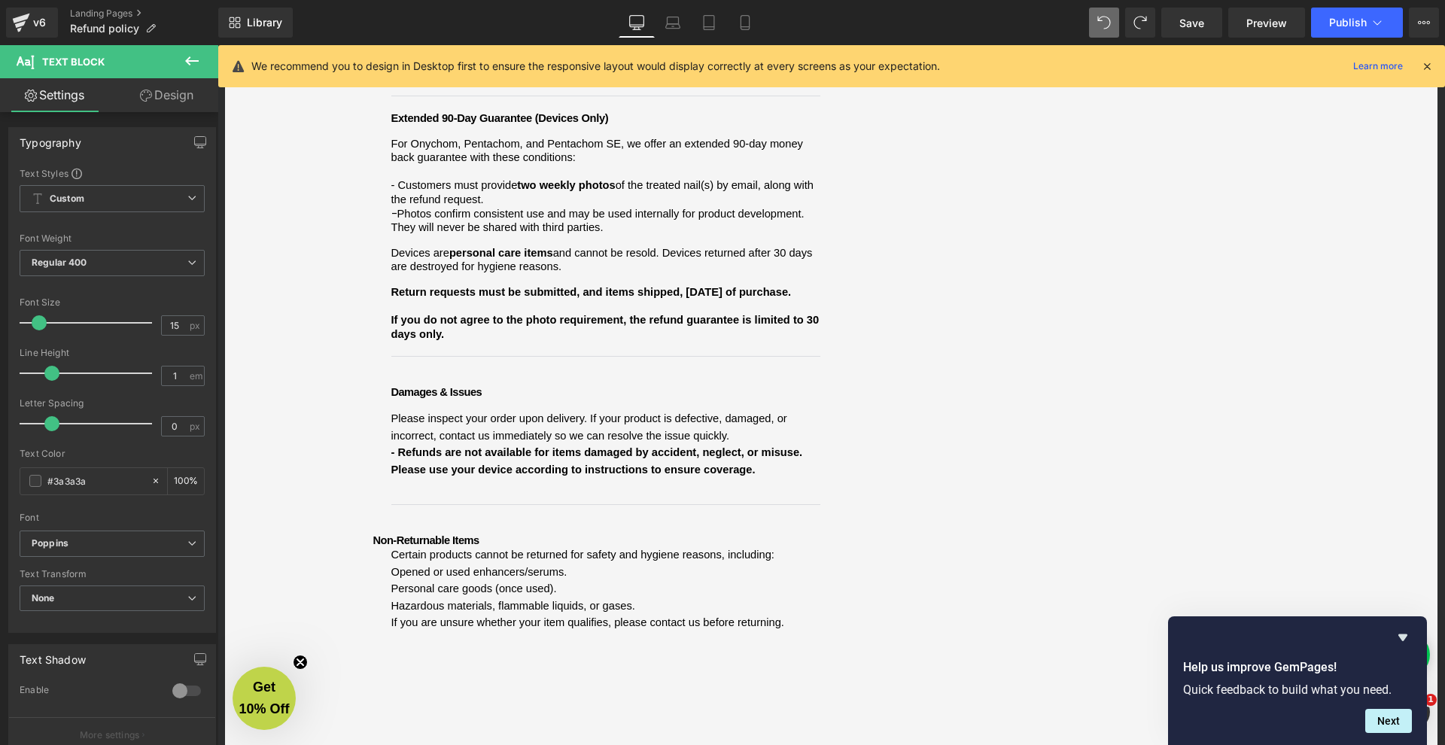
click at [363, 483] on div "Refund and Warranty Policy Heading We want you to feel confident shopping with …" at bounding box center [832, 248] width 1228 height 1381
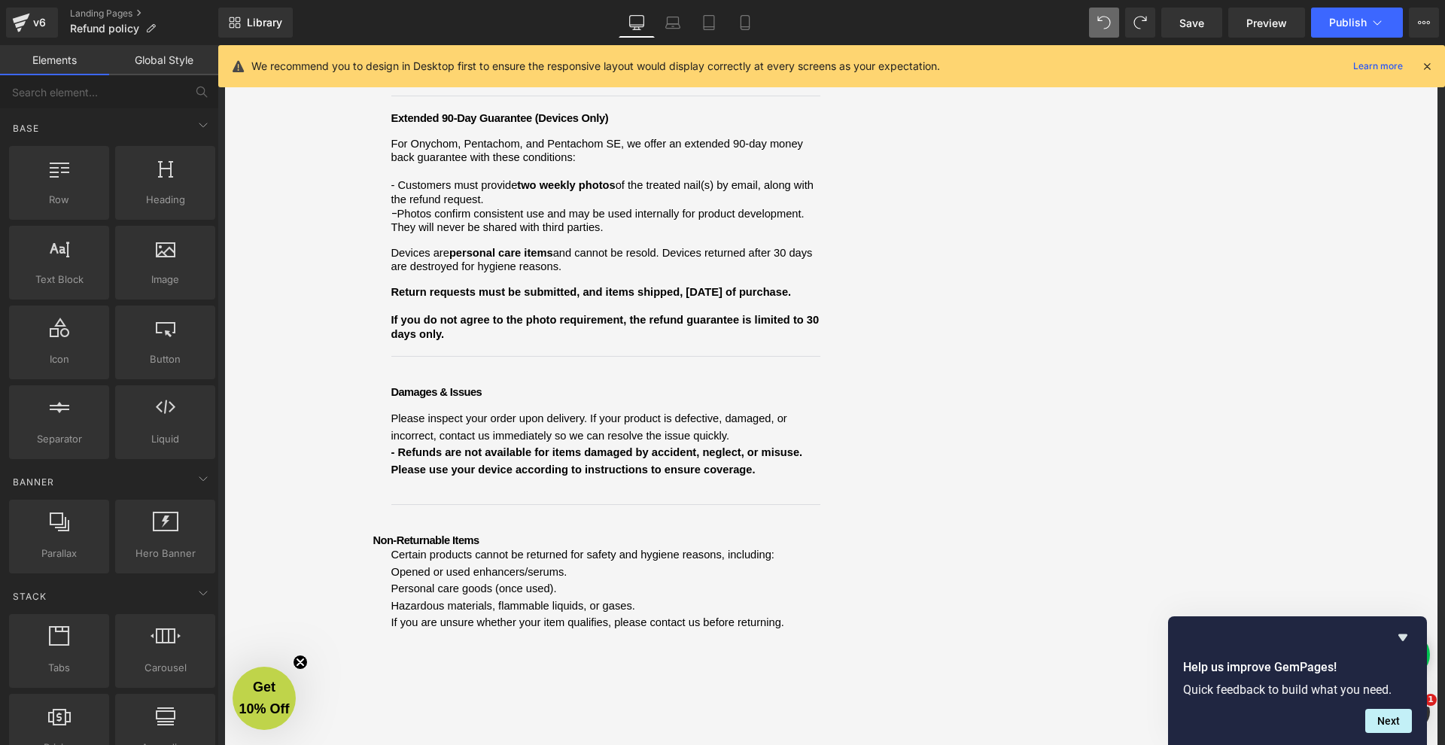
click at [364, 483] on div "Refund and Warranty Policy Heading We want you to feel confident shopping with …" at bounding box center [832, 248] width 1228 height 1381
click at [369, 482] on div "Refund and Warranty Policy Heading We want you to feel confident shopping with …" at bounding box center [832, 248] width 1228 height 1381
click at [373, 534] on span "Non-Returnable Items" at bounding box center [426, 540] width 106 height 12
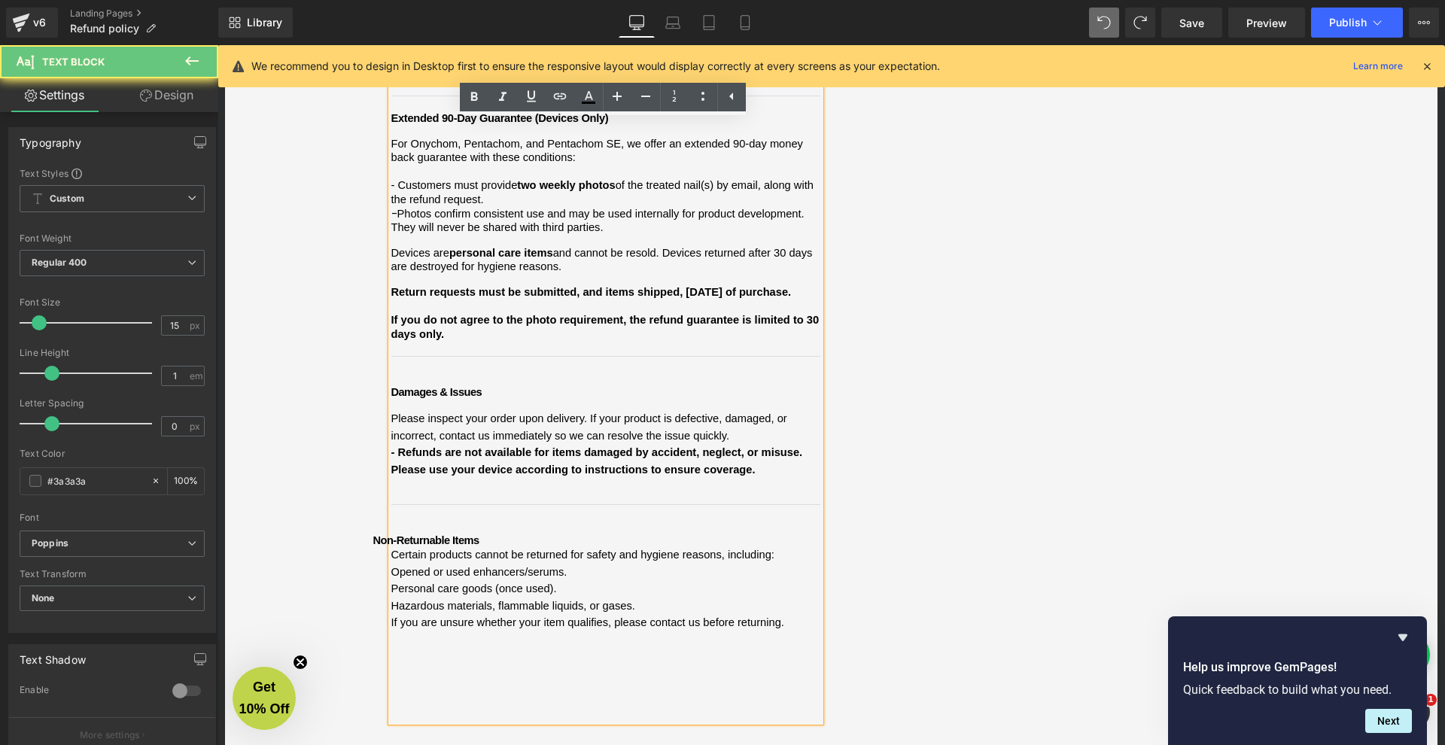
click at [373, 534] on span "Non-Returnable Items" at bounding box center [426, 540] width 106 height 12
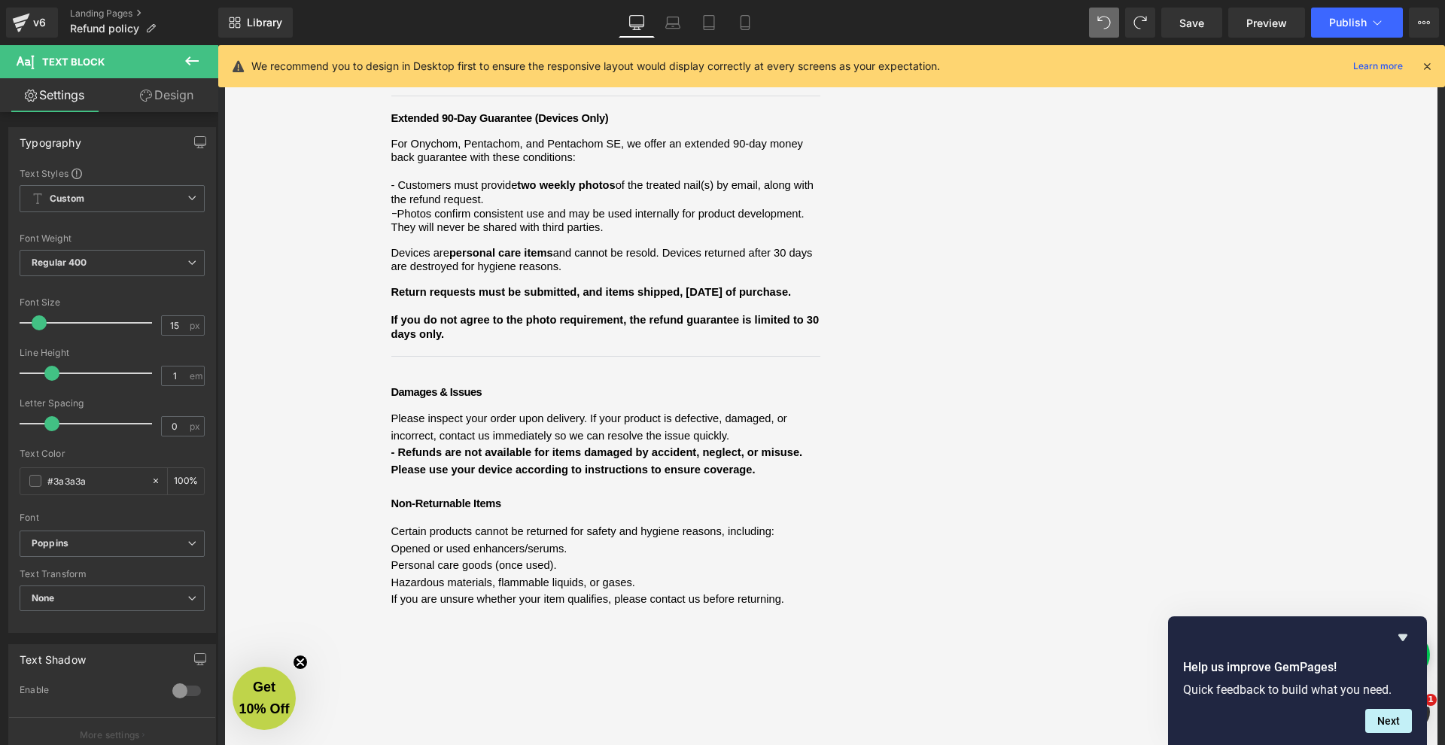
click at [467, 478] on p at bounding box center [605, 486] width 429 height 17
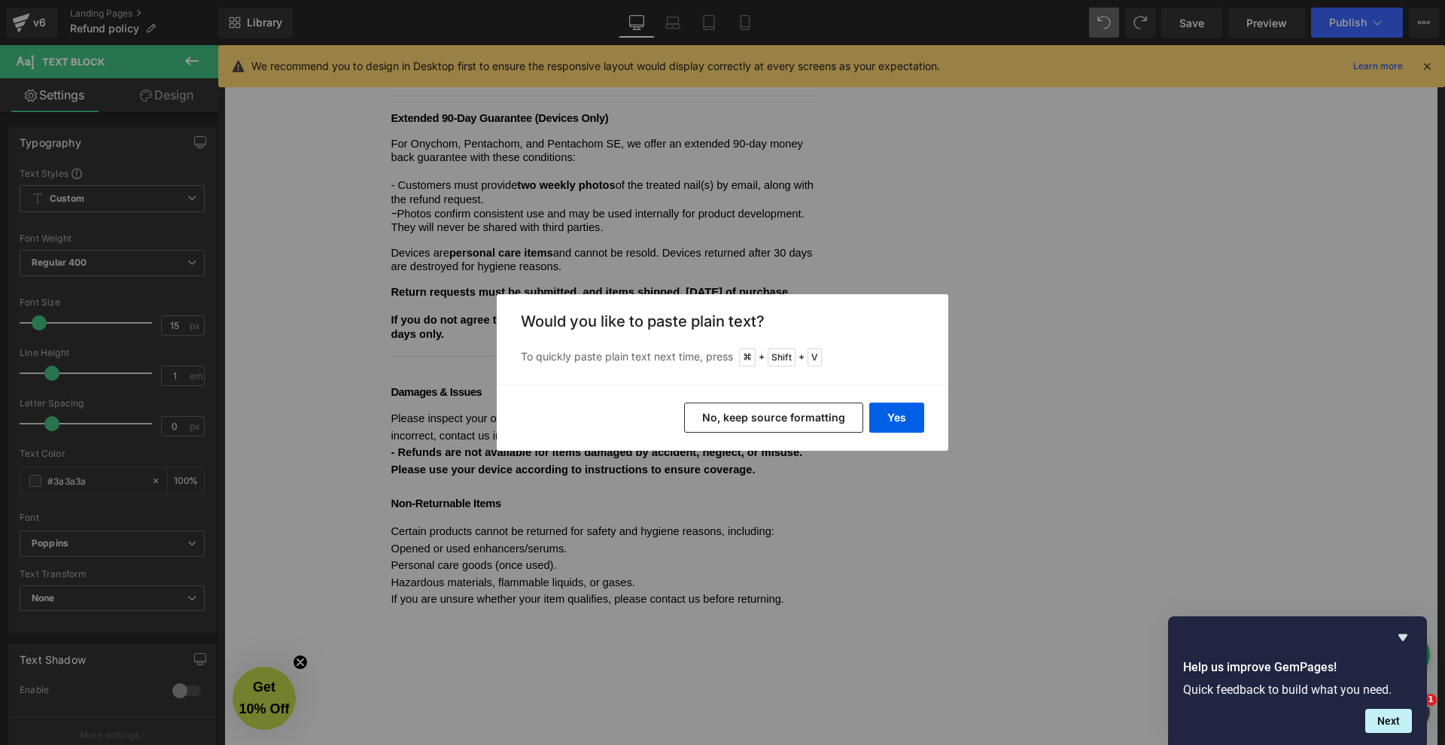
click at [793, 413] on button "No, keep source formatting" at bounding box center [773, 418] width 179 height 30
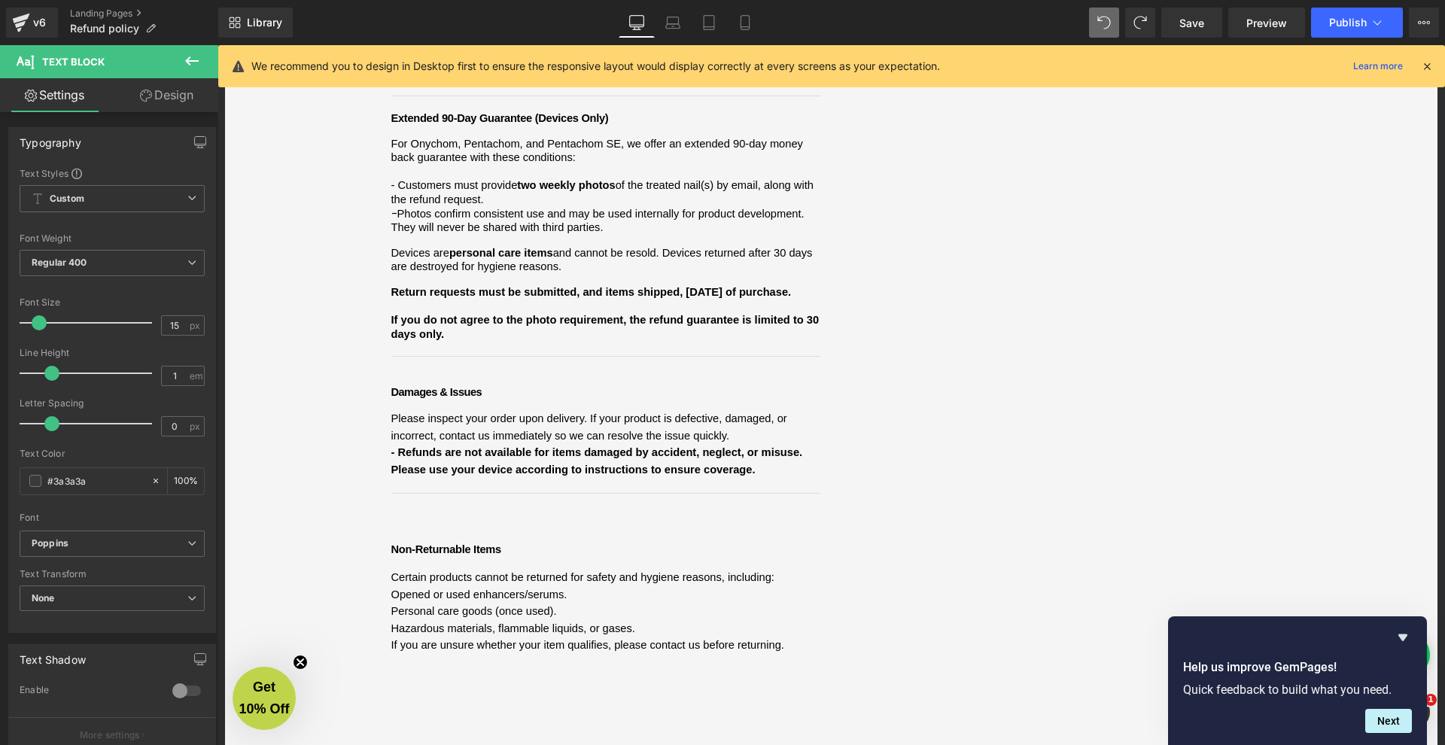
click at [479, 472] on span "Damages & Issues Please inspect your order upon delivery. If your product is de…" at bounding box center [605, 470] width 429 height 175
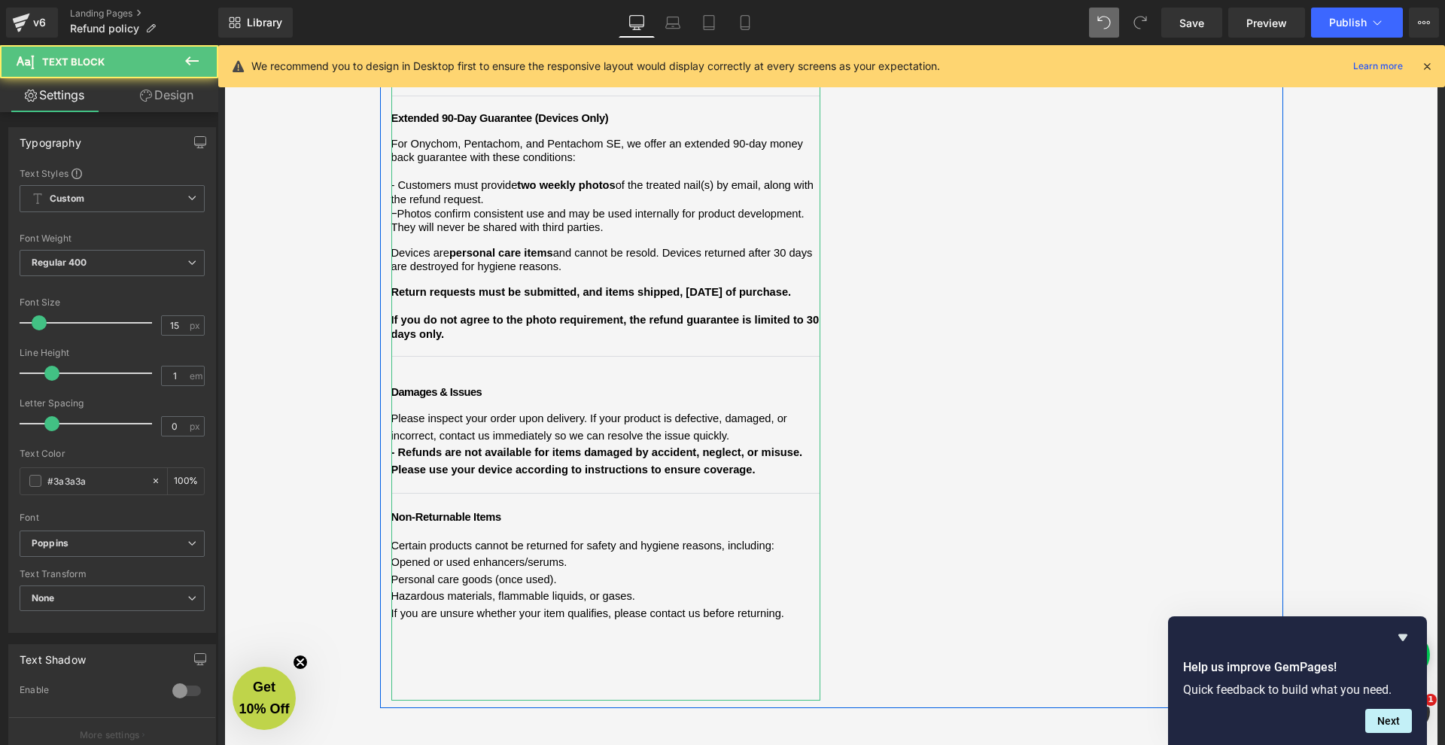
click at [418, 596] on div "We want you to feel confident shopping with [PERSON_NAME]. Below is a clear sum…" at bounding box center [605, 161] width 429 height 1081
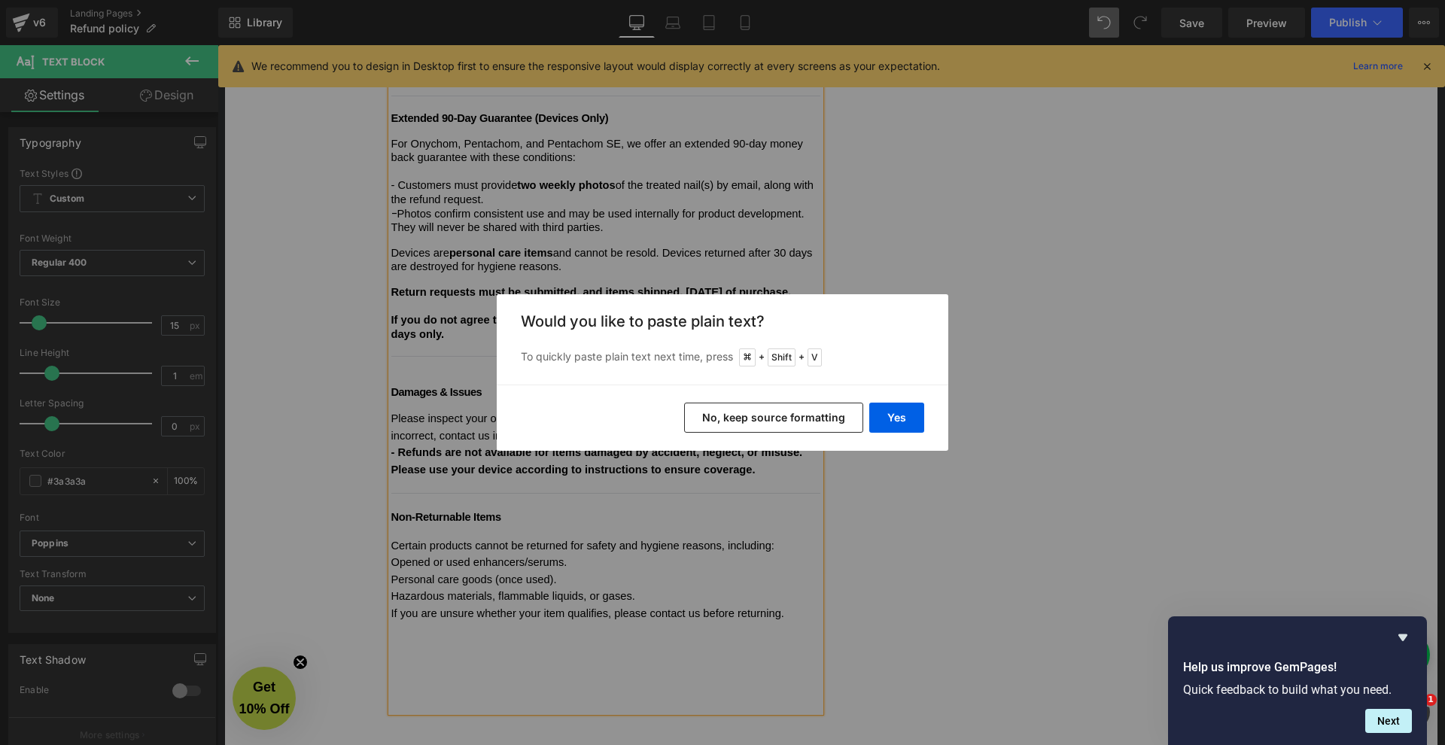
click at [811, 419] on button "No, keep source formatting" at bounding box center [773, 418] width 179 height 30
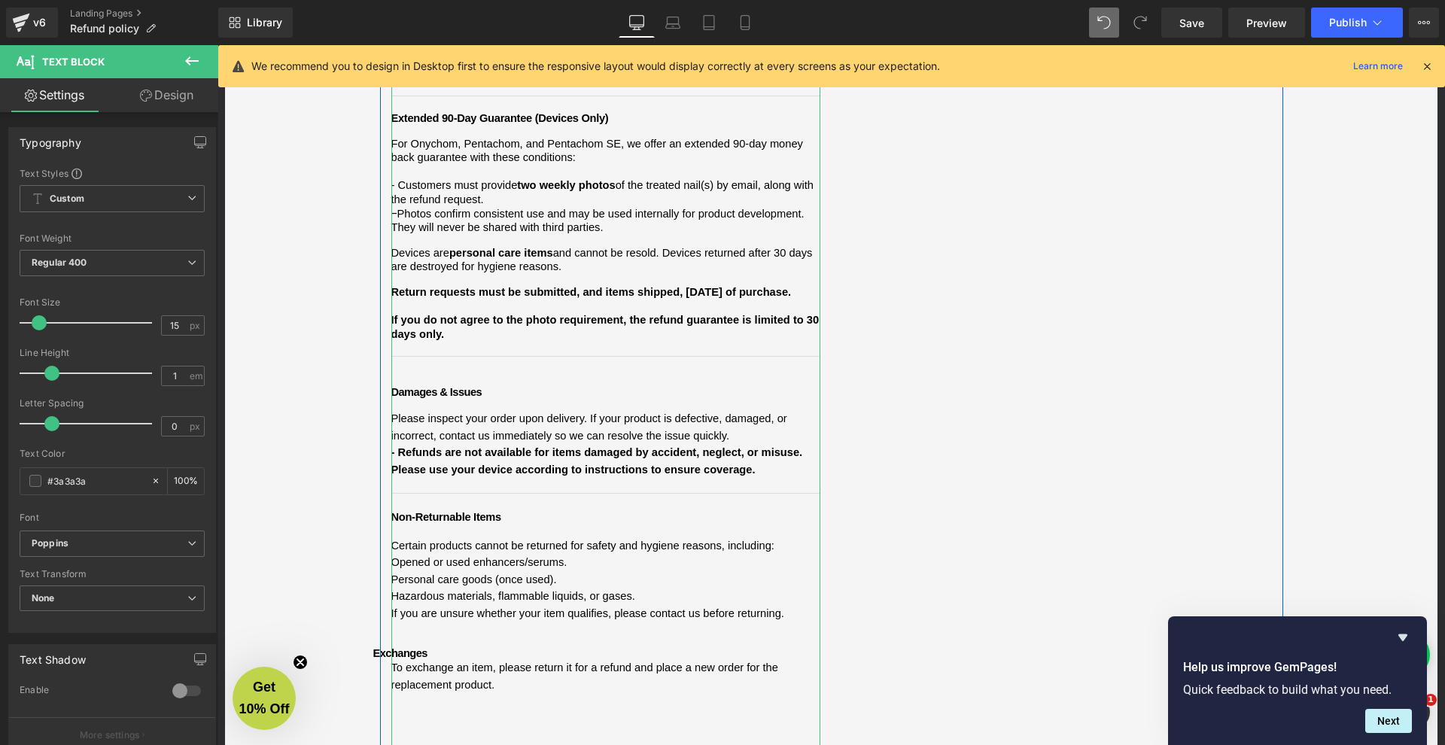
scroll to position [687, 0]
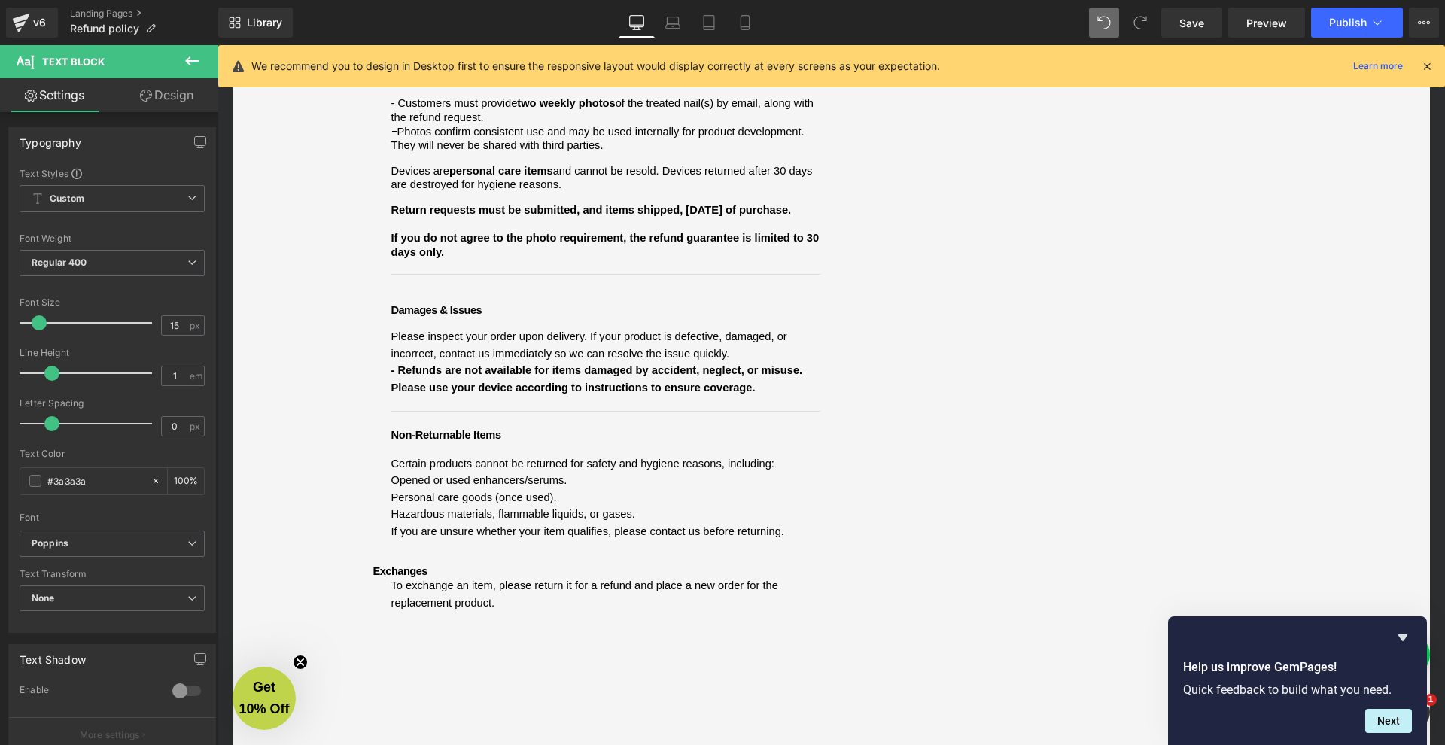
click at [367, 513] on div "Refund and Warranty Policy Heading We want you to feel confident shopping with …" at bounding box center [832, 192] width 1228 height 1432
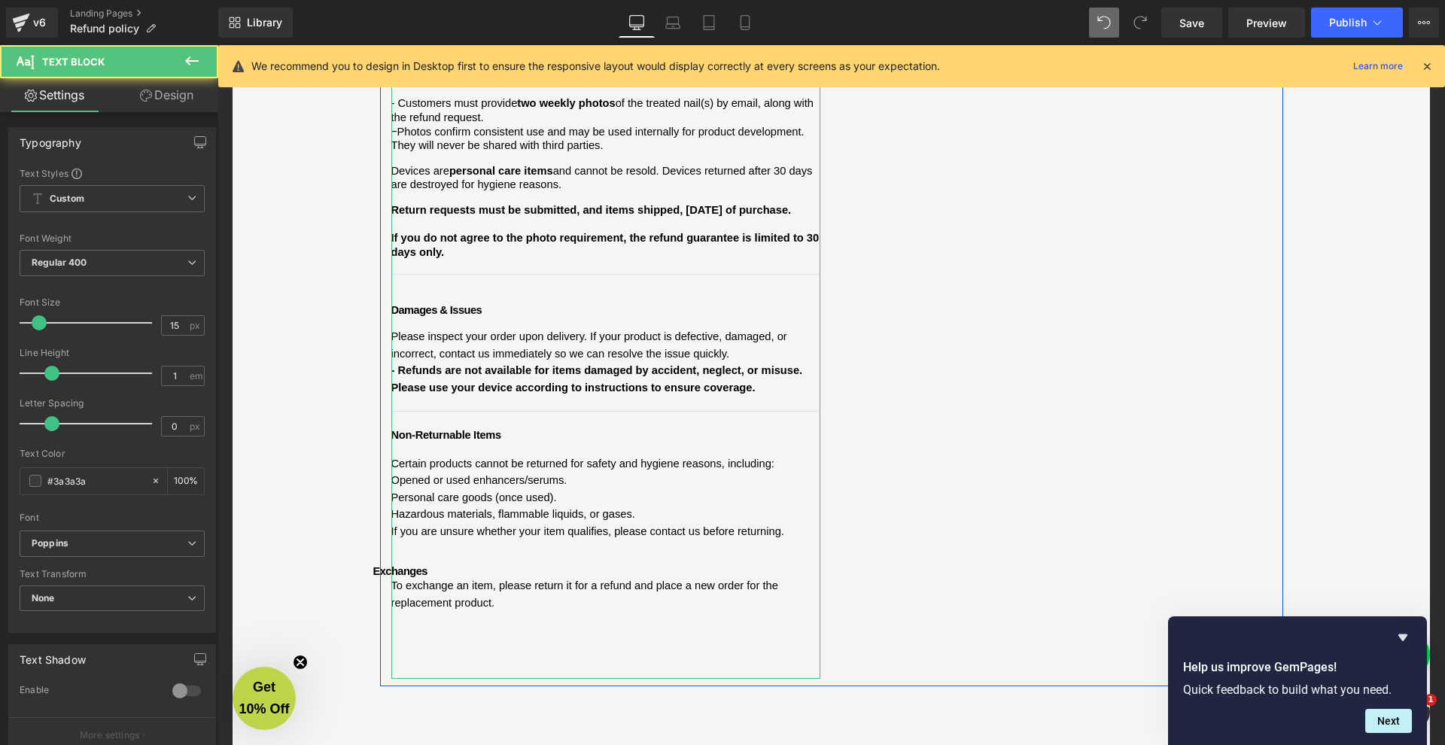
click at [373, 565] on span "Exchanges" at bounding box center [400, 571] width 54 height 12
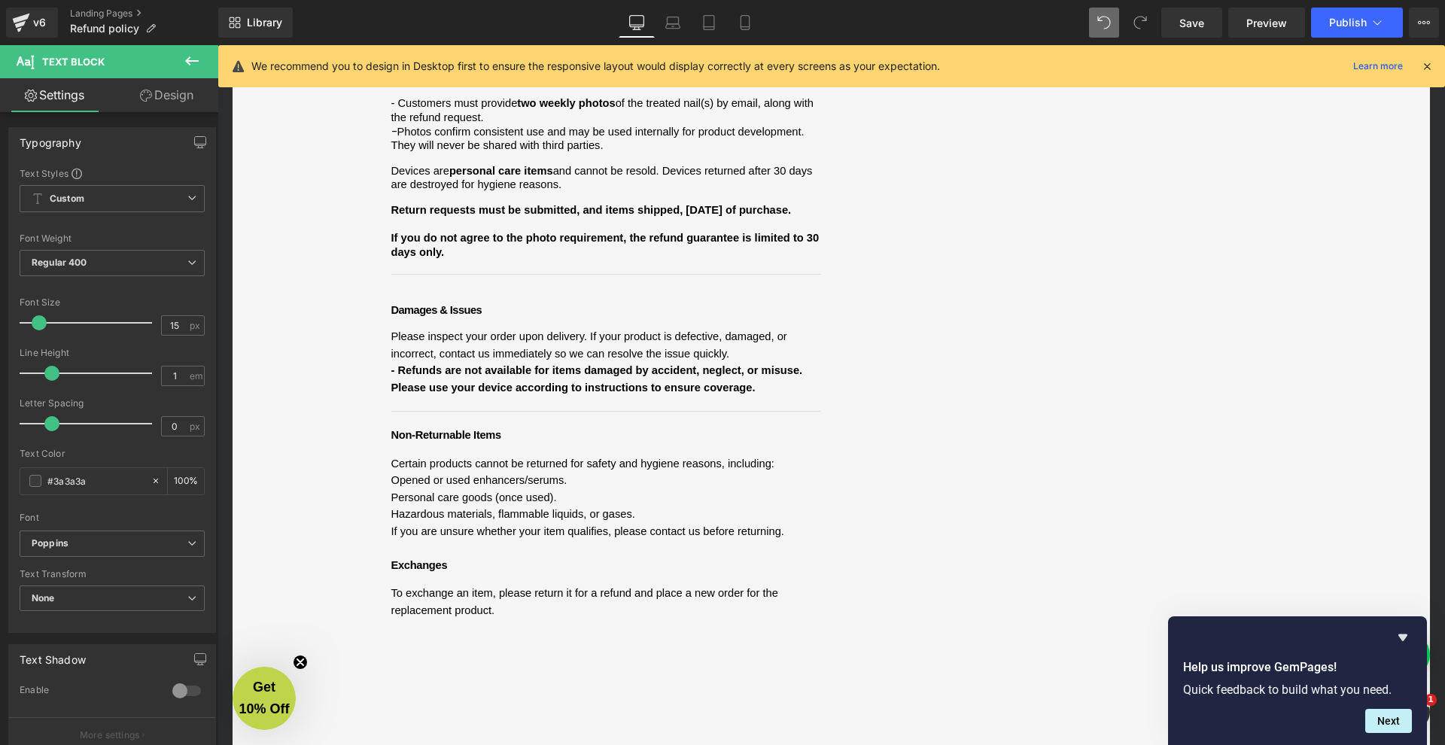
click at [417, 540] on p at bounding box center [605, 548] width 429 height 17
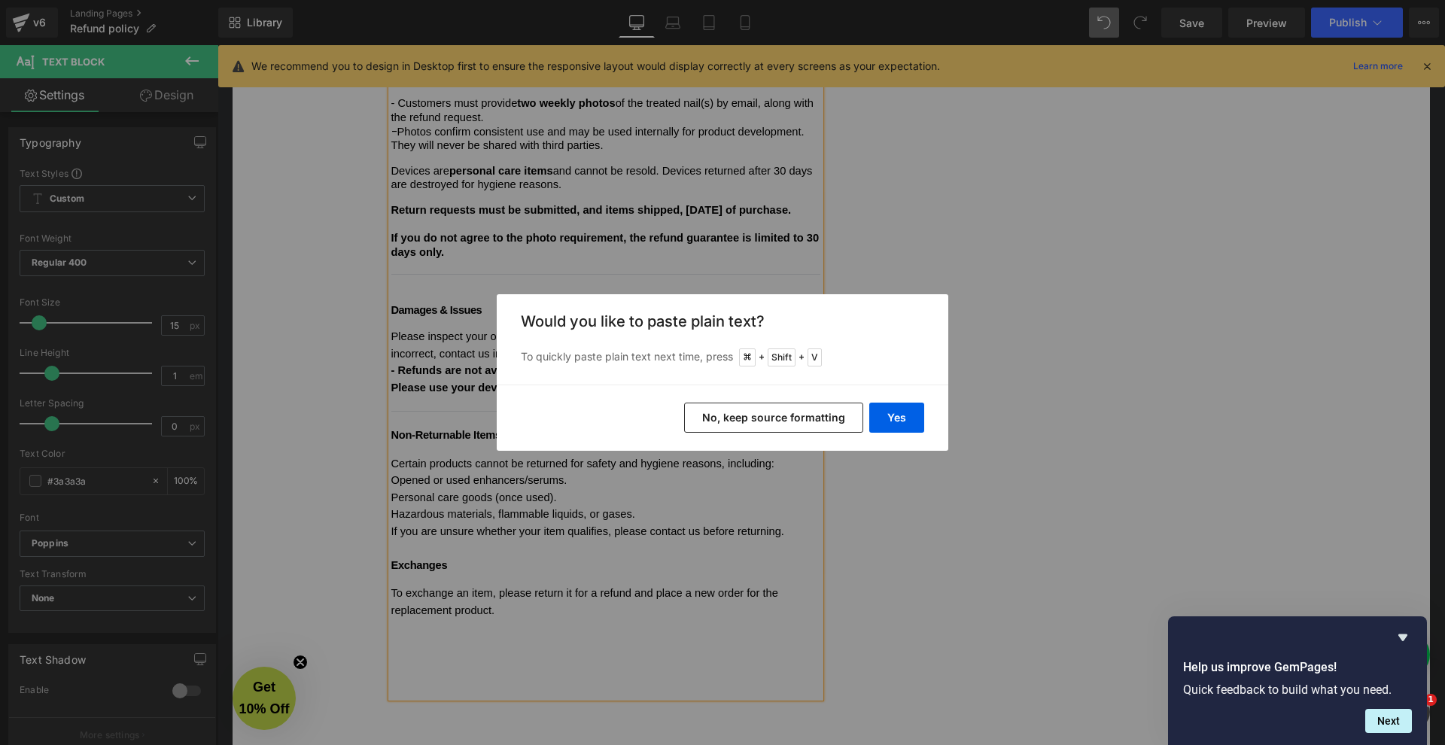
click at [737, 417] on button "No, keep source formatting" at bounding box center [773, 418] width 179 height 30
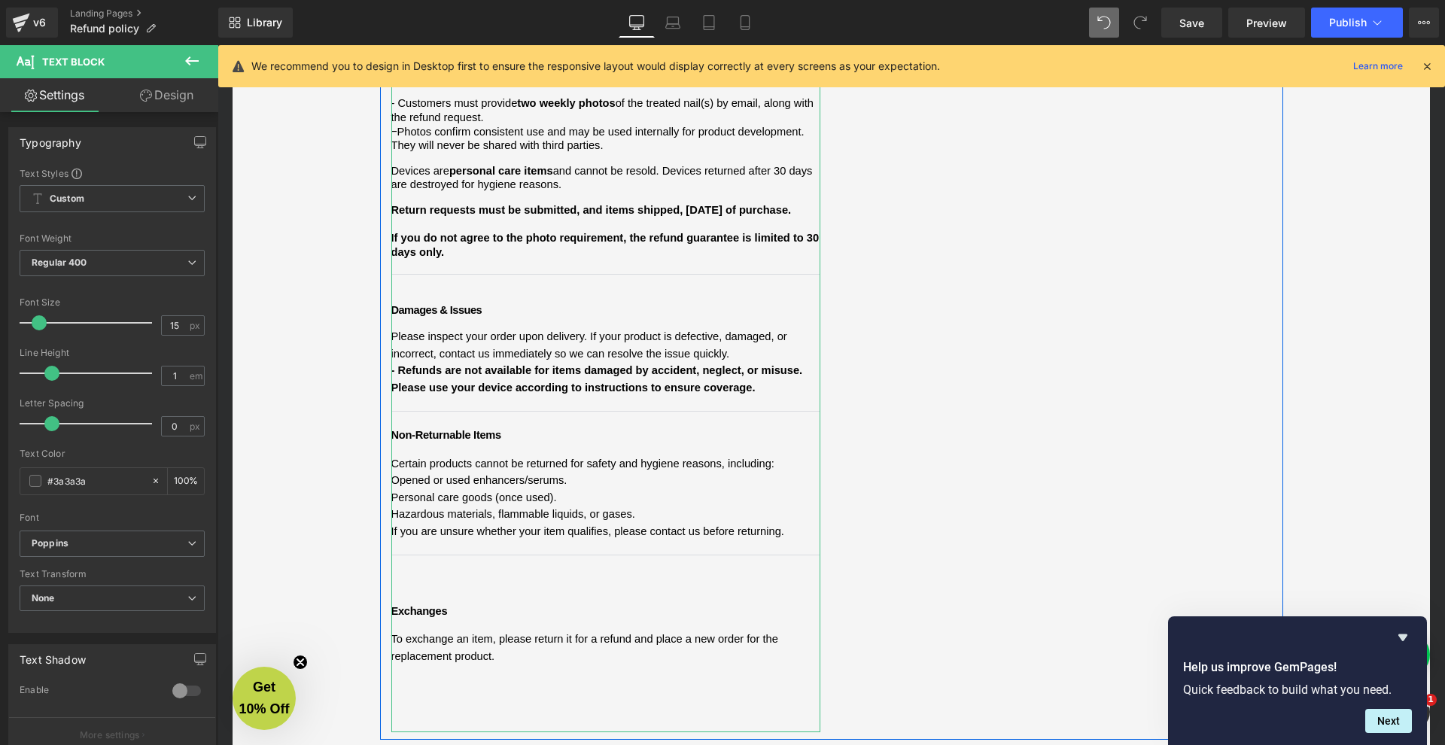
click at [458, 537] on span "Certain products cannot be returned for safety and hygiene reasons, including: …" at bounding box center [605, 537] width 429 height 165
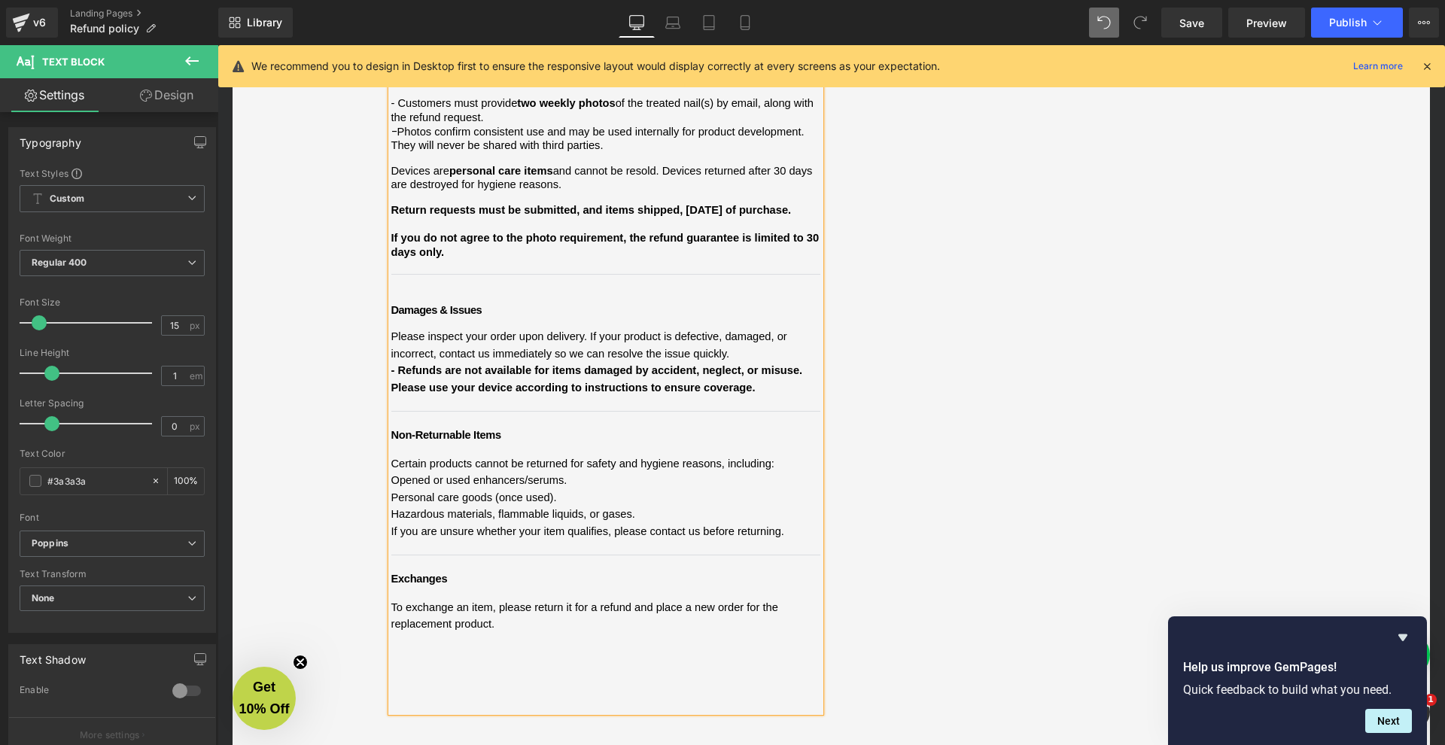
click at [355, 461] on div "Refund and Warranty Policy Heading We want you to feel confident shopping with …" at bounding box center [832, 208] width 1228 height 1465
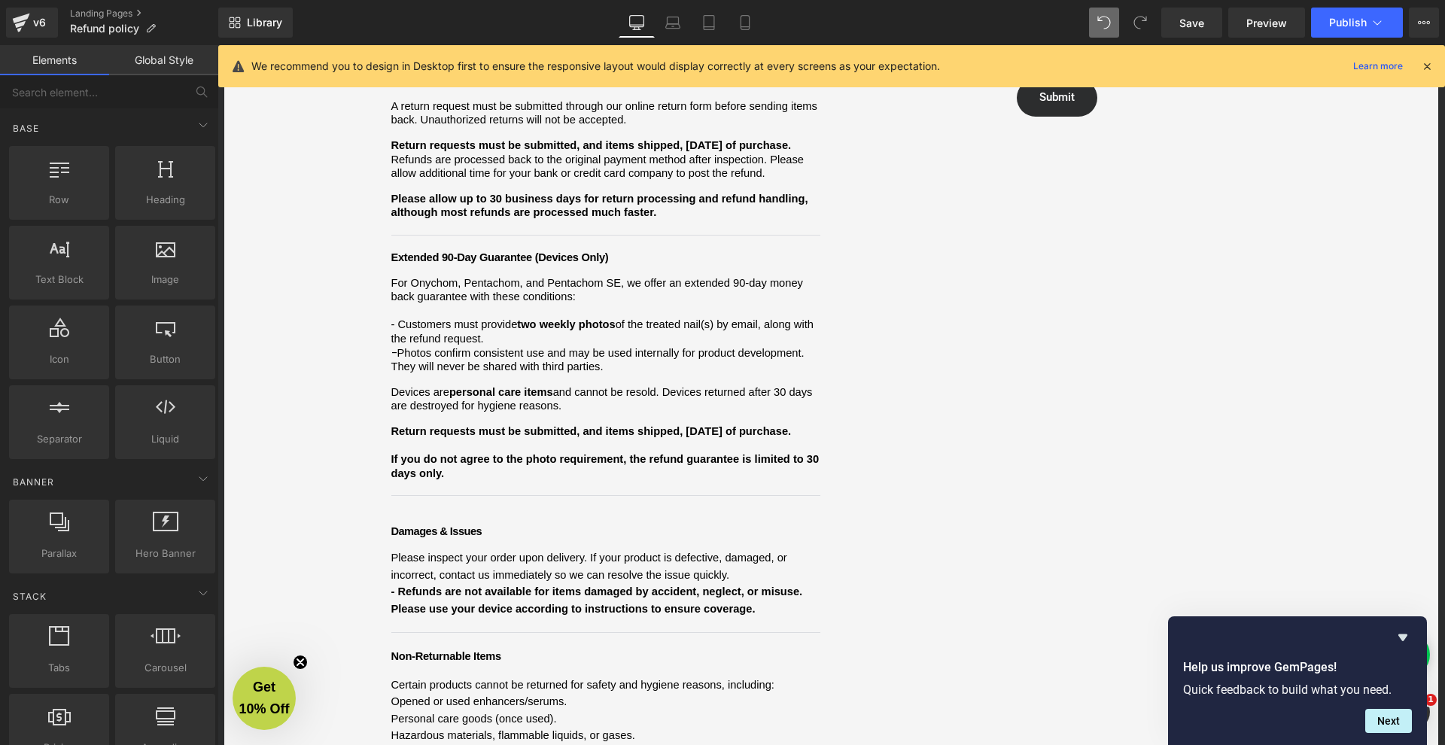
scroll to position [747, 0]
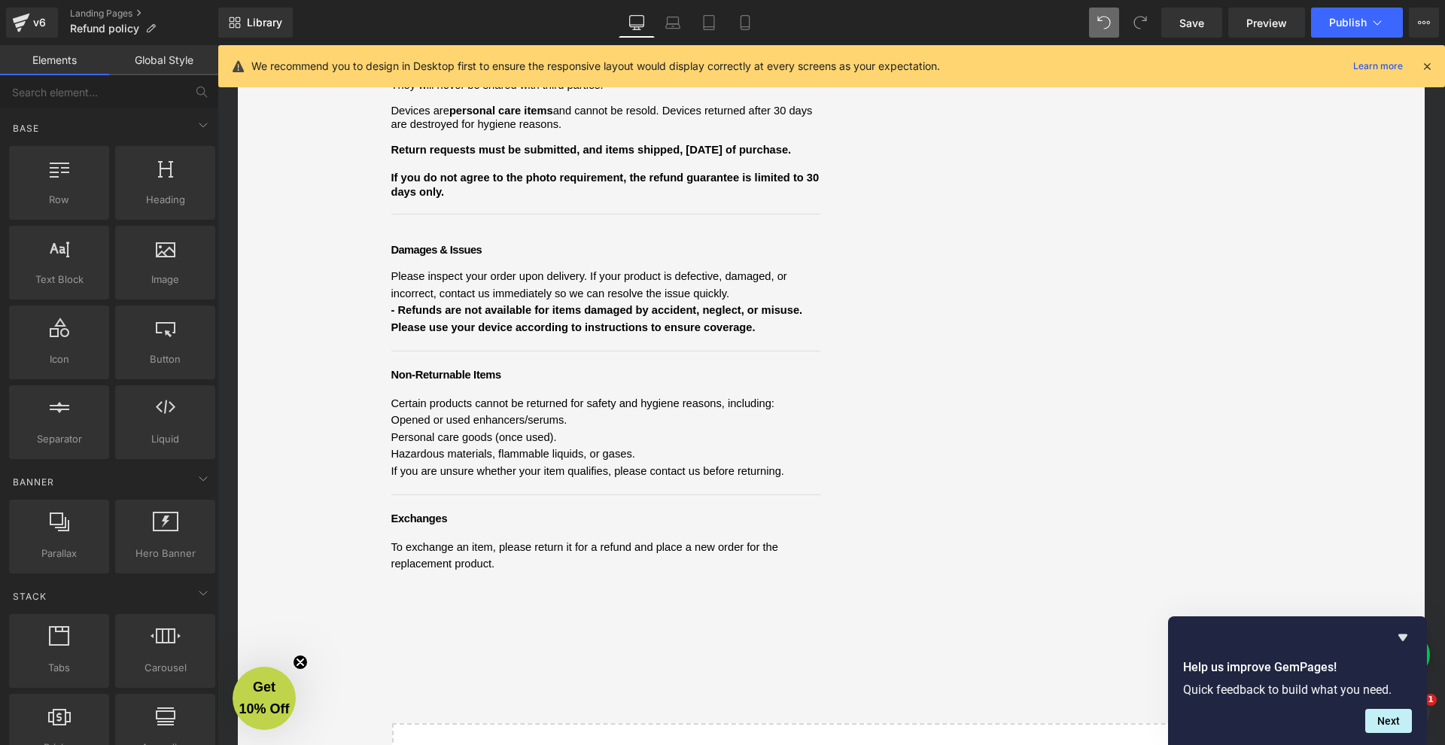
click at [461, 526] on div "We want you to feel confident shopping with [PERSON_NAME]. Below is a clear sum…" at bounding box center [605, 59] width 429 height 1162
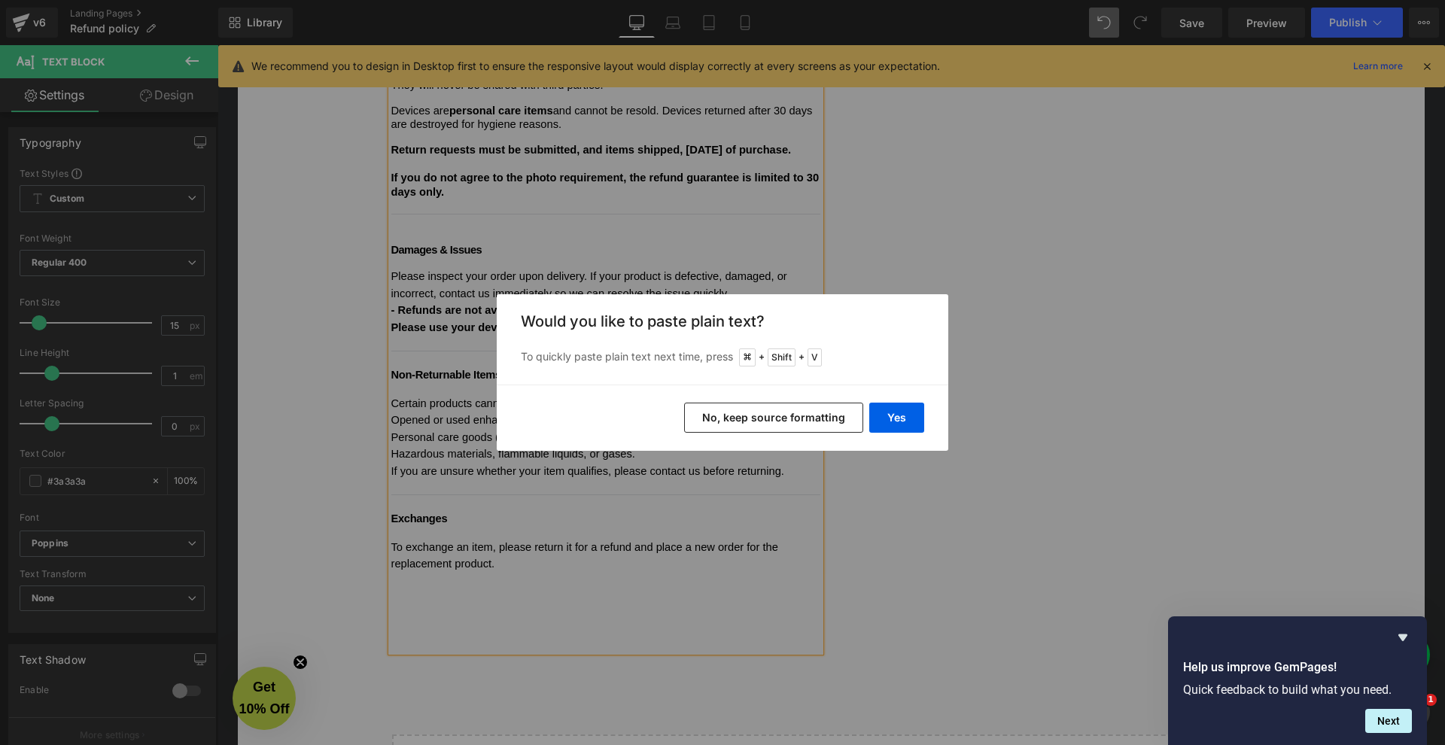
click at [774, 419] on button "No, keep source formatting" at bounding box center [773, 418] width 179 height 30
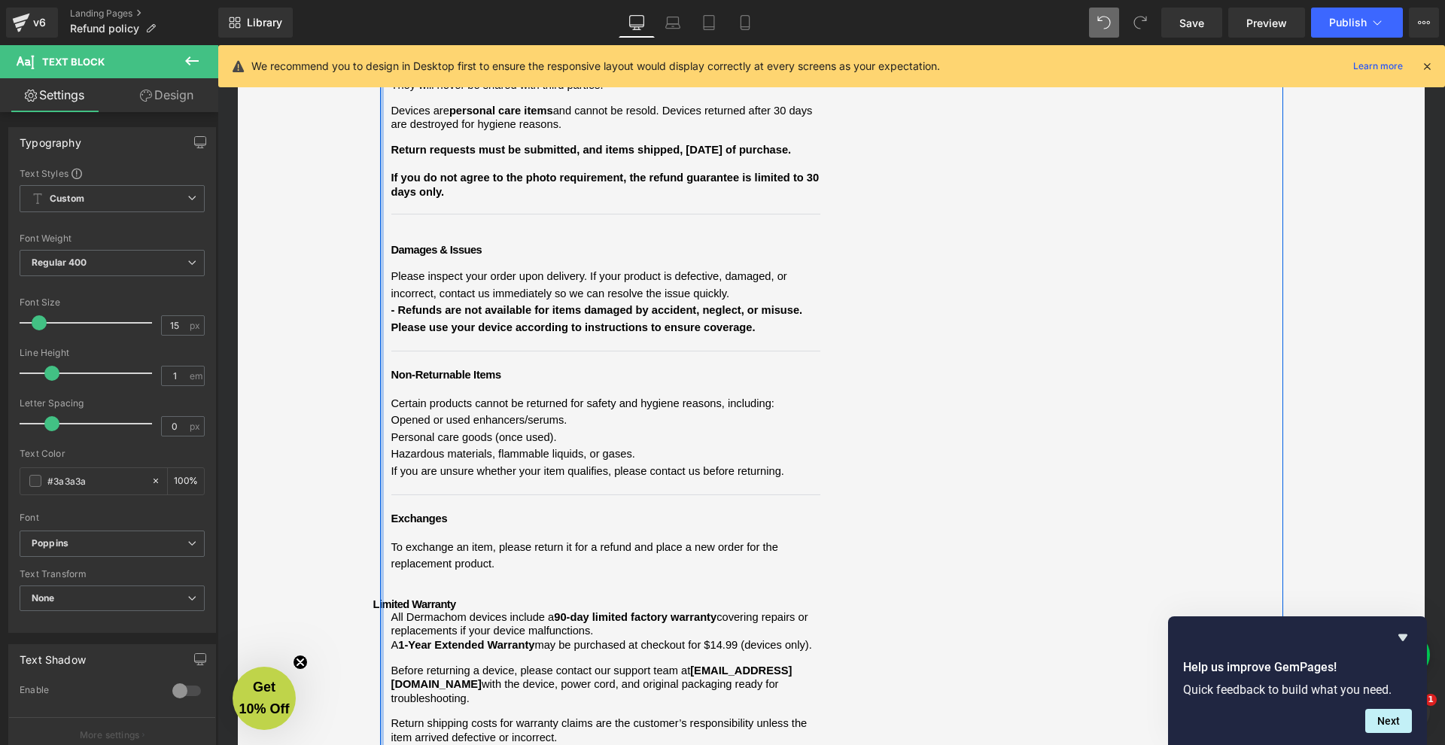
click at [373, 598] on span "Limited Warranty" at bounding box center [414, 604] width 83 height 12
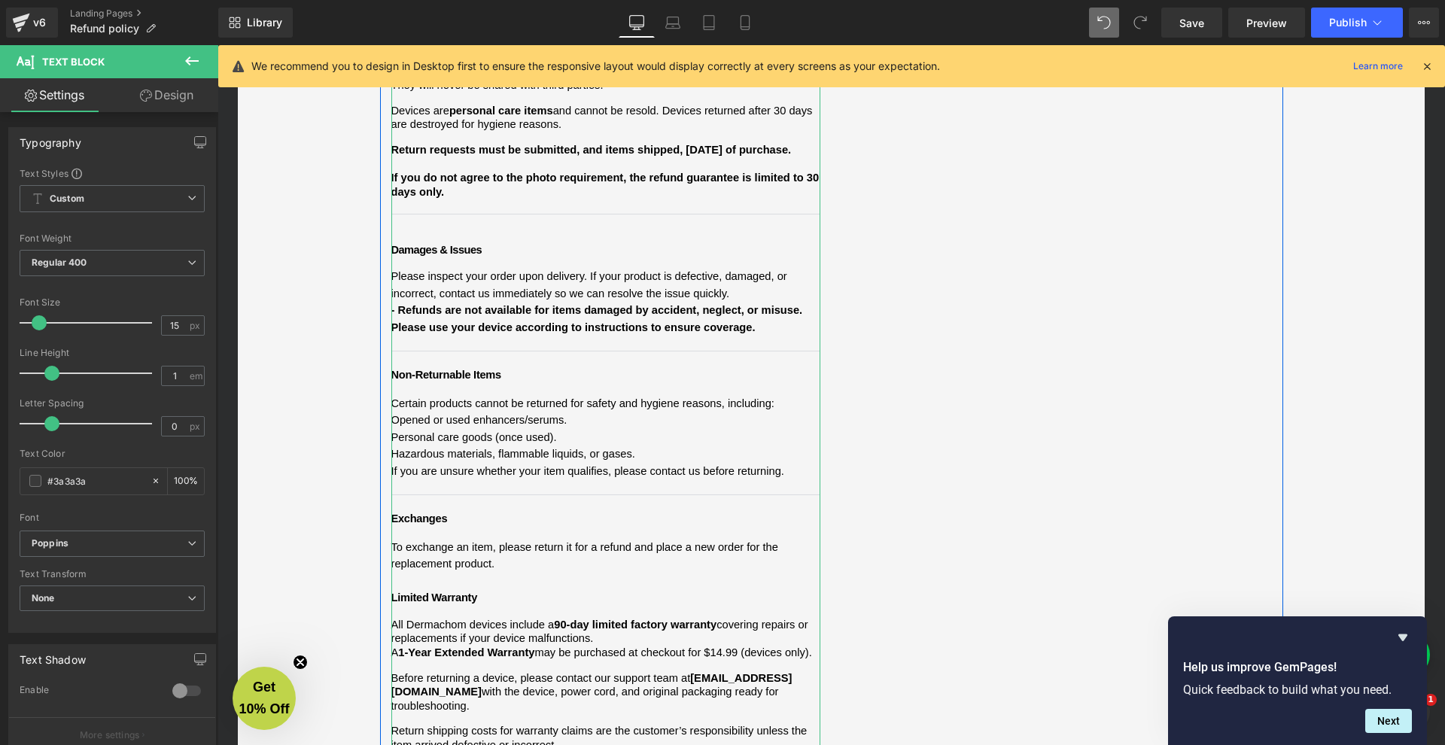
click at [417, 573] on p at bounding box center [605, 581] width 429 height 17
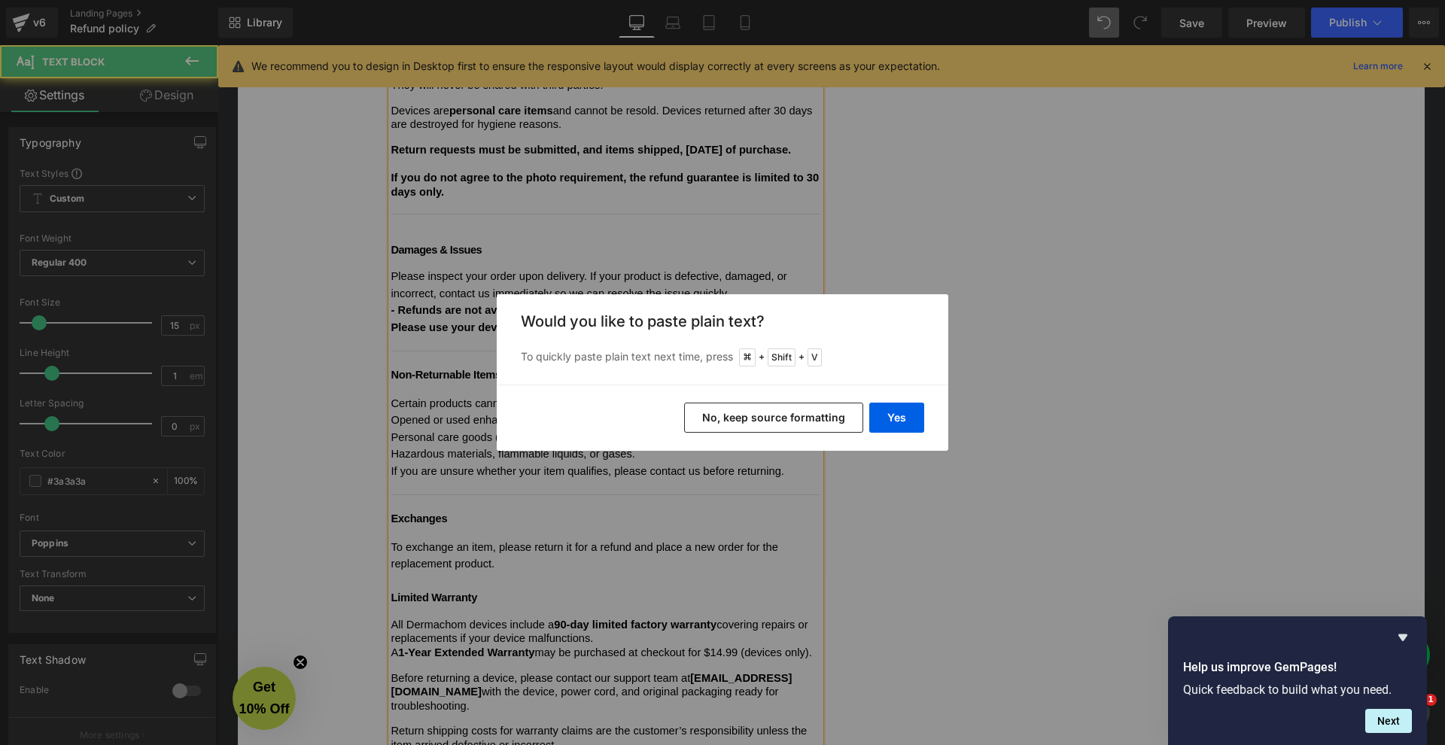
click at [771, 422] on button "No, keep source formatting" at bounding box center [773, 418] width 179 height 30
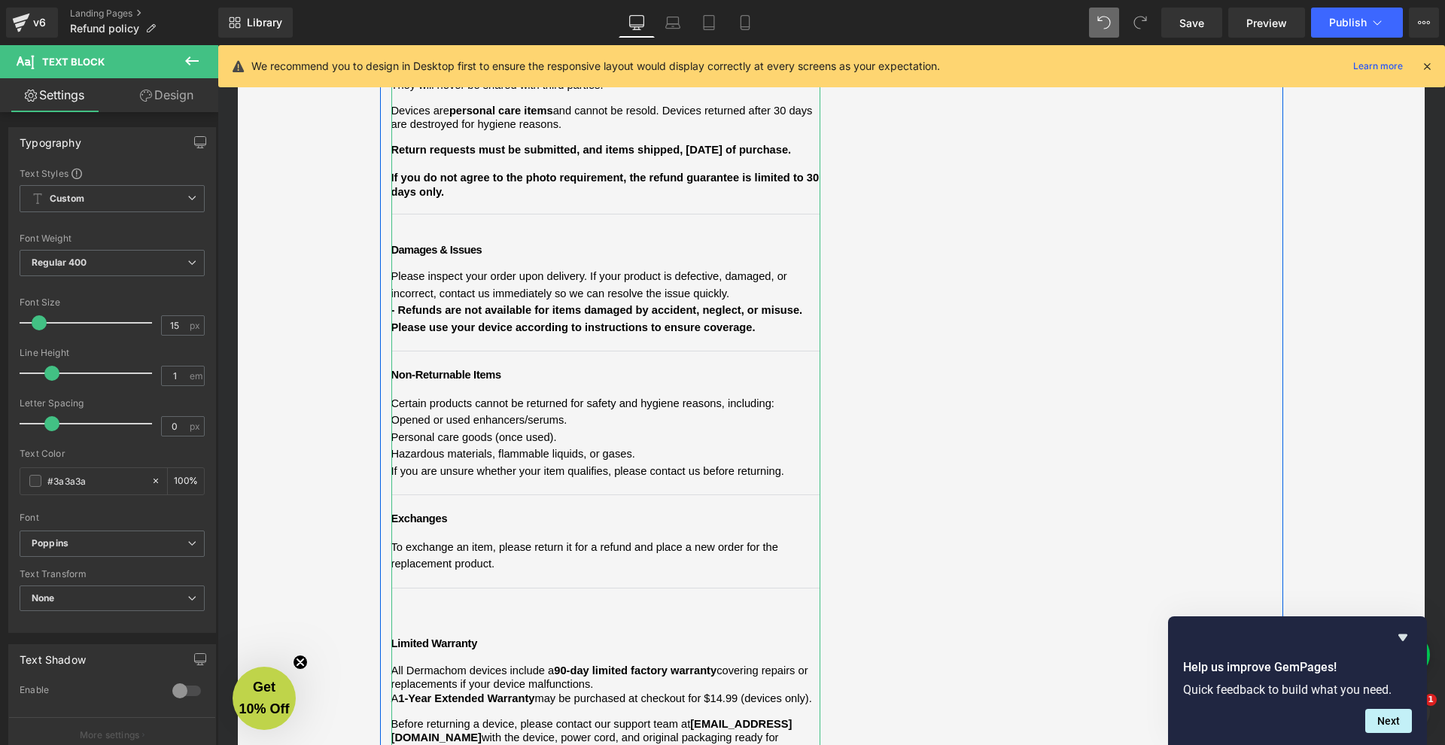
click at [470, 571] on span "To exchange an item, please return it for a refund and place a new order for th…" at bounding box center [605, 596] width 429 height 114
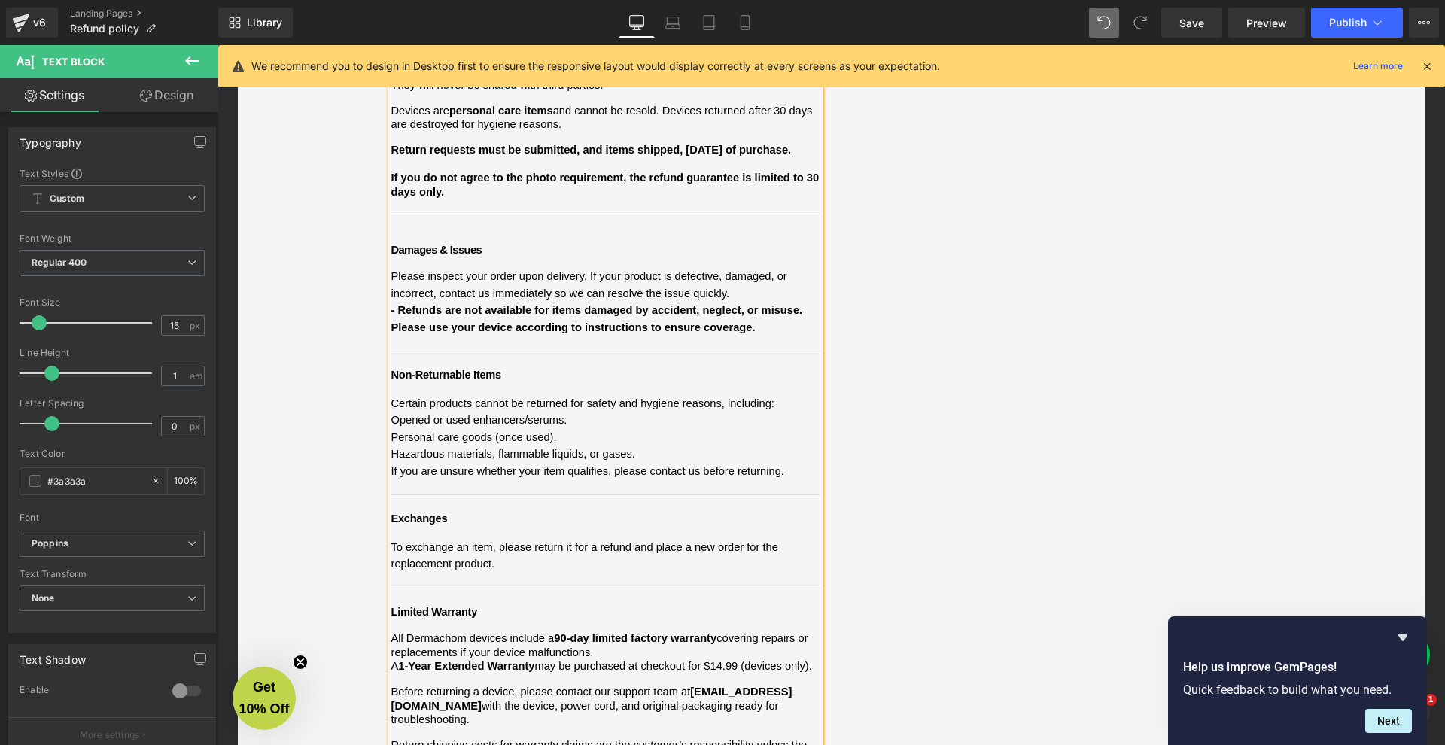
scroll to position [817, 0]
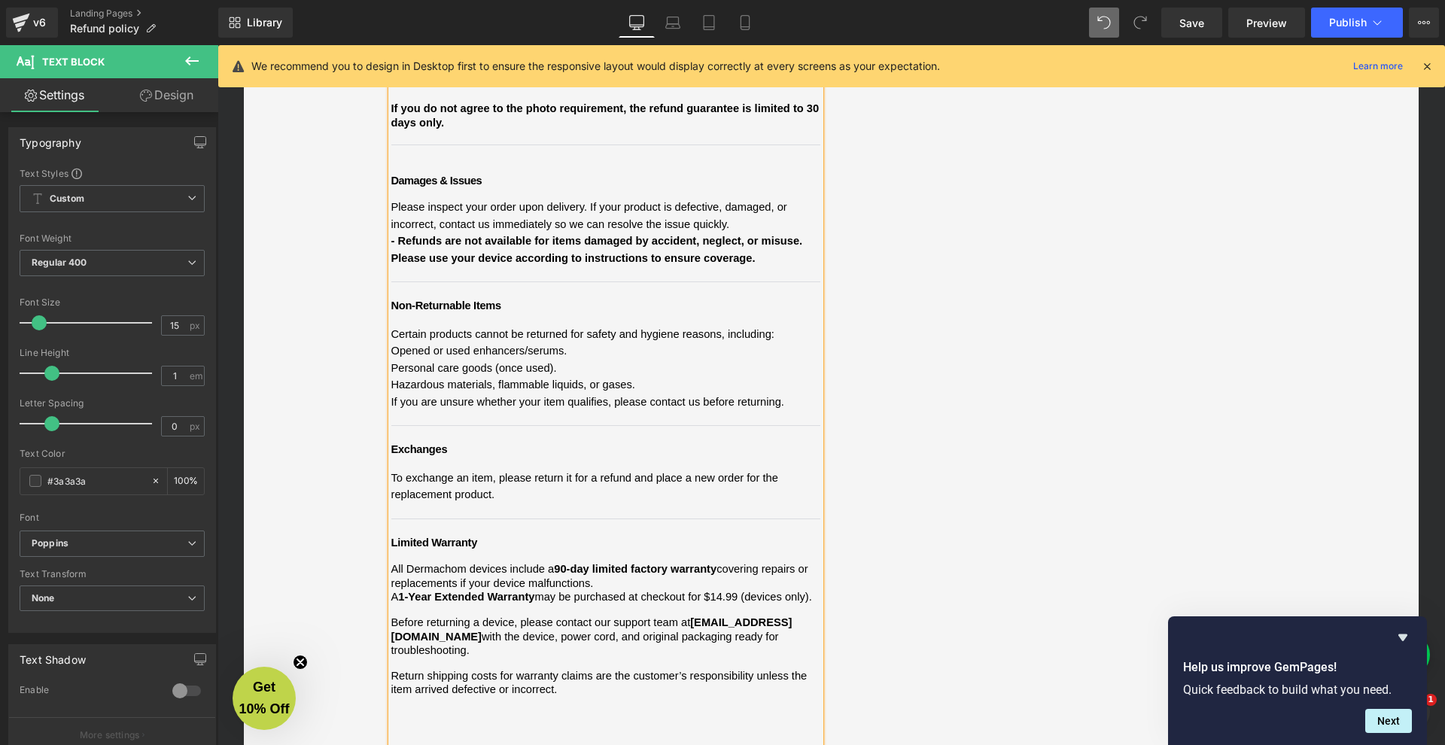
click at [589, 608] on div "We want you to feel confident shopping with [PERSON_NAME]. Below is a clear sum…" at bounding box center [605, 87] width 429 height 1356
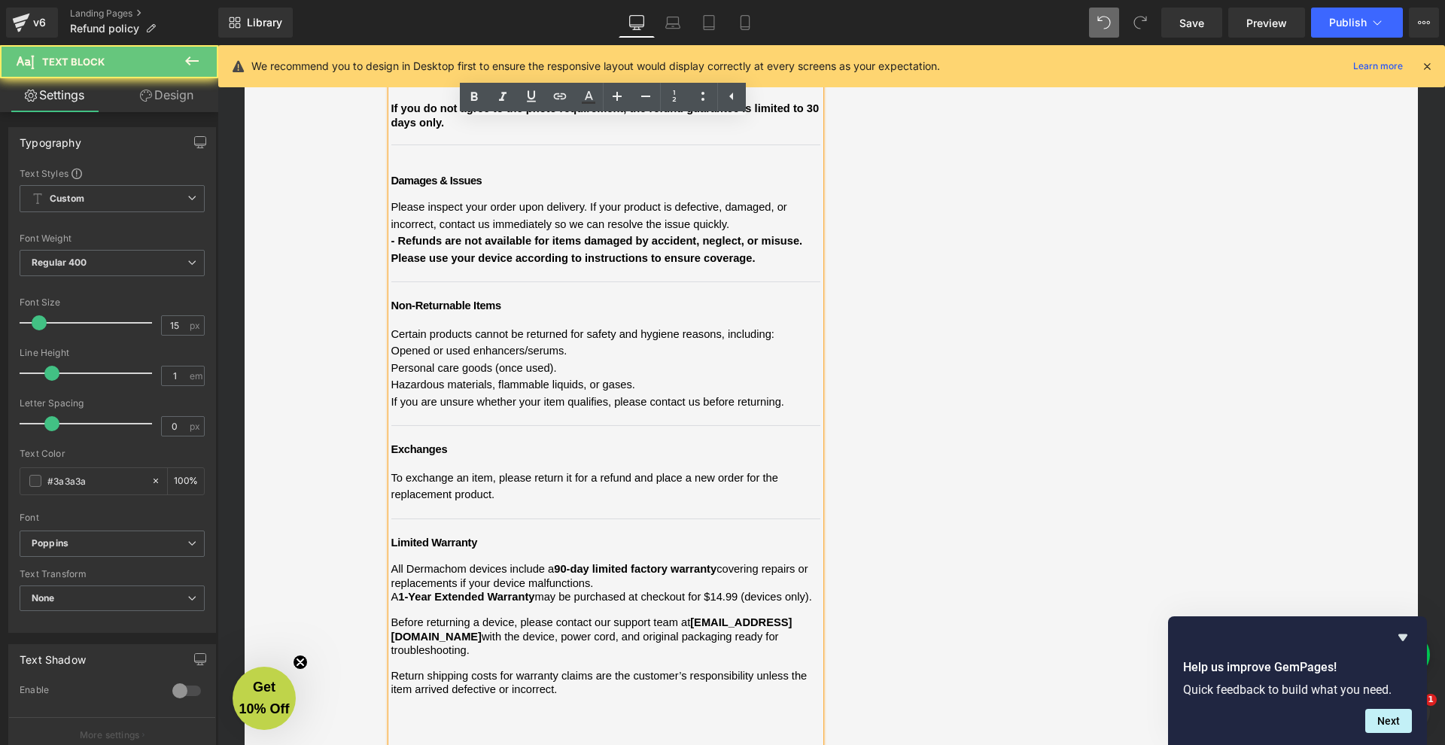
click at [625, 562] on p "All Dermachom devices include a 90-day limited factory warranty covering repair…" at bounding box center [605, 576] width 429 height 28
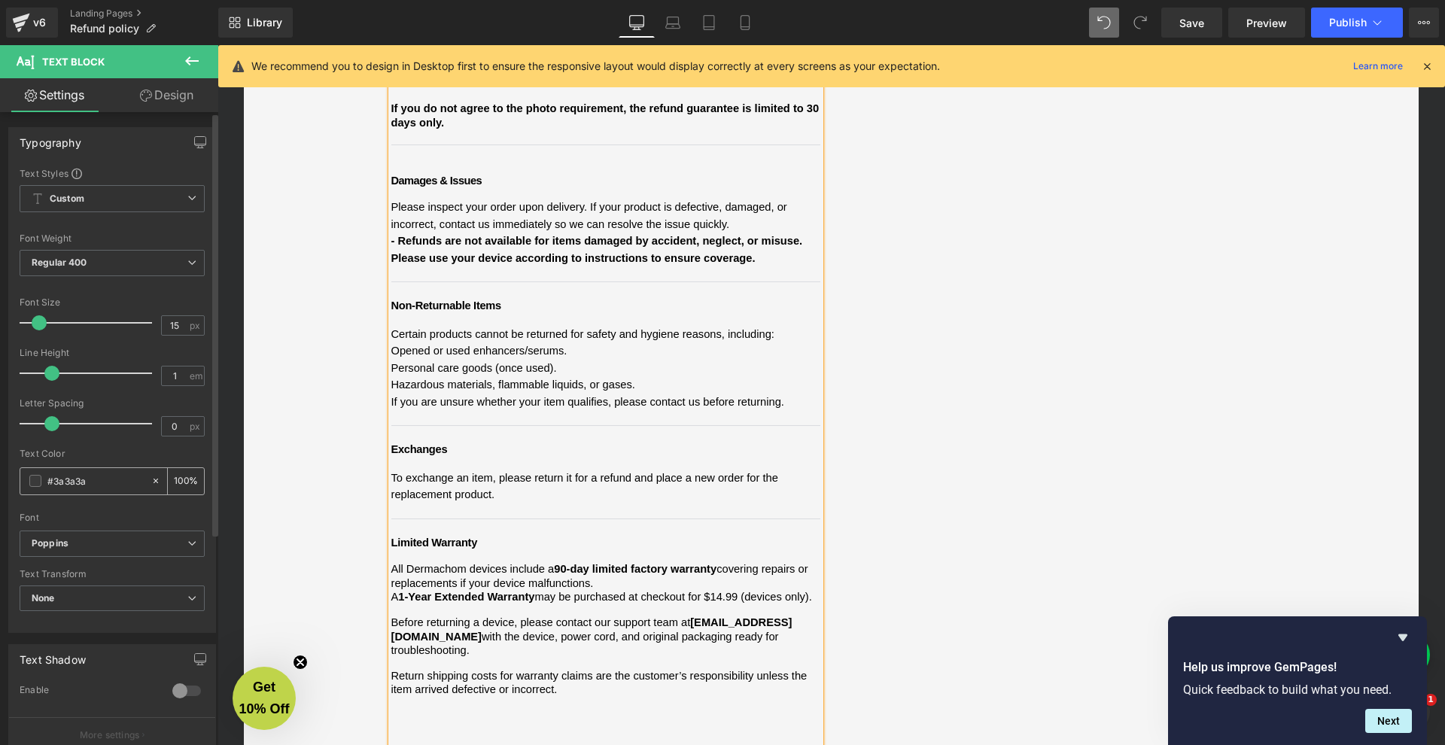
scroll to position [799, 0]
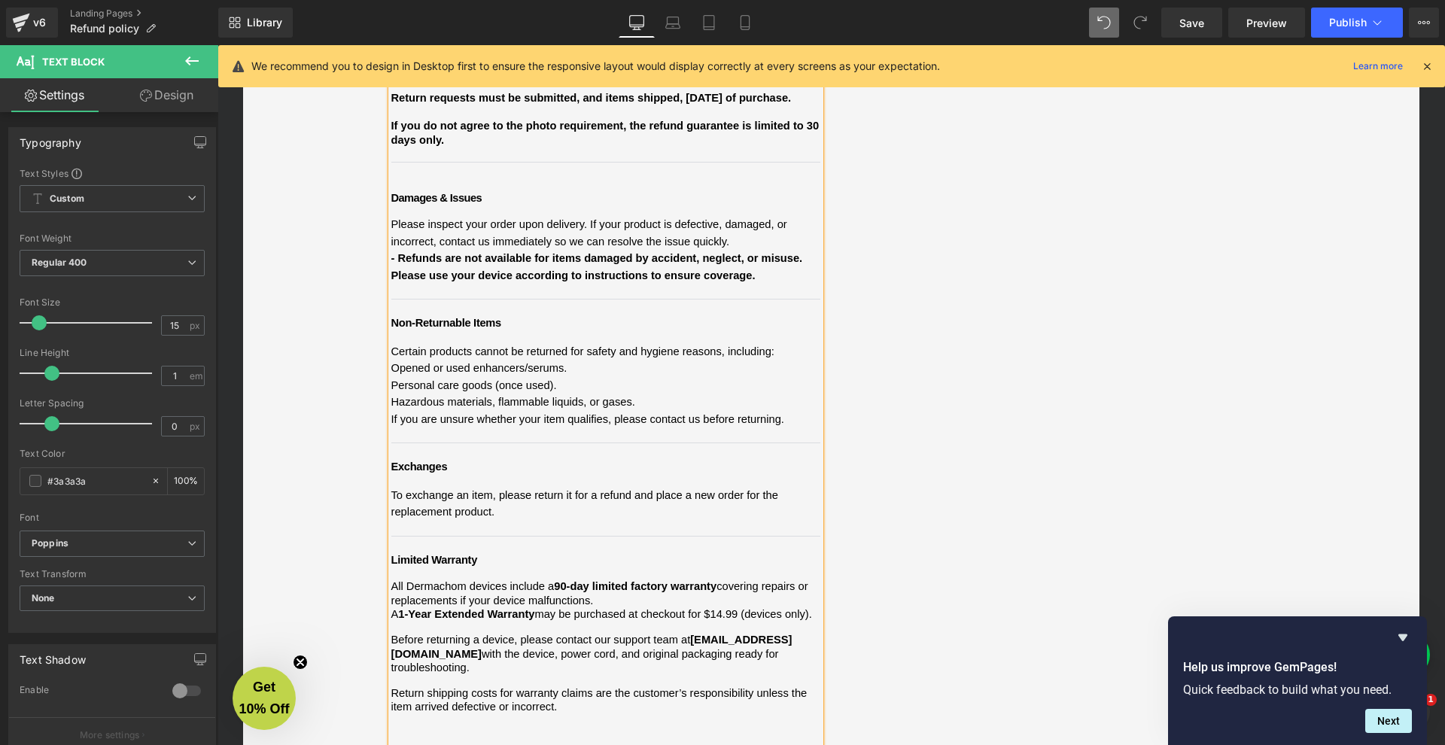
click at [574, 377] on p "Personal care goods (once used)." at bounding box center [605, 385] width 429 height 17
click at [583, 360] on p "Opened or used enhancers/serums." at bounding box center [605, 368] width 429 height 17
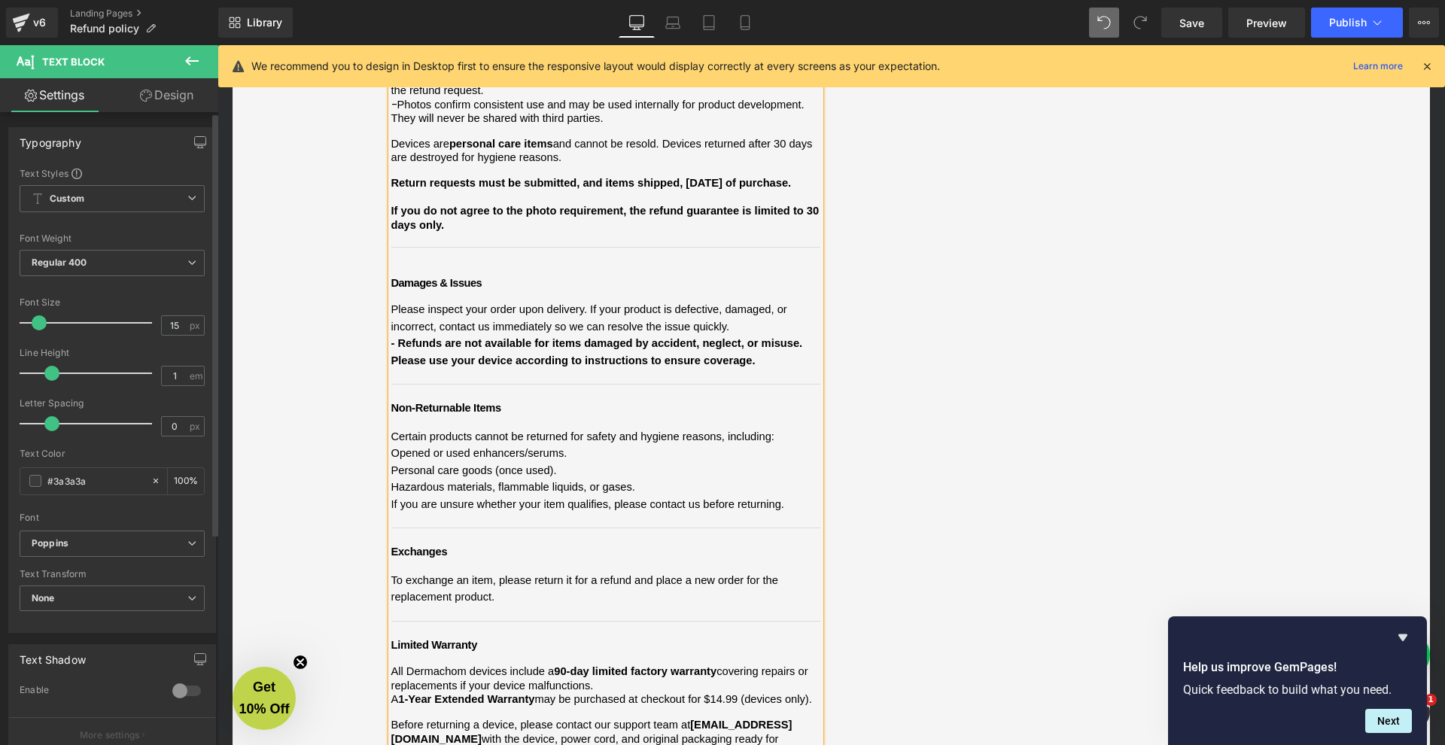
scroll to position [762, 0]
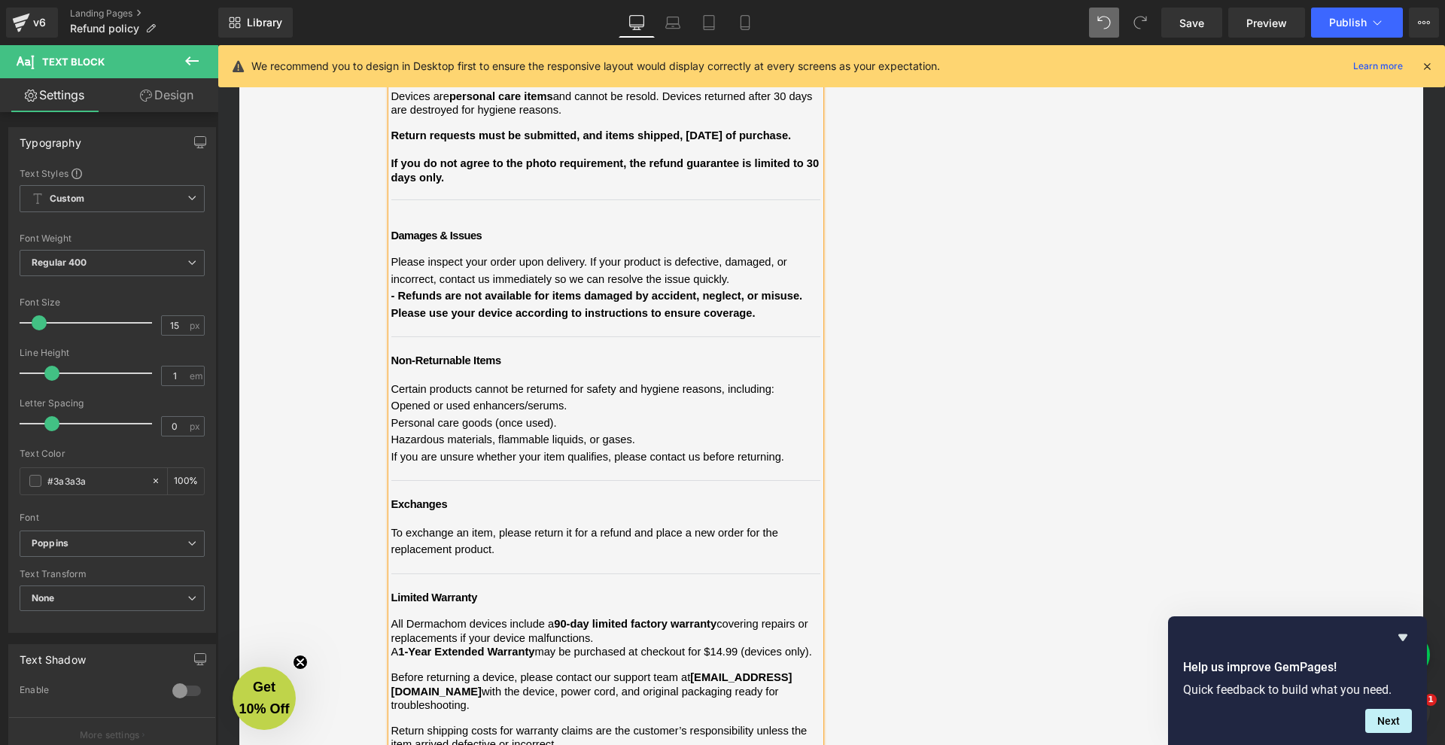
click at [749, 383] on span "Certain products cannot be returned for safety and hygiene reasons, including:" at bounding box center [582, 389] width 383 height 12
click at [796, 381] on p "Certain products cannot be returned for safety and hygiene reasons, including:" at bounding box center [605, 389] width 429 height 17
click at [391, 357] on div "We want you to feel confident shopping with [PERSON_NAME]. Below is a clear sum…" at bounding box center [605, 142] width 429 height 1356
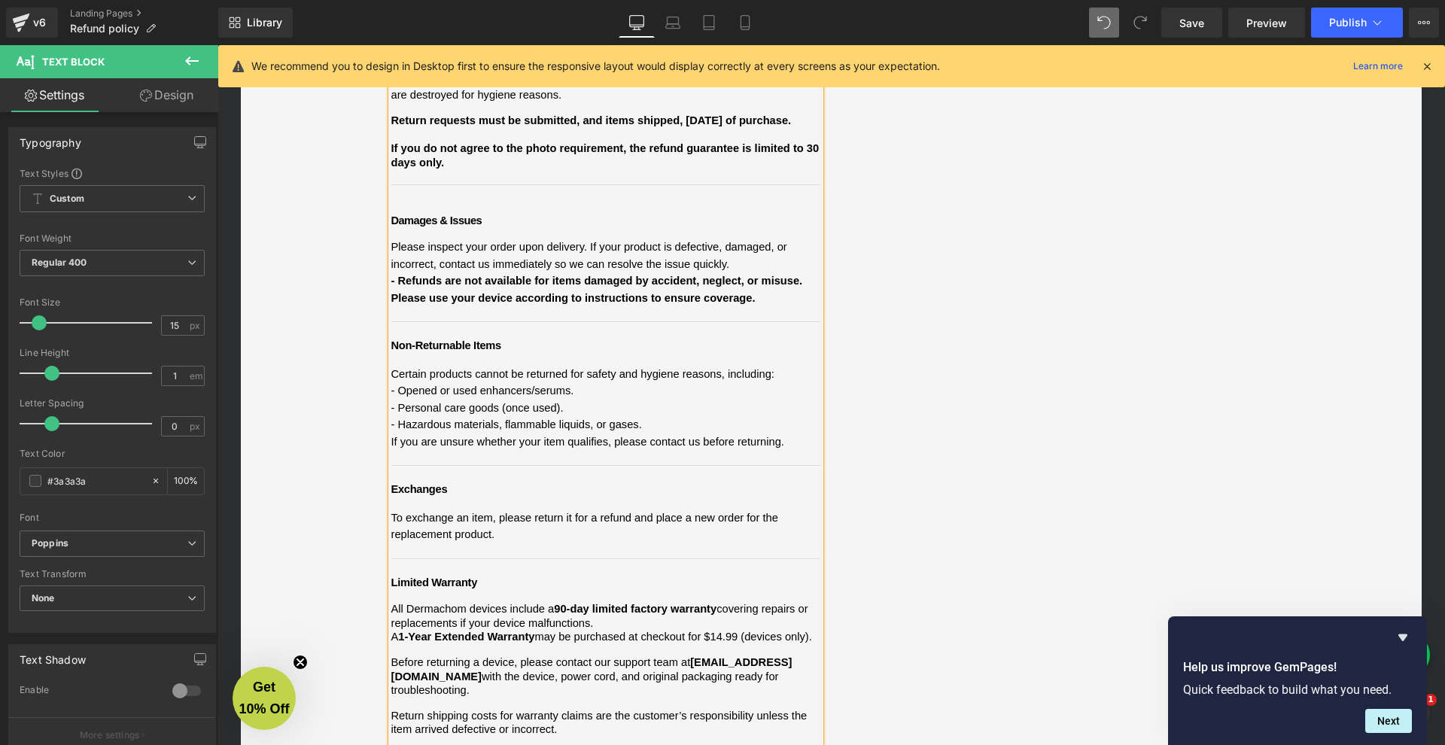
click at [653, 416] on p "- Hazardous materials, flammable liquids, or gases." at bounding box center [605, 424] width 429 height 17
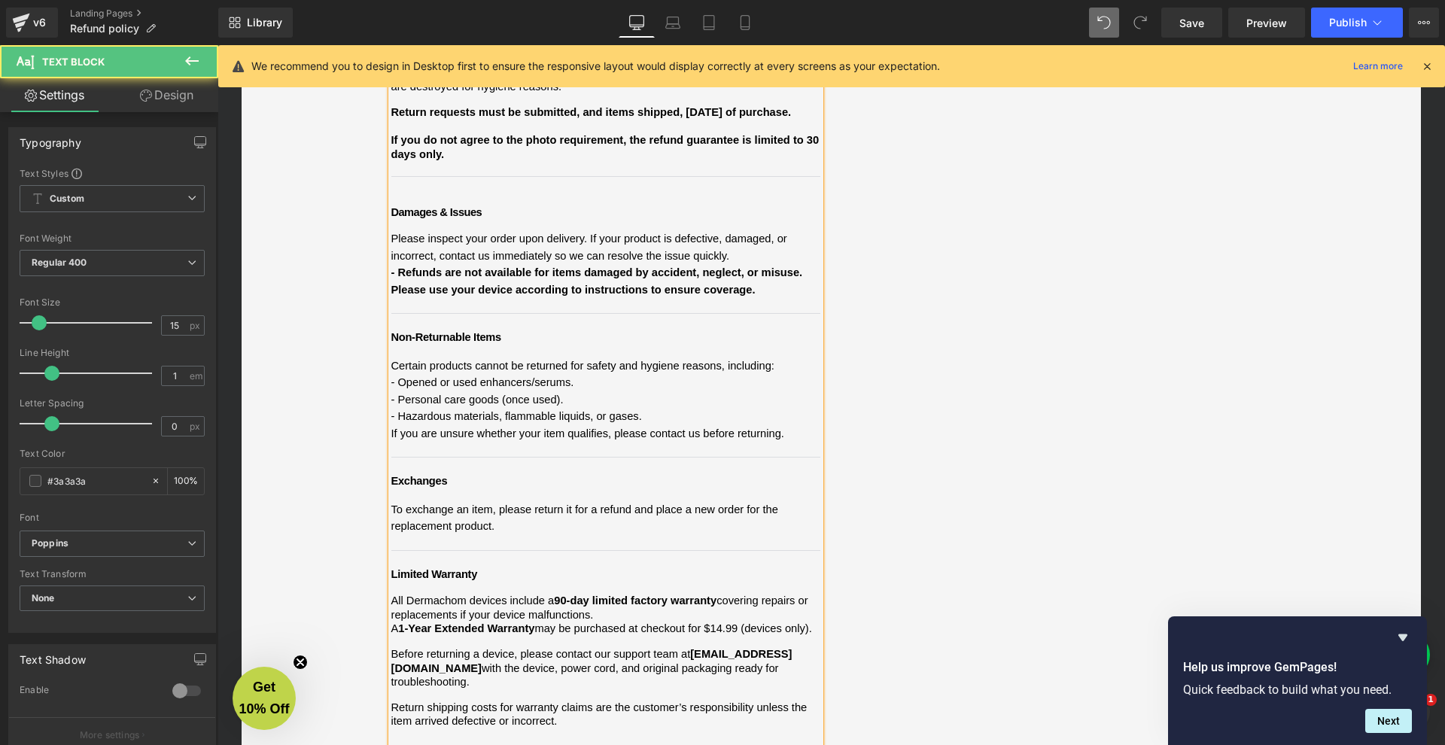
click at [461, 408] on span "Certain products cannot be returned for safety and hygiene reasons, including: …" at bounding box center [605, 424] width 429 height 132
click at [444, 393] on span "Certain products cannot be returned for safety and hygiene reasons, including: …" at bounding box center [605, 424] width 429 height 132
click at [699, 408] on p "- Hazardous materials, flammable liquids, or gases." at bounding box center [605, 416] width 429 height 17
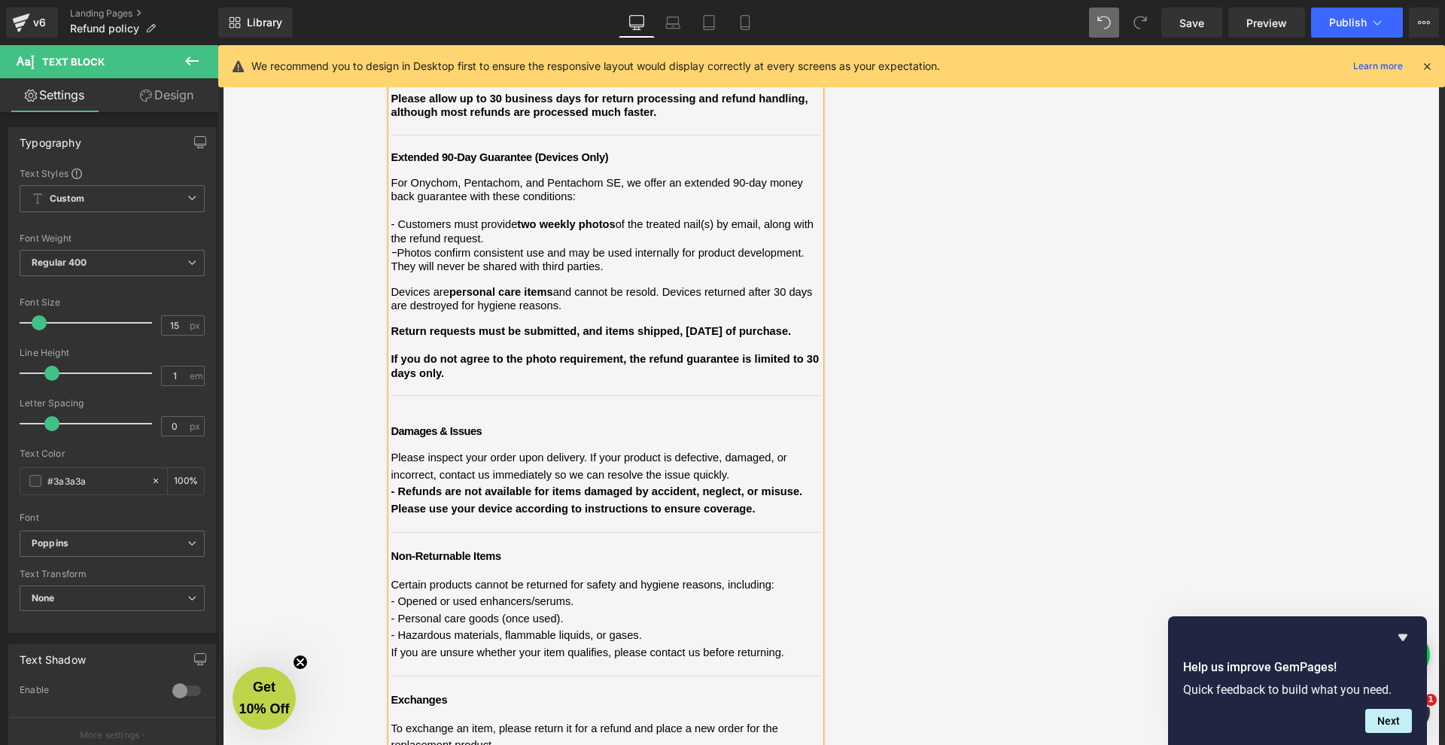
scroll to position [534, 0]
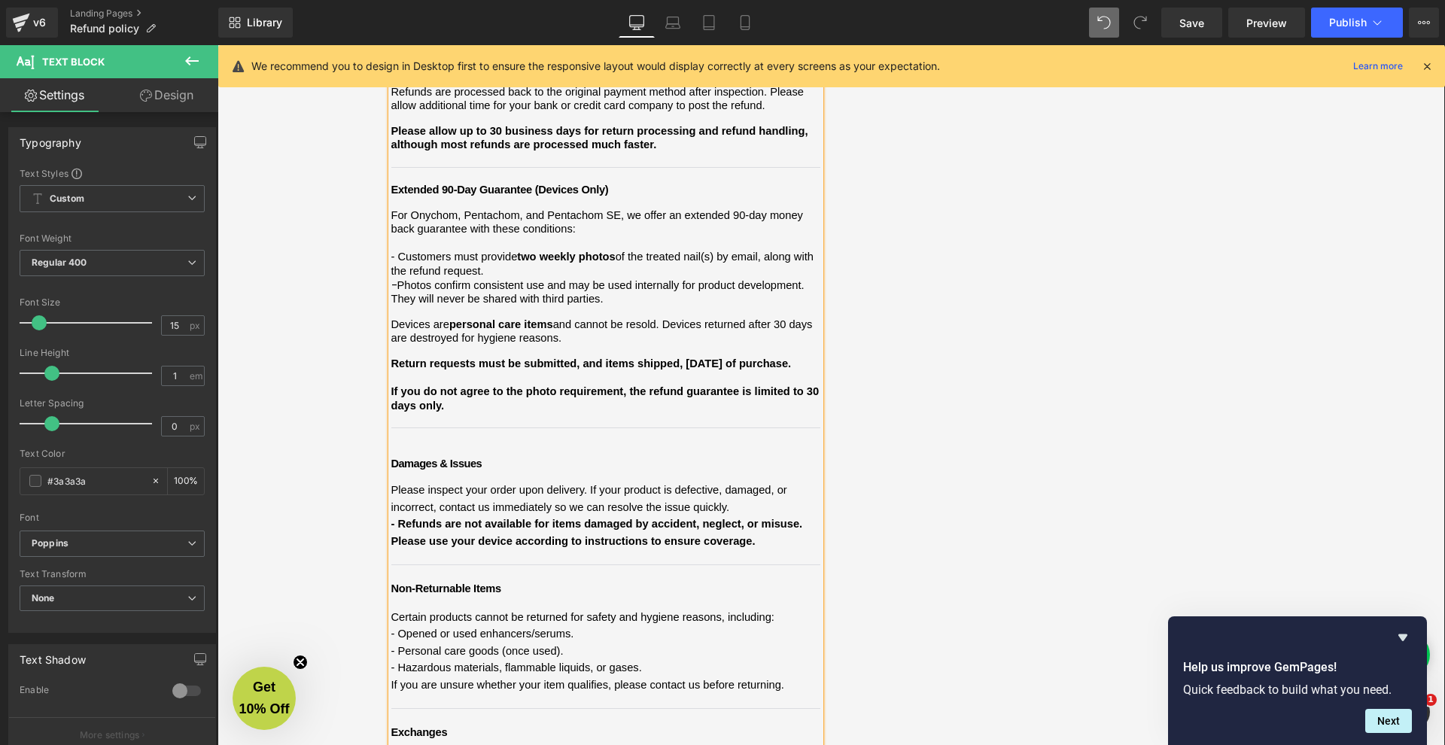
click at [391, 518] on span "- Refunds are not available for items damaged by accident, neglect, or misuse. …" at bounding box center [598, 532] width 415 height 29
click at [394, 518] on span "- Refunds are not available for items damaged by accident, neglect, or misuse. …" at bounding box center [601, 532] width 421 height 29
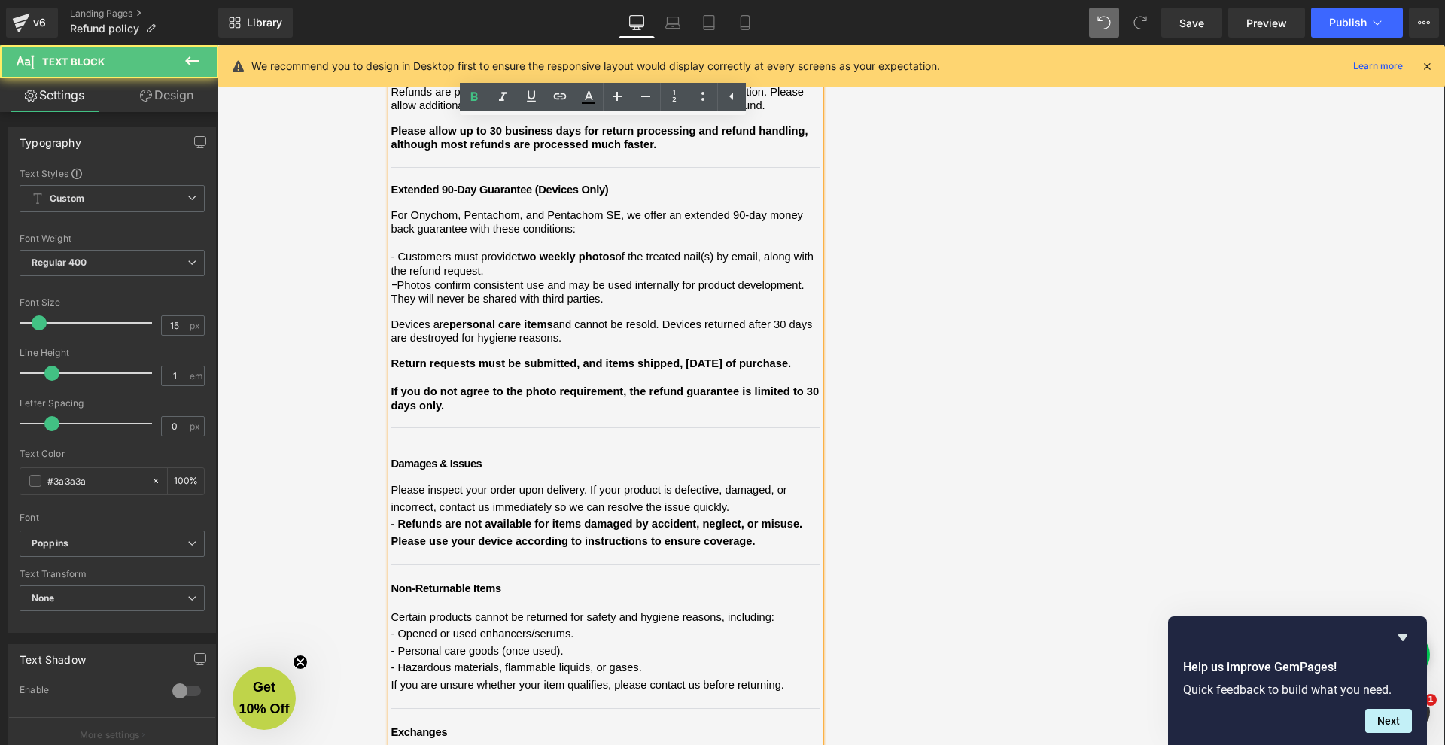
click at [384, 504] on div "Refund and Warranty Policy Heading We want you to feel confident shopping with …" at bounding box center [606, 350] width 452 height 1396
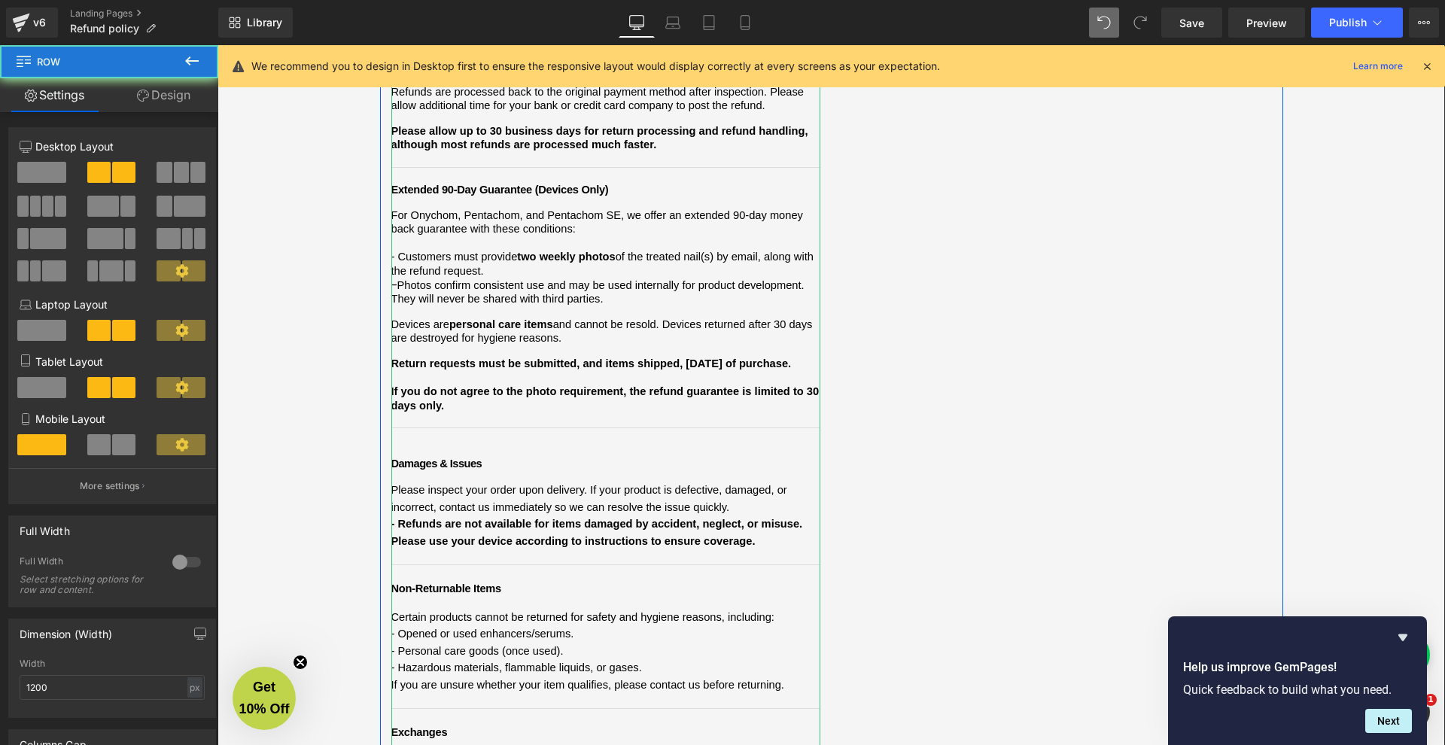
click at [391, 507] on div at bounding box center [393, 364] width 4 height 1345
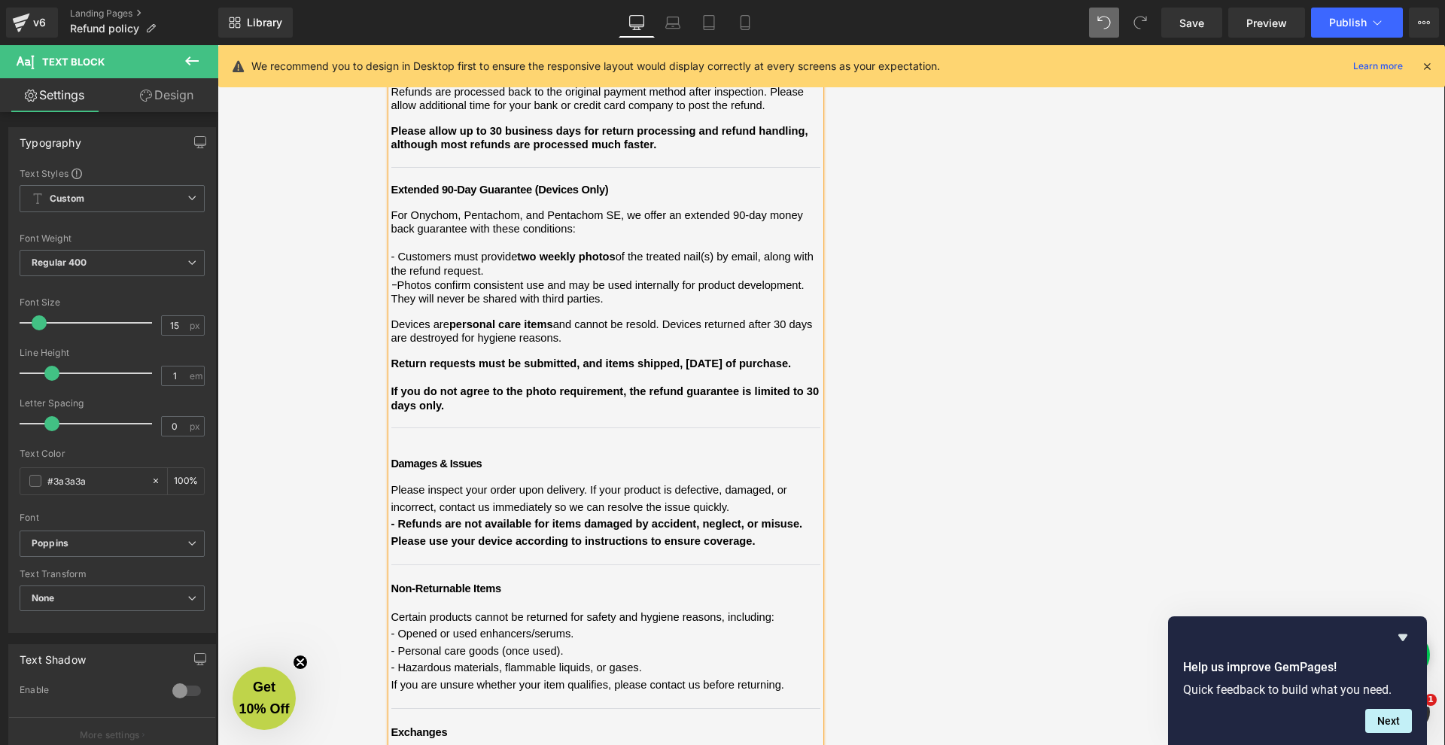
click at [358, 511] on div "Refund and Warranty Policy Heading We want you to feel confident shopping with …" at bounding box center [832, 453] width 1228 height 1647
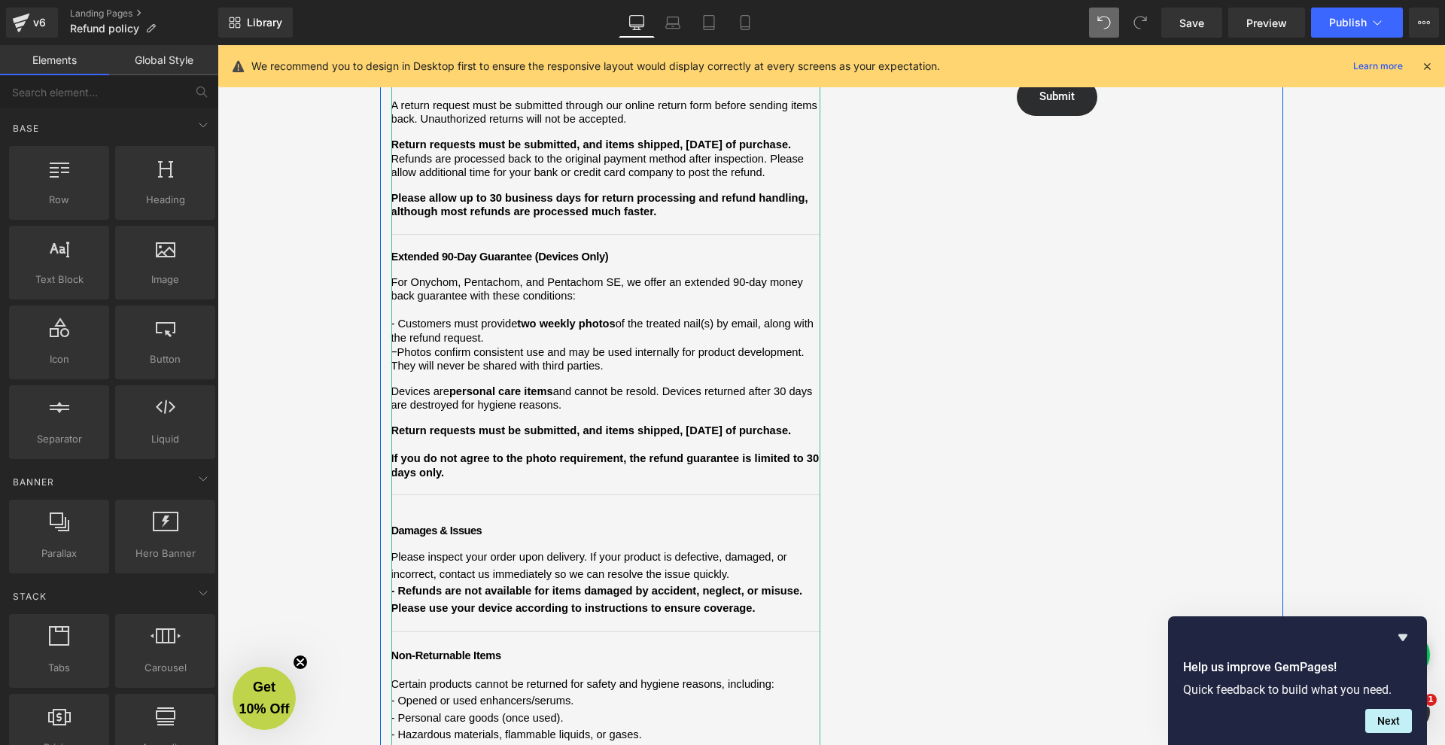
scroll to position [464, 0]
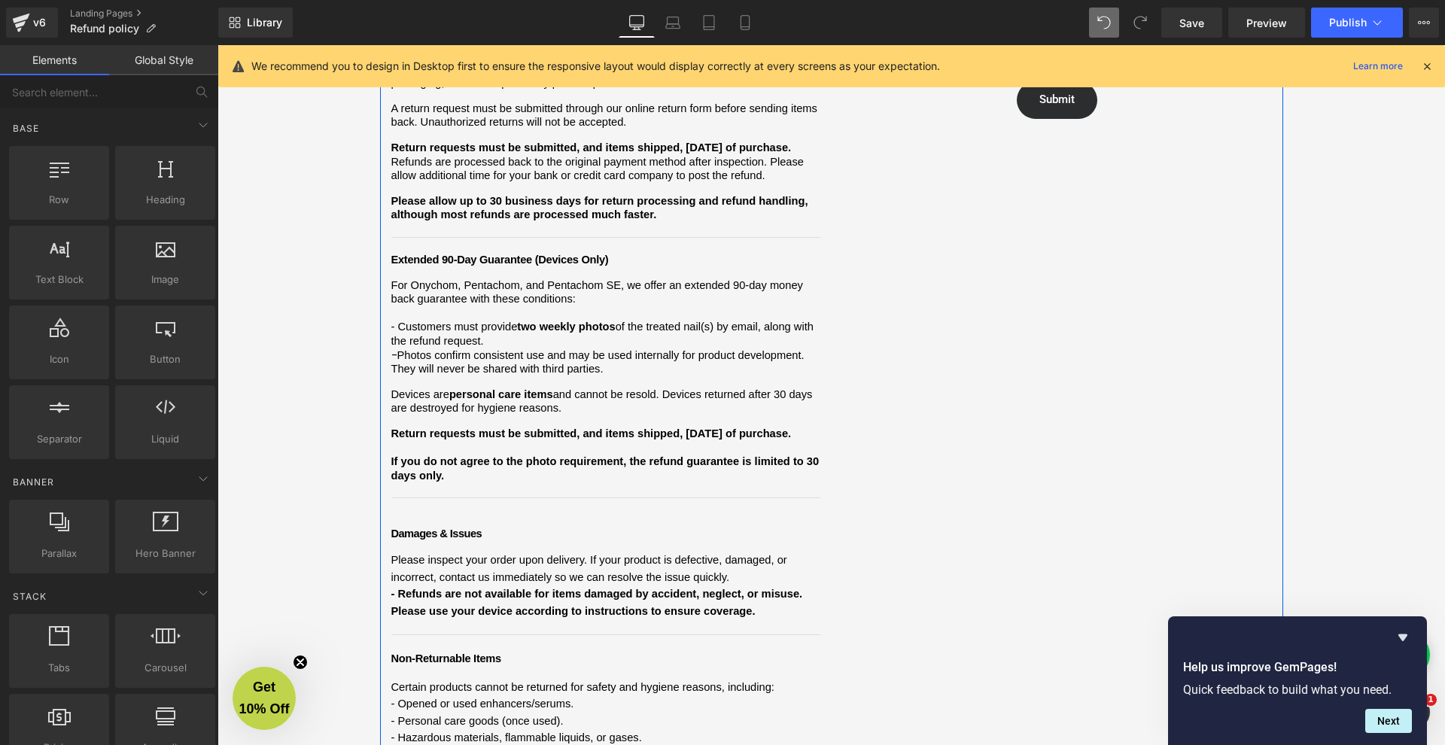
click at [927, 322] on div "Refund and Warranty Policy Heading We want you to feel confident shopping with …" at bounding box center [831, 407] width 903 height 1414
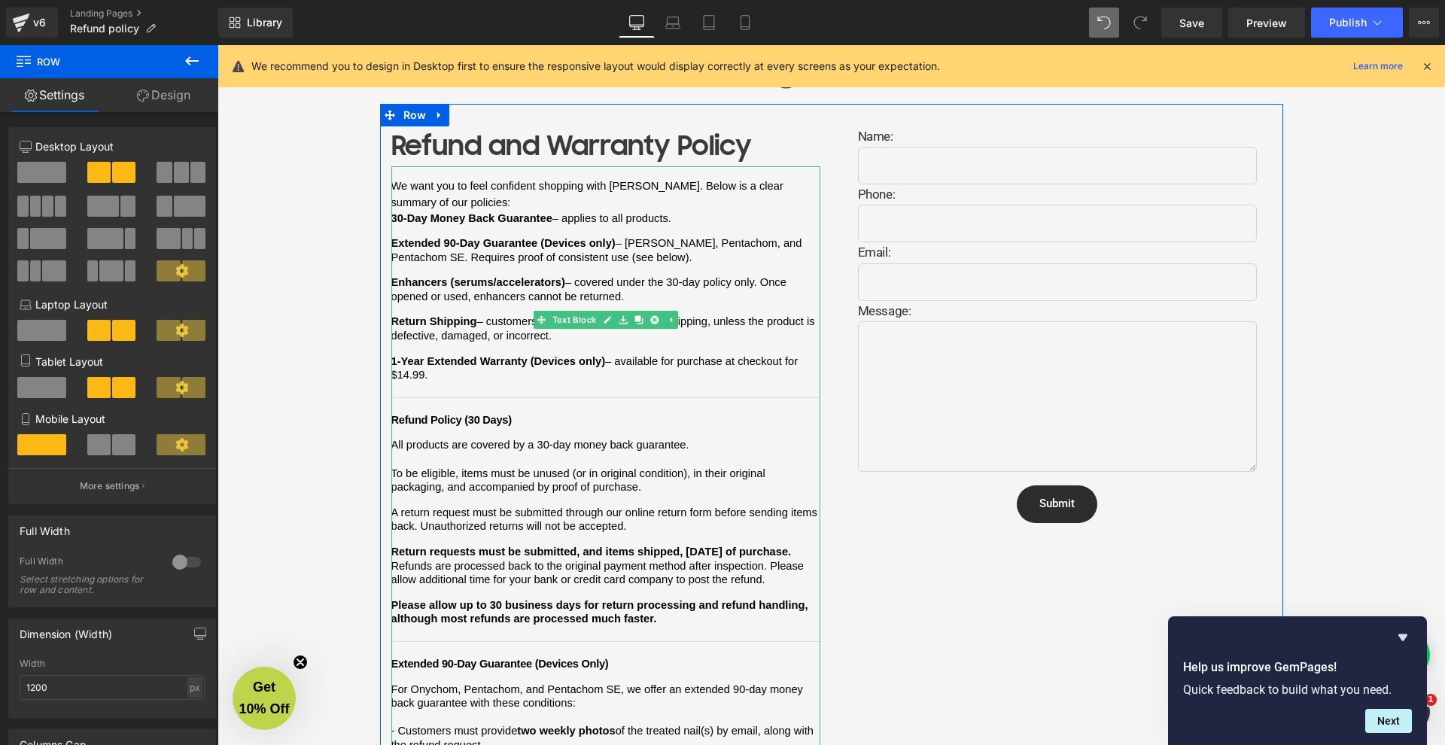
scroll to position [108, 0]
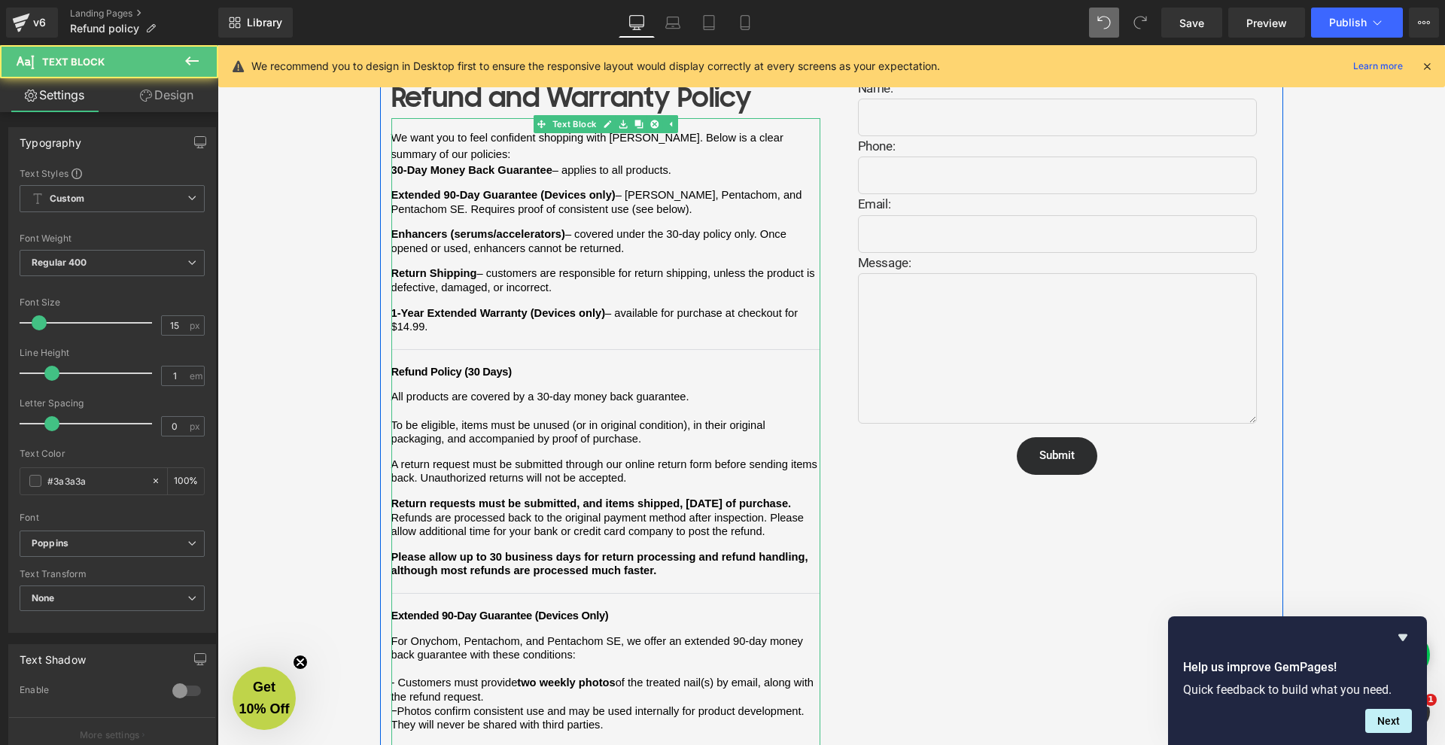
click at [468, 142] on p "We want you to feel confident shopping with [PERSON_NAME]. Below is a clear sum…" at bounding box center [605, 146] width 429 height 34
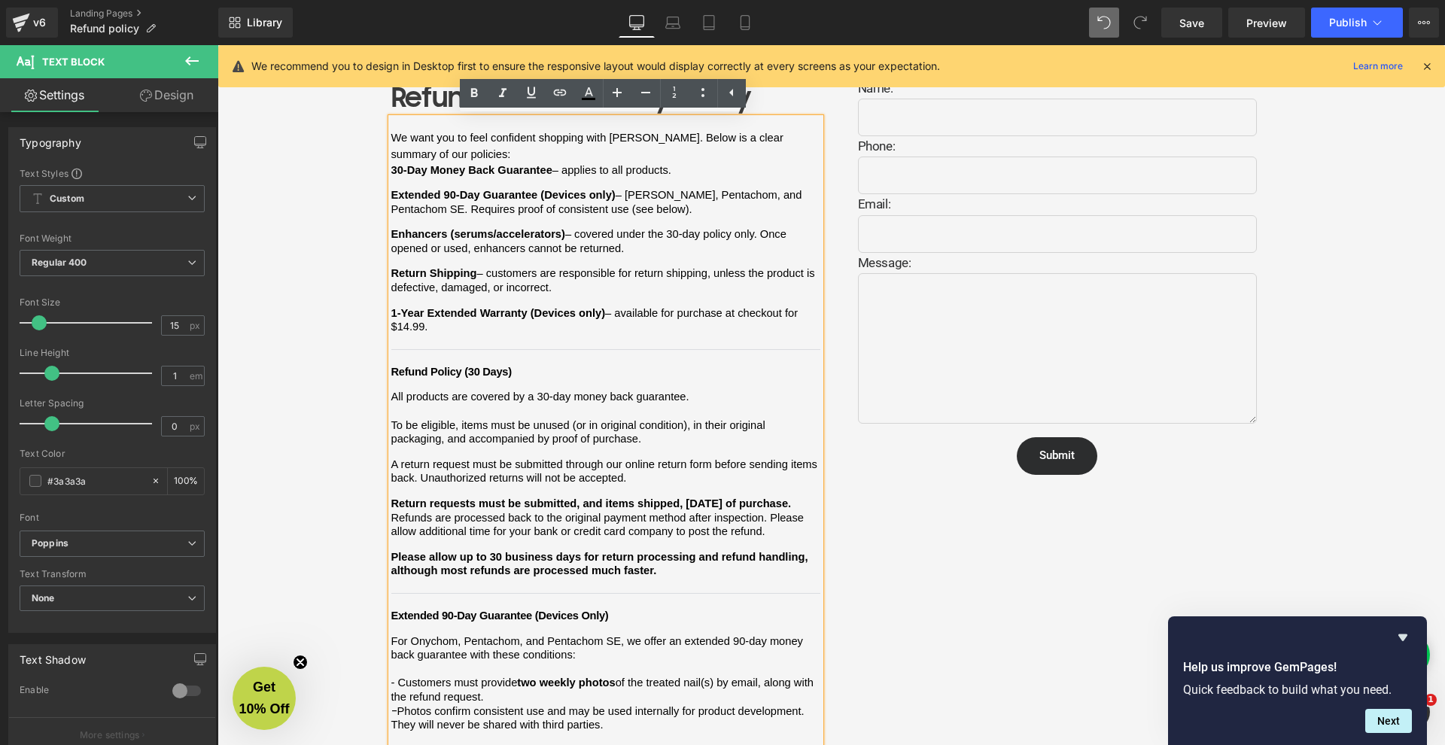
scroll to position [99, 0]
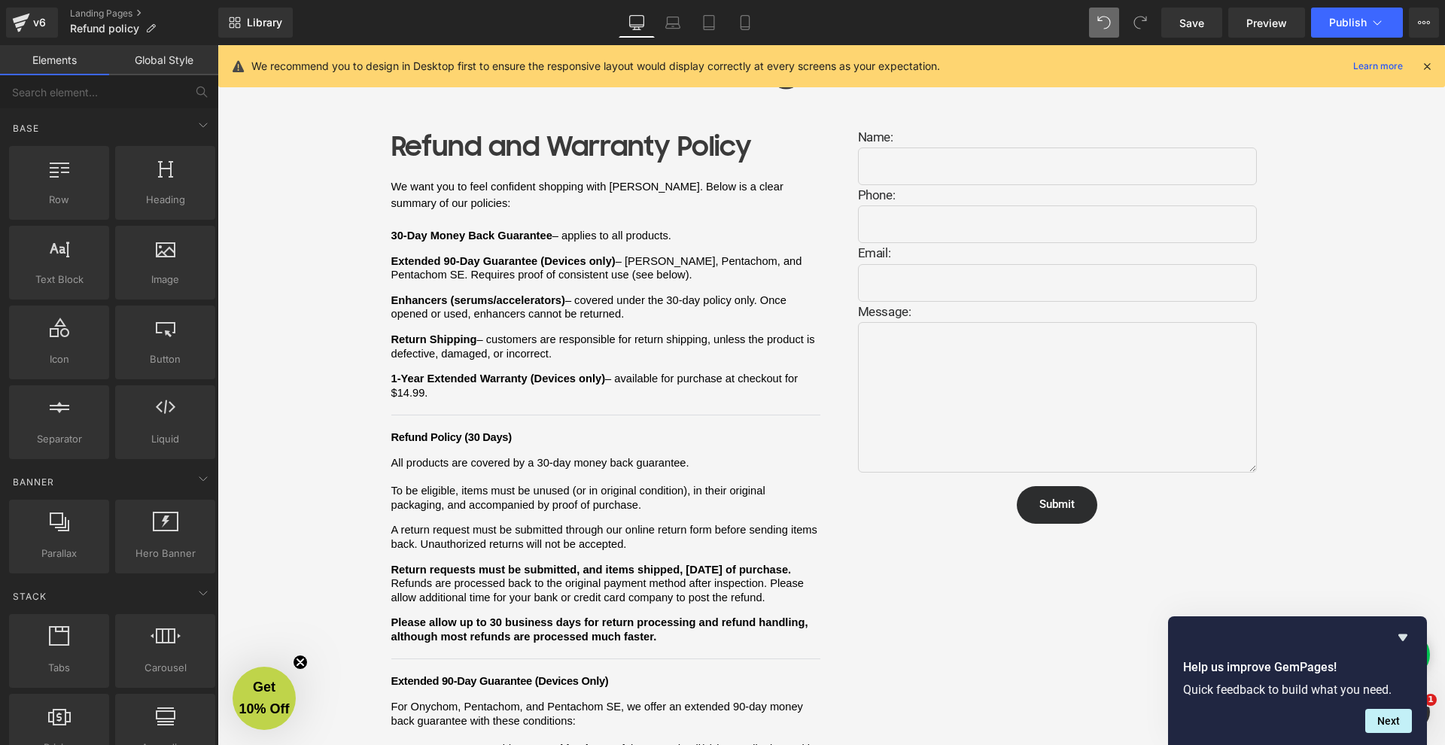
scroll to position [78, 0]
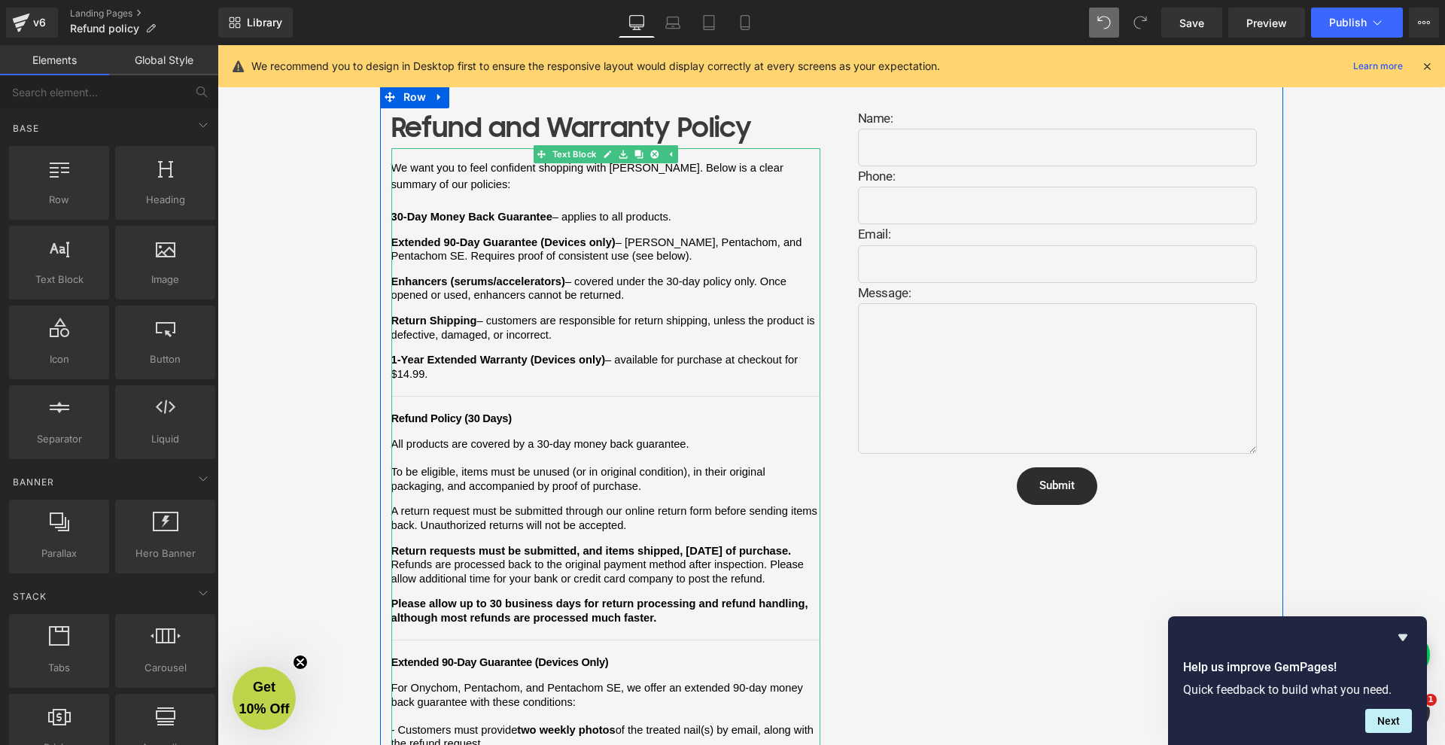
click at [525, 245] on span "– [PERSON_NAME], Pentachom, and Pentachom SE. Requires proof of consistent use …" at bounding box center [598, 249] width 414 height 26
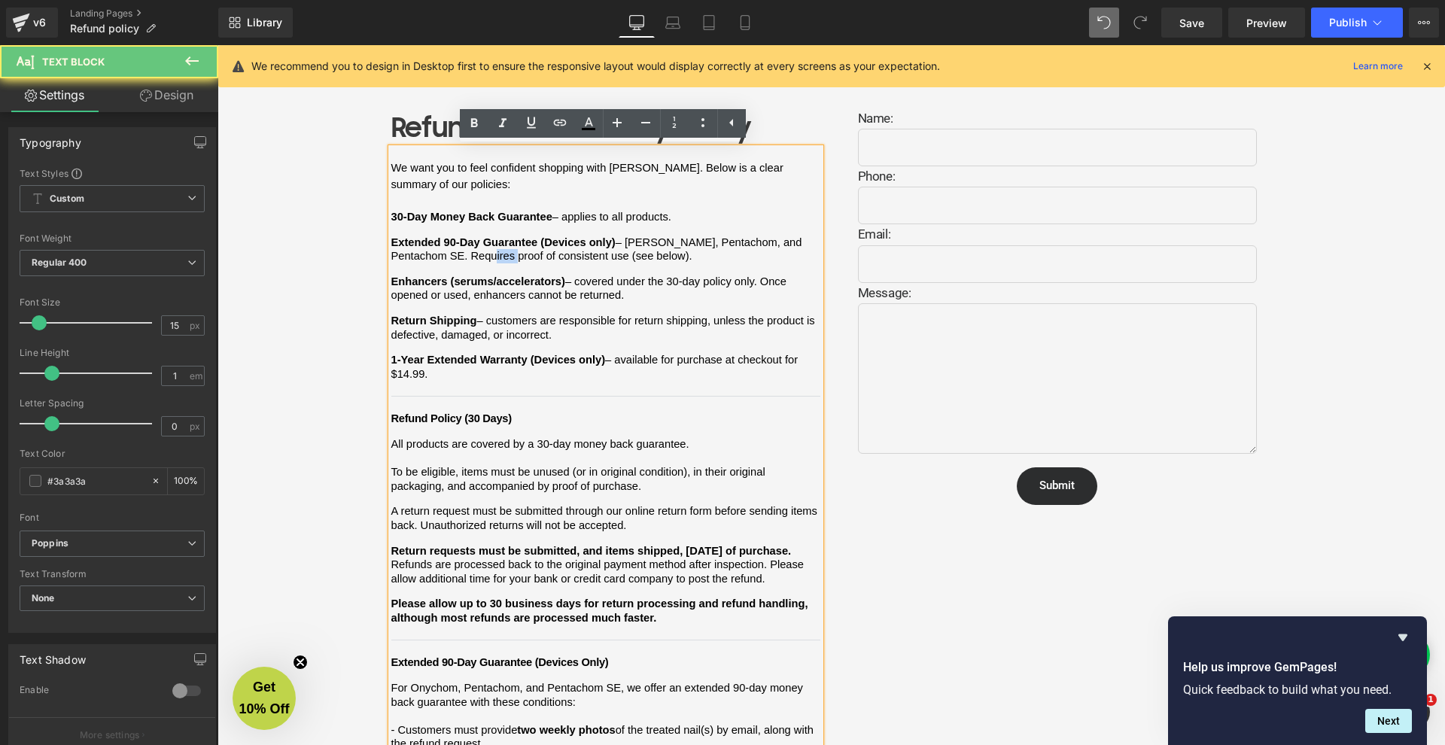
click at [525, 245] on span "– [PERSON_NAME], Pentachom, and Pentachom SE. Requires proof of consistent use …" at bounding box center [598, 249] width 414 height 26
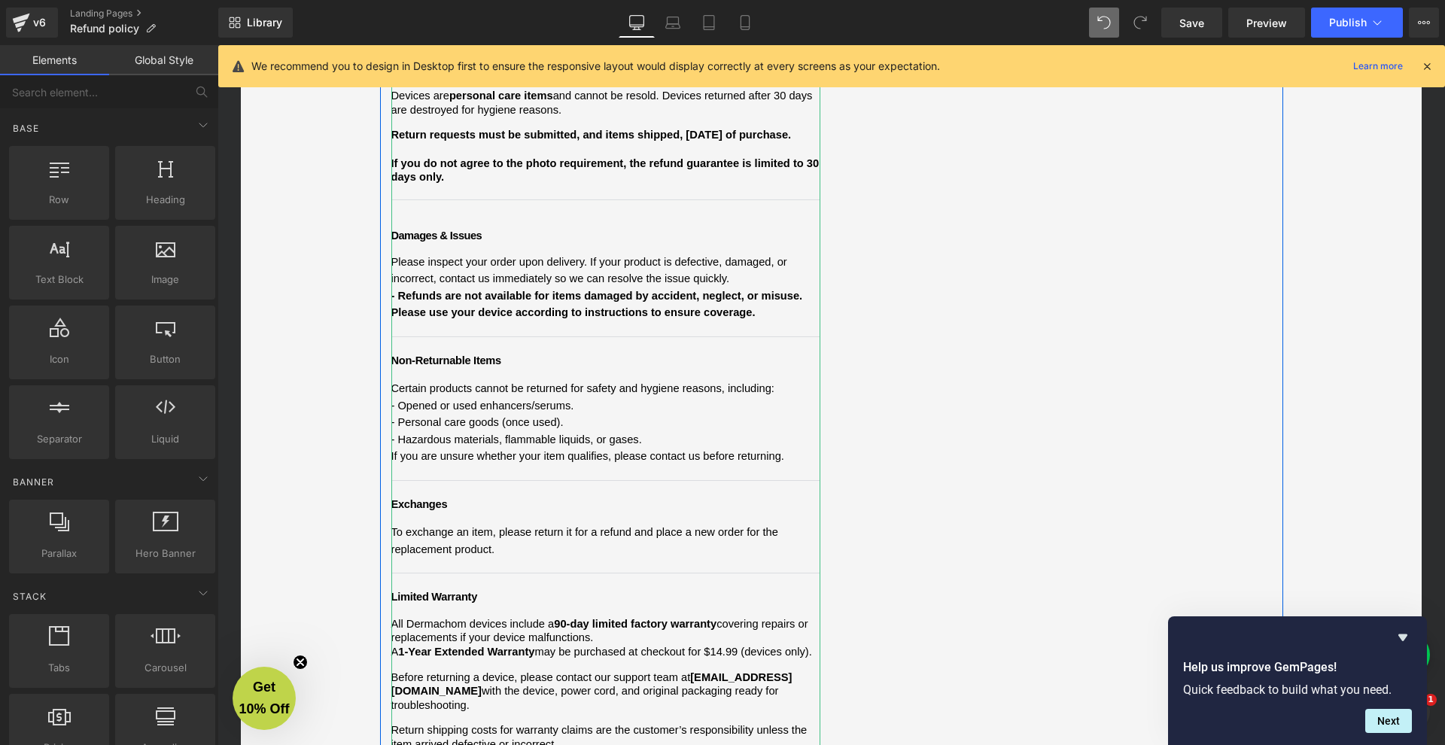
scroll to position [798, 0]
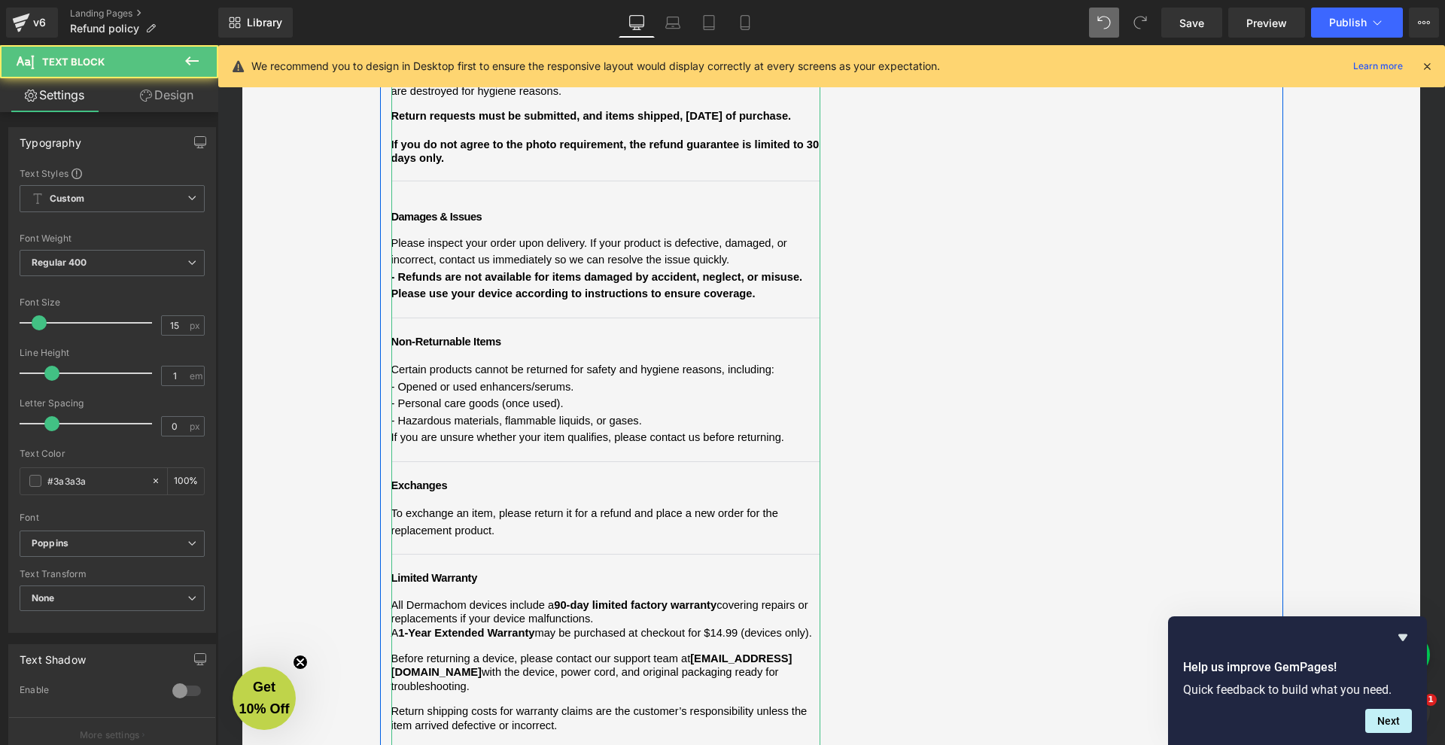
click at [520, 570] on p "Limited Warranty" at bounding box center [605, 578] width 429 height 17
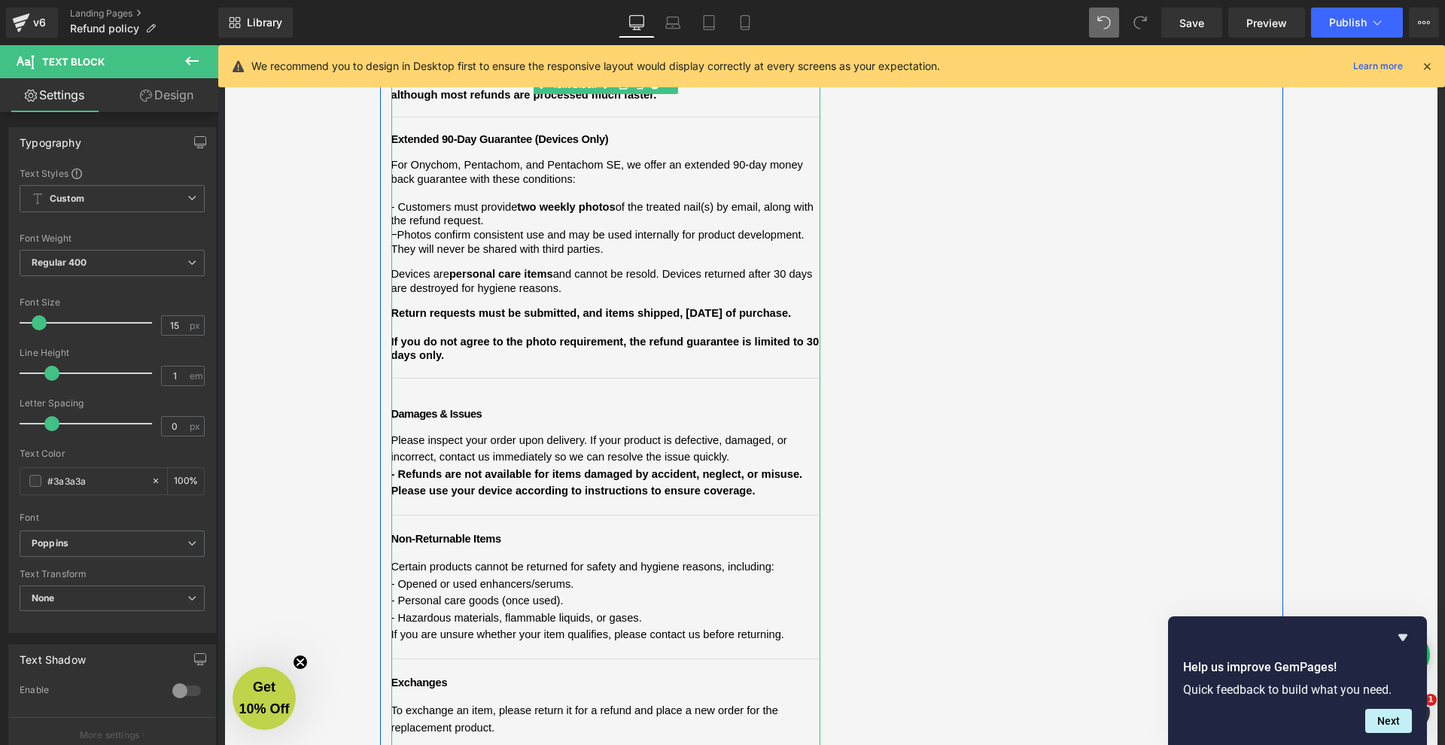
scroll to position [686, 0]
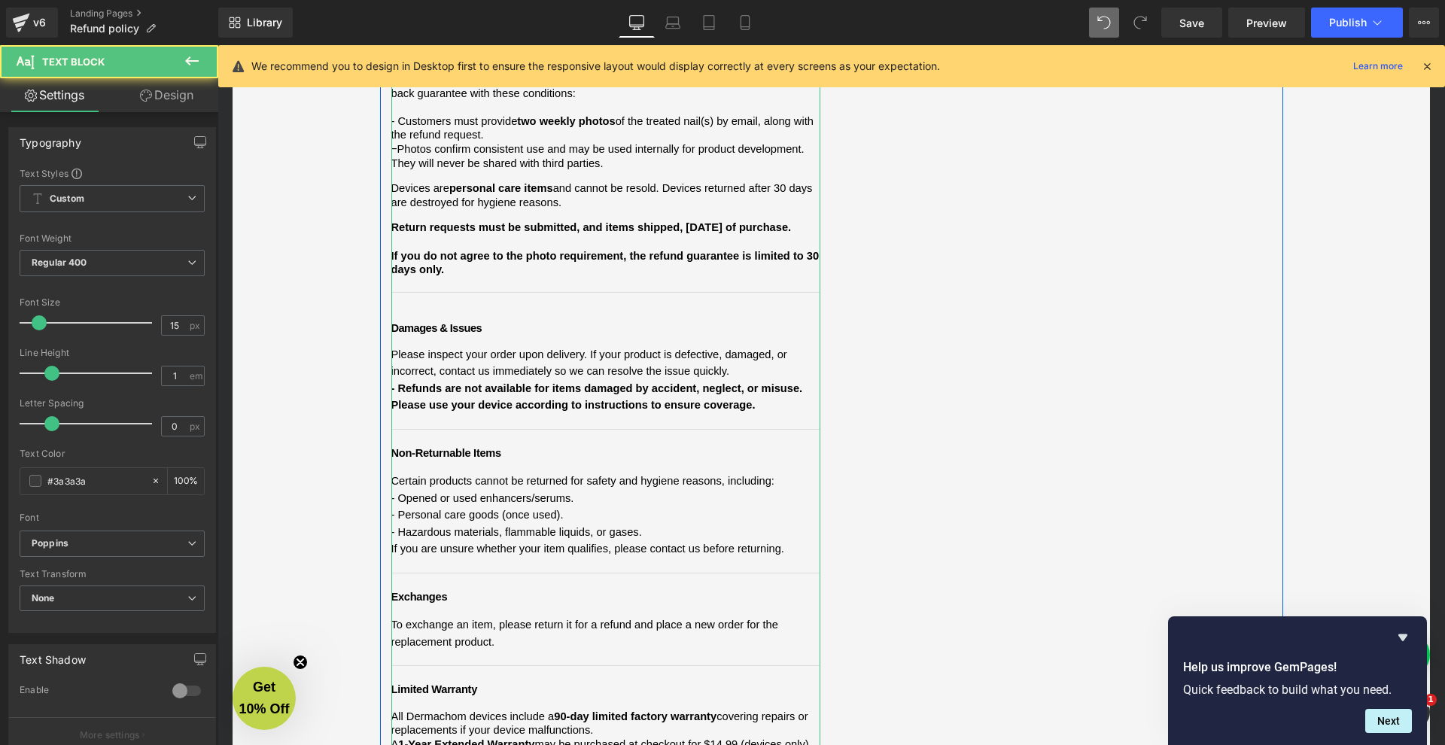
click at [458, 334] on div at bounding box center [605, 340] width 429 height 12
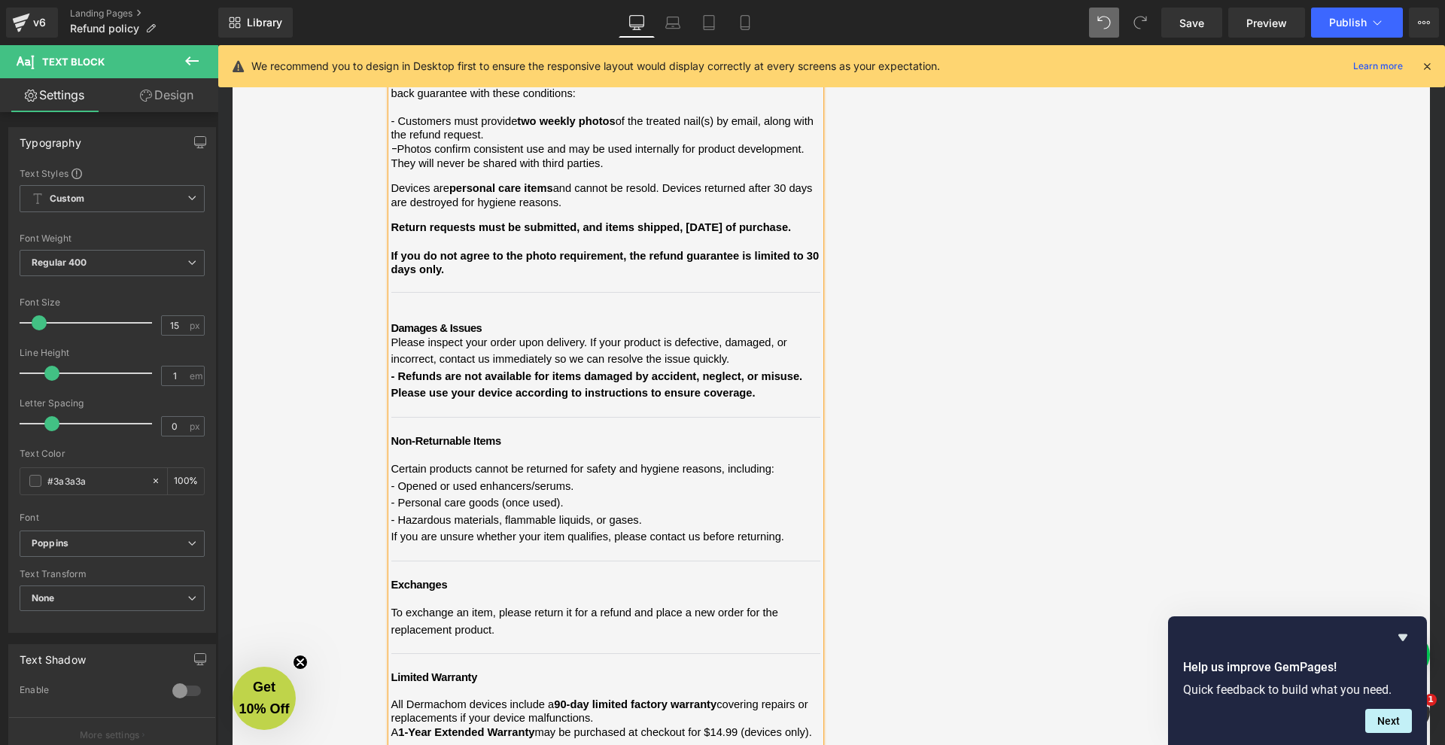
click at [332, 391] on div "Refund and Warranty Policy Heading We want you to feel confident shopping with …" at bounding box center [832, 303] width 1228 height 1652
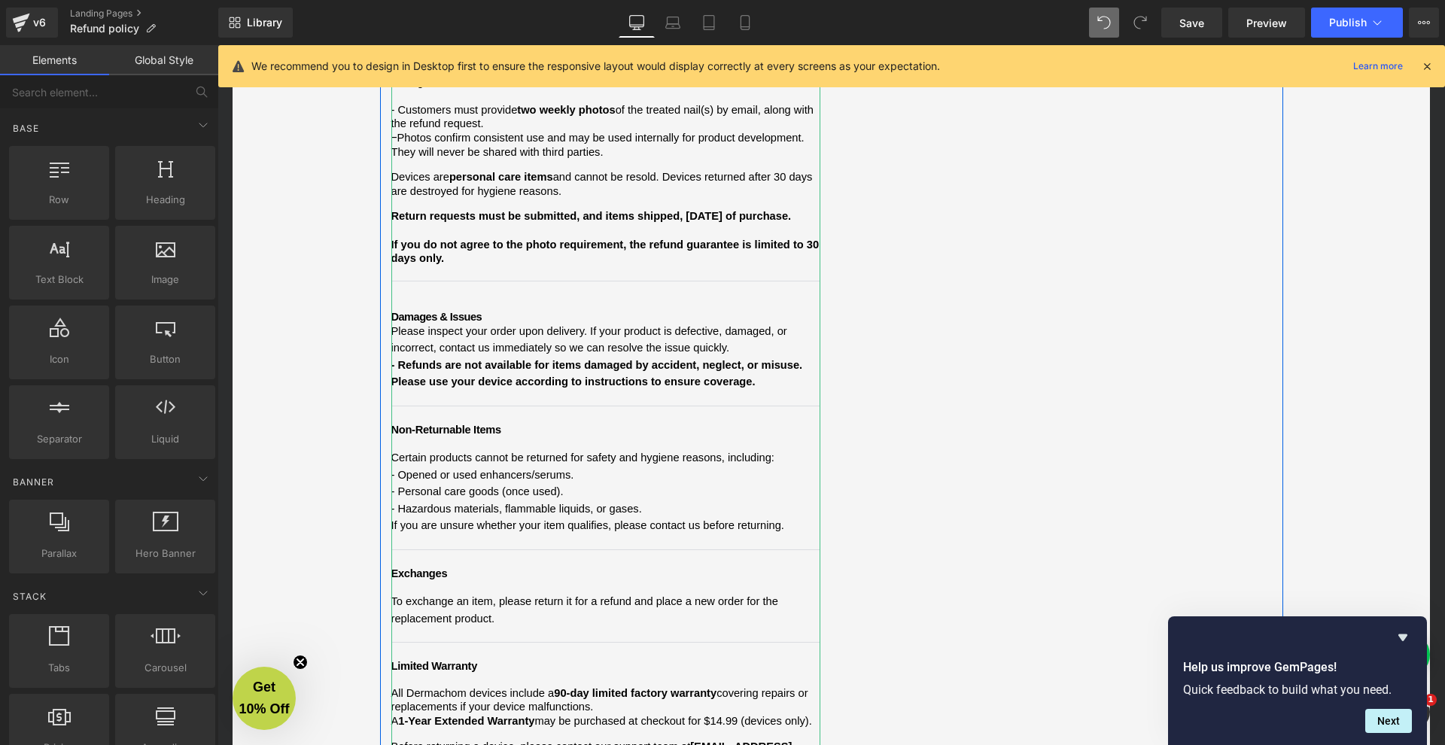
scroll to position [721, 0]
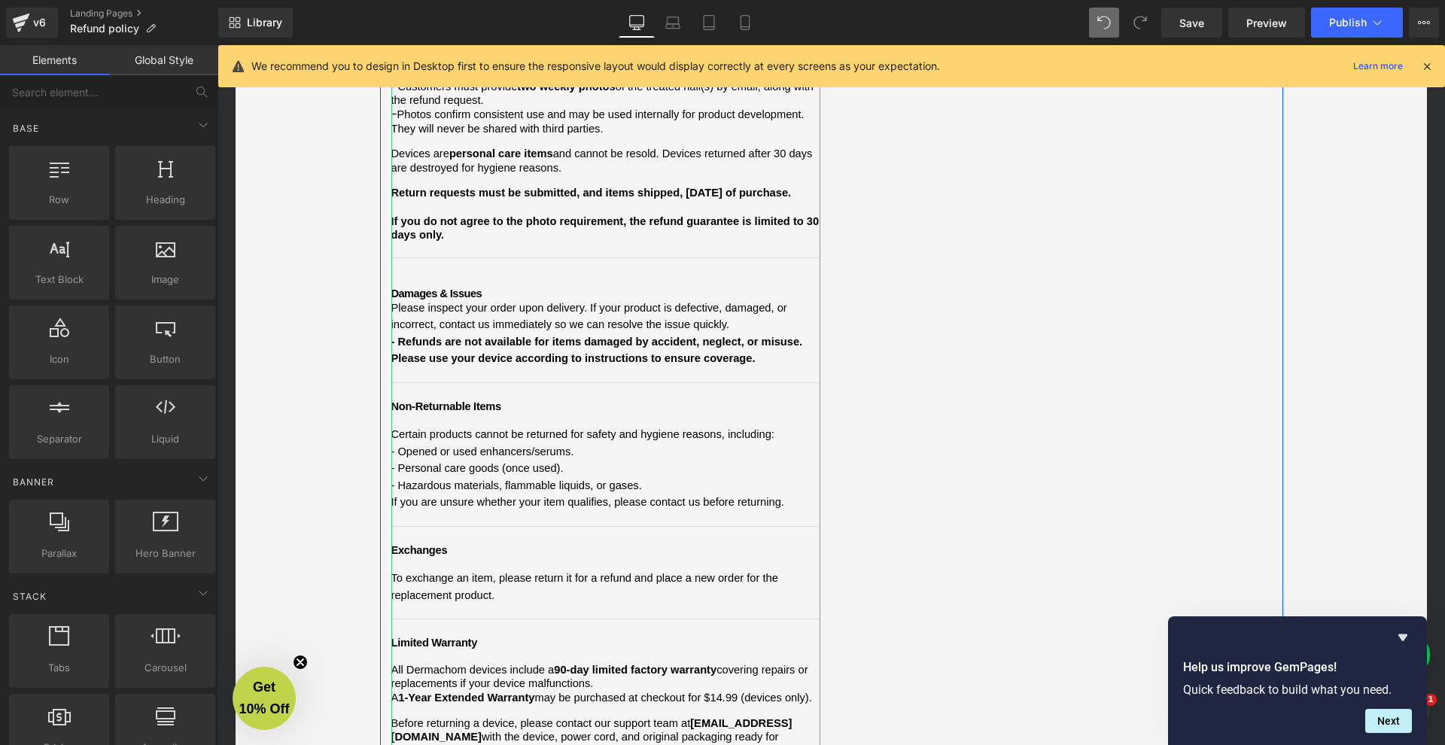
click at [473, 242] on div "We want you to feel confident shopping with [PERSON_NAME]. Below is a clear sum…" at bounding box center [605, 180] width 429 height 1350
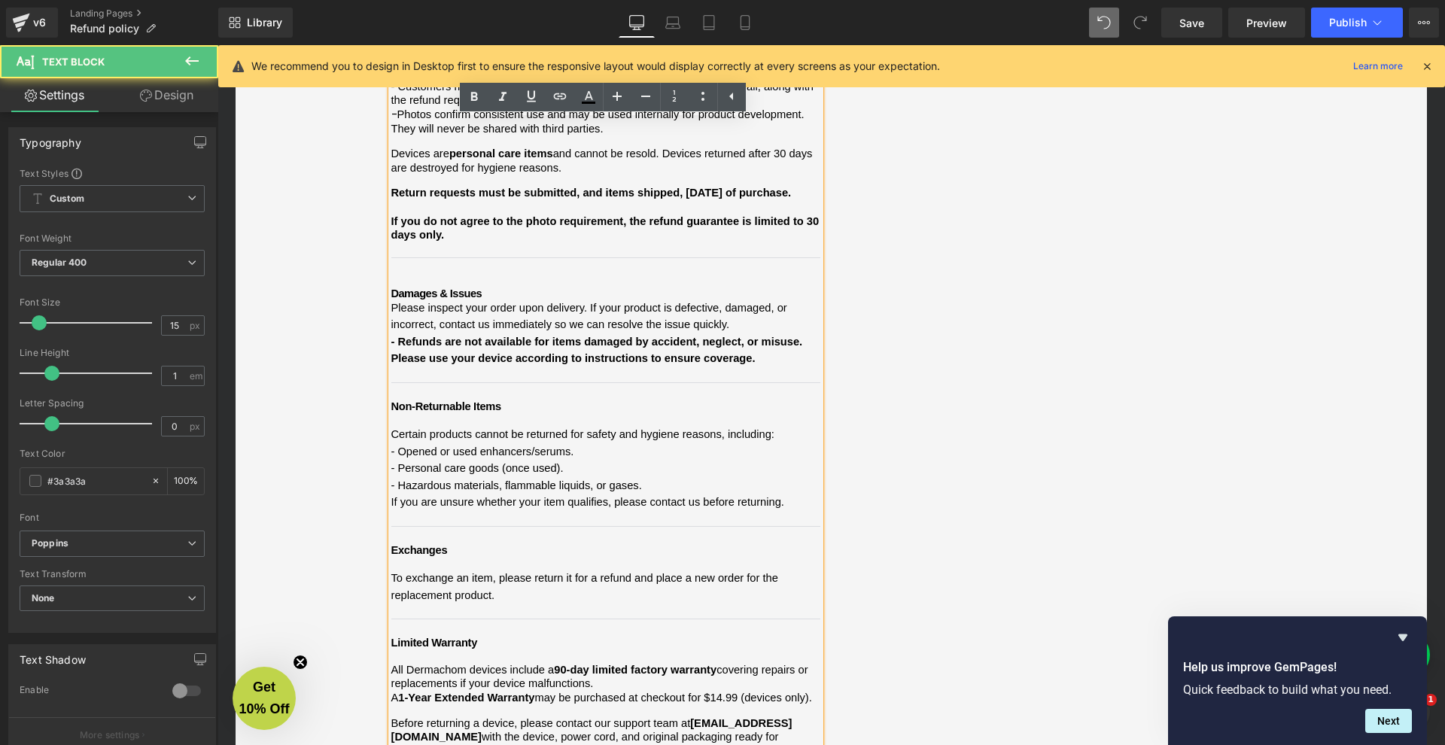
click at [464, 223] on span "For Onychom, Pentachom, and Pentachom SE, we offer an extended 90-day money bac…" at bounding box center [605, 148] width 429 height 221
click at [468, 217] on p "If you do not agree to the photo requirement, the refund guarantee is limited t…" at bounding box center [605, 229] width 429 height 28
click at [271, 291] on div "Refund and Warranty Policy Heading We want you to feel confident shopping with …" at bounding box center [832, 268] width 1228 height 1652
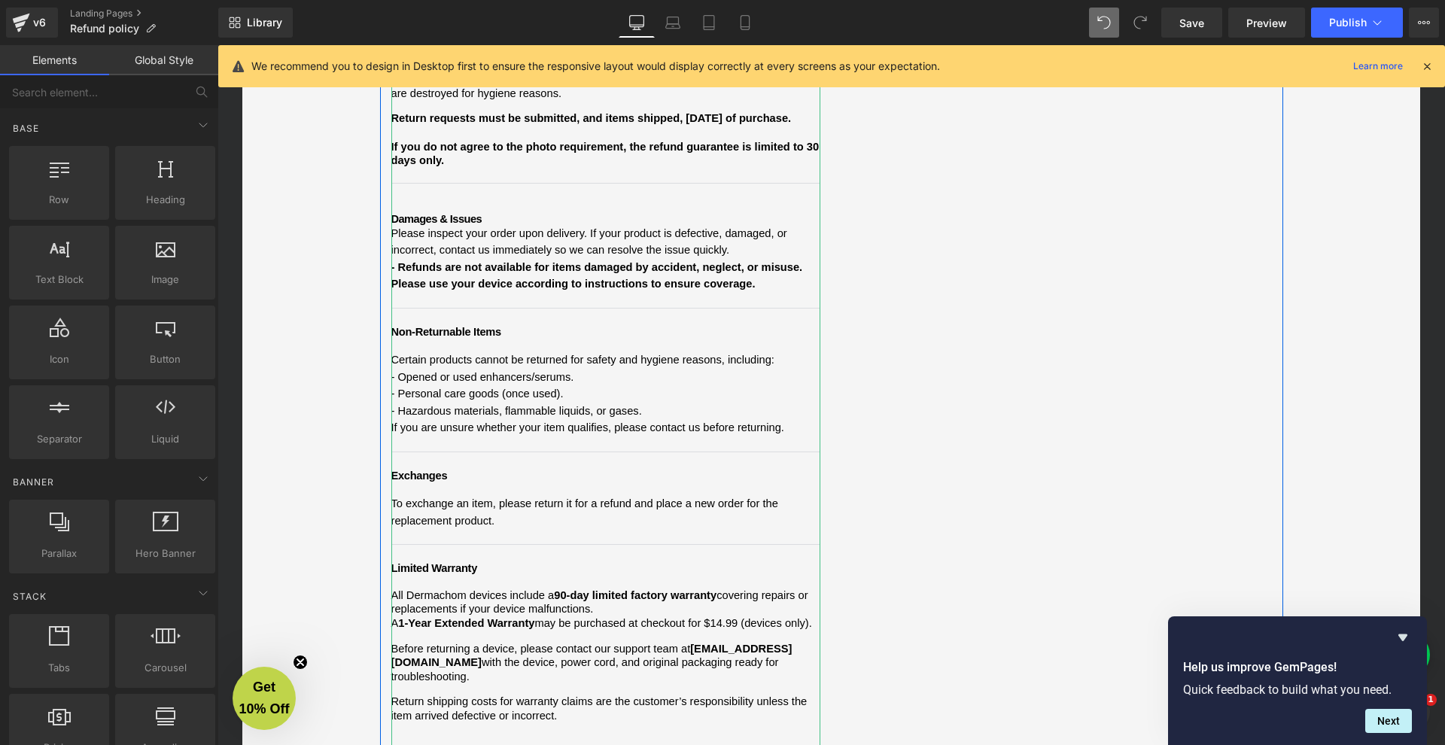
scroll to position [911, 0]
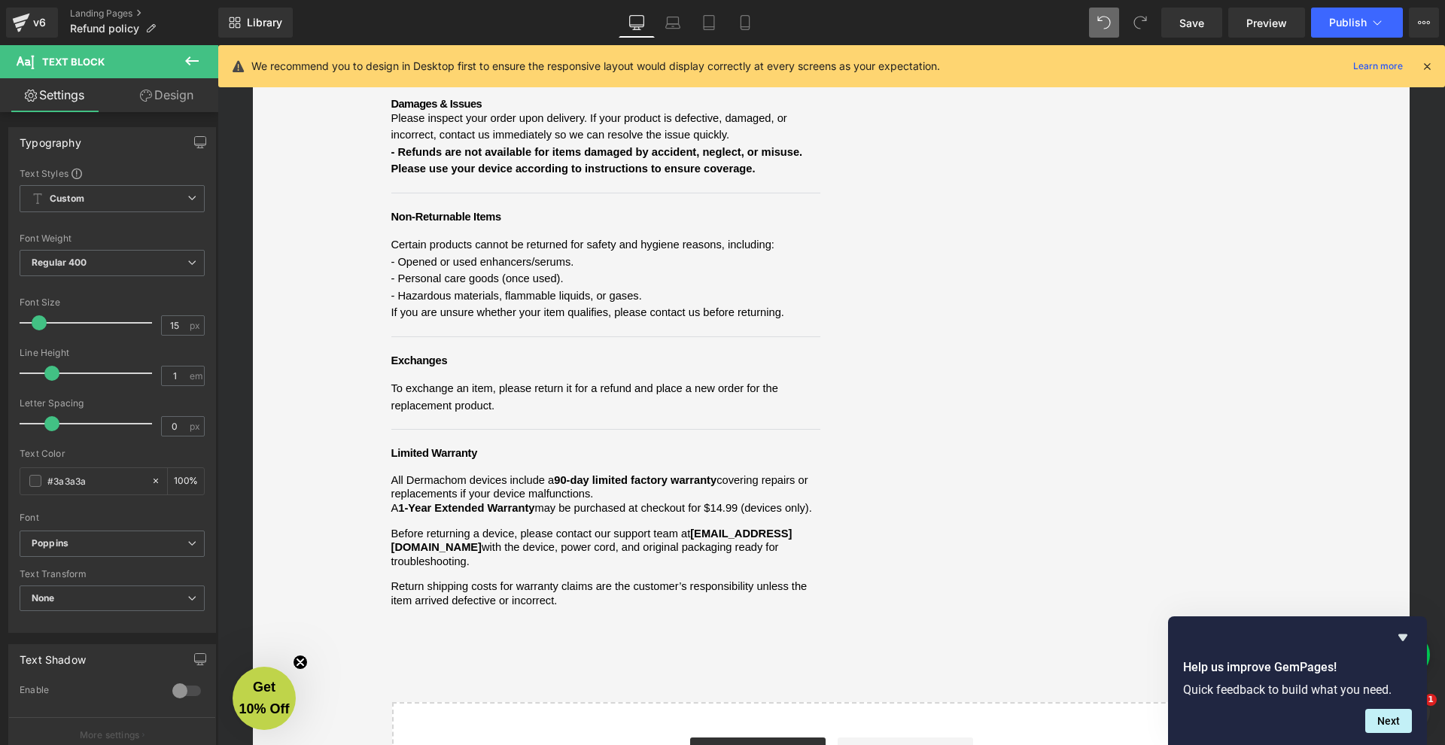
click at [315, 443] on div "Refund and Warranty Policy Heading We want you to feel confident shopping with …" at bounding box center [832, 51] width 1228 height 1596
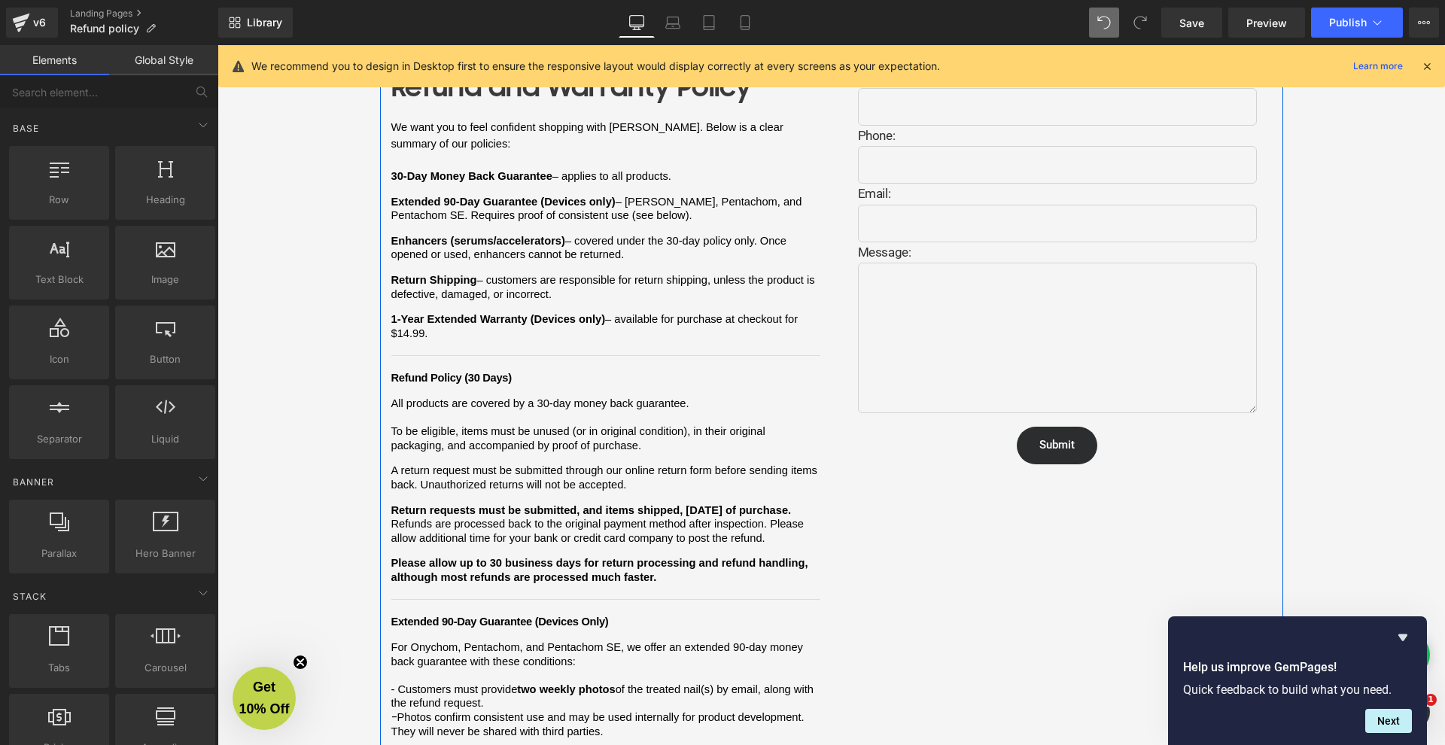
scroll to position [0, 0]
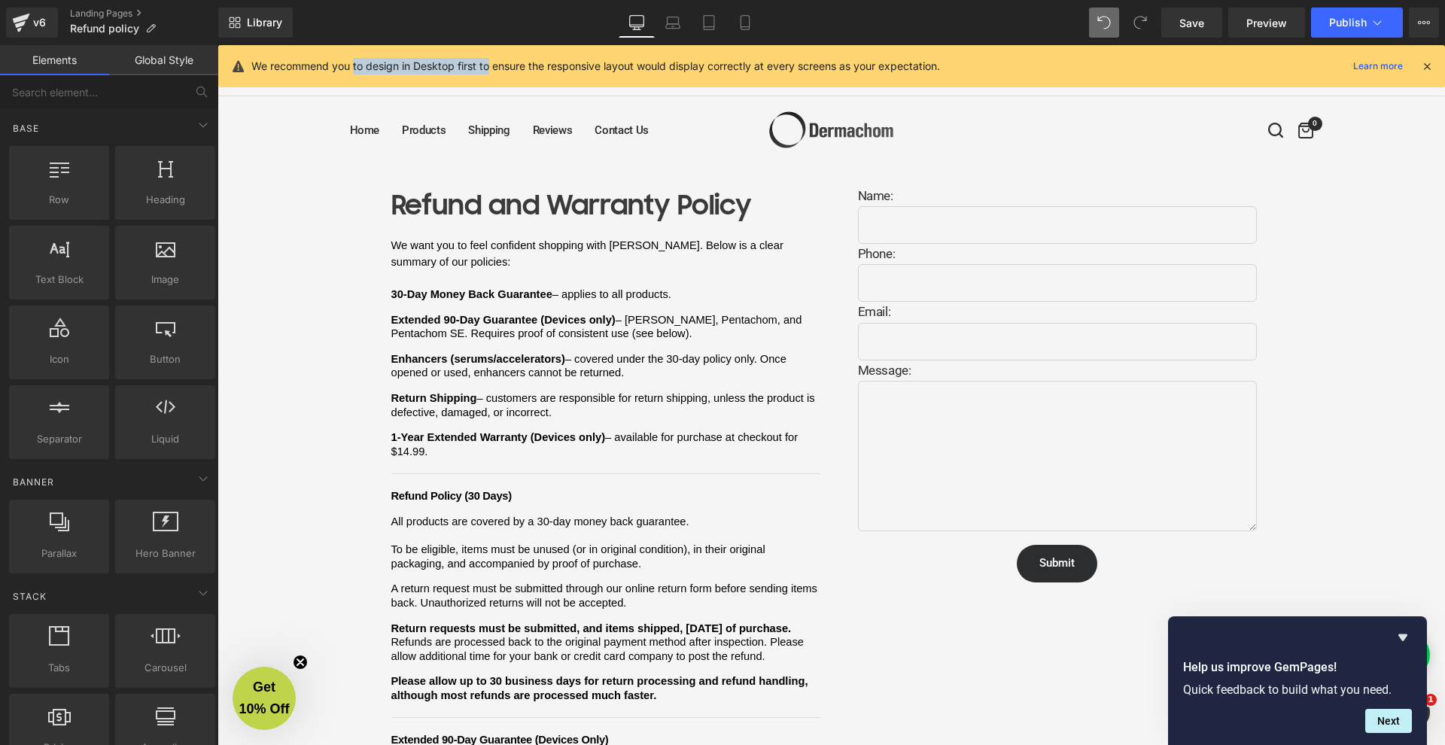
drag, startPoint x: 354, startPoint y: 65, endPoint x: 492, endPoint y: 61, distance: 138.6
click at [492, 61] on p "We recommend you to design in Desktop first to ensure the responsive layout wou…" at bounding box center [595, 66] width 689 height 17
click at [494, 61] on p "We recommend you to design in Desktop first to ensure the responsive layout wou…" at bounding box center [595, 66] width 689 height 17
click at [735, 30] on link "Mobile" at bounding box center [745, 23] width 36 height 30
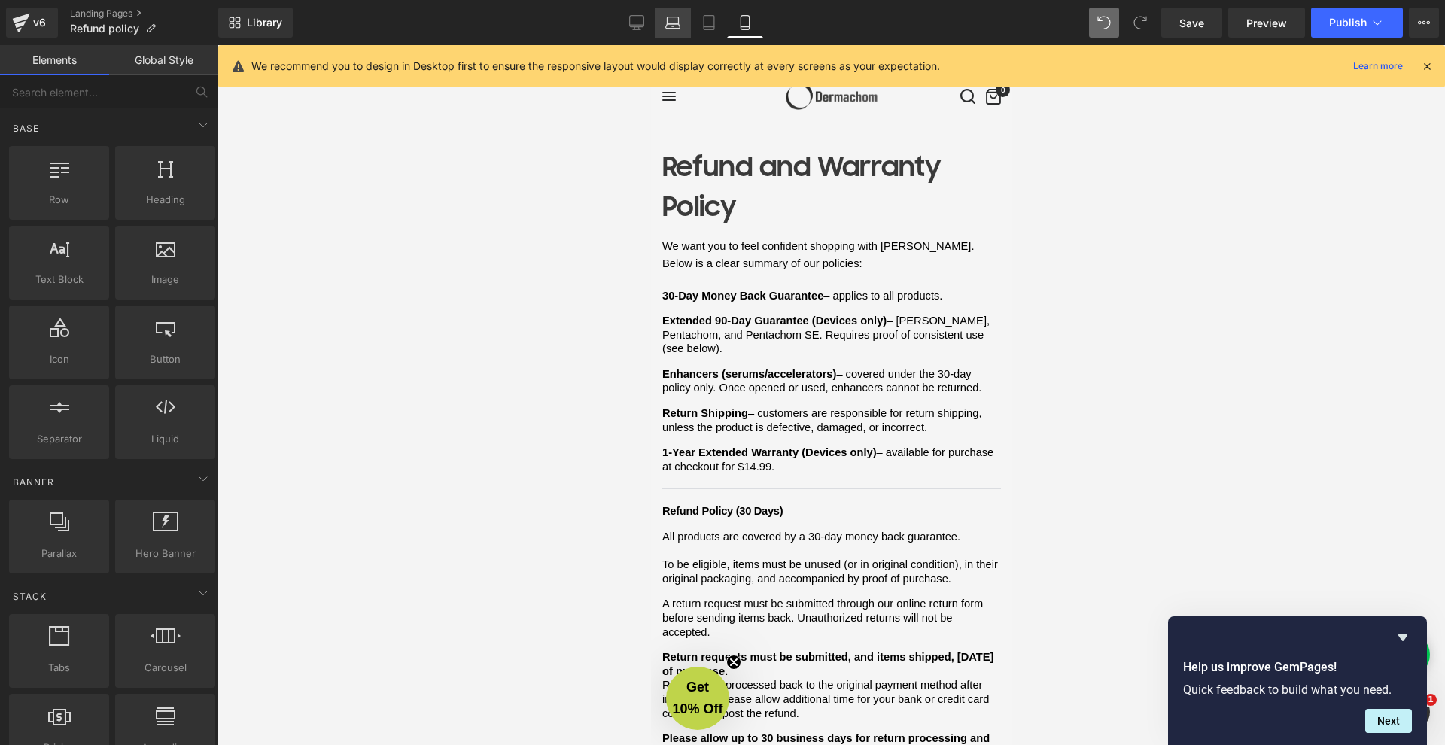
click at [677, 22] on icon at bounding box center [672, 22] width 15 height 15
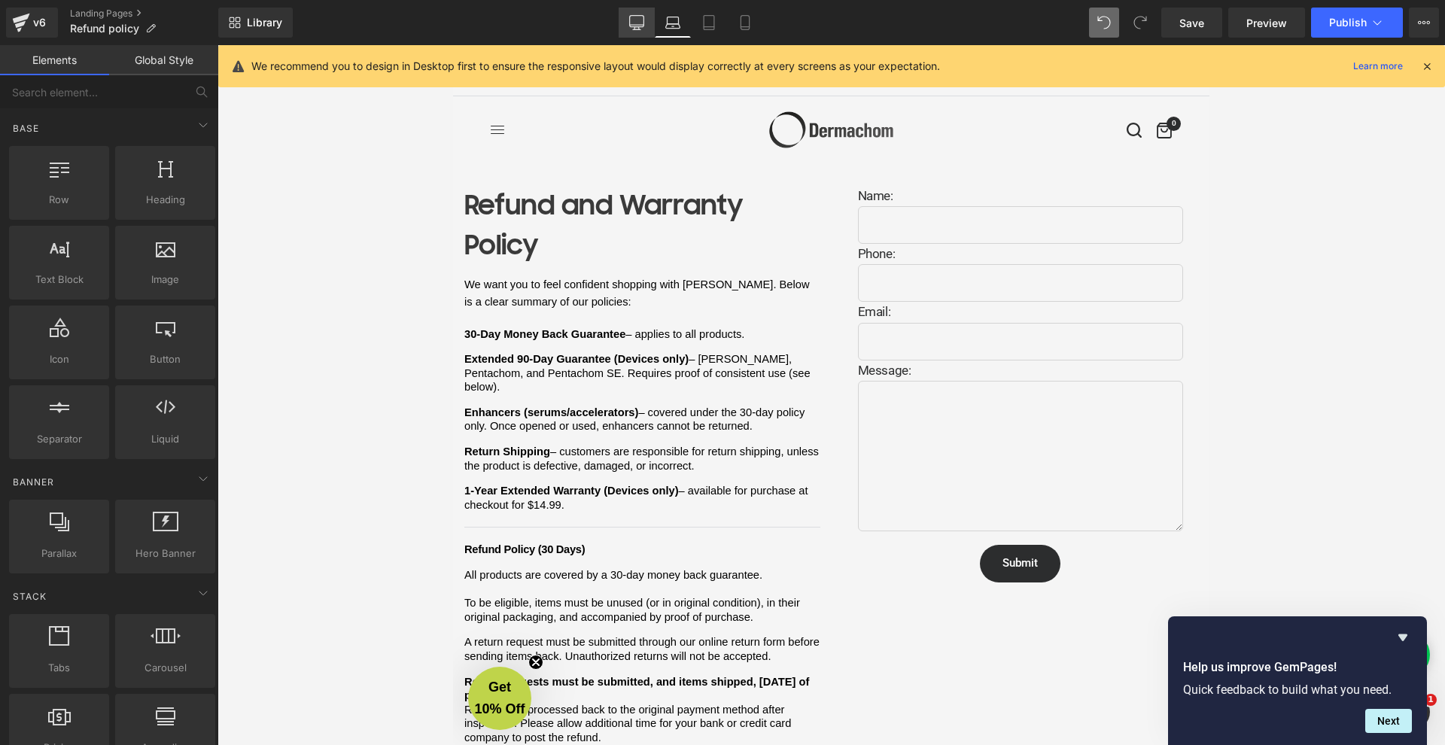
click at [644, 23] on icon at bounding box center [636, 22] width 15 height 15
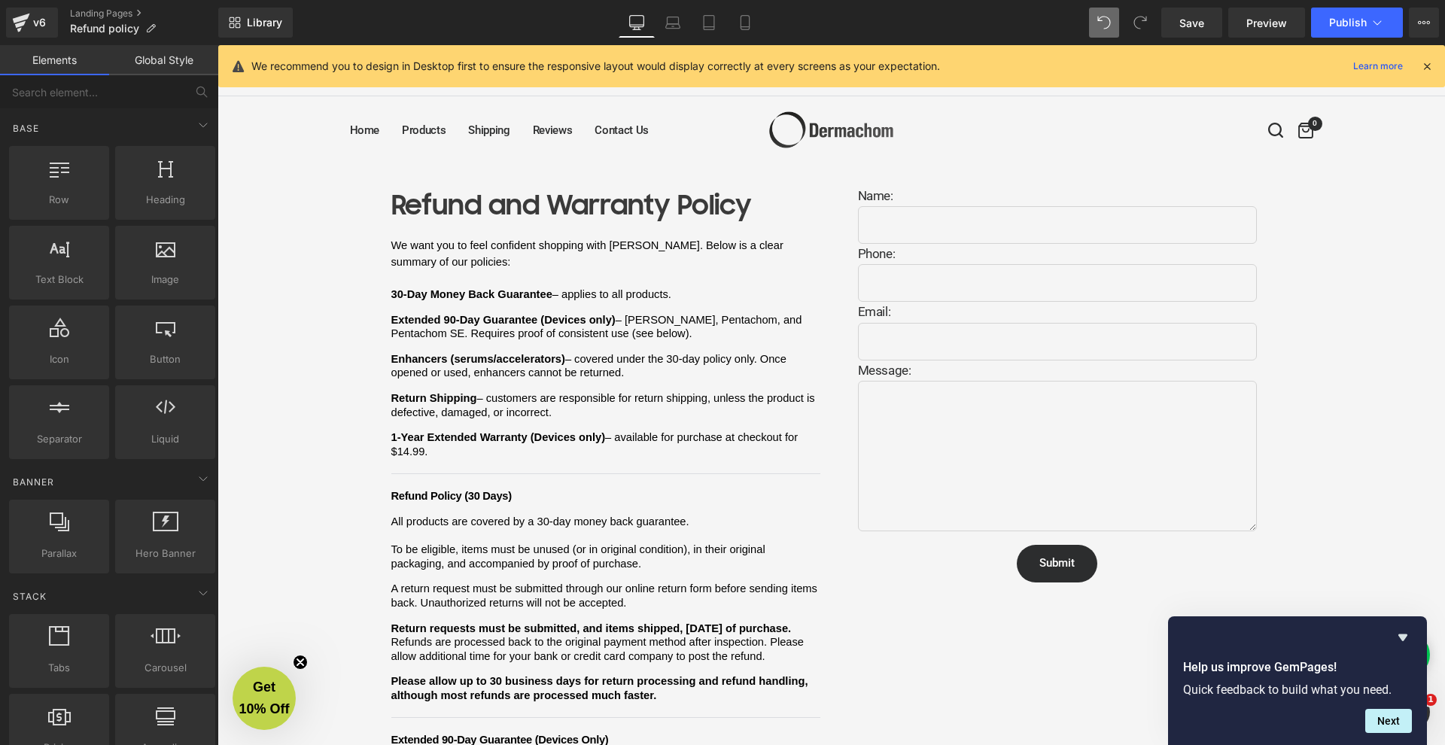
scroll to position [118, 0]
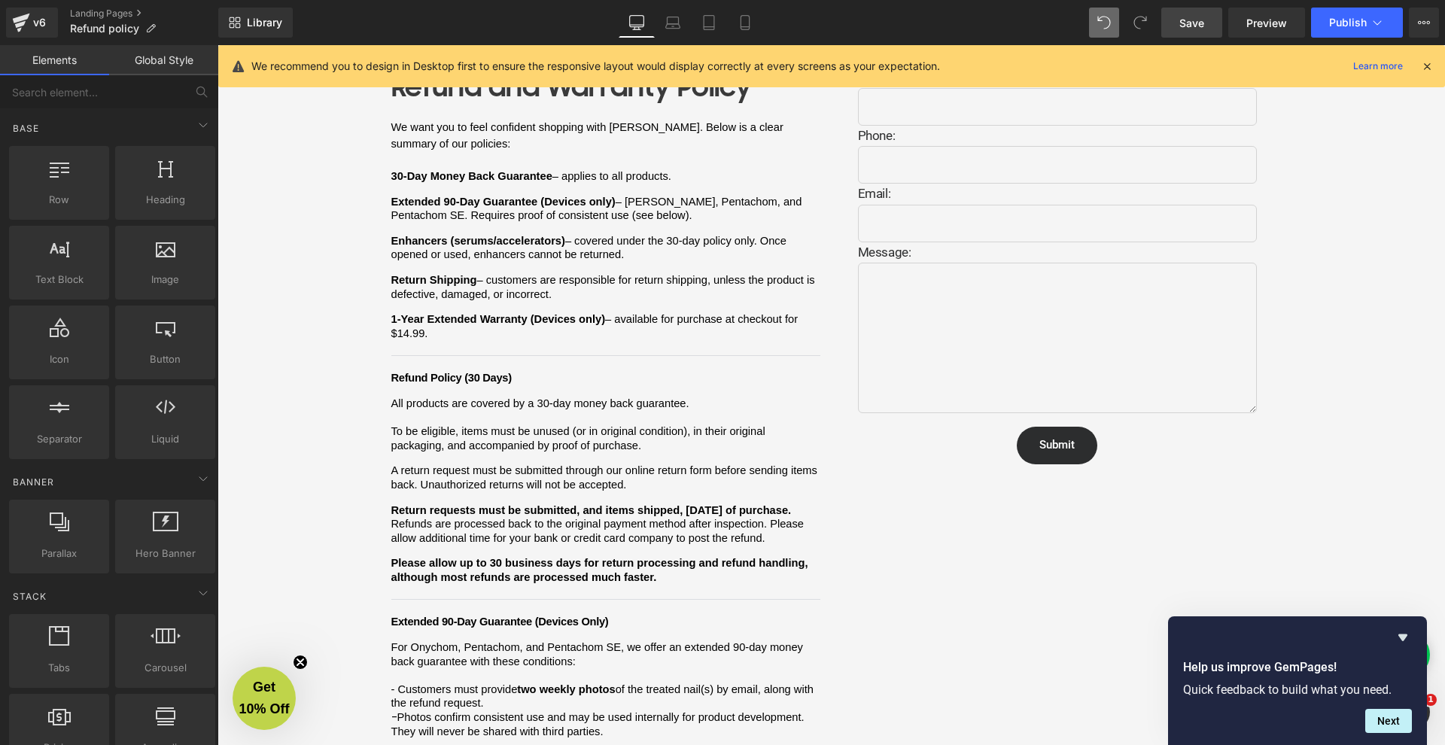
click at [1197, 15] on span "Save" at bounding box center [1192, 23] width 25 height 16
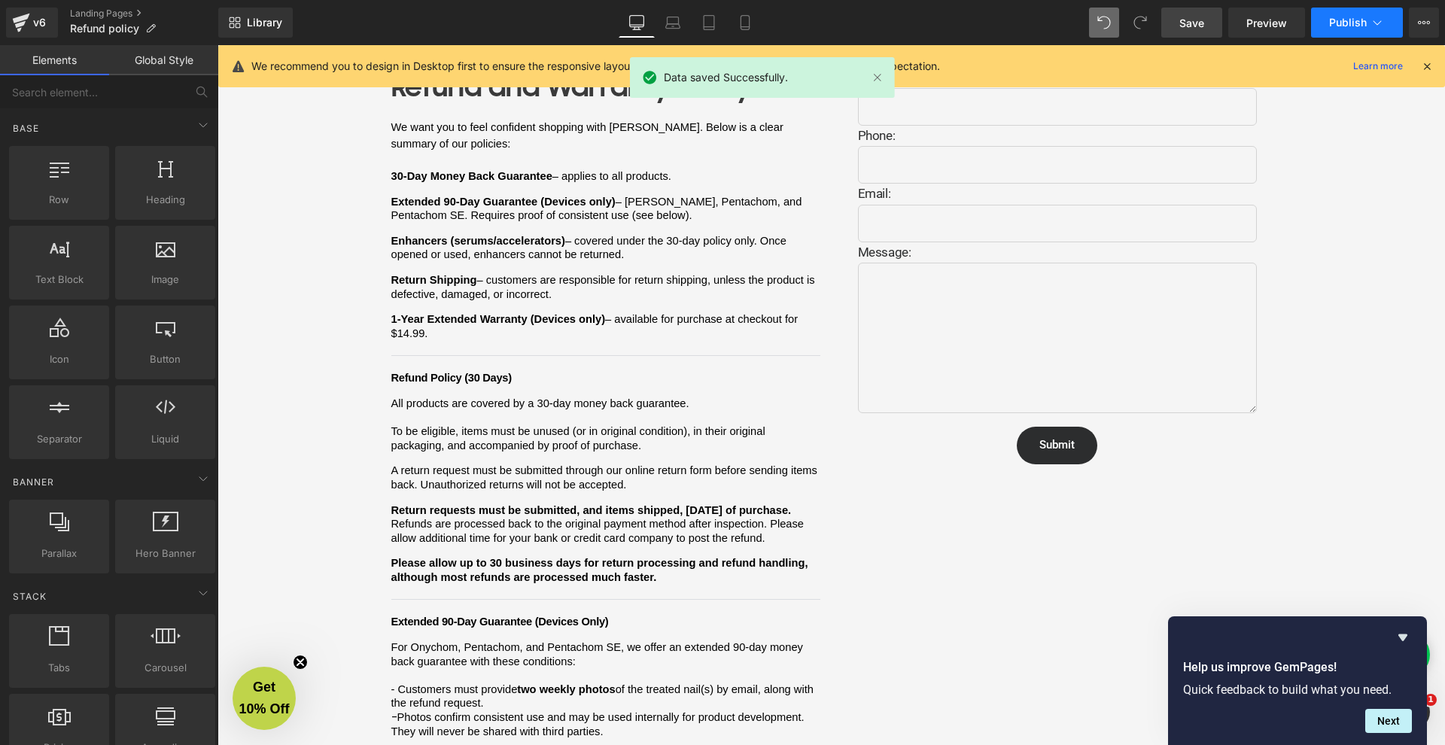
click at [1339, 33] on button "Publish" at bounding box center [1357, 23] width 92 height 30
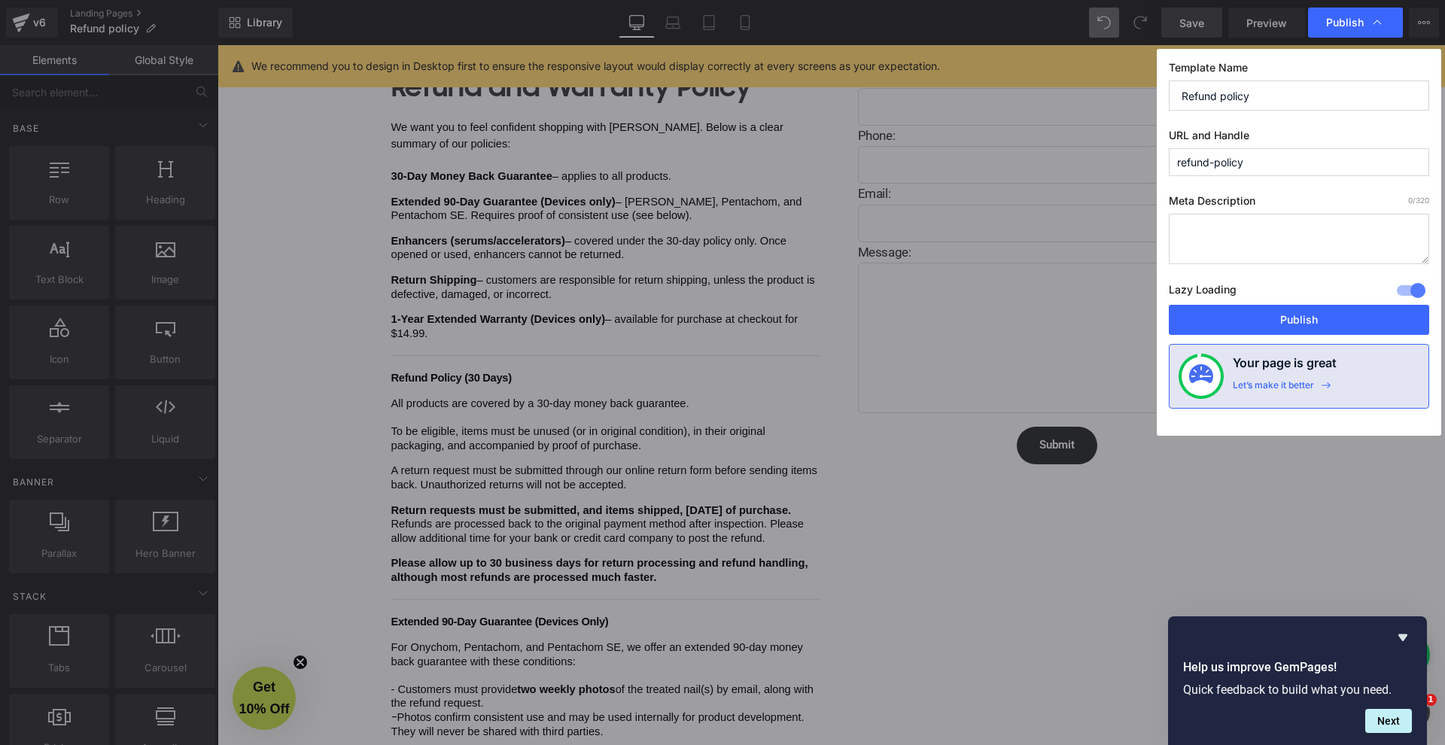
click at [1217, 163] on input "refund-policy" at bounding box center [1299, 162] width 260 height 28
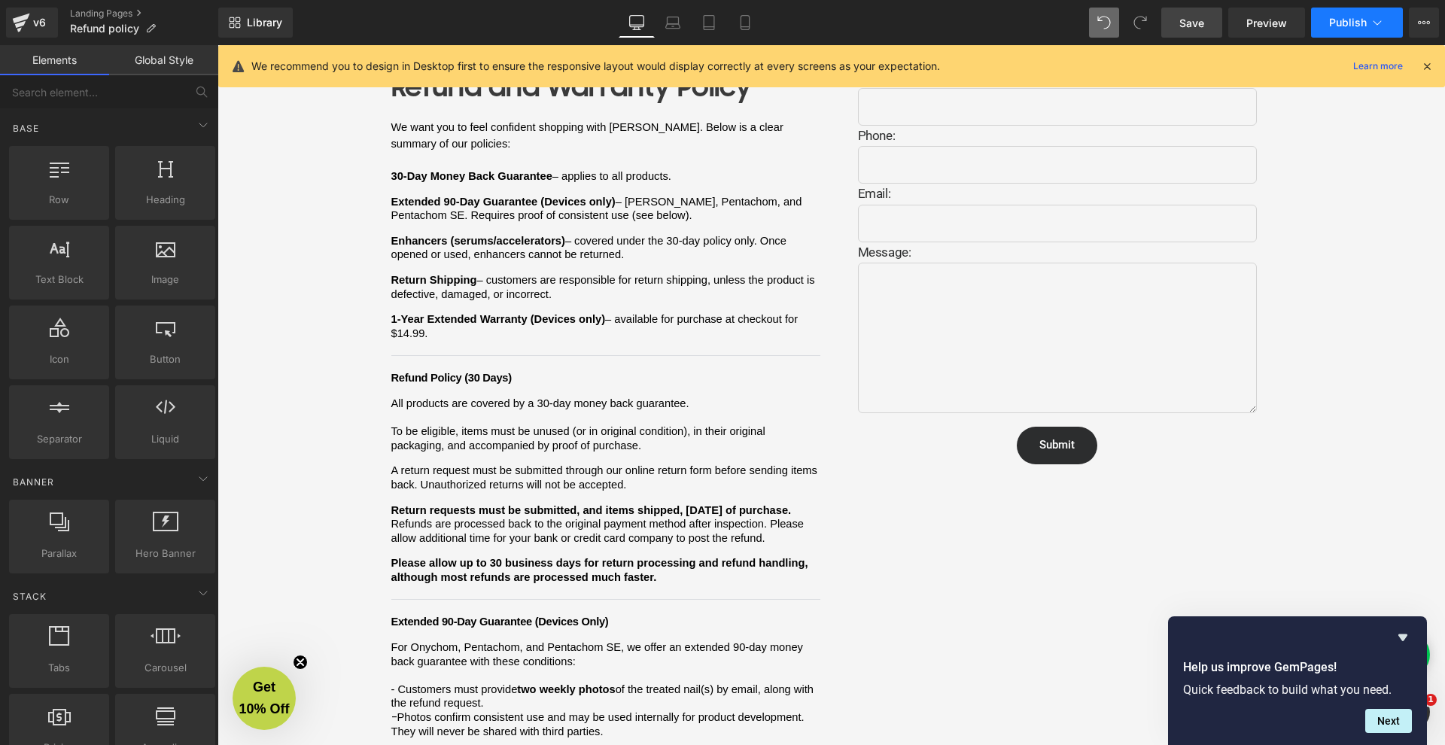
click at [1353, 25] on span "Publish" at bounding box center [1348, 23] width 38 height 12
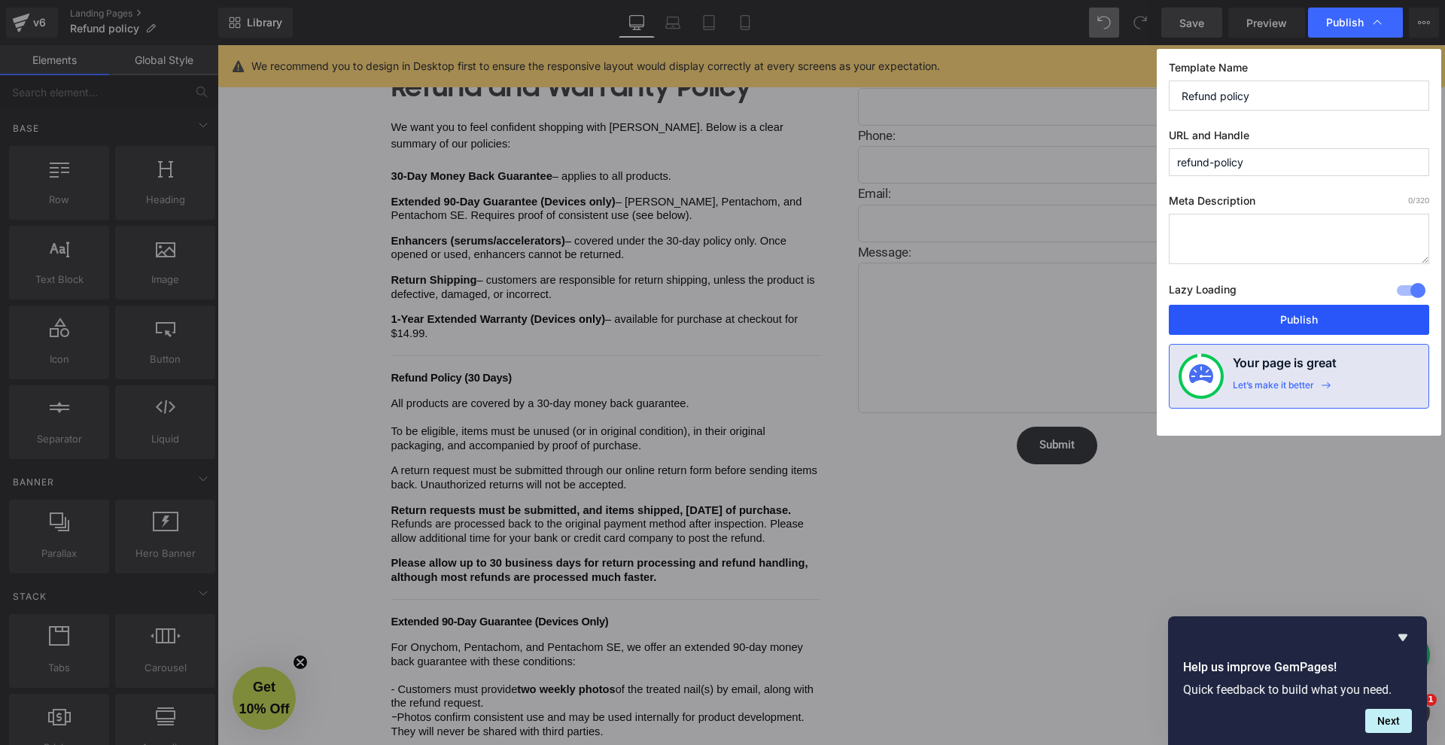
click at [1207, 321] on button "Publish" at bounding box center [1299, 320] width 260 height 30
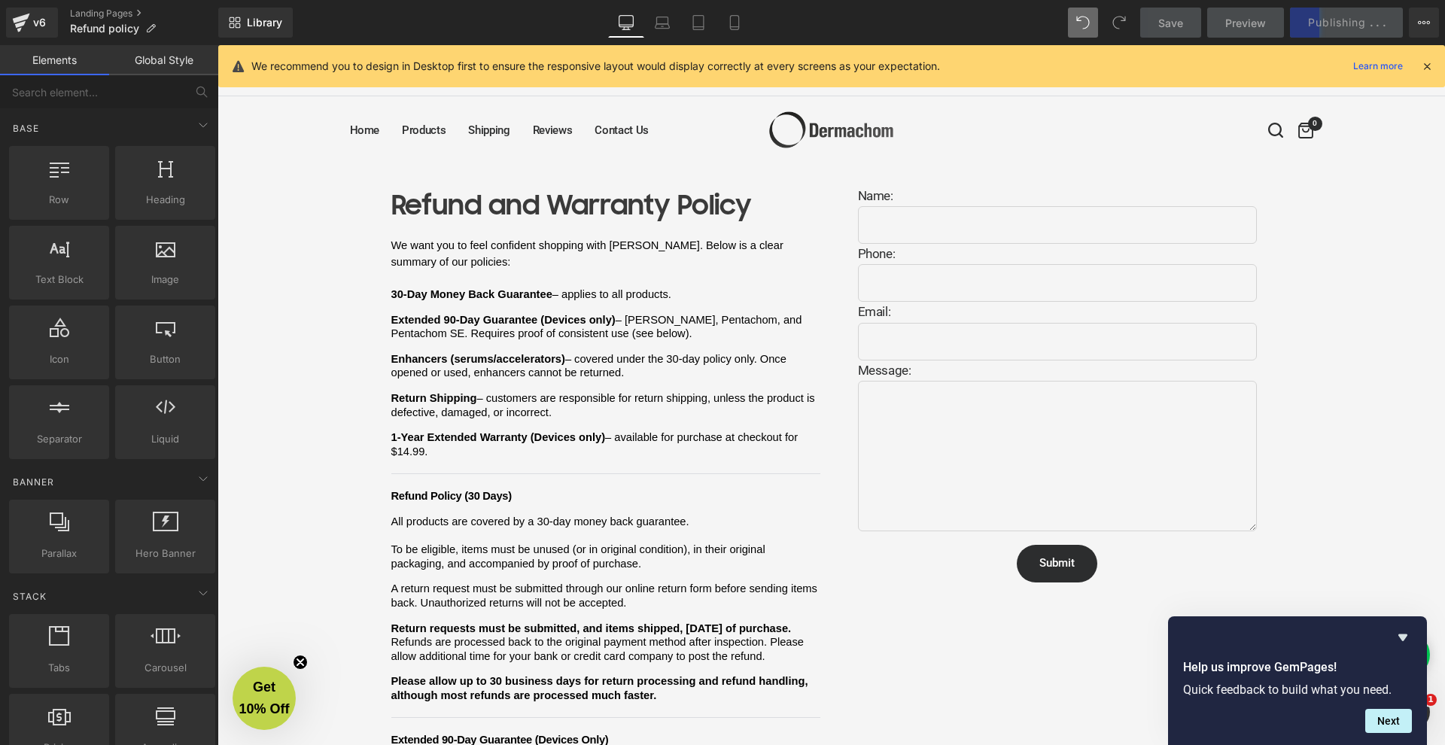
click at [1356, 23] on div "Save Preview Publishing . . . Scheduled View Live Page View with current Templa…" at bounding box center [1290, 23] width 312 height 30
drag, startPoint x: 230, startPoint y: 340, endPoint x: 324, endPoint y: 304, distance: 100.1
click at [433, 273] on p at bounding box center [605, 279] width 429 height 17
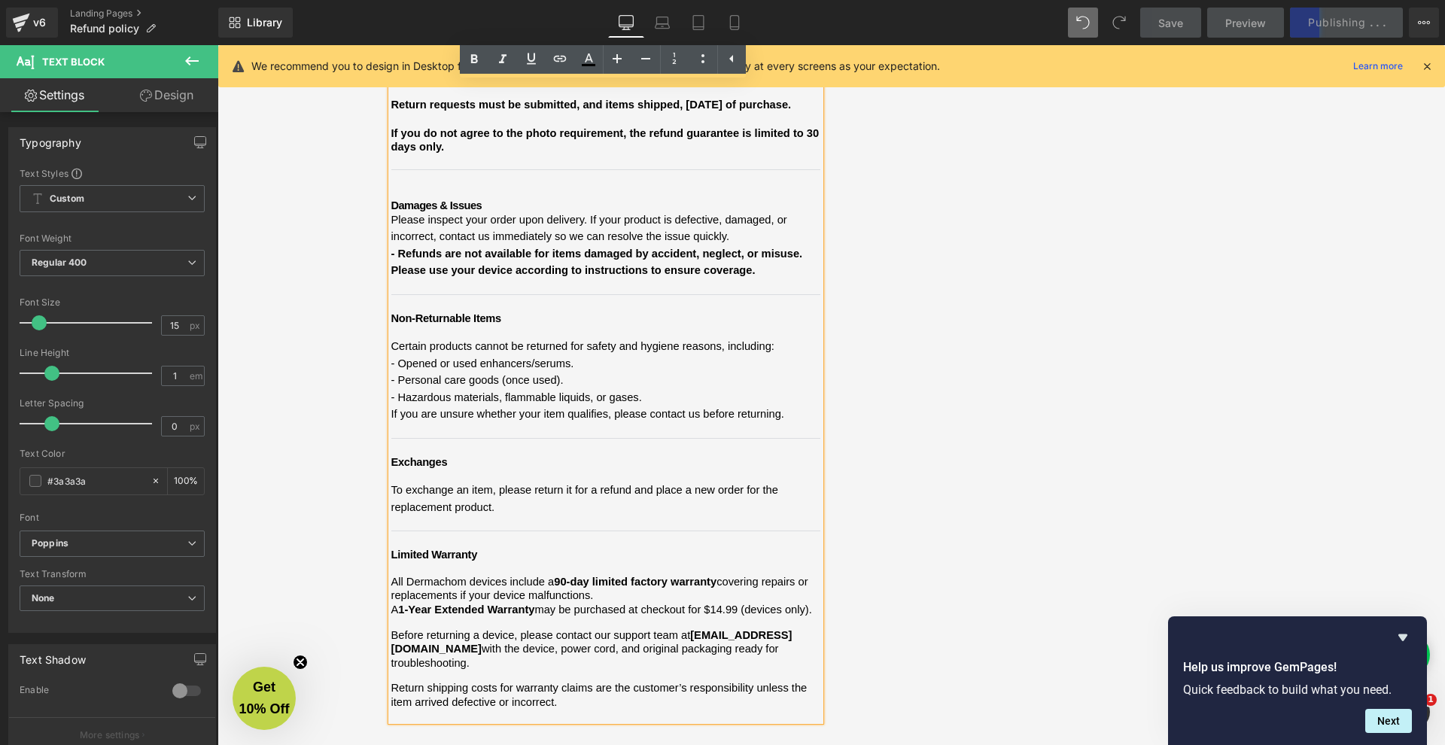
scroll to position [852, 0]
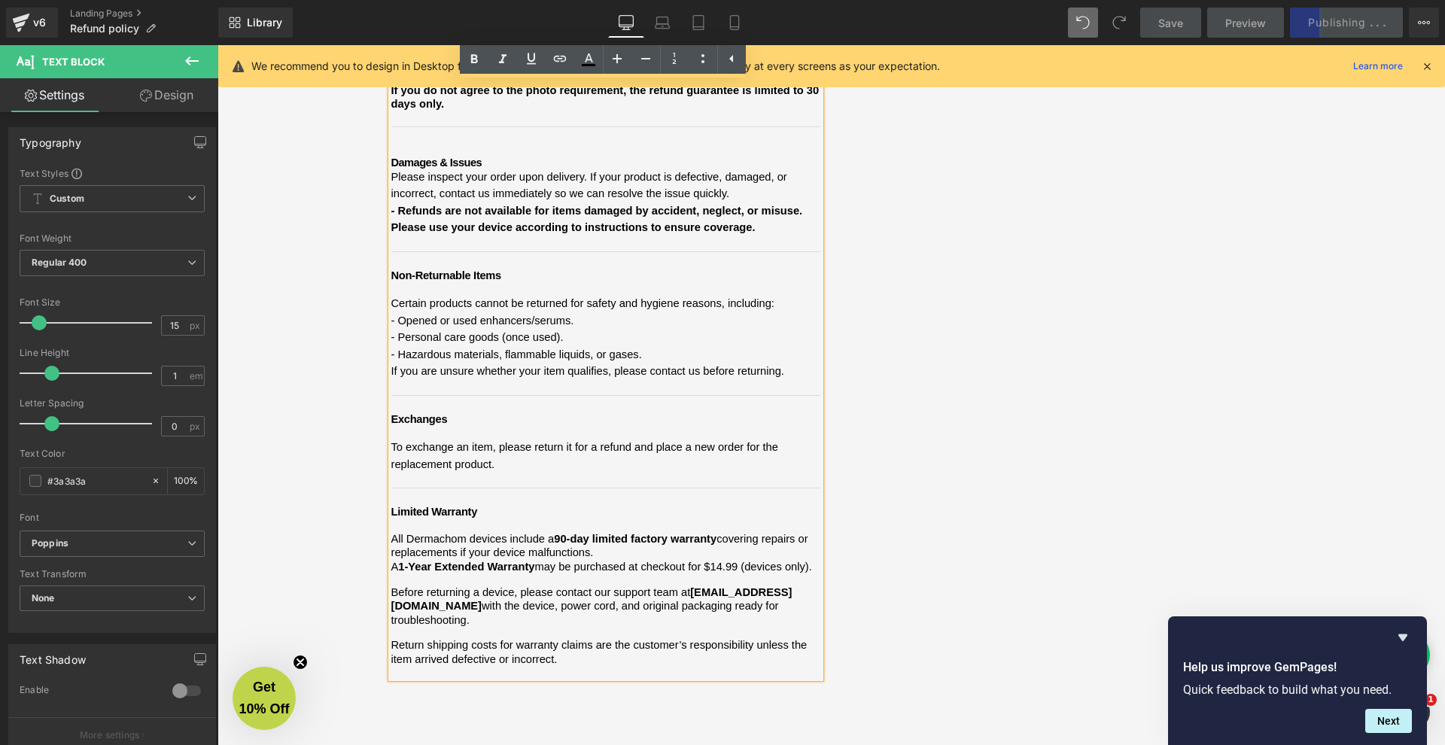
drag, startPoint x: 388, startPoint y: 230, endPoint x: 575, endPoint y: 571, distance: 388.1
click at [575, 571] on div "We want you to feel confident shopping with [PERSON_NAME]. Below is a clear sum…" at bounding box center [605, 26] width 429 height 1304
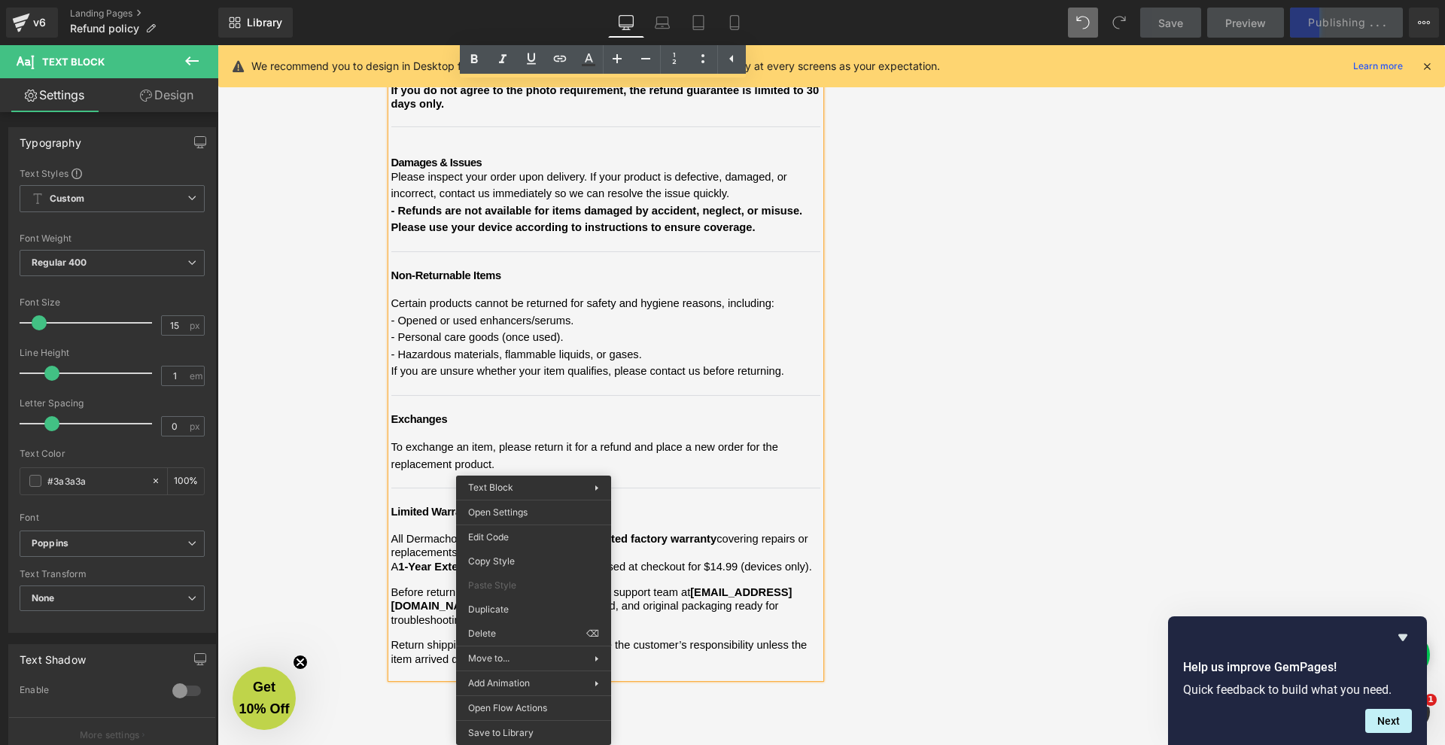
click at [556, 439] on span "To exchange an item, please return it for a refund and place a new order for th…" at bounding box center [605, 480] width 429 height 82
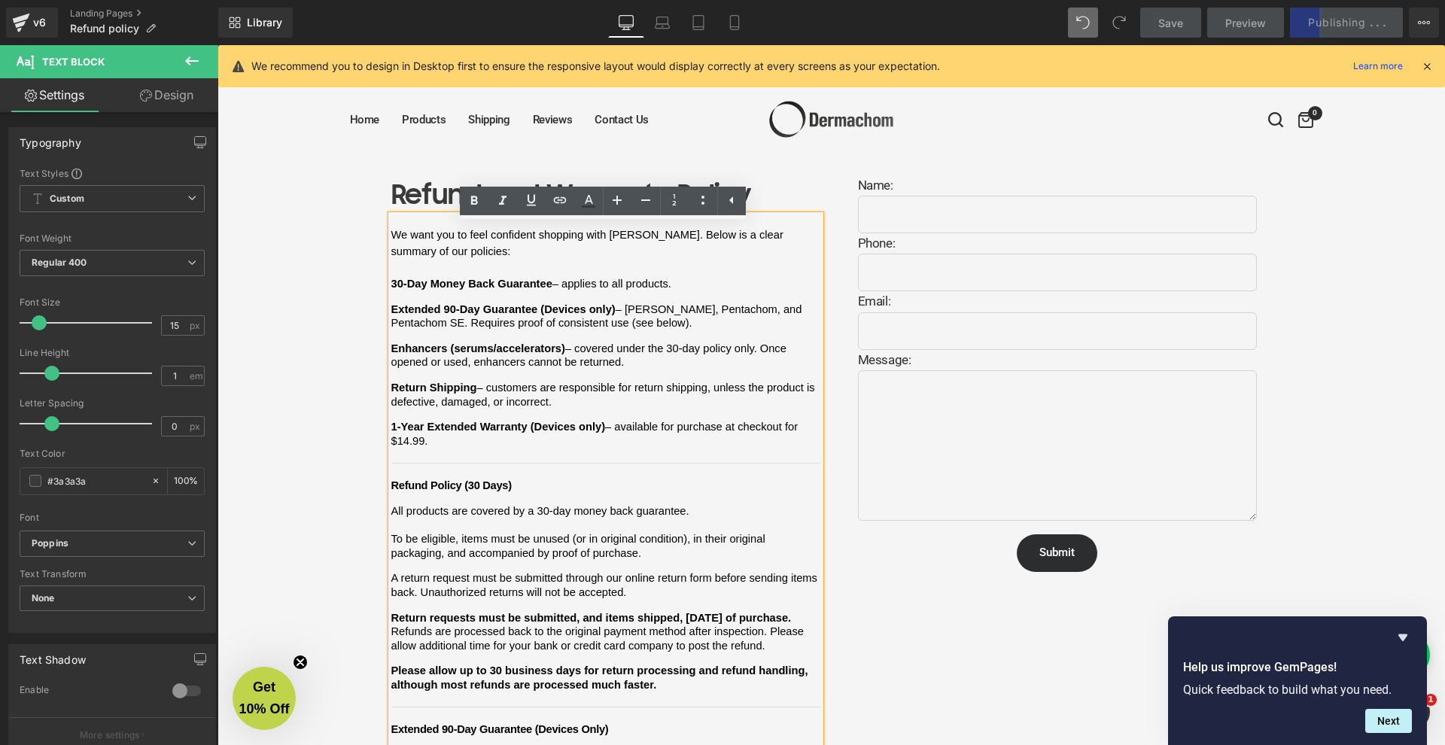
scroll to position [0, 0]
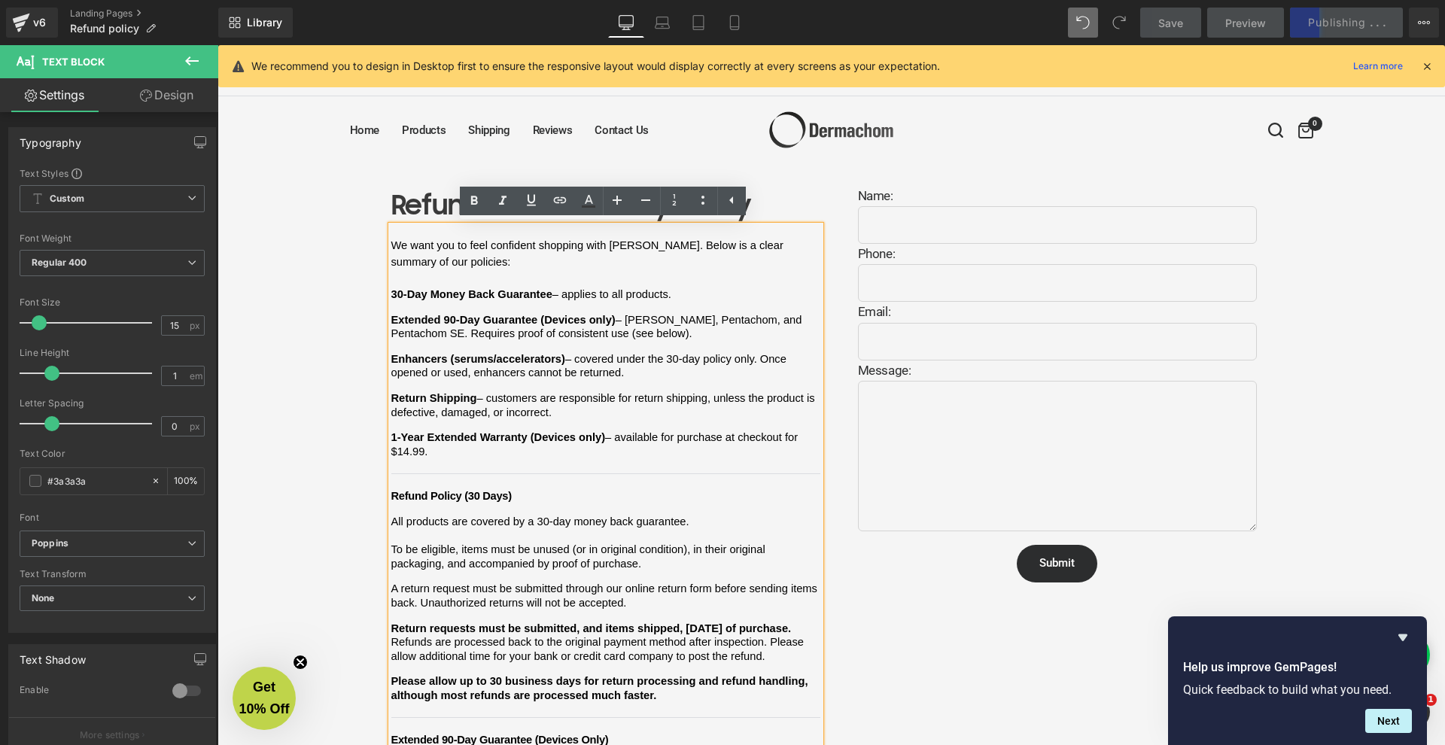
drag, startPoint x: 566, startPoint y: 571, endPoint x: 370, endPoint y: 227, distance: 396.2
copy div "Lo ipsu dol si amet consectet adipisci elit Seddoeius. Tempo in u labor etdolor…"
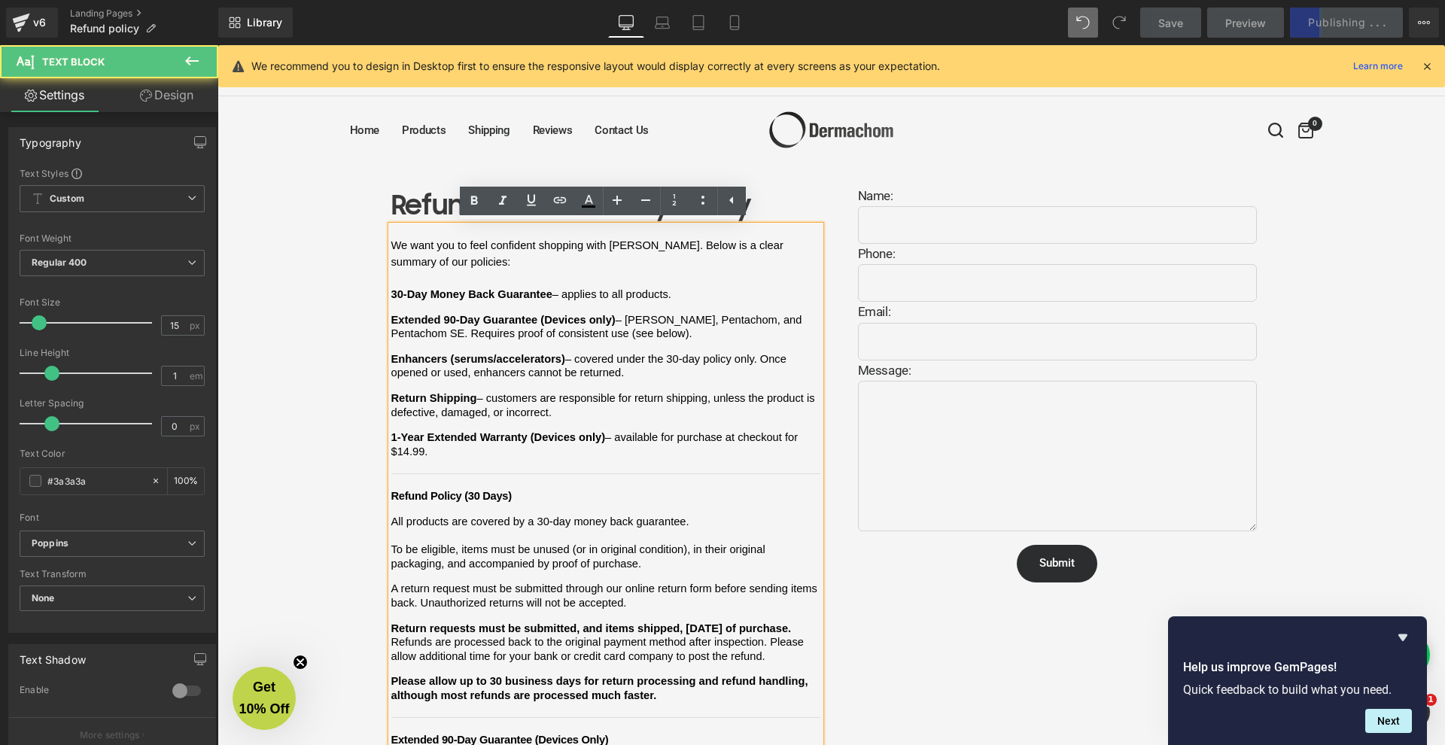
click at [492, 271] on p at bounding box center [605, 279] width 429 height 17
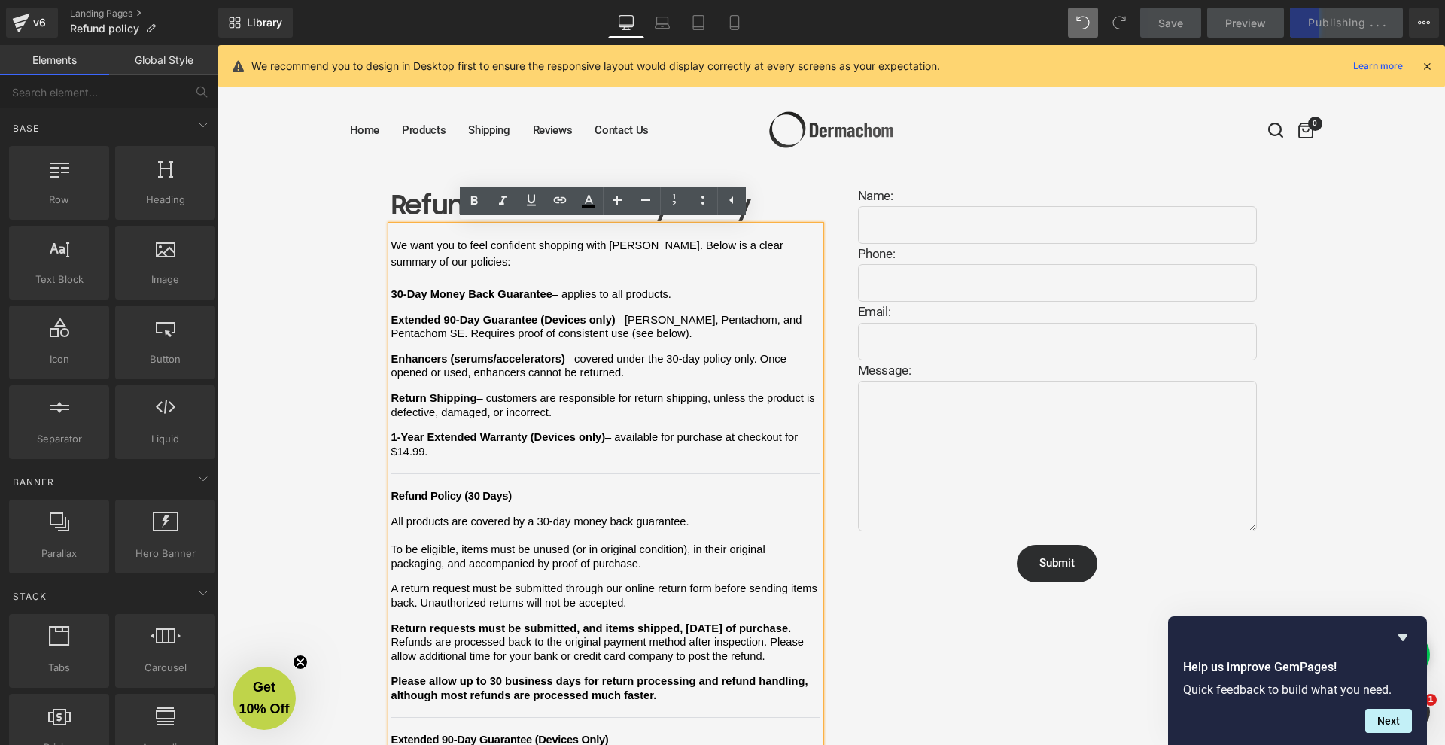
click at [1244, 99] on div "0" at bounding box center [1263, 129] width 102 height 67
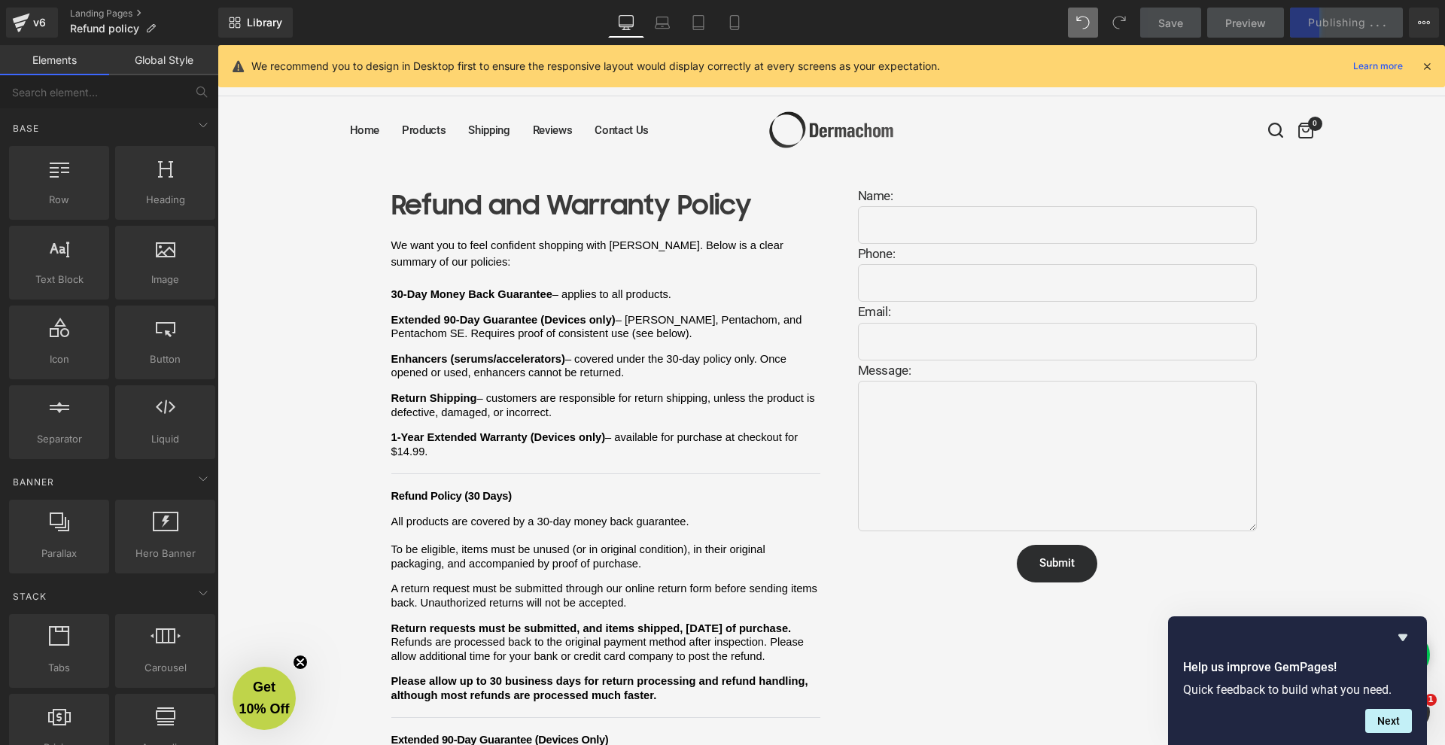
click at [1348, 33] on div "Save Preview Publishing . . . Scheduled View Live Page View with current Templa…" at bounding box center [1290, 23] width 312 height 30
click at [1341, 21] on div "Save Preview Publishing . . . Scheduled View Live Page View with current Templa…" at bounding box center [1290, 23] width 312 height 30
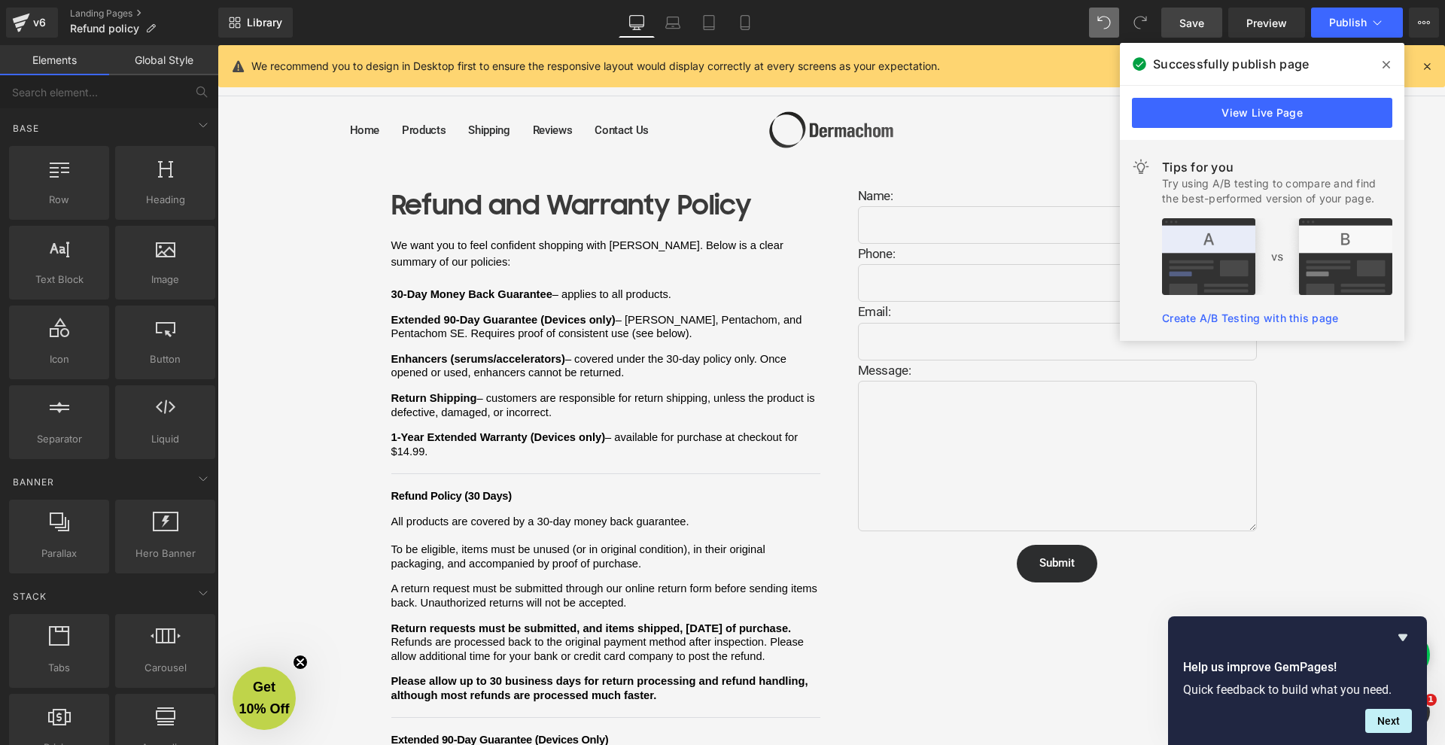
click at [1388, 68] on icon at bounding box center [1387, 65] width 8 height 12
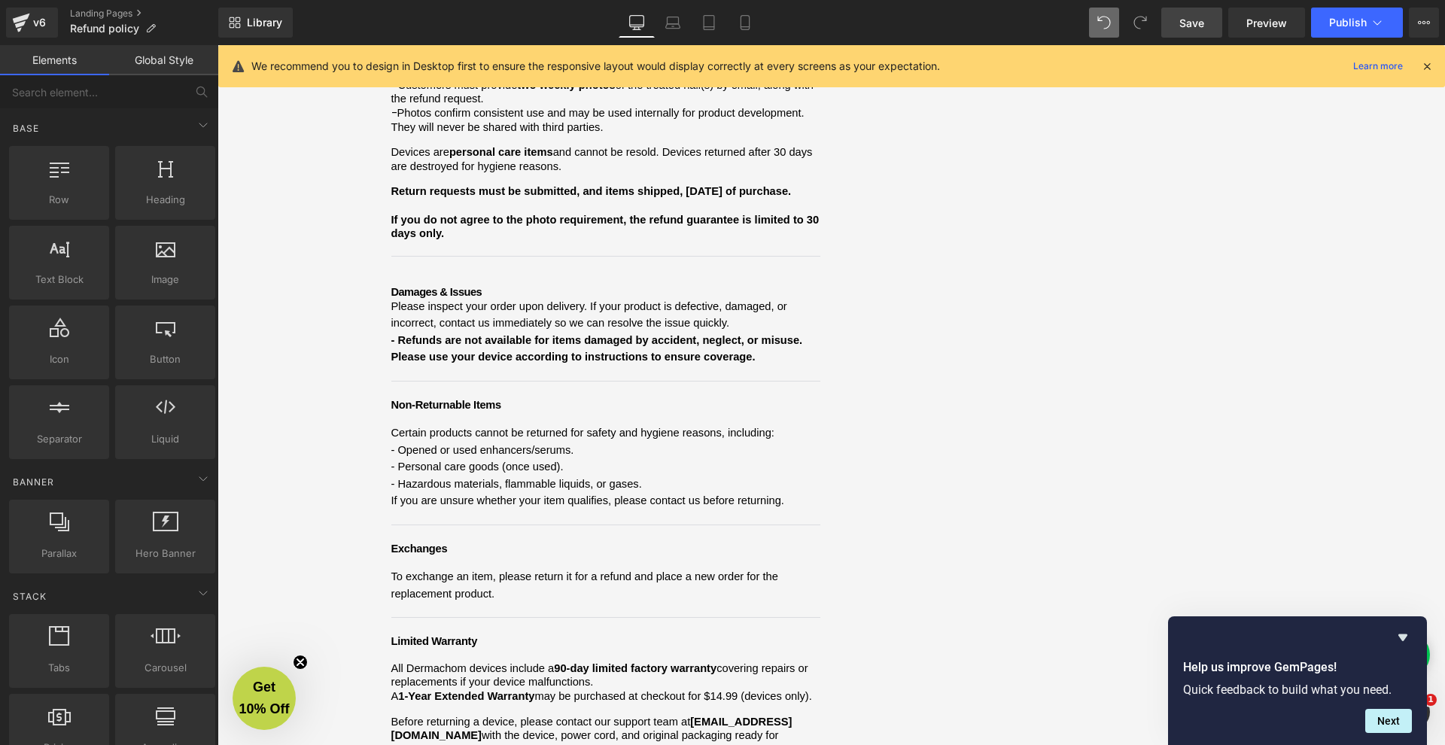
scroll to position [1039, 0]
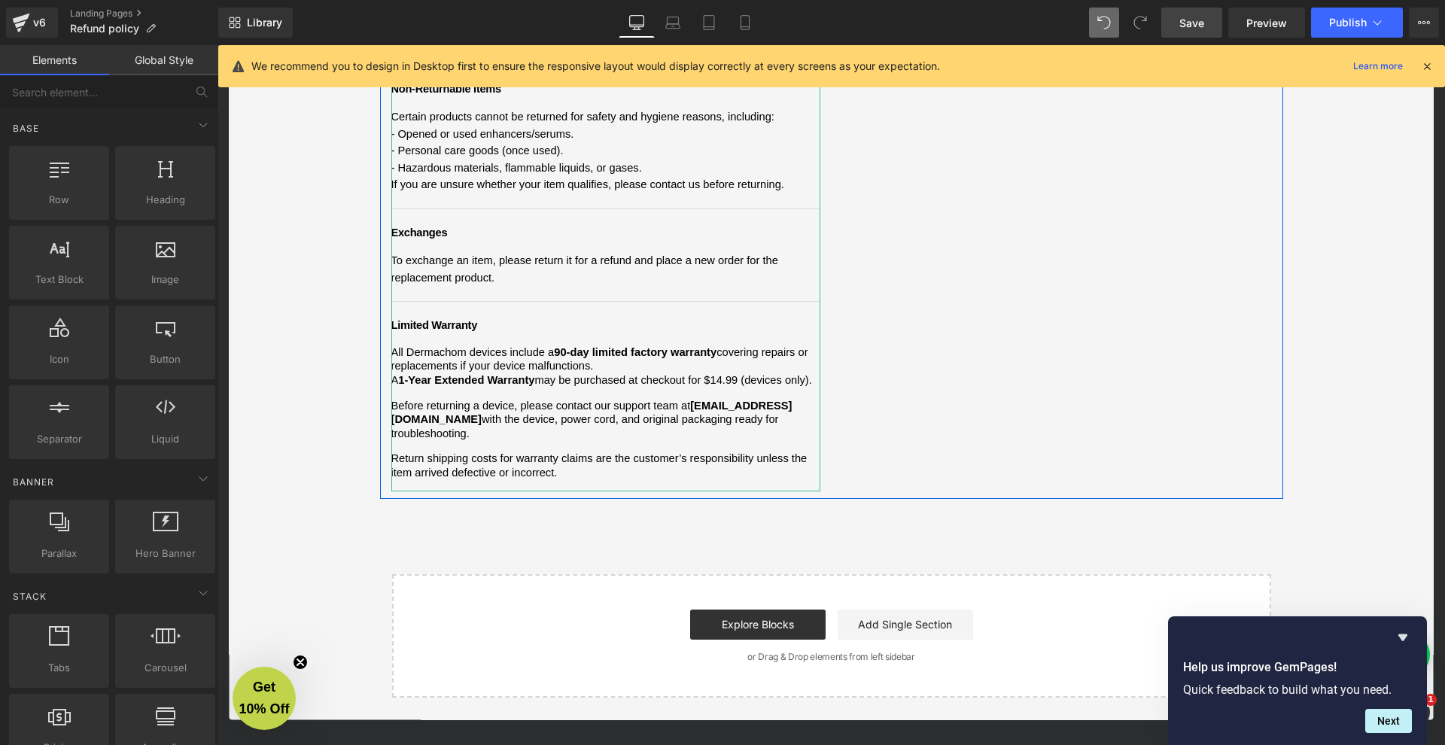
click at [696, 400] on span "[EMAIL_ADDRESS][DOMAIN_NAME]" at bounding box center [591, 413] width 401 height 26
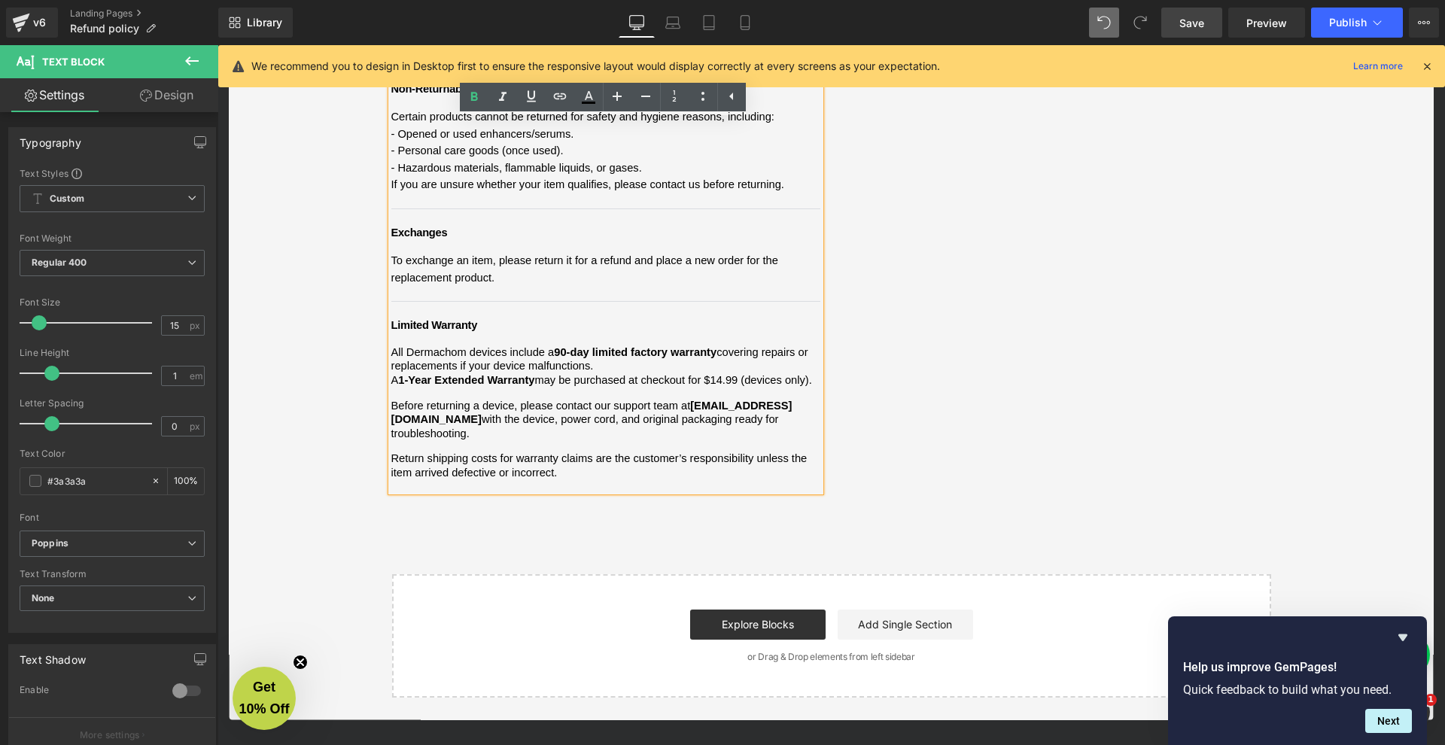
drag, startPoint x: 694, startPoint y: 330, endPoint x: 816, endPoint y: 330, distance: 121.9
click at [816, 399] on p "Before returning a device, please contact our support team at [EMAIL_ADDRESS][D…" at bounding box center [605, 420] width 429 height 42
copy p "[EMAIL_ADDRESS][DOMAIN_NAME]"
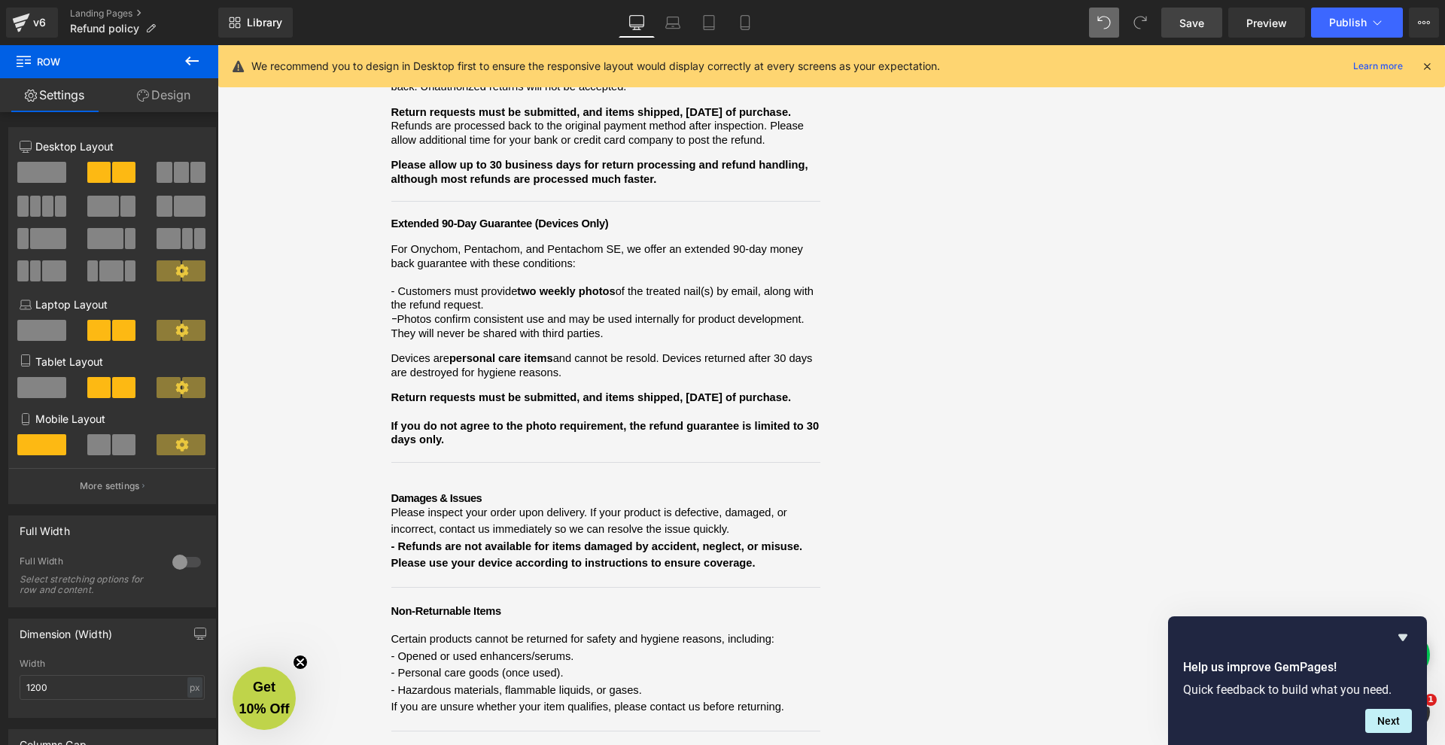
scroll to position [204, 0]
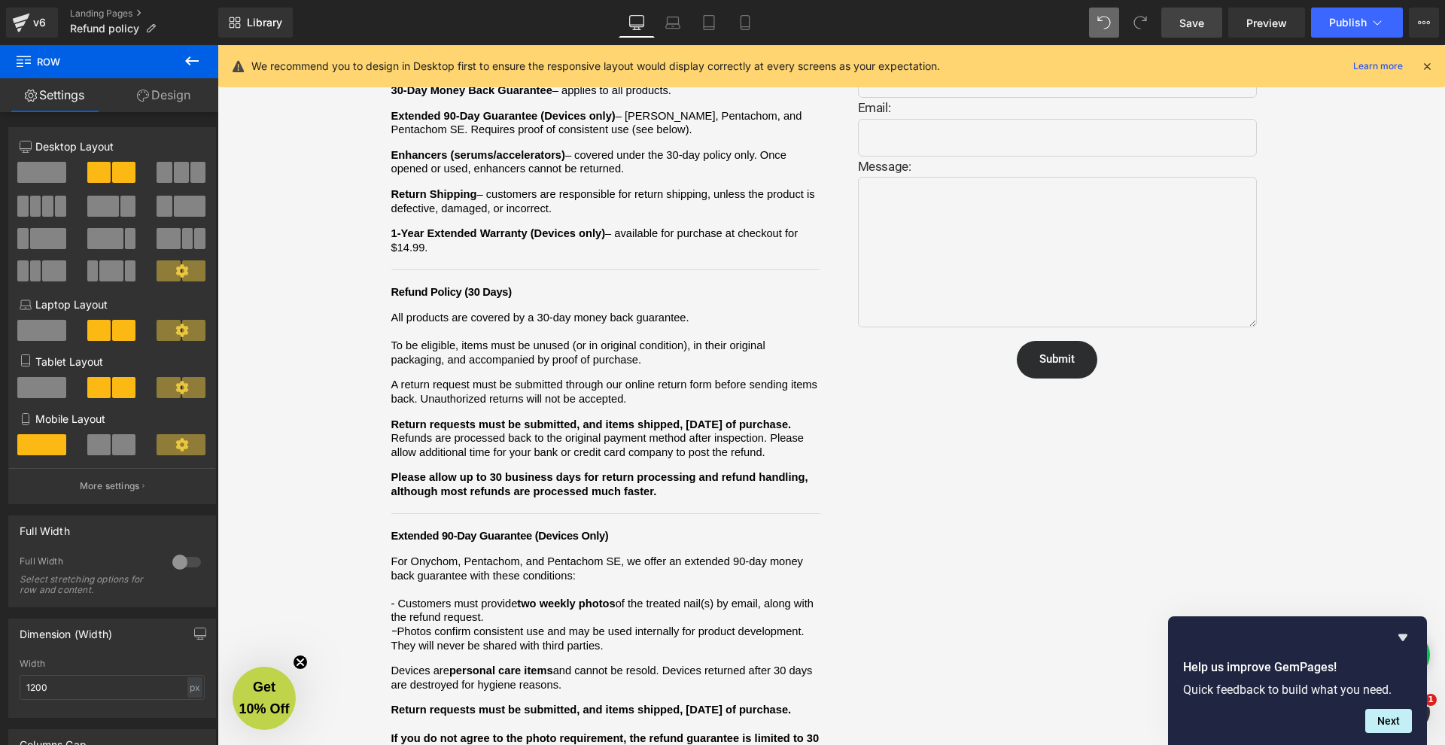
click at [962, 491] on div "Refund and Warranty Policy Heading We want you to feel confident shopping with …" at bounding box center [831, 646] width 903 height 1375
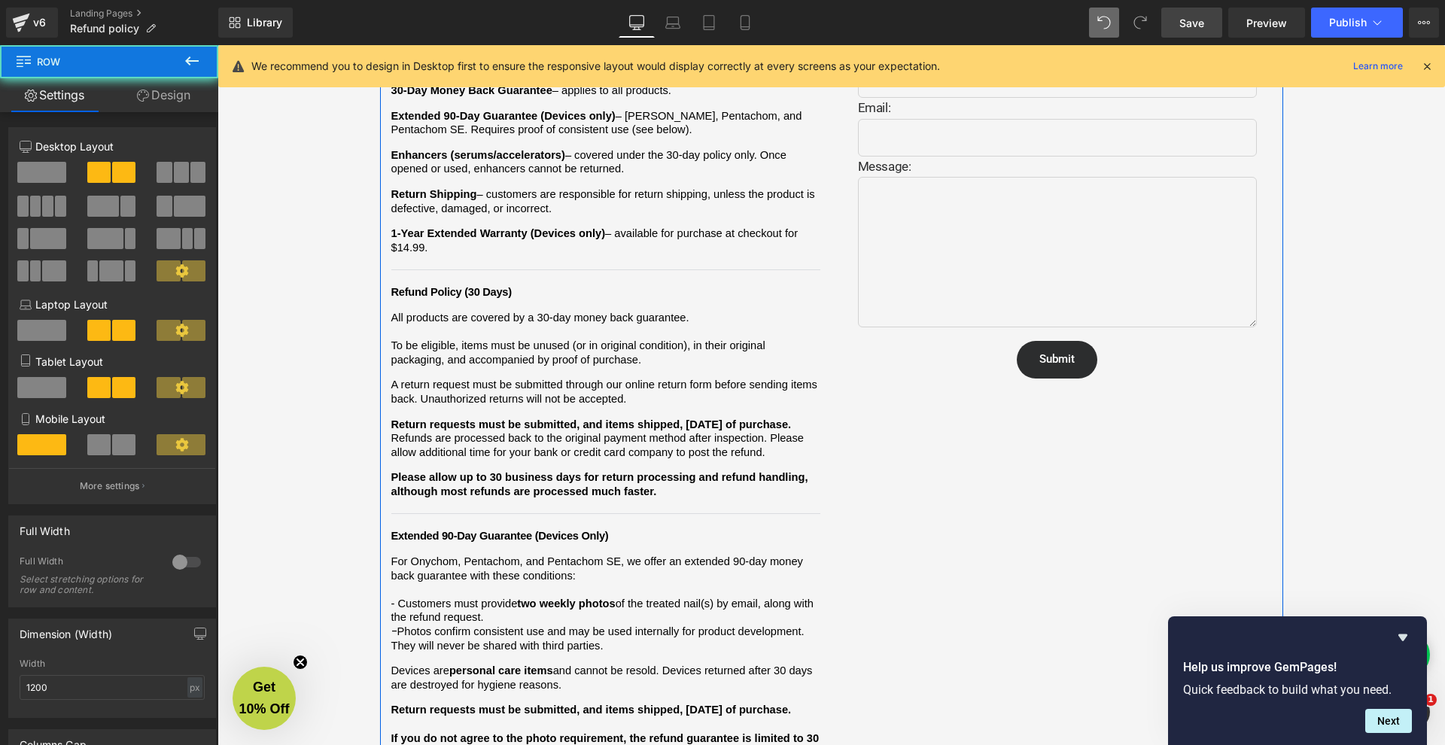
click at [950, 479] on div "Refund and Warranty Policy Heading We want you to feel confident shopping with …" at bounding box center [831, 646] width 903 height 1375
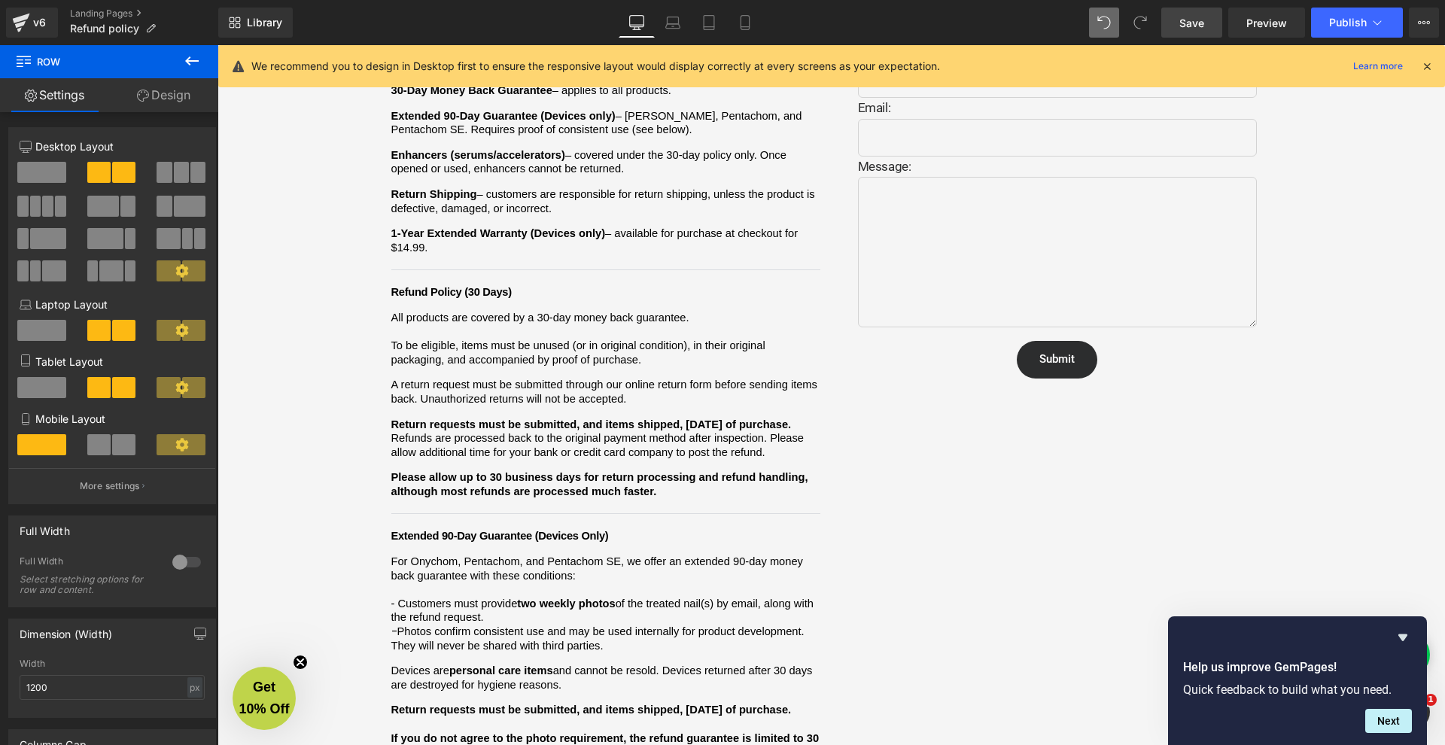
click at [582, 555] on p "For Onychom, Pentachom, and Pentachom SE, we offer an extended 90-day money bac…" at bounding box center [605, 569] width 429 height 28
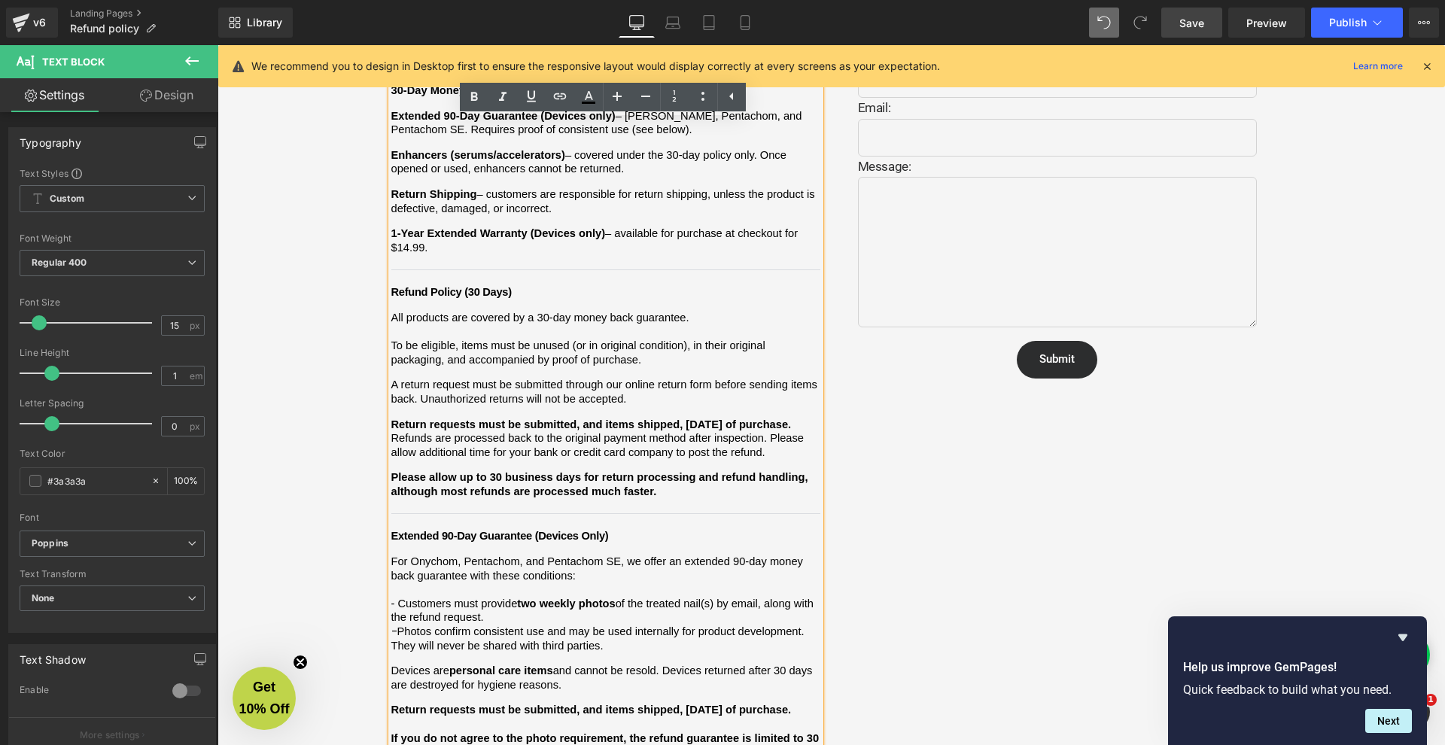
click at [819, 160] on div "We want you to feel confident shopping with [PERSON_NAME]. Below is a clear sum…" at bounding box center [605, 674] width 429 height 1304
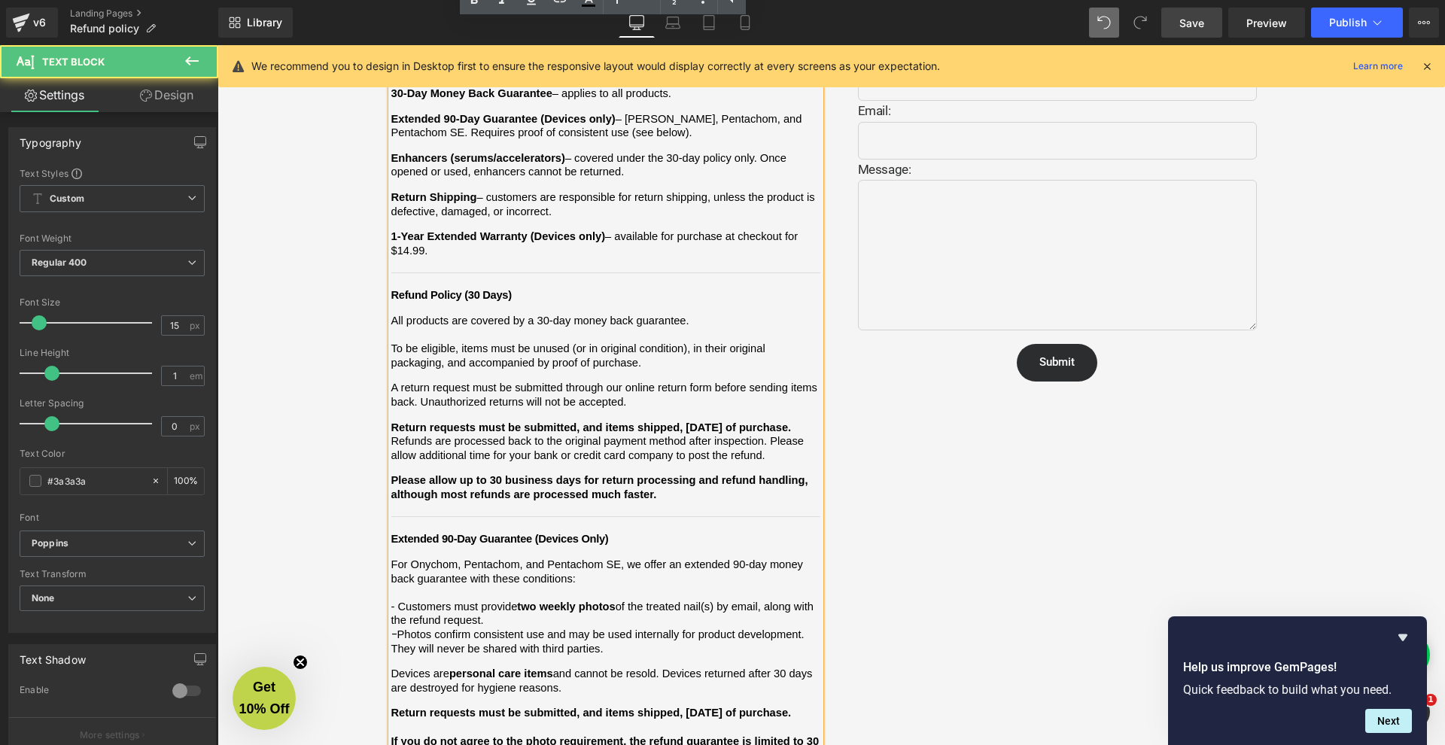
click at [824, 163] on div "Refund and Warranty Policy Heading We want you to feel confident shopping with …" at bounding box center [606, 657] width 452 height 1344
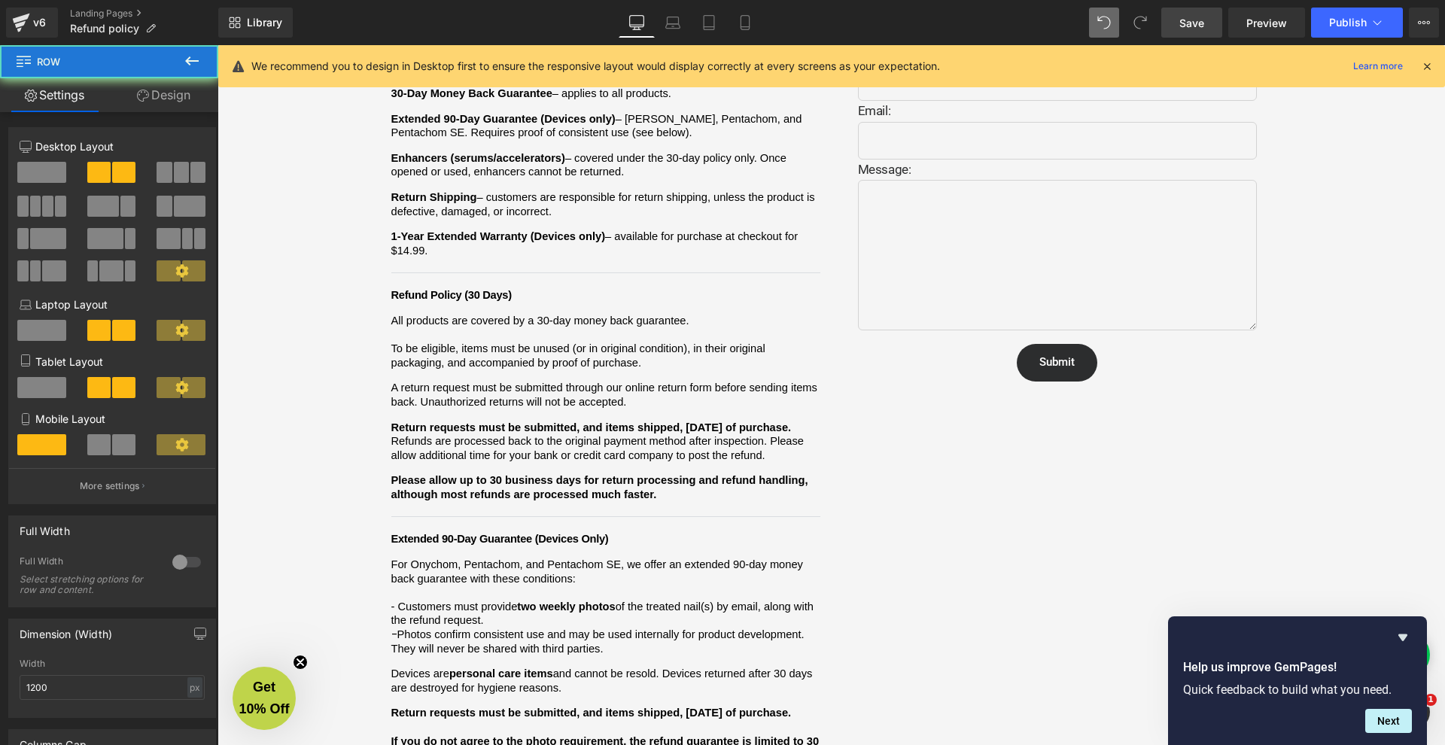
click at [819, 160] on div "Refund and Warranty Policy Heading We want you to feel confident shopping with …" at bounding box center [606, 657] width 452 height 1344
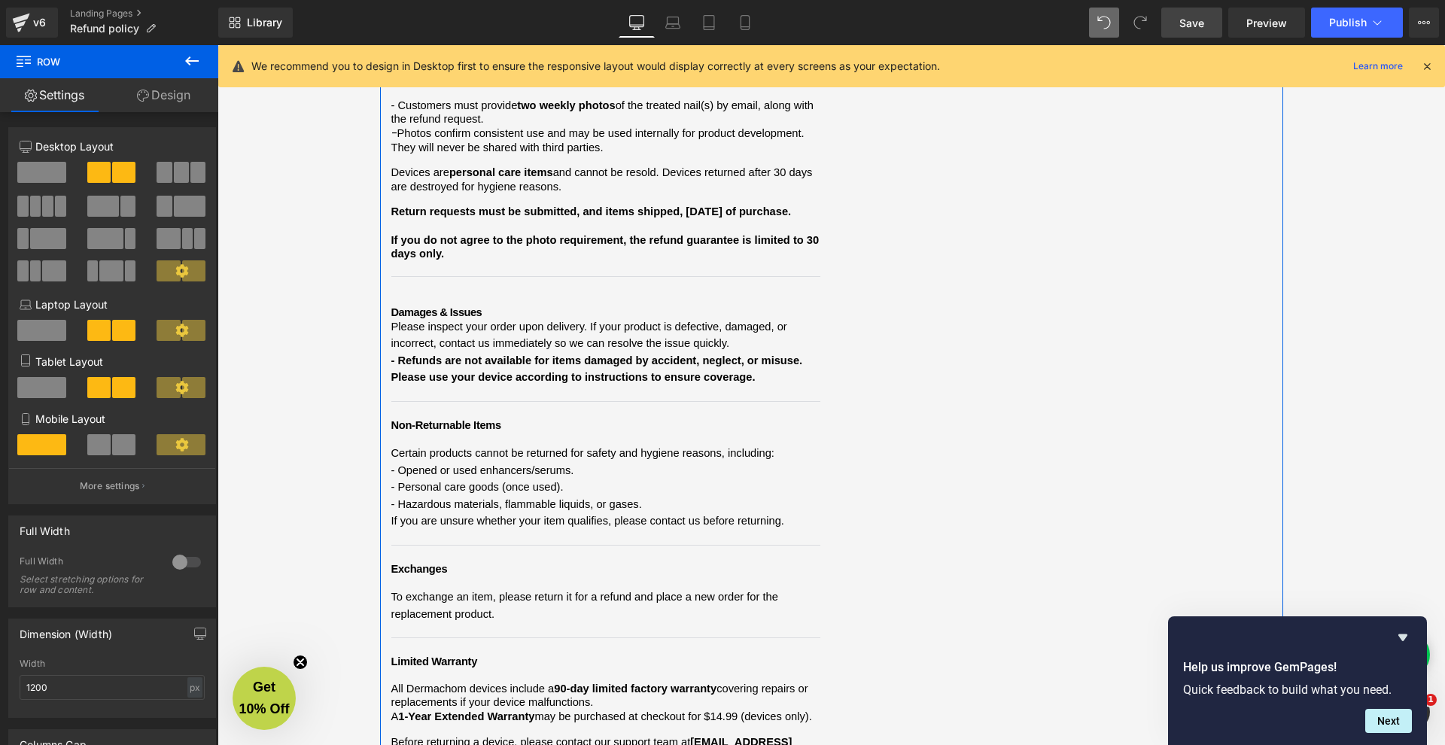
scroll to position [732, 0]
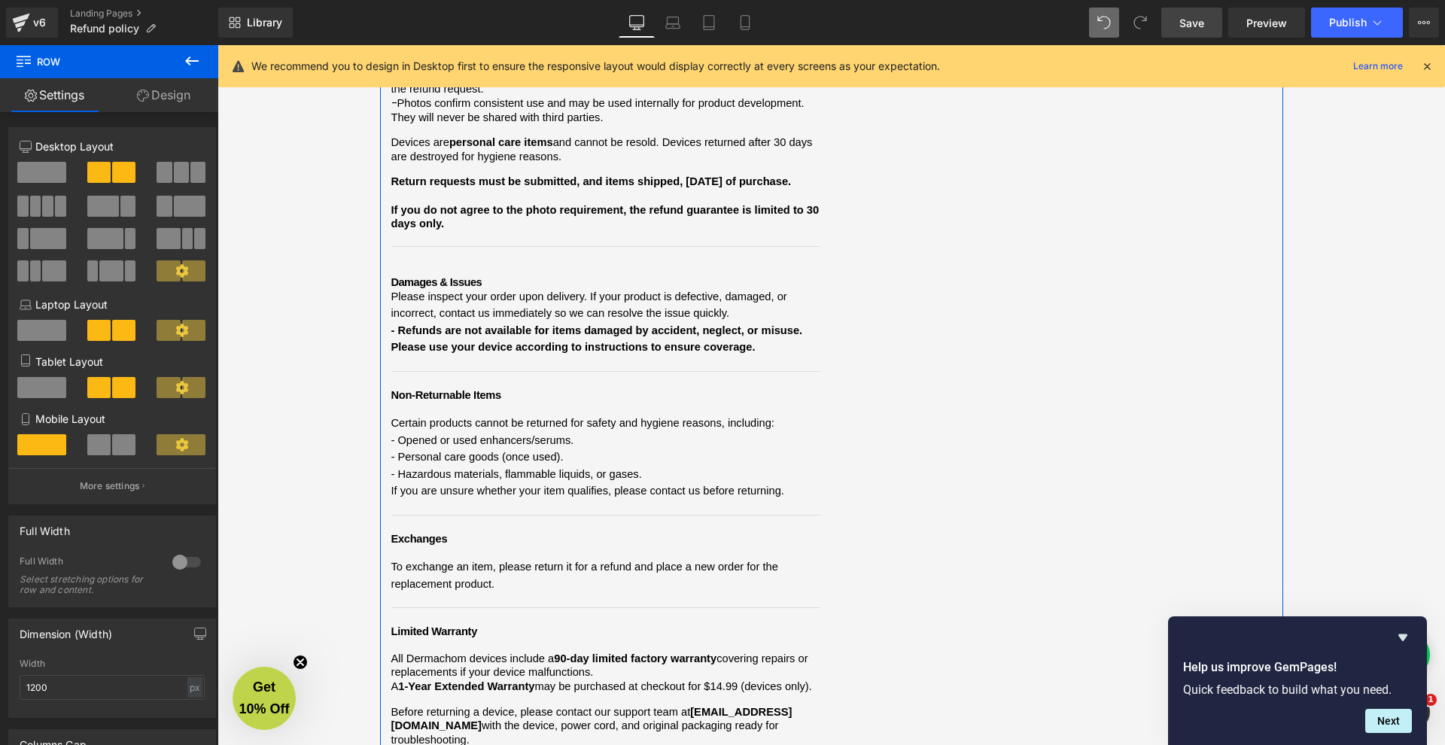
click at [793, 559] on p "To exchange an item, please return it for a refund and place a new order for th…" at bounding box center [605, 576] width 429 height 34
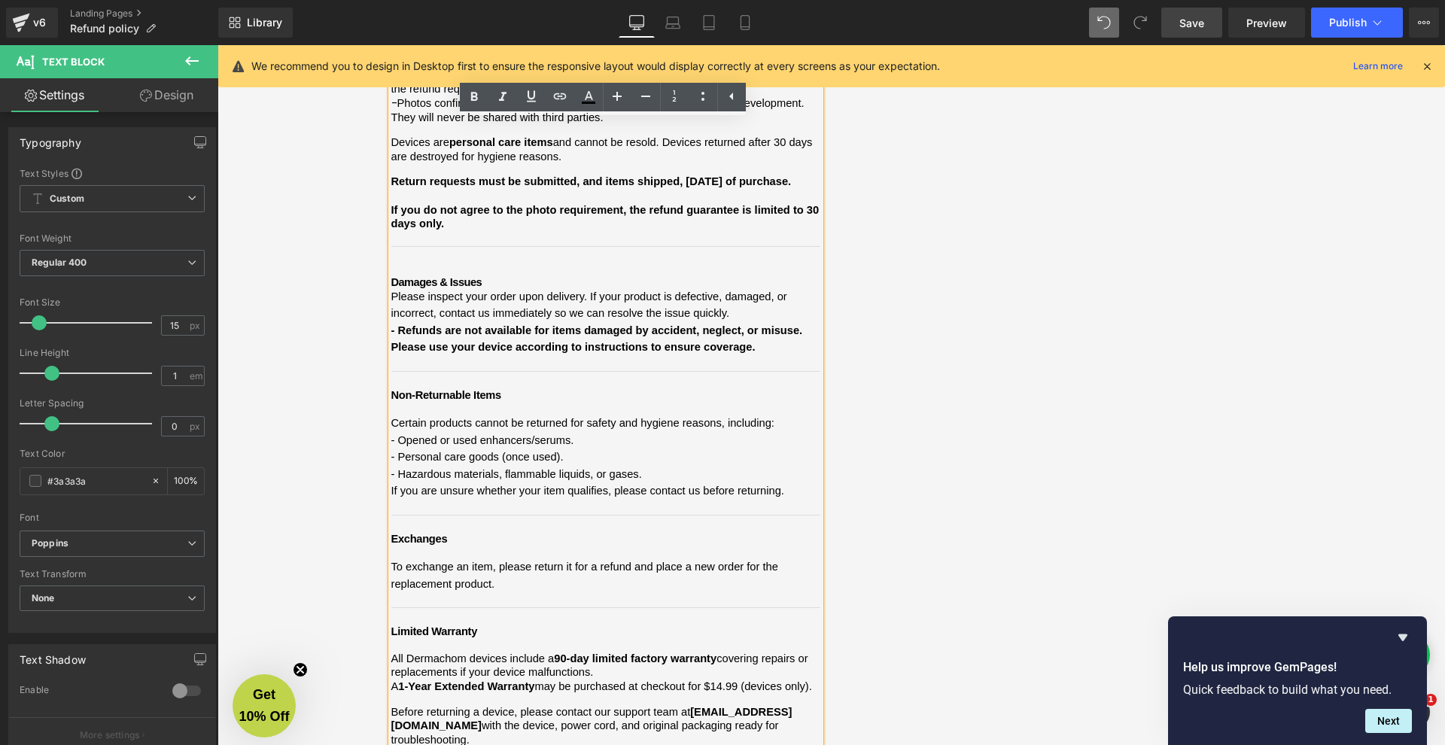
drag, startPoint x: 1040, startPoint y: 661, endPoint x: 823, endPoint y: 616, distance: 222.2
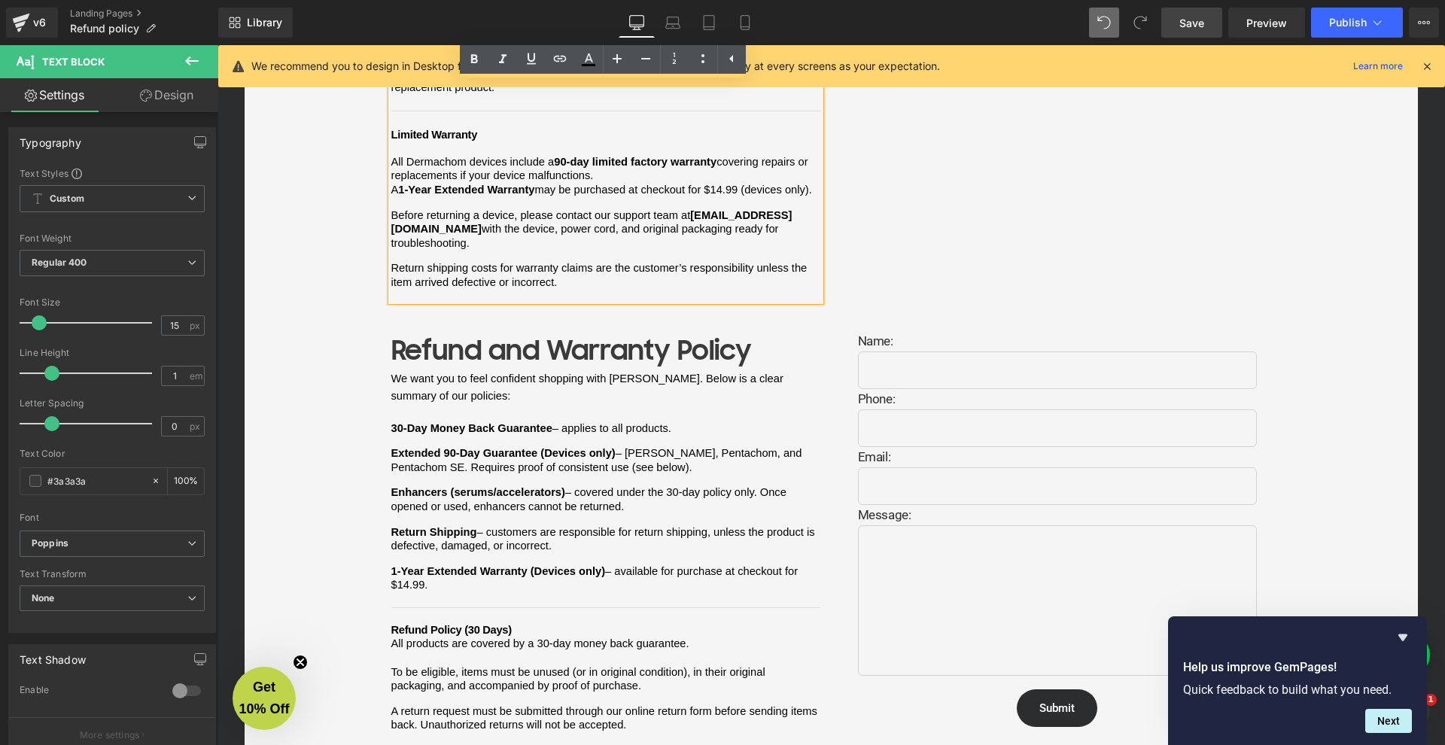
scroll to position [1329, 0]
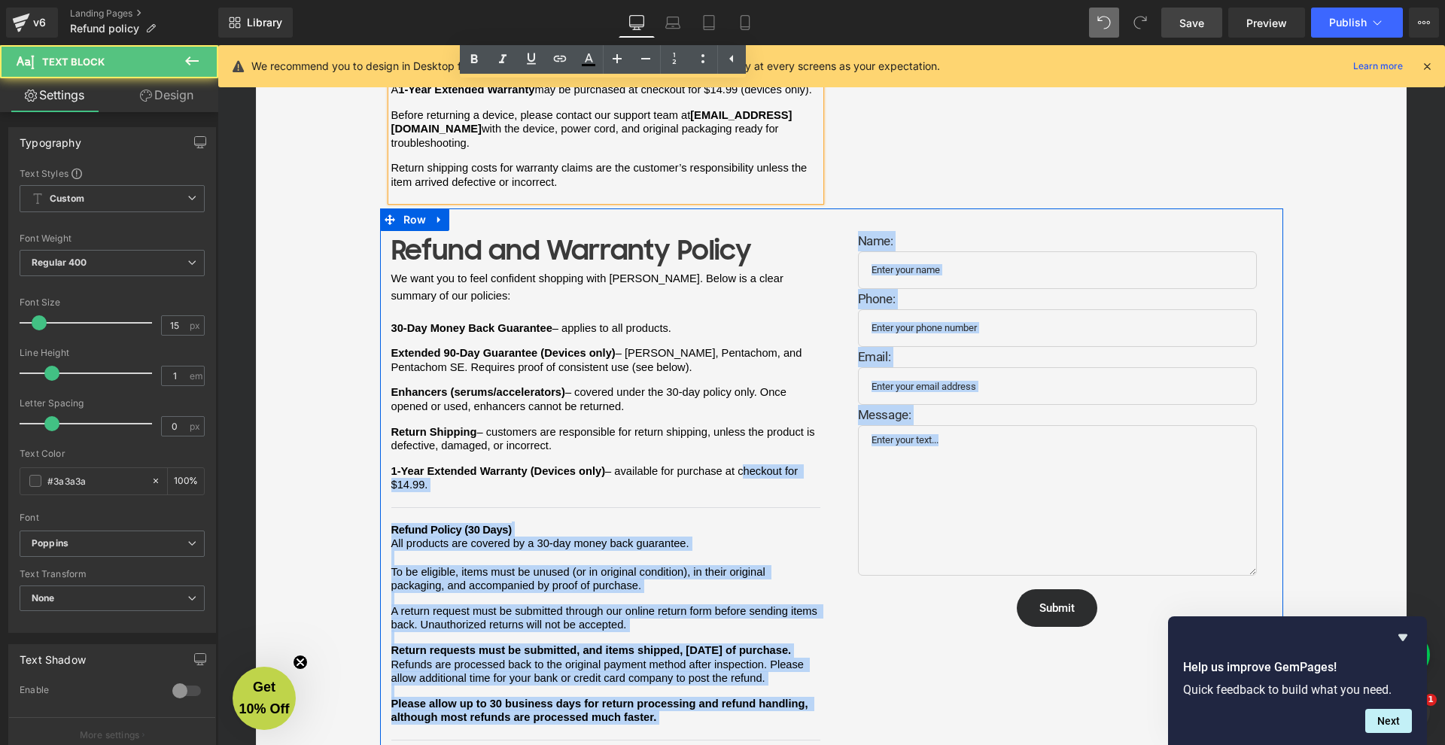
drag, startPoint x: 739, startPoint y: 369, endPoint x: 858, endPoint y: 327, distance: 125.9
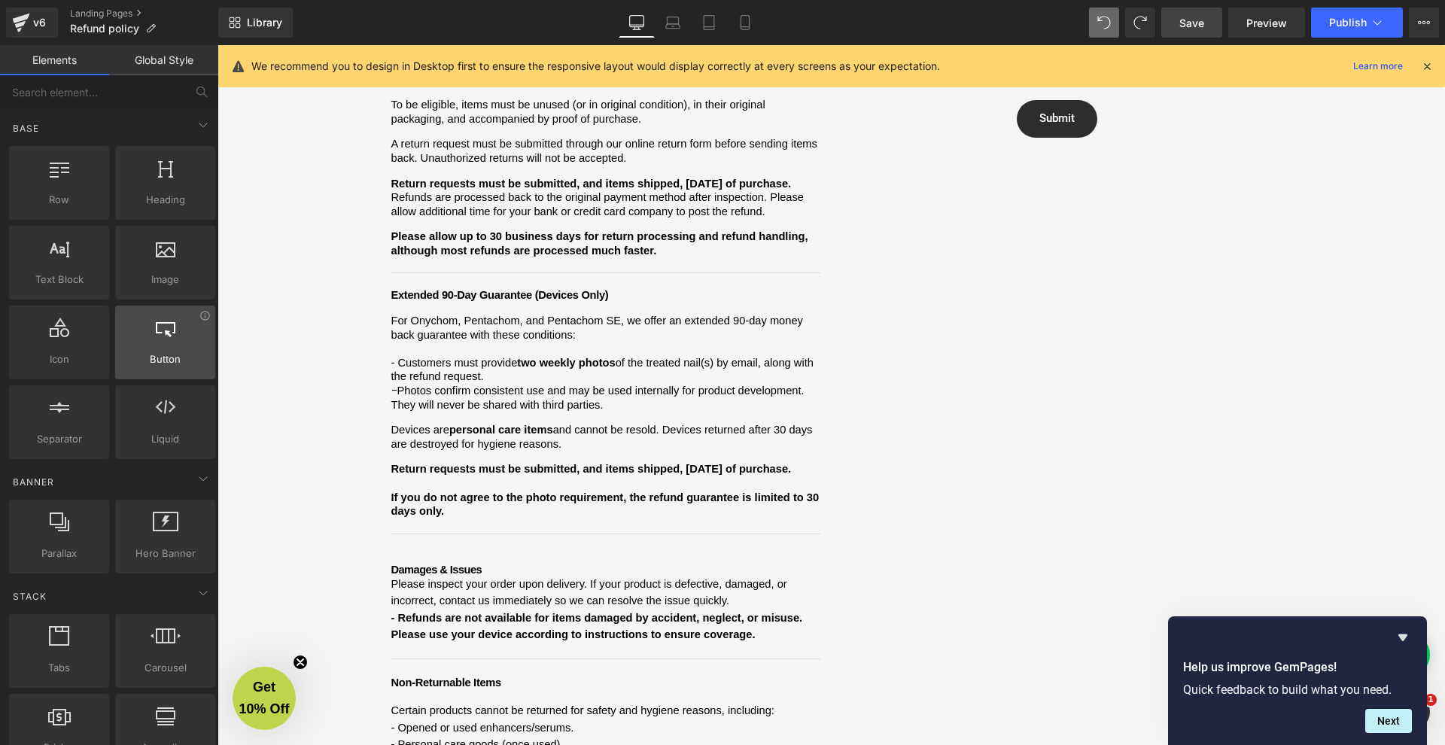
scroll to position [442, 0]
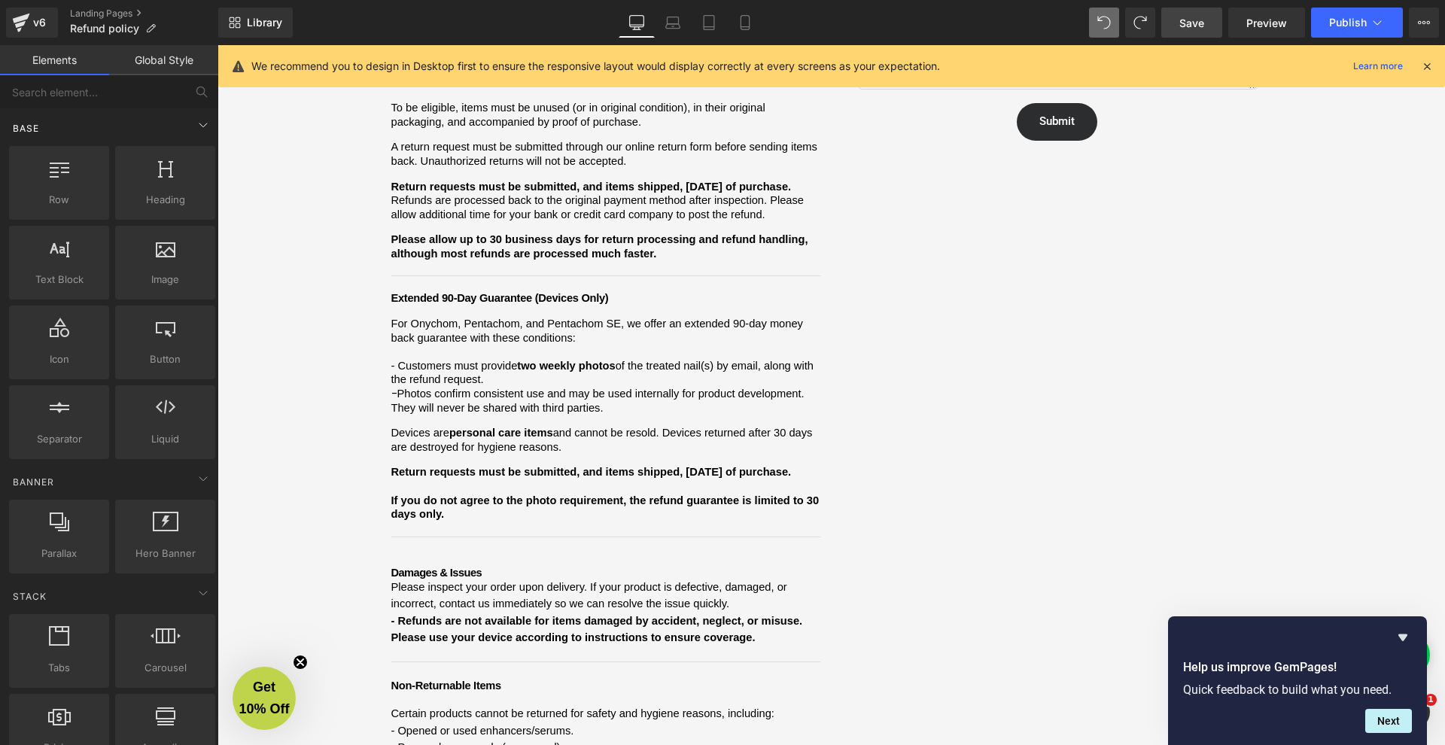
click at [108, 130] on div "Base" at bounding box center [112, 128] width 212 height 30
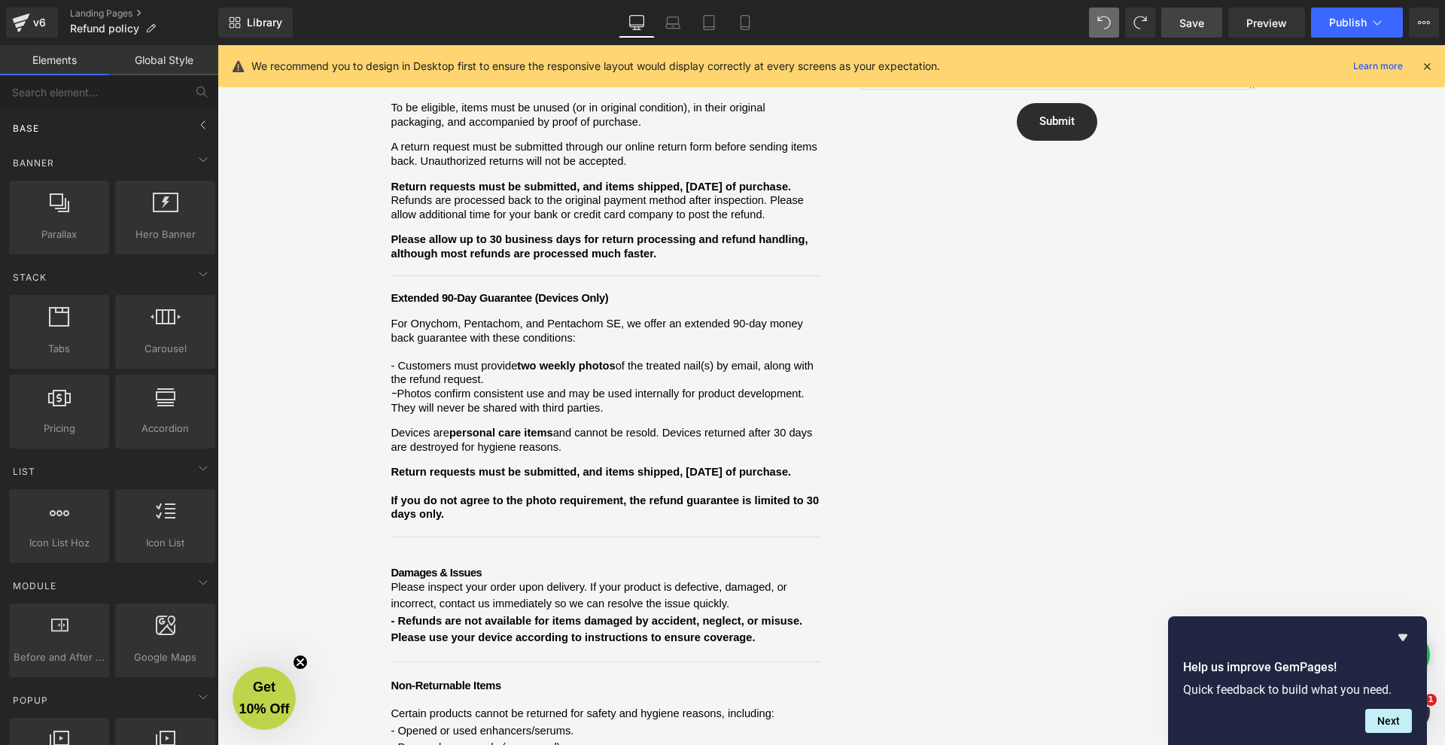
click at [108, 130] on div "Base" at bounding box center [112, 128] width 212 height 30
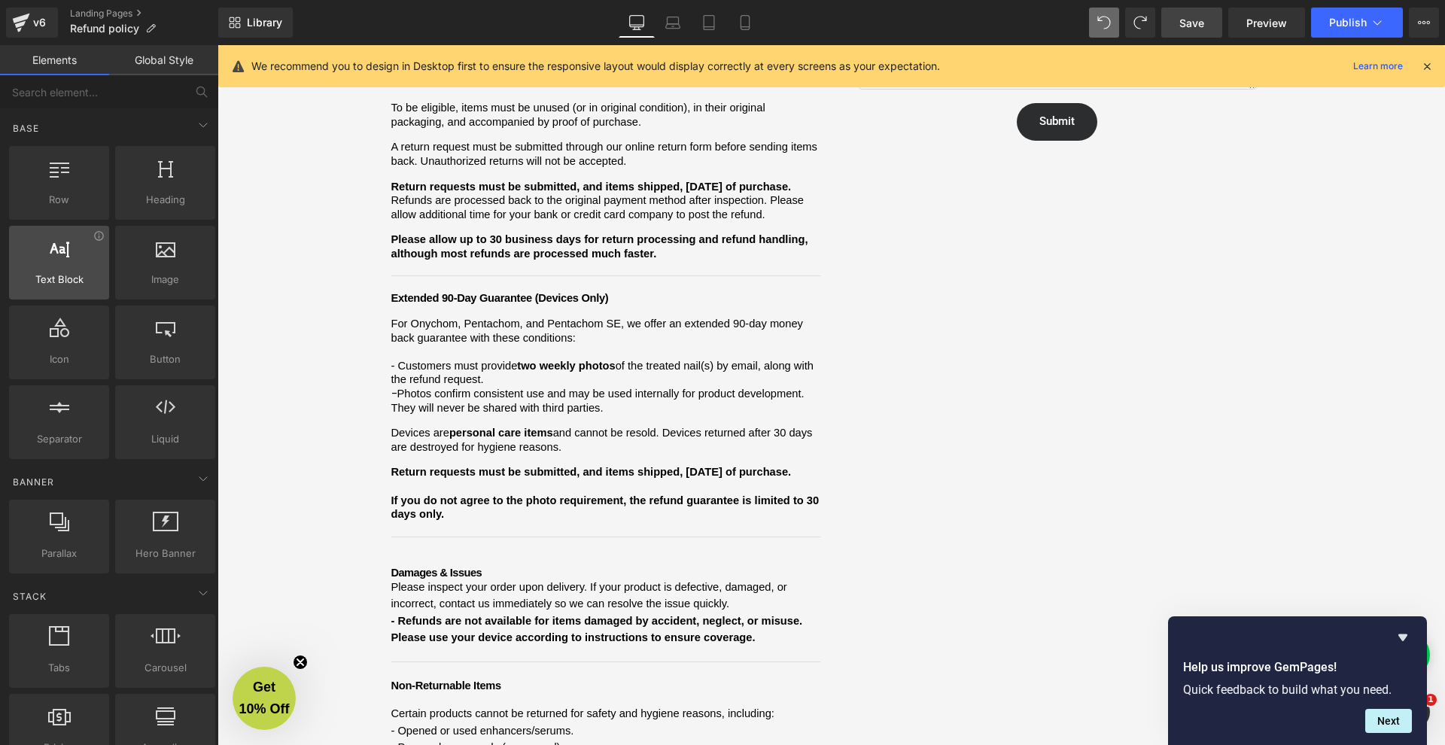
click at [62, 283] on span "Text Block" at bounding box center [59, 280] width 91 height 16
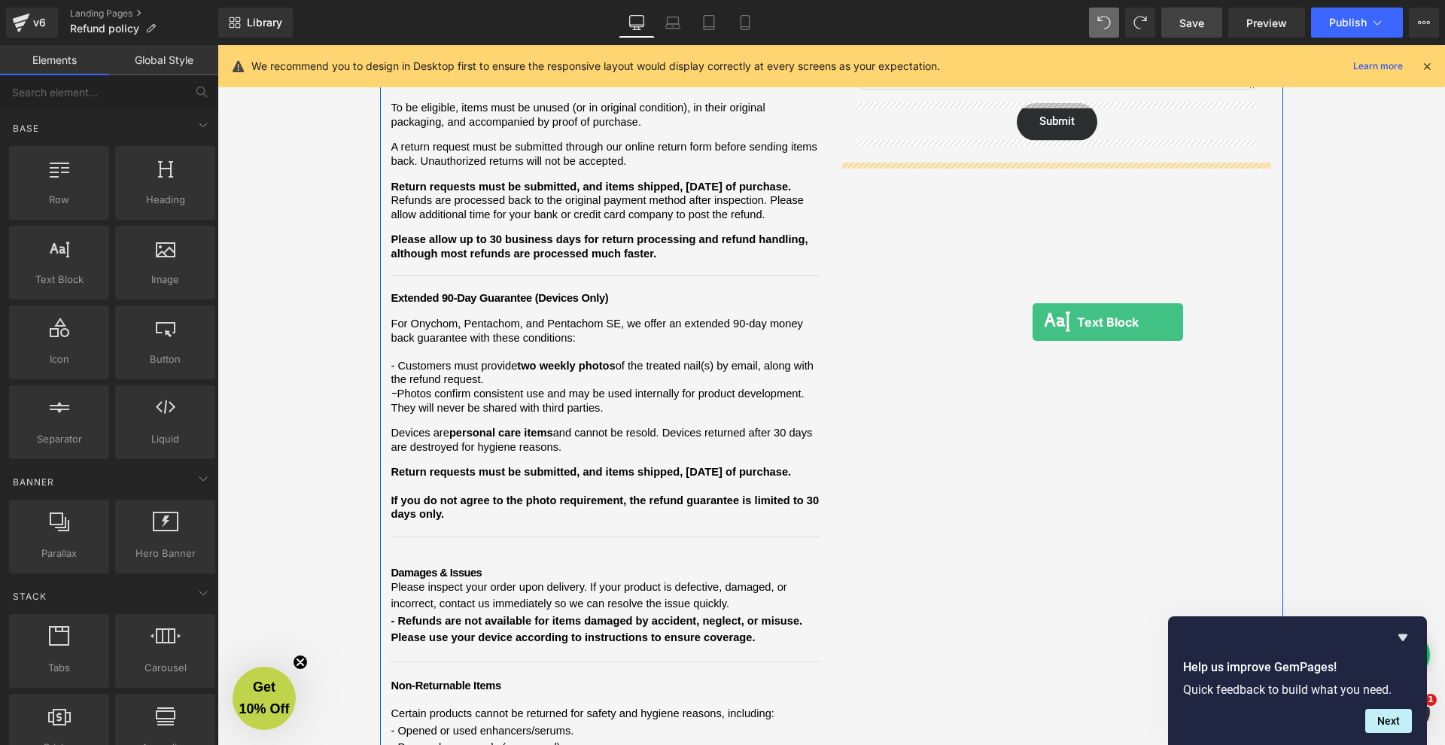
drag, startPoint x: 291, startPoint y: 328, endPoint x: 1033, endPoint y: 322, distance: 742.2
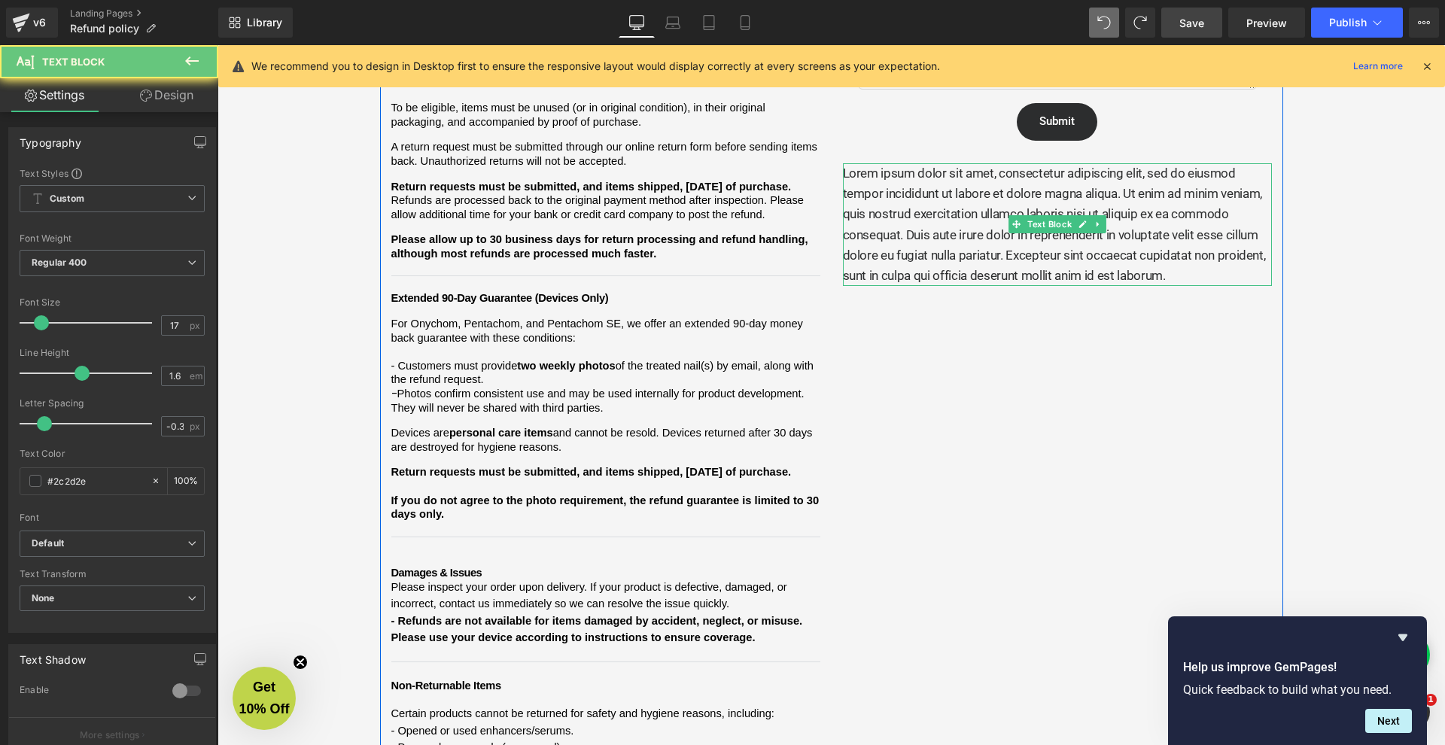
click at [997, 239] on p "Lorem ipsum dolor sit amet, consectetur adipiscing elit, sed do eiusmod tempor …" at bounding box center [1057, 224] width 429 height 123
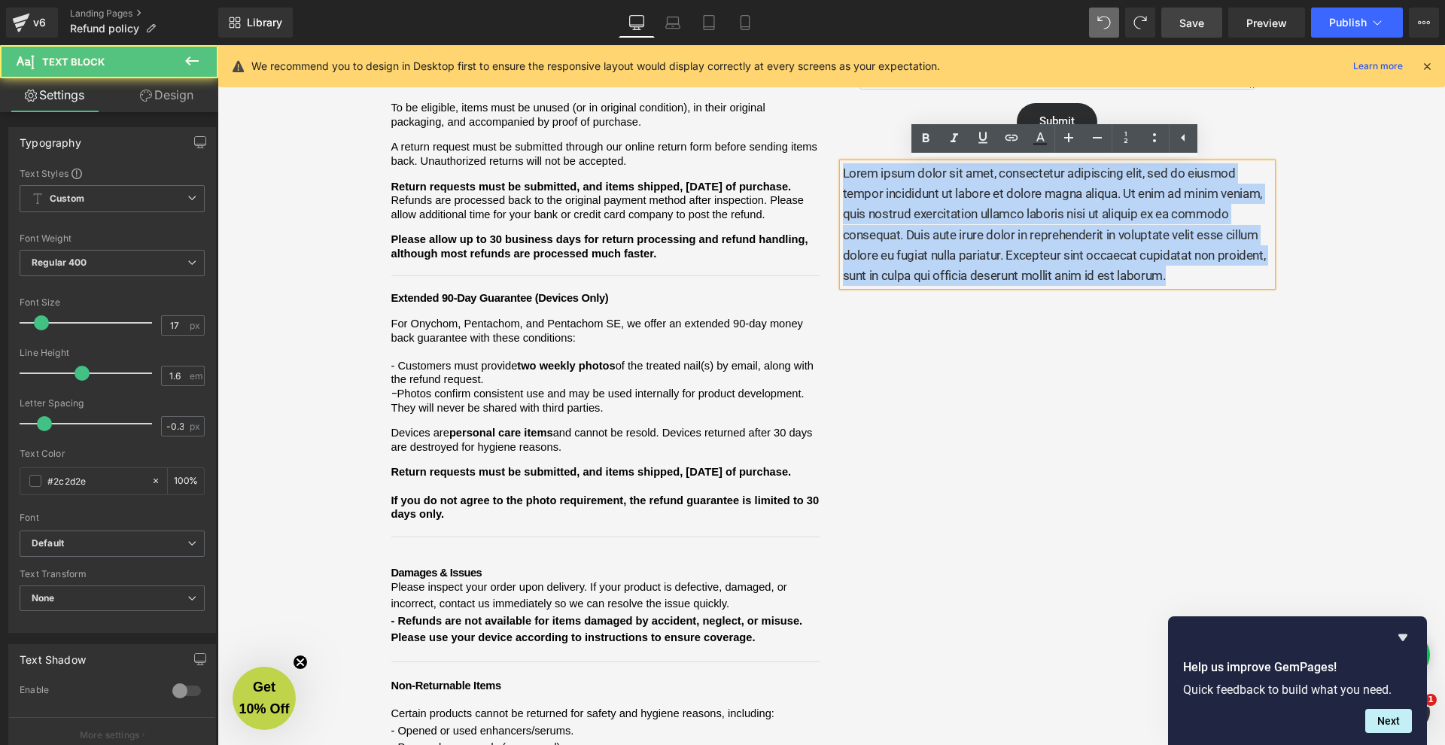
click at [997, 239] on p "Lorem ipsum dolor sit amet, consectetur adipiscing elit, sed do eiusmod tempor …" at bounding box center [1057, 224] width 429 height 123
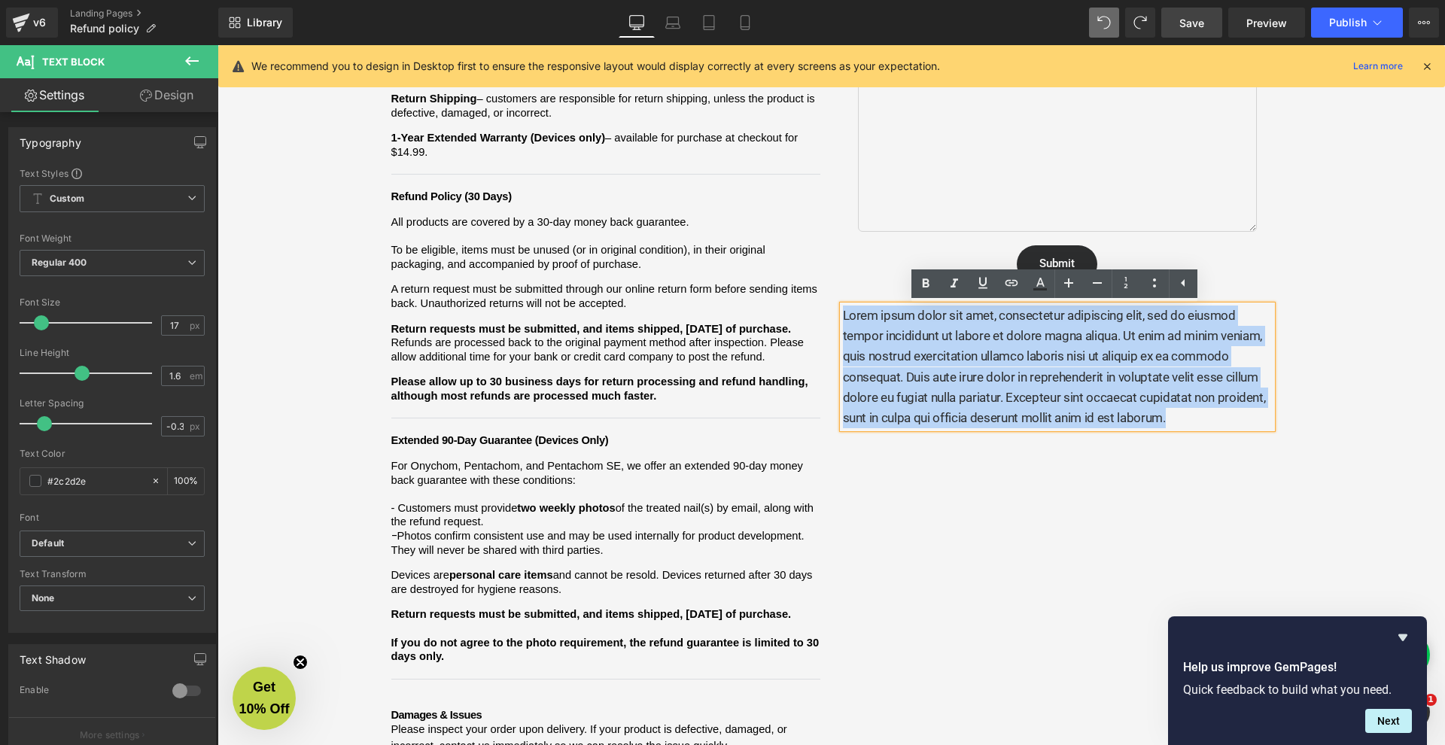
scroll to position [211, 0]
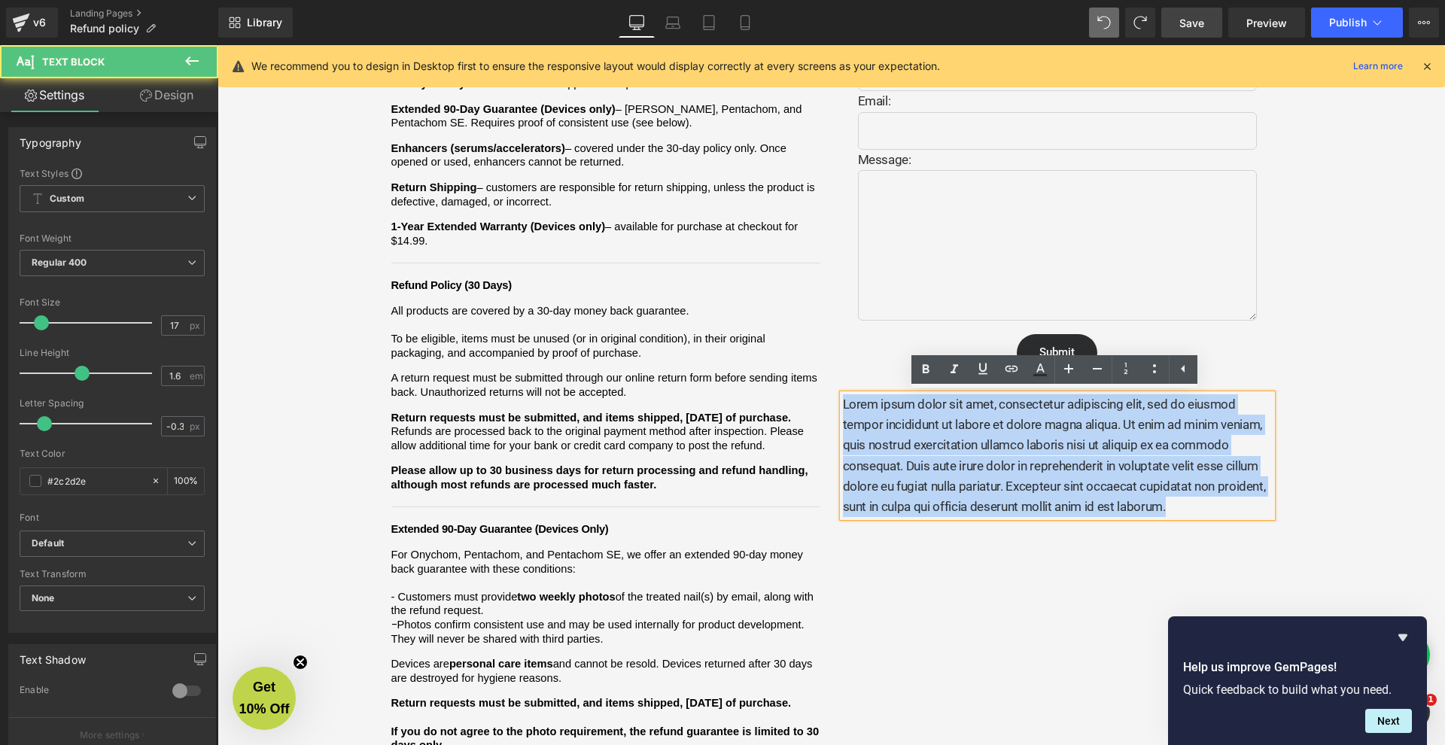
click at [1125, 457] on p "Lorem ipsum dolor sit amet, consectetur adipiscing elit, sed do eiusmod tempor …" at bounding box center [1057, 455] width 429 height 123
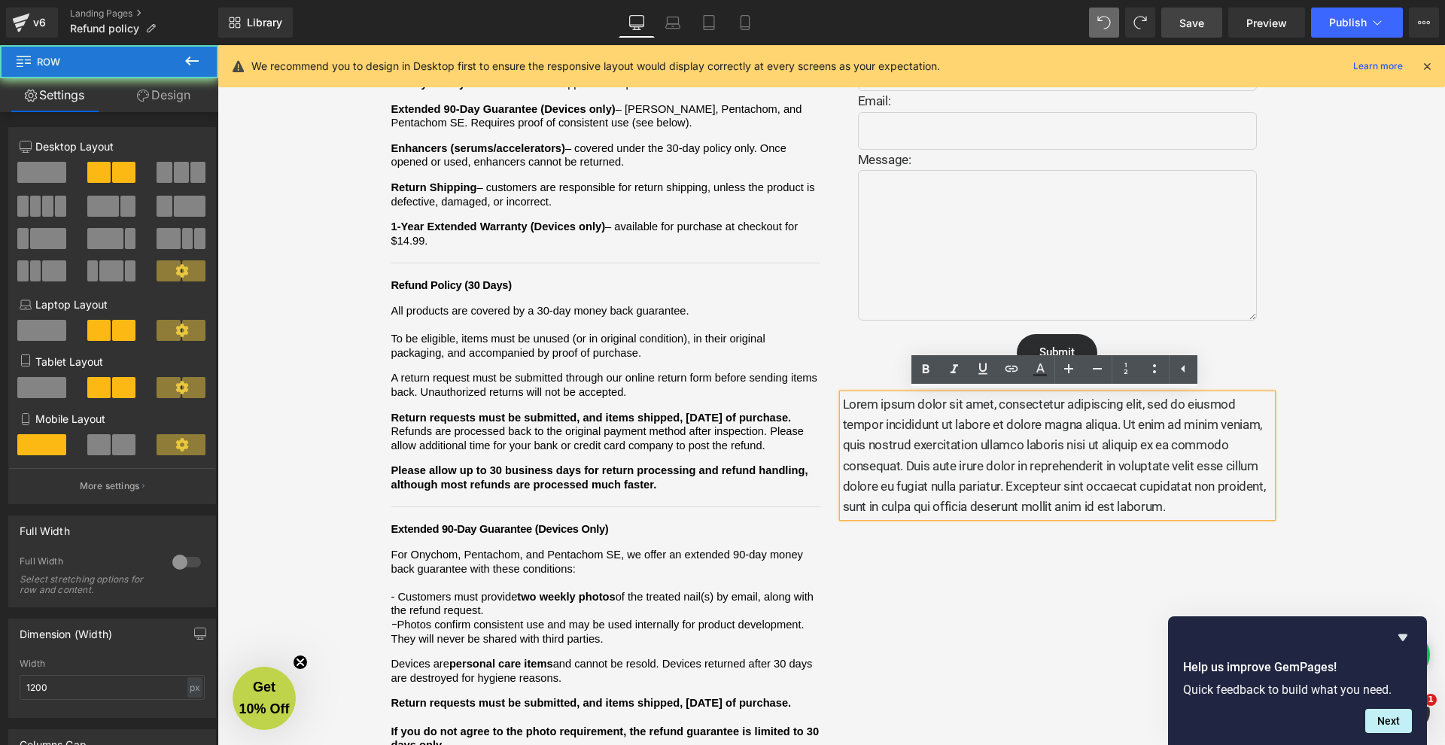
click at [1164, 519] on div "Refund and Warranty Policy Heading We want you to feel confident shopping with …" at bounding box center [831, 640] width 903 height 1375
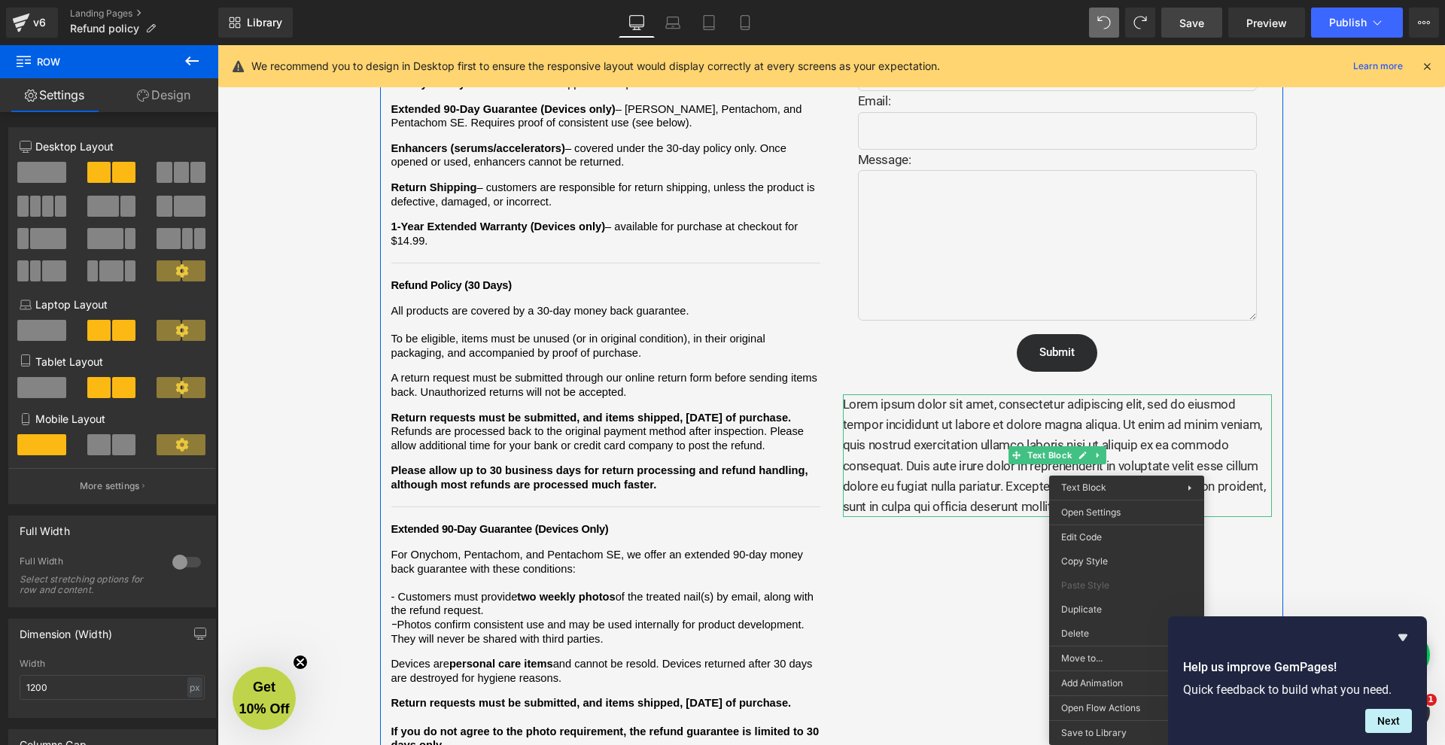
click at [1110, 428] on p "Lorem ipsum dolor sit amet, consectetur adipiscing elit, sed do eiusmod tempor …" at bounding box center [1057, 455] width 429 height 123
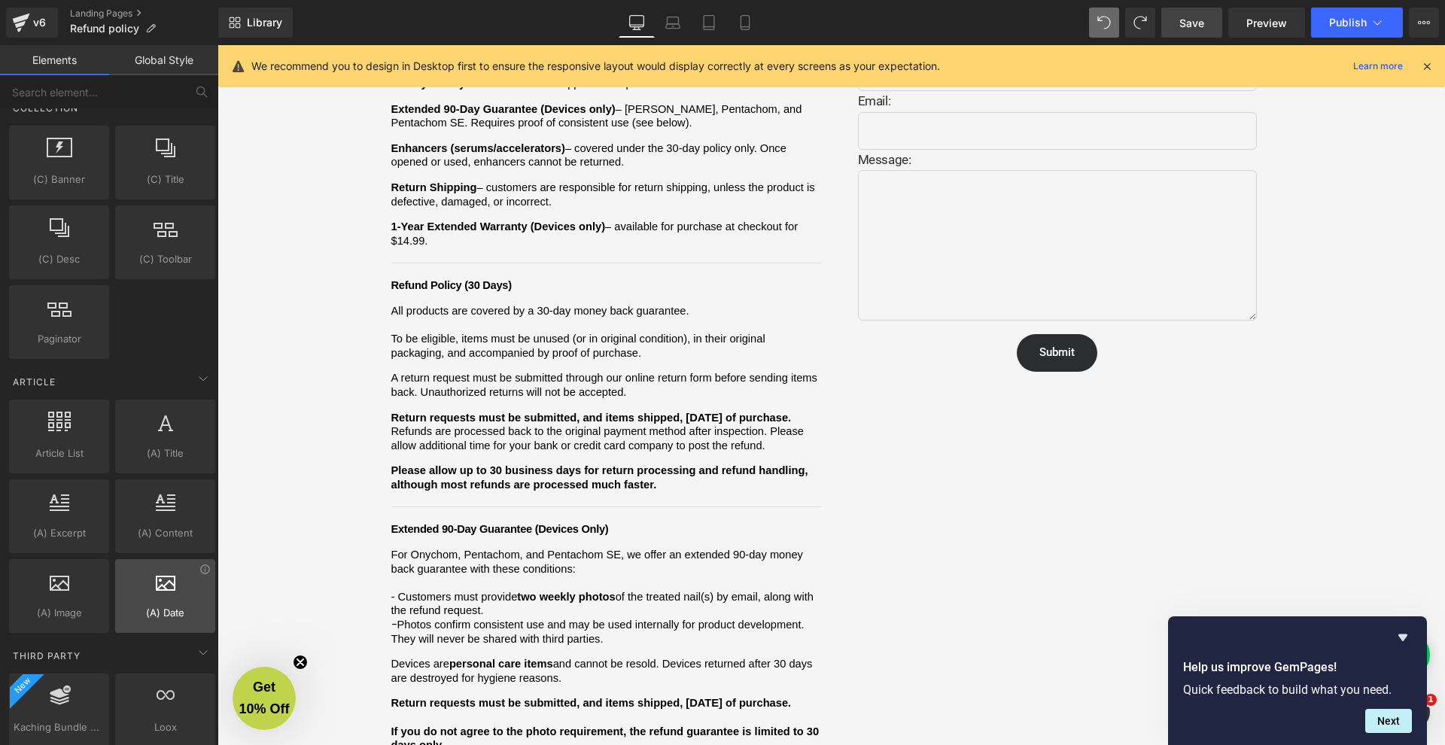
scroll to position [2763, 0]
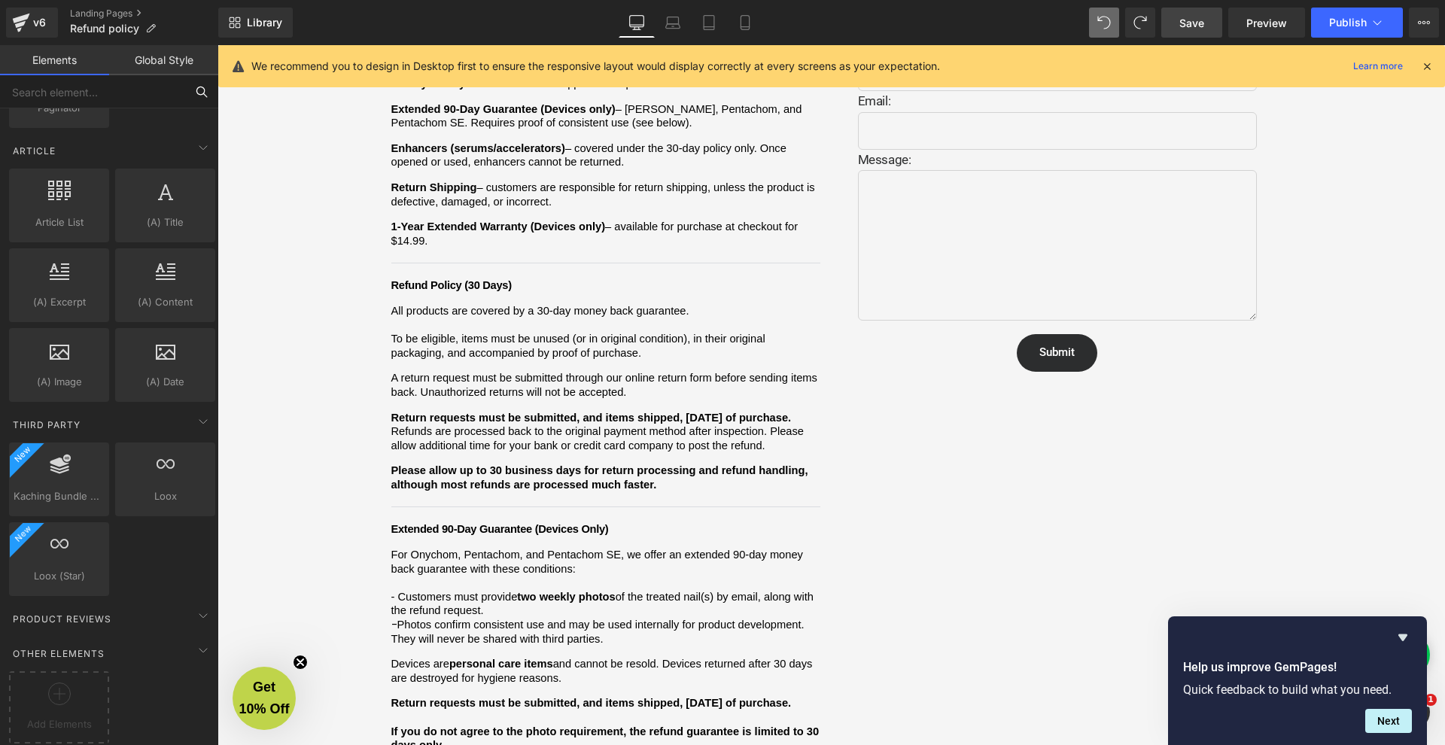
click at [86, 106] on input "text" at bounding box center [92, 91] width 185 height 33
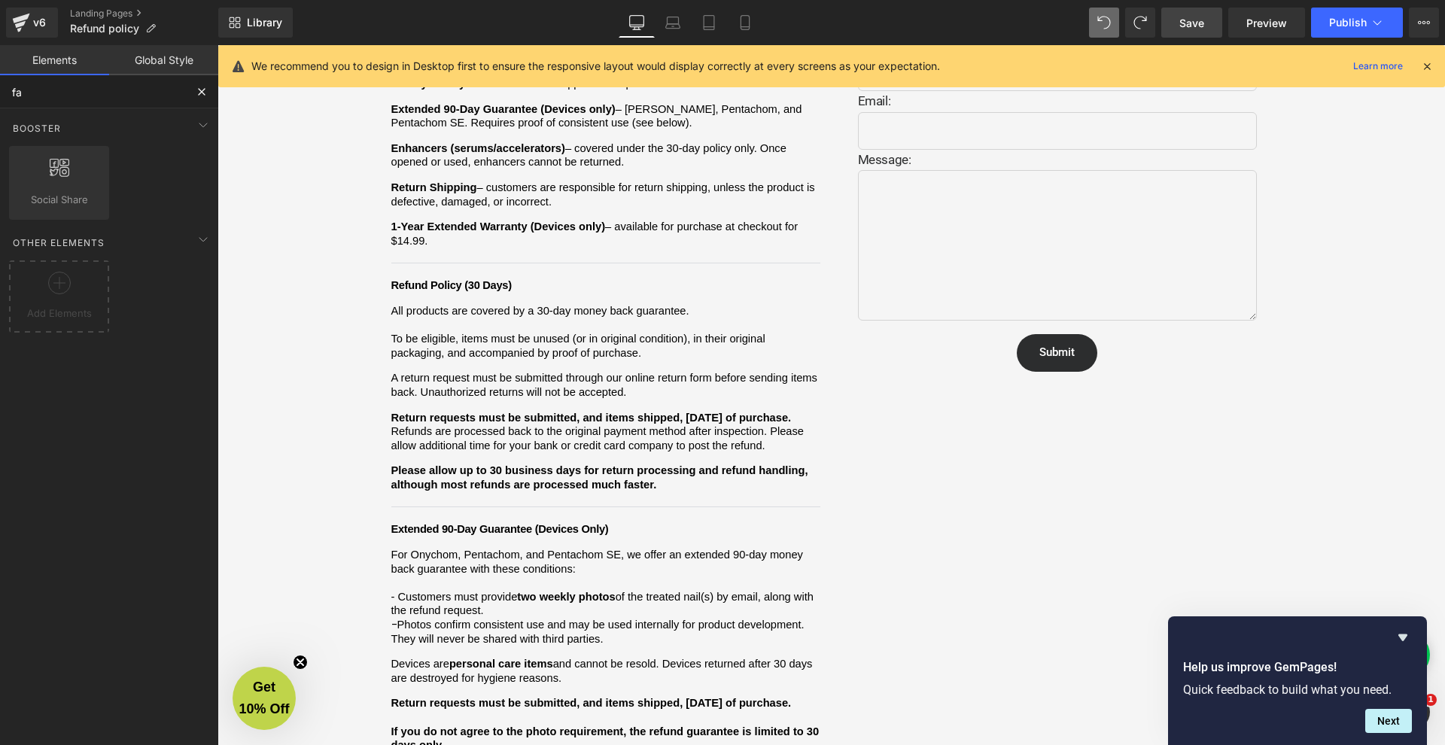
scroll to position [0, 0]
type input "f"
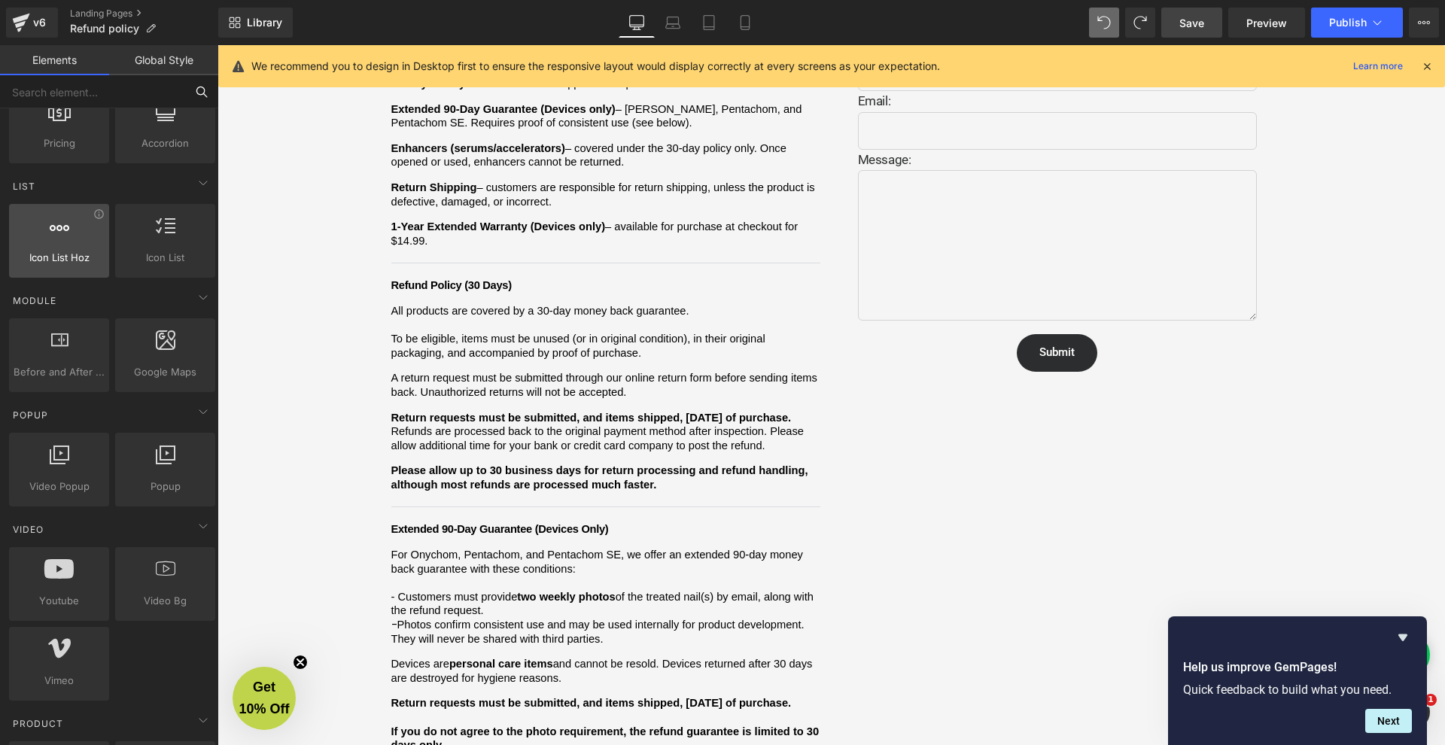
scroll to position [716, 0]
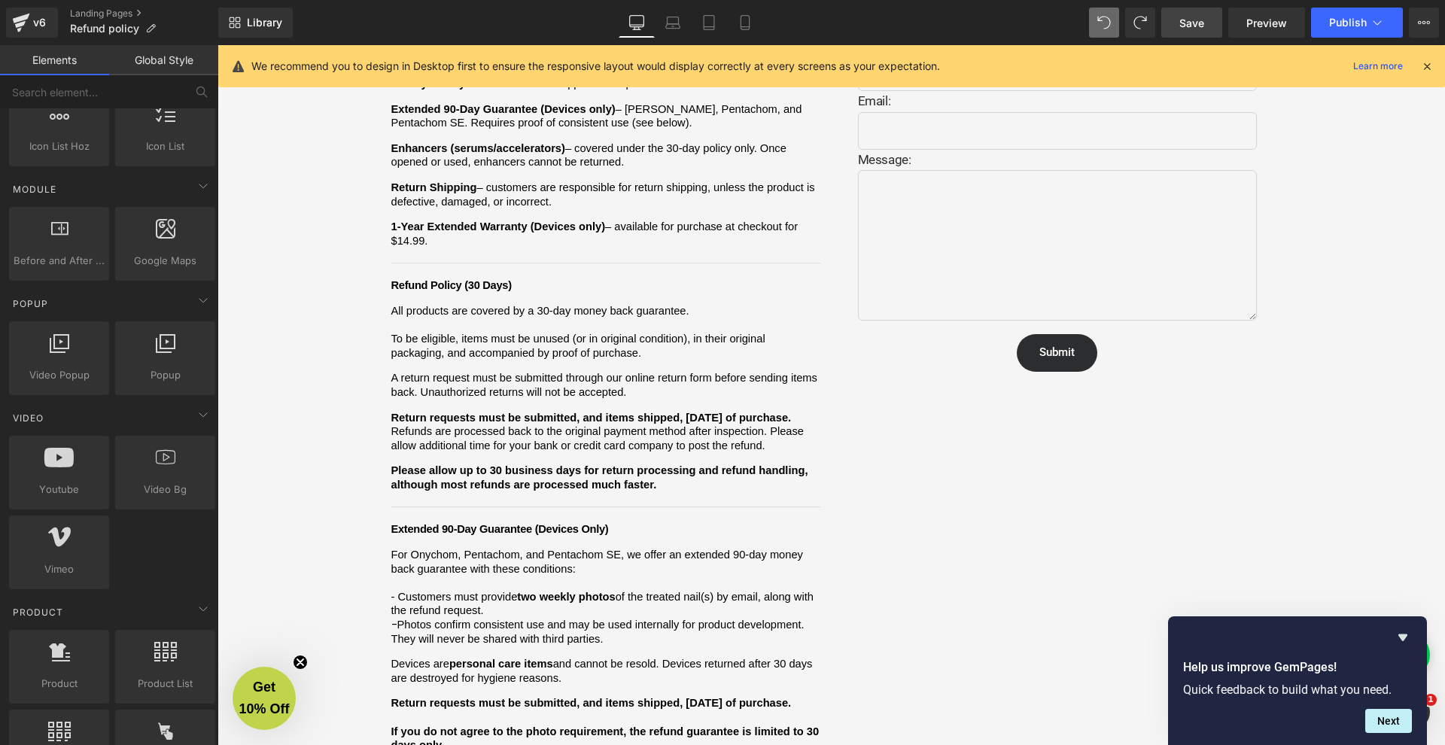
click at [939, 405] on div "Refund and Warranty Policy Heading We want you to feel confident shopping with …" at bounding box center [831, 640] width 903 height 1375
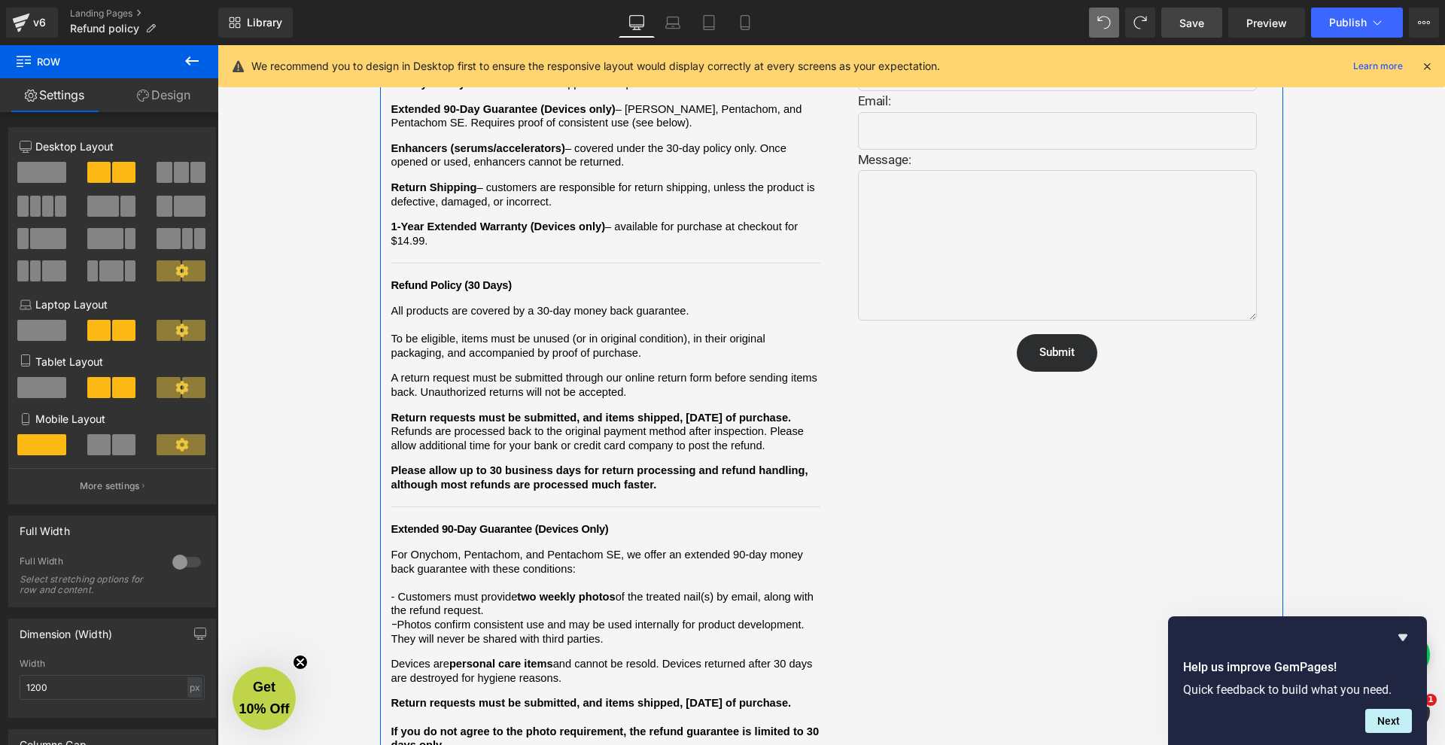
click at [105, 108] on link "Settings" at bounding box center [54, 95] width 109 height 34
click at [105, 121] on div "Column Size Customizer 6+6 Desktop Layout Laptop Layout Tablet Layout Mobile La…" at bounding box center [112, 310] width 225 height 388
click at [122, 136] on div "Column Size Customizer 6+6 Desktop Layout Laptop Layout Tablet Layout Mobile La…" at bounding box center [112, 315] width 208 height 377
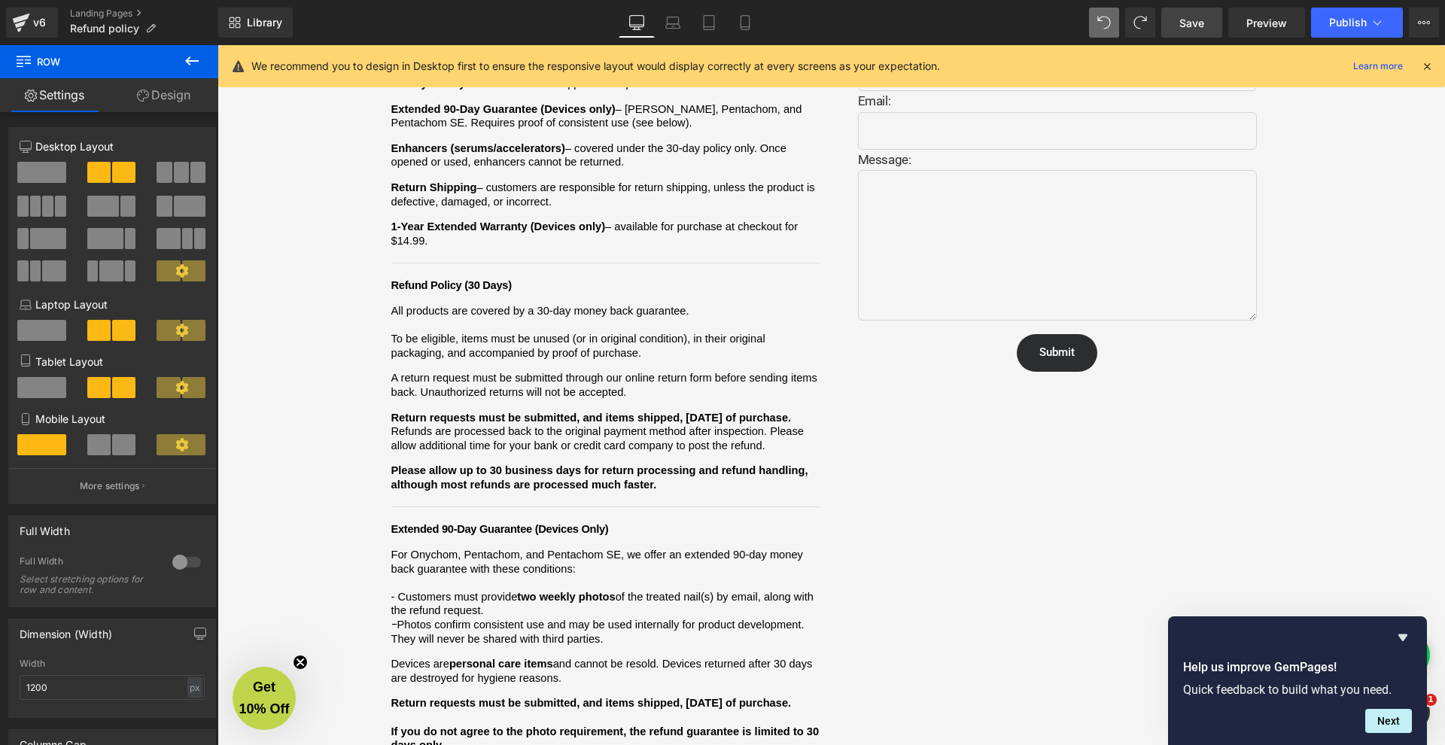
click at [187, 56] on icon at bounding box center [192, 61] width 18 height 18
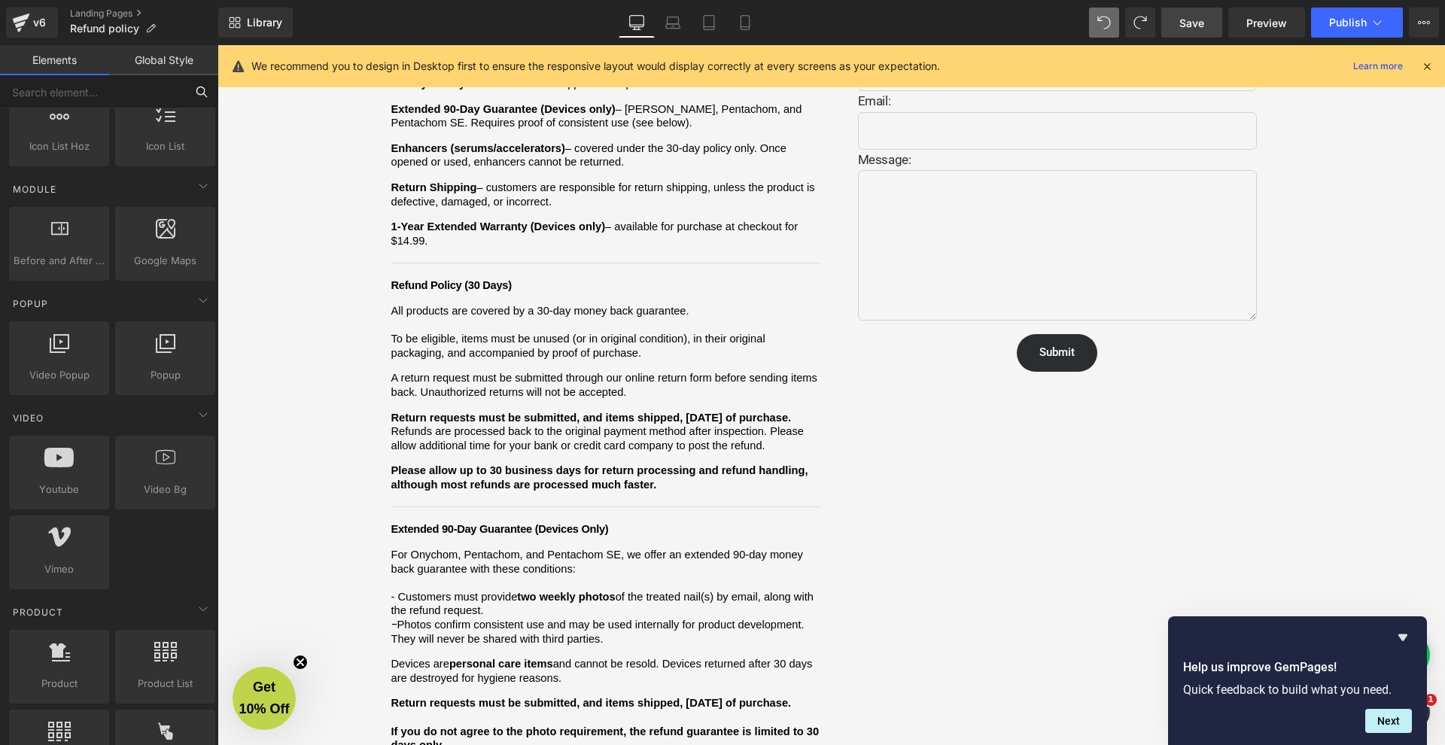
click at [68, 96] on input "text" at bounding box center [92, 91] width 185 height 33
paste input "Accordion element"
type input "Accordion element"
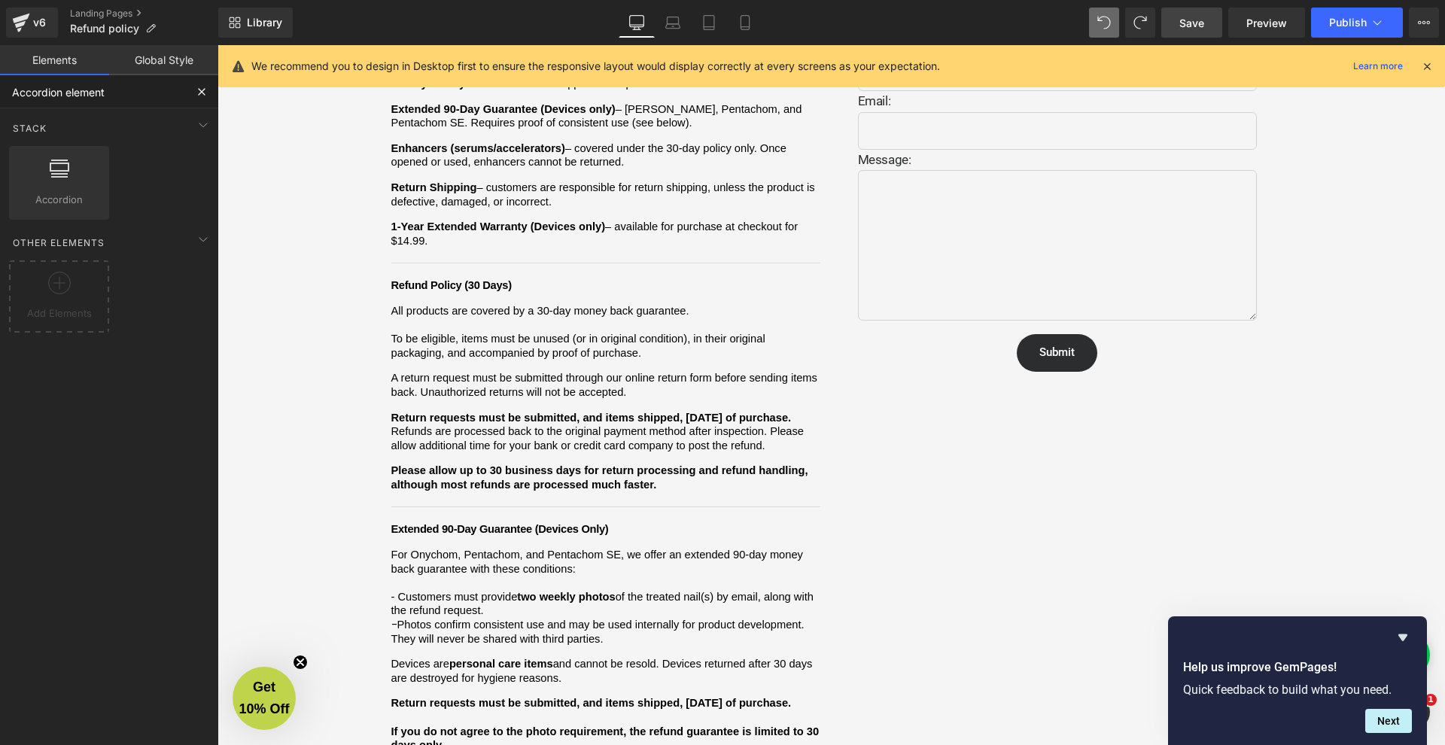
scroll to position [0, 0]
click at [76, 183] on div at bounding box center [59, 175] width 91 height 34
click at [97, 185] on div at bounding box center [59, 175] width 91 height 34
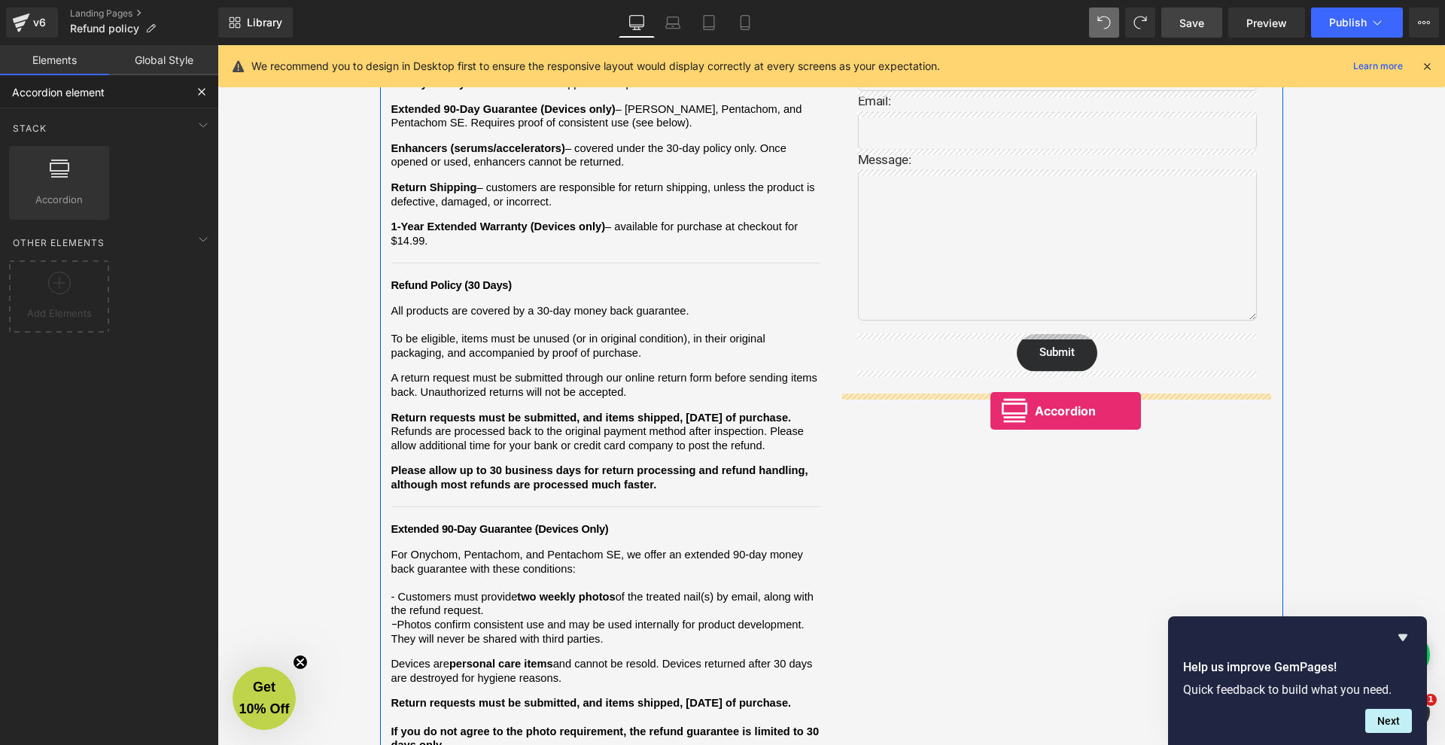
drag, startPoint x: 312, startPoint y: 230, endPoint x: 991, endPoint y: 411, distance: 702.1
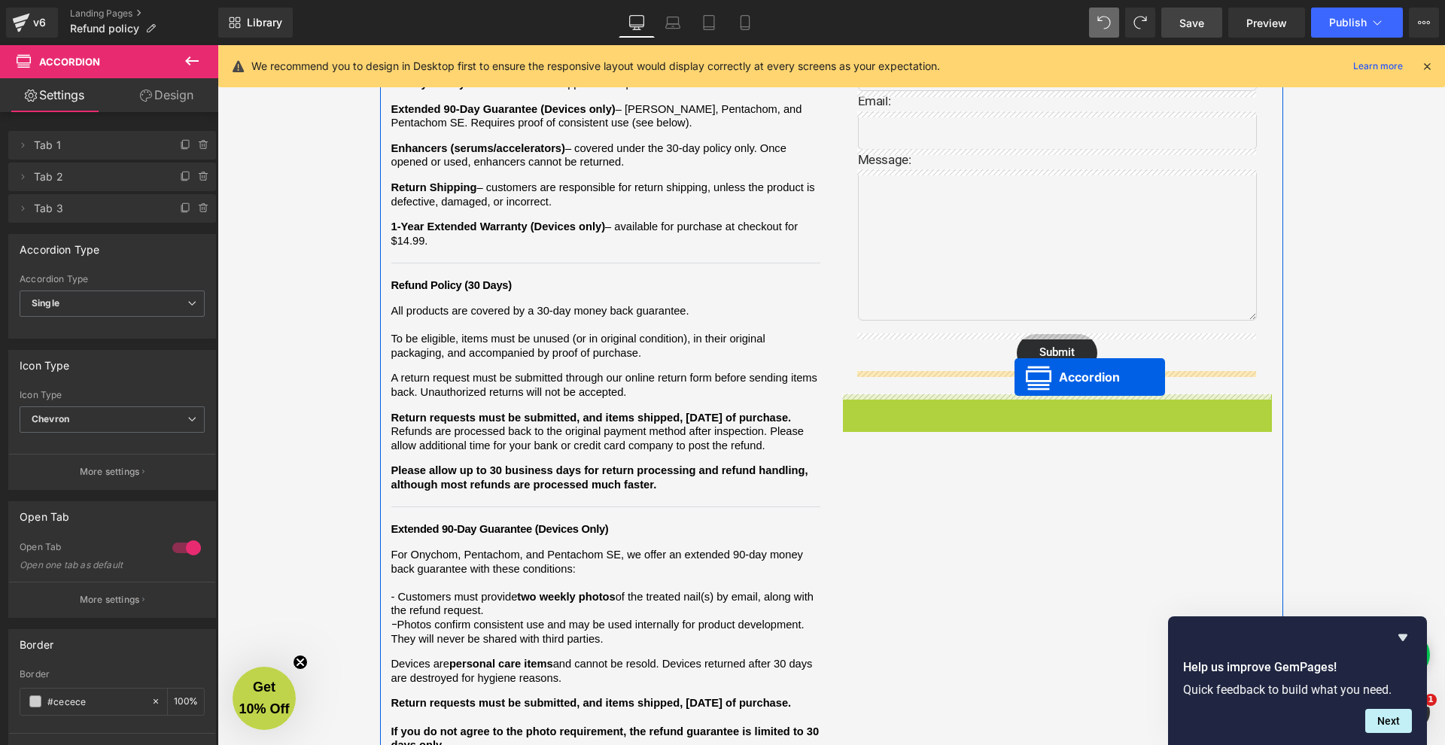
drag, startPoint x: 1033, startPoint y: 402, endPoint x: 1015, endPoint y: 377, distance: 30.7
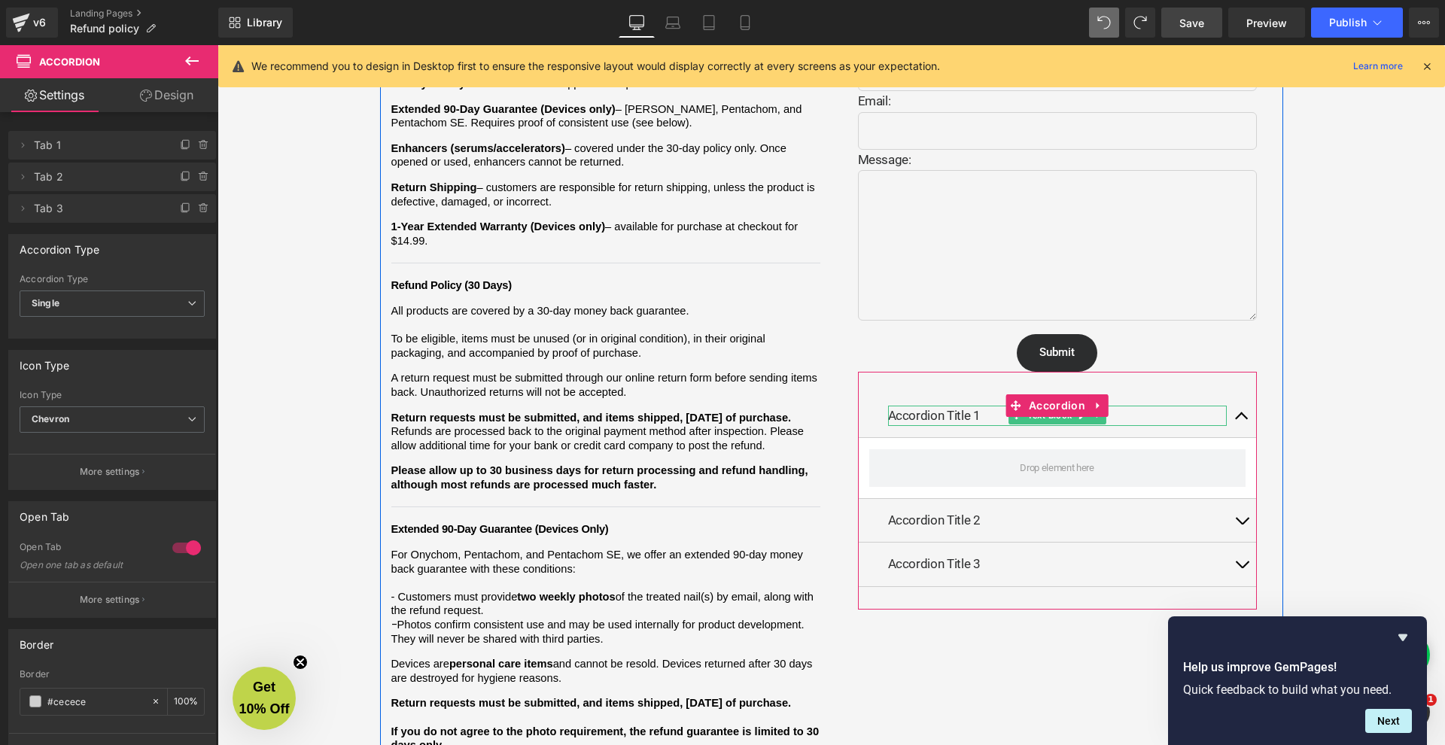
click at [1120, 411] on p "Accordion Title 1" at bounding box center [1057, 416] width 339 height 20
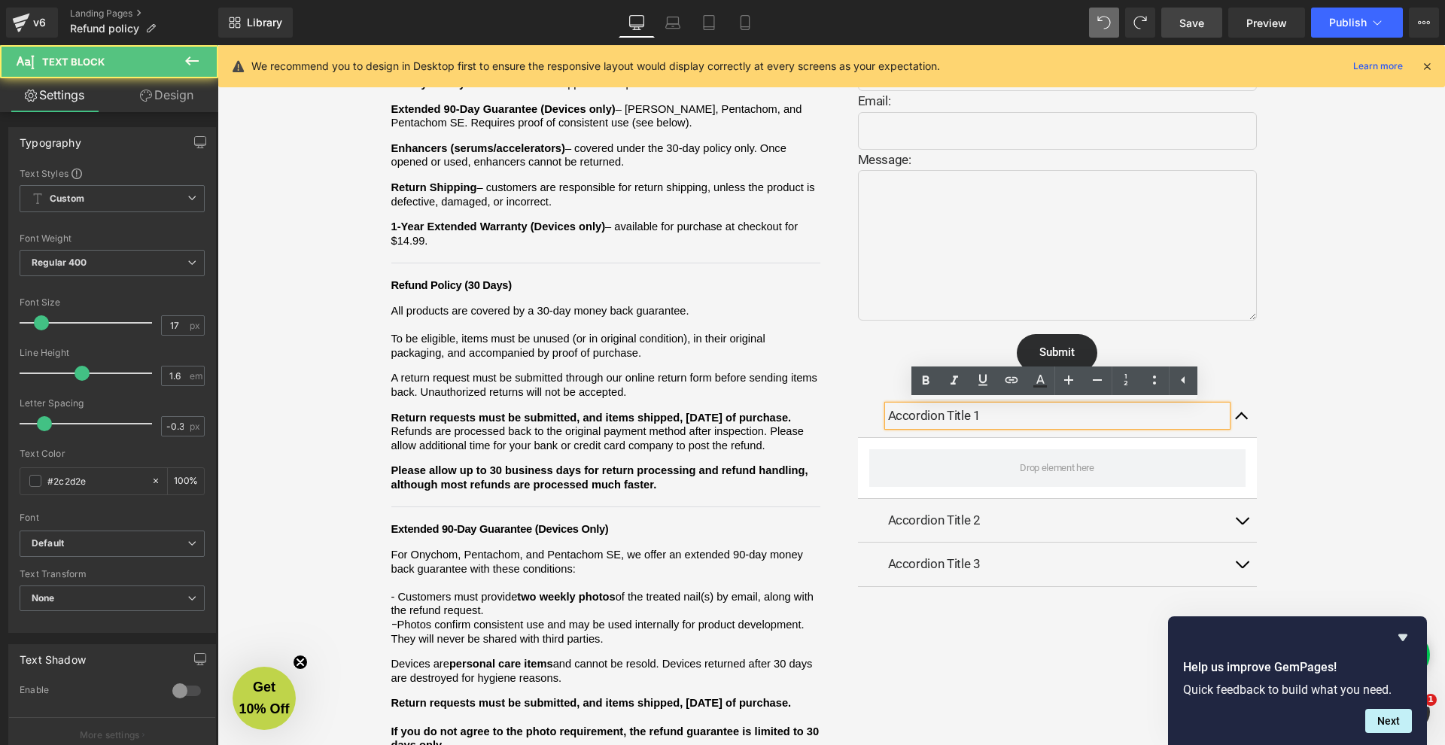
click at [1127, 420] on p "Accordion Title 1" at bounding box center [1057, 416] width 339 height 20
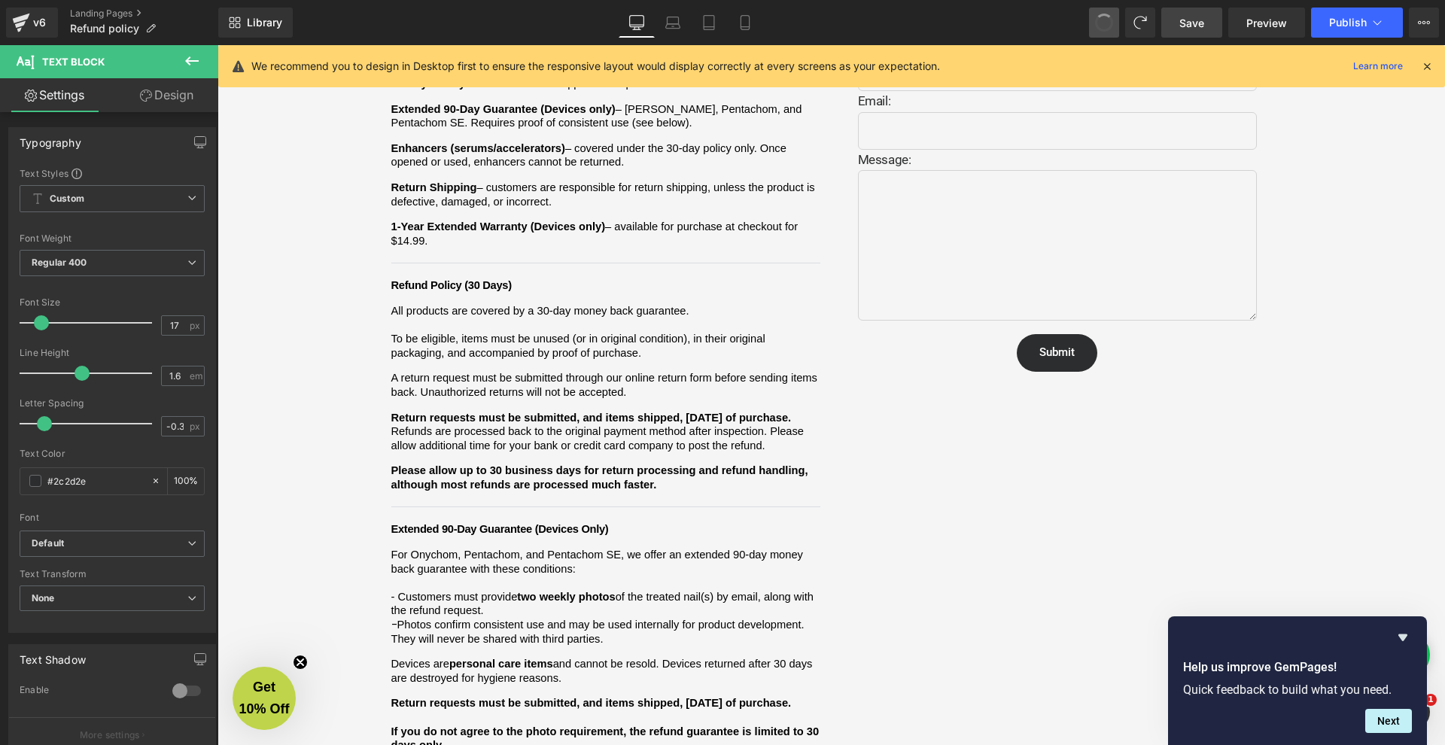
click at [1093, 26] on button at bounding box center [1104, 23] width 30 height 30
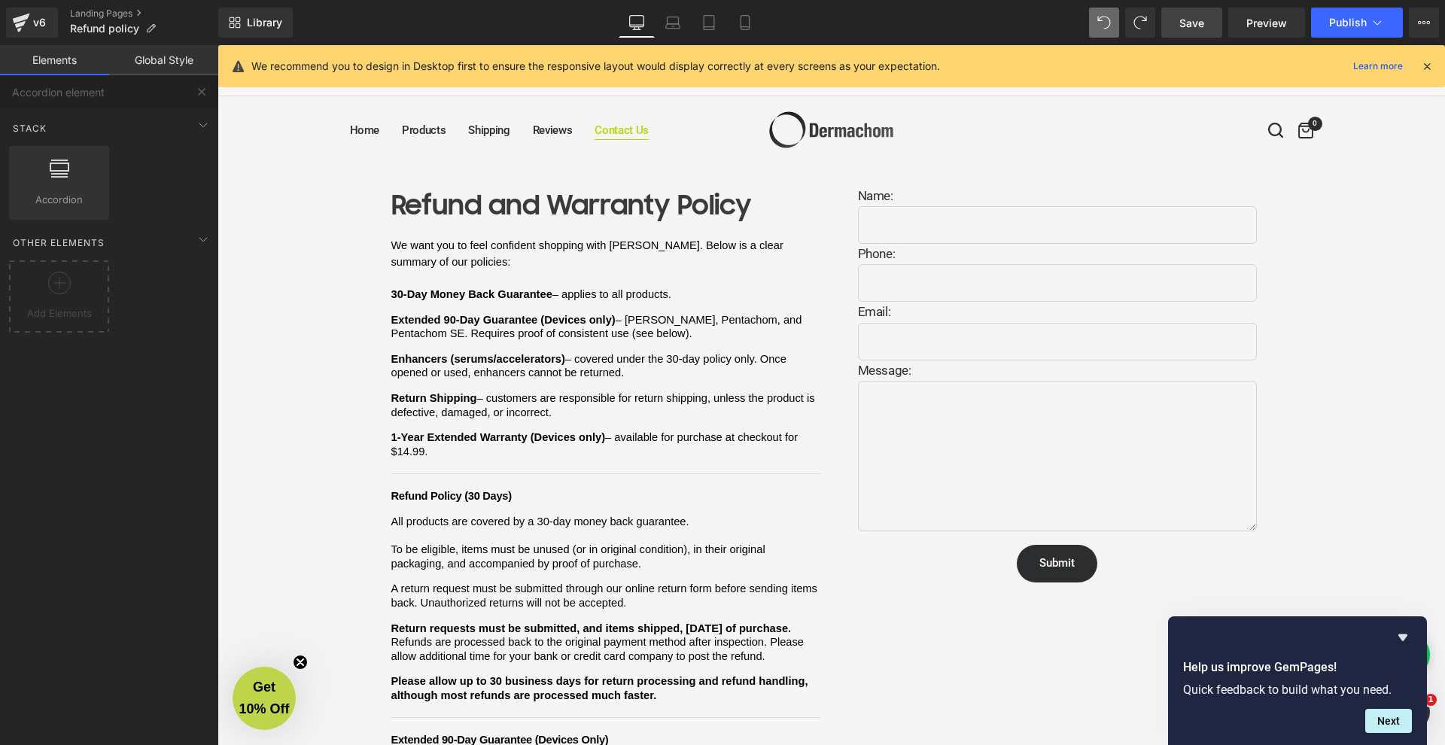
click at [623, 125] on link "Contact Us" at bounding box center [622, 130] width 54 height 18
click at [626, 127] on link "Contact Us" at bounding box center [622, 130] width 54 height 18
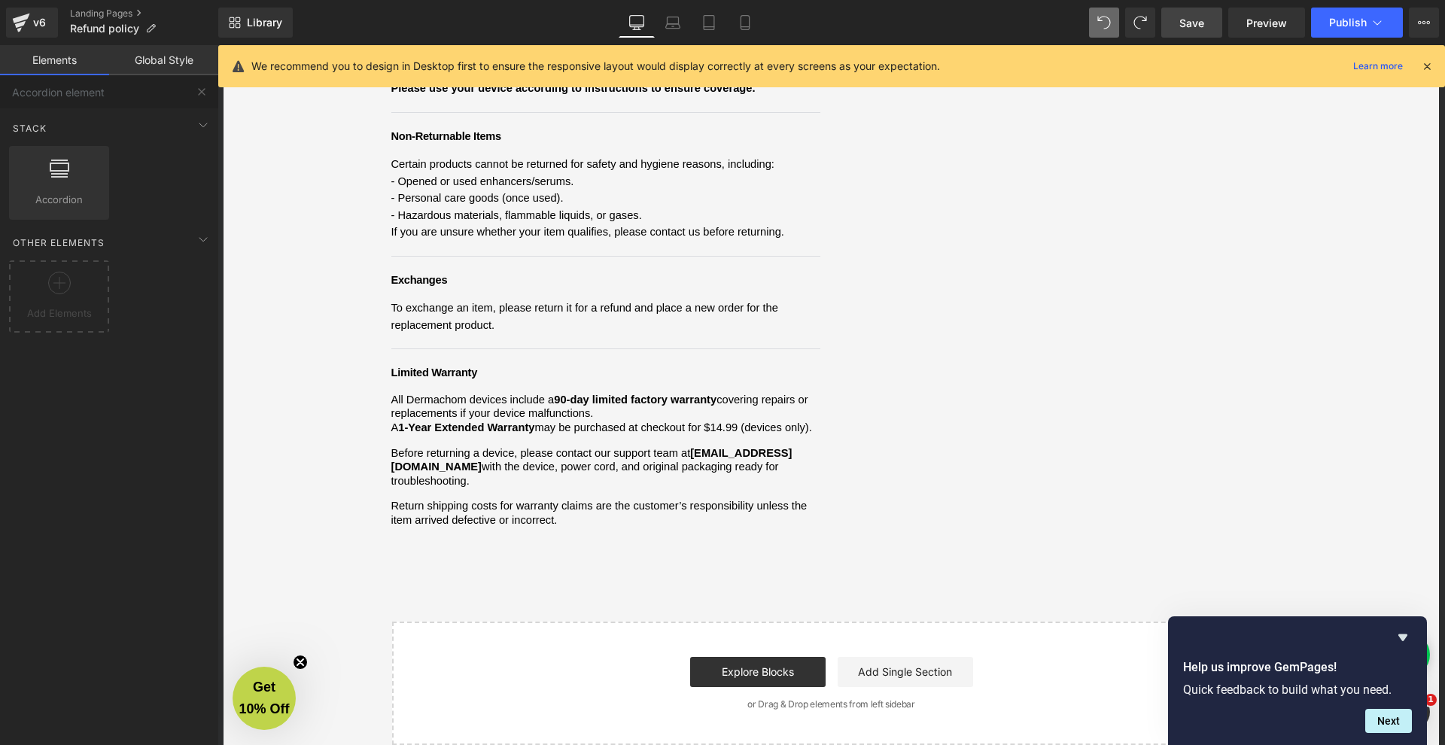
scroll to position [17, 0]
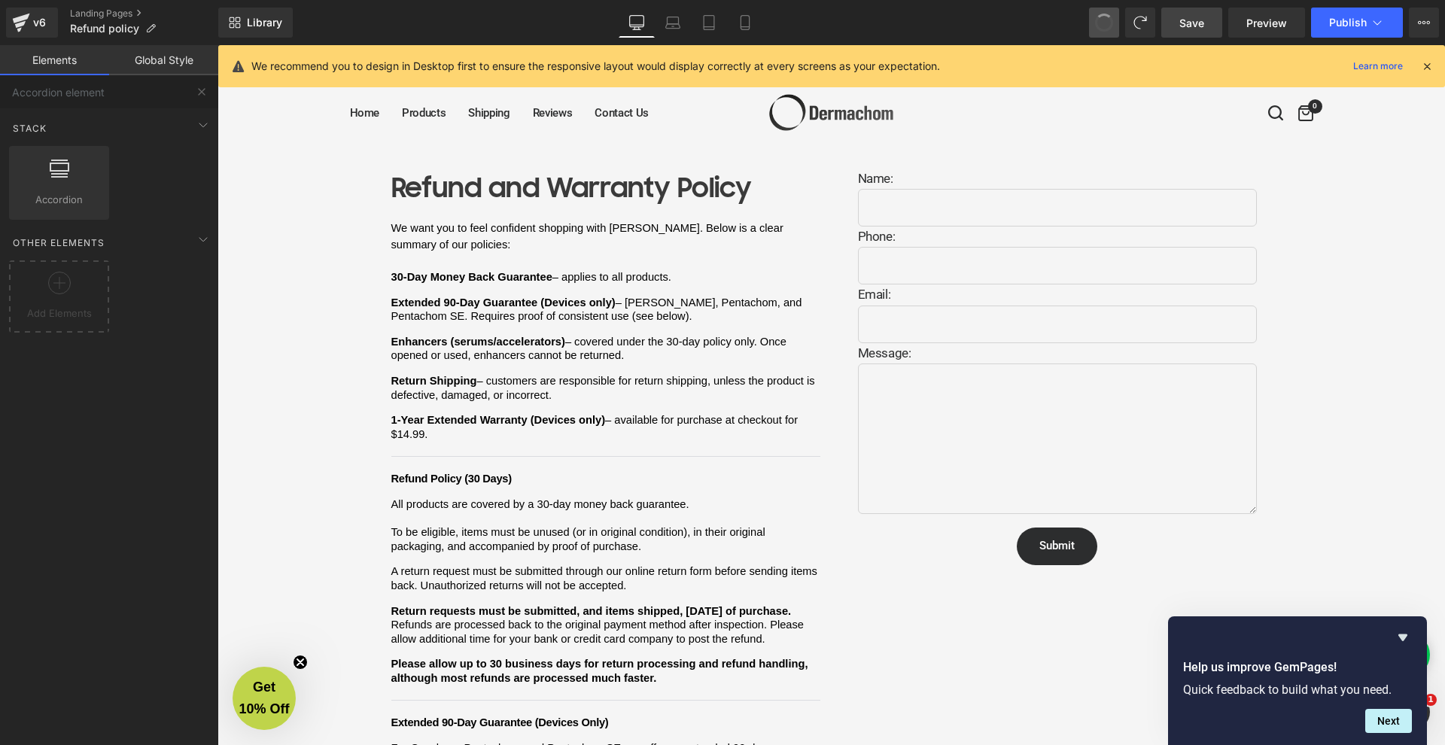
click at [1091, 22] on button at bounding box center [1104, 23] width 30 height 30
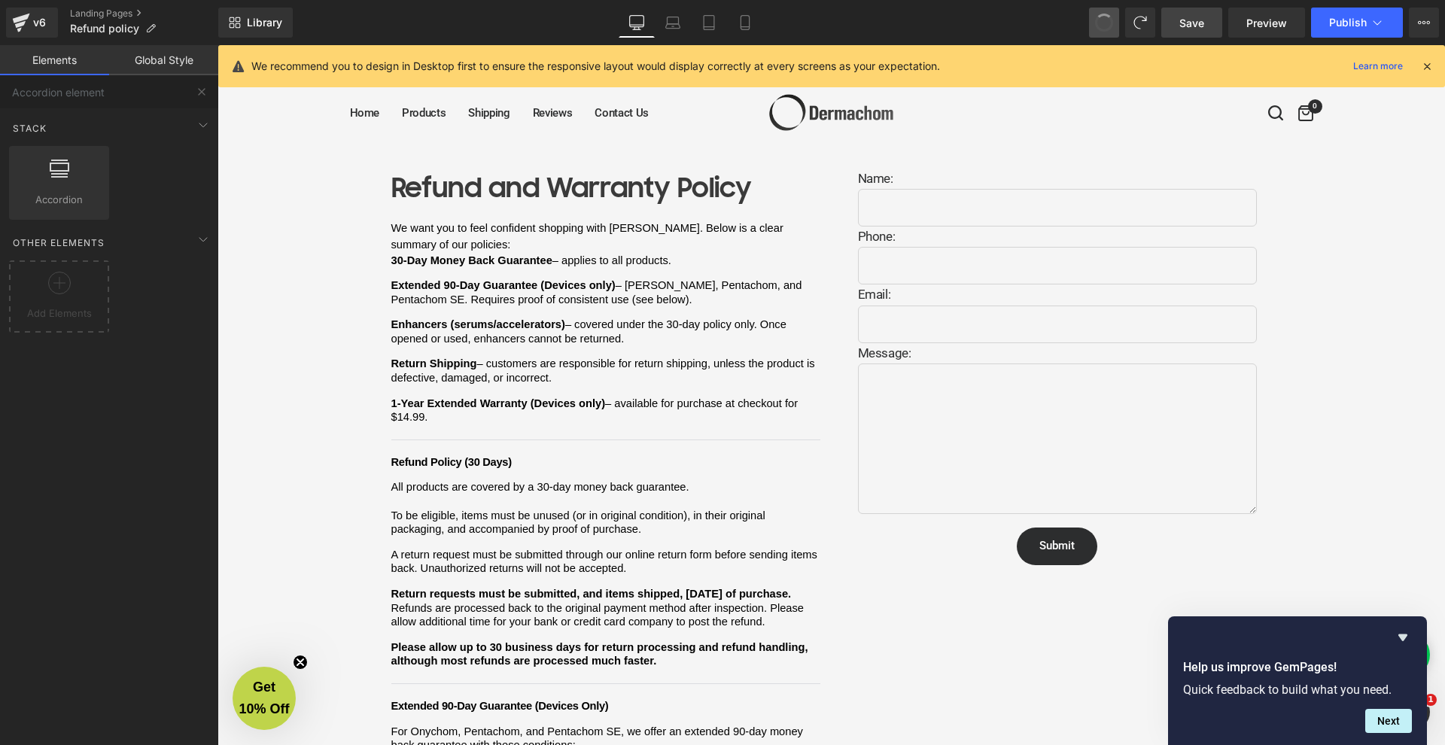
click at [1091, 22] on button at bounding box center [1104, 23] width 30 height 30
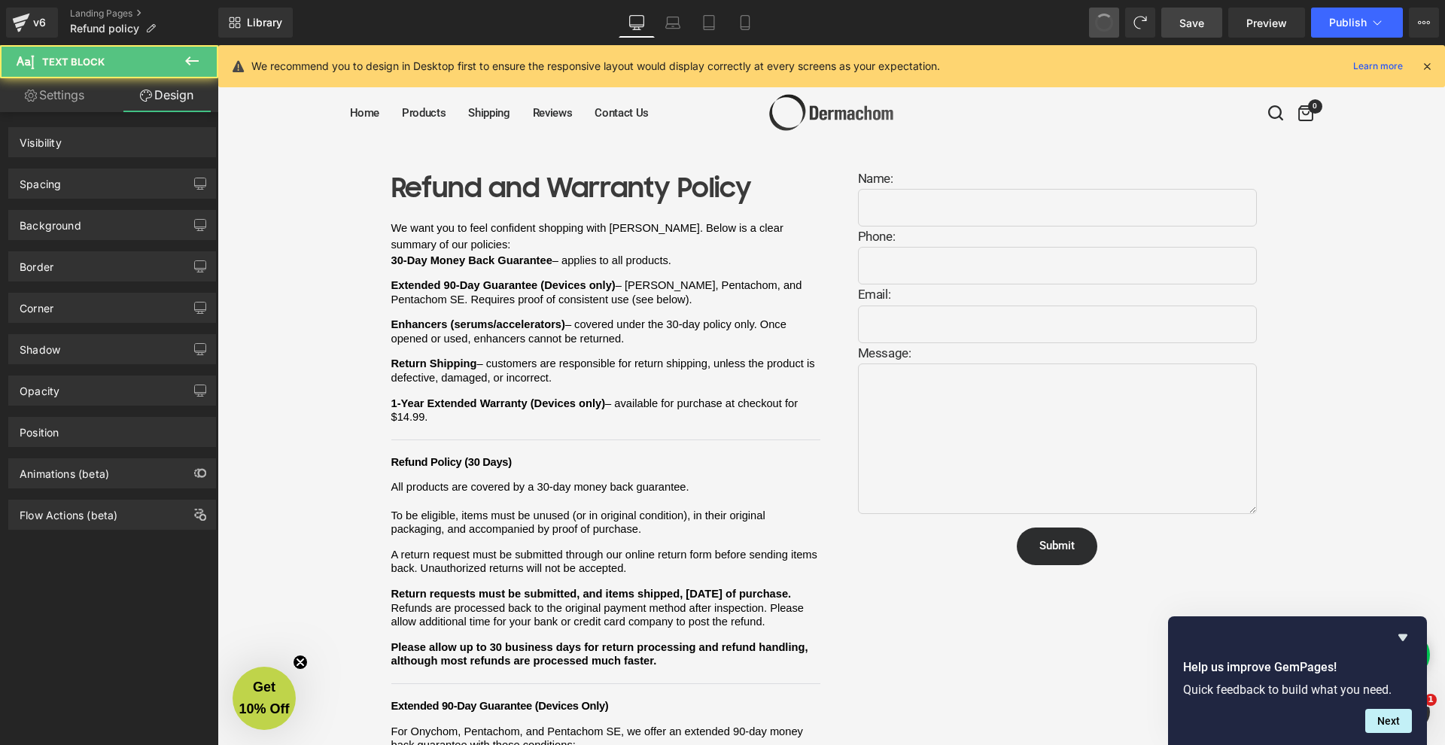
click at [1091, 22] on button at bounding box center [1104, 23] width 30 height 30
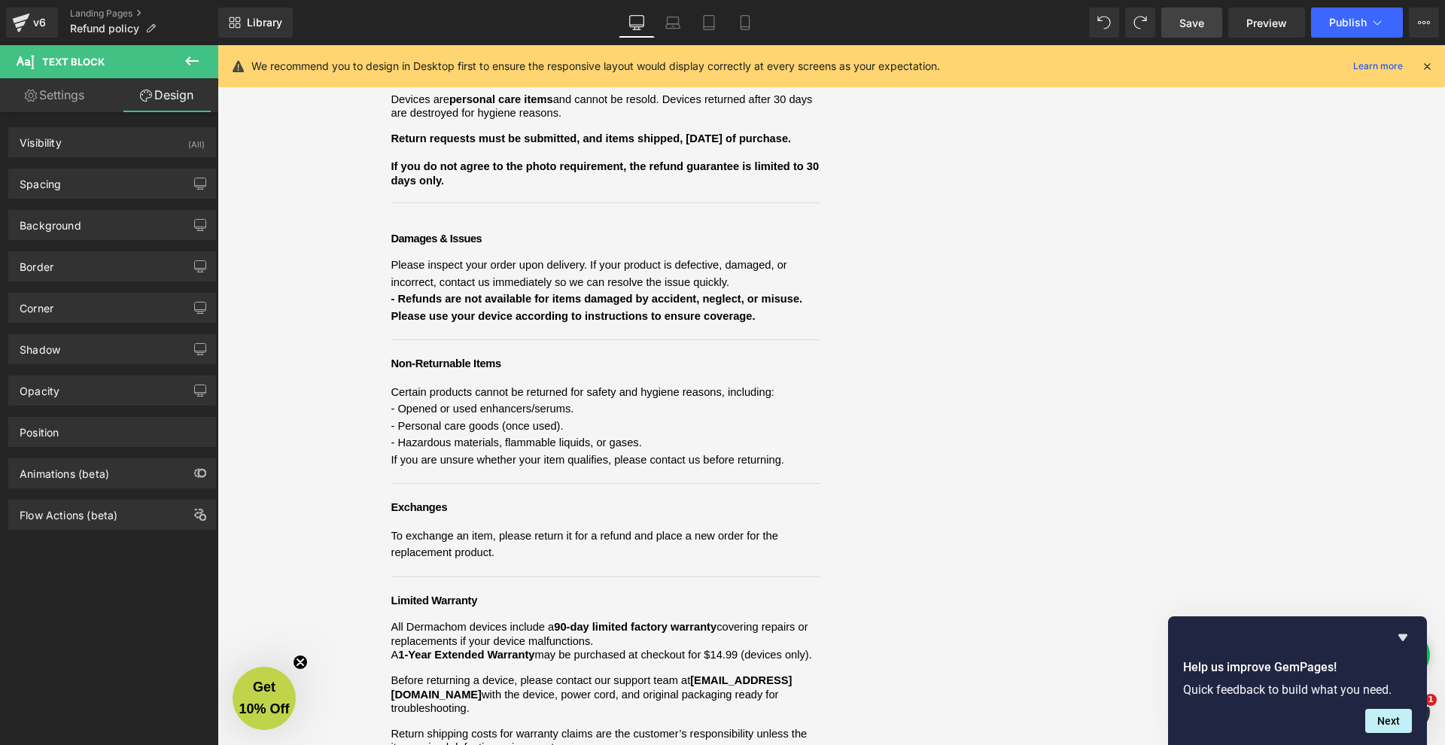
scroll to position [0, 0]
